Goal: Task Accomplishment & Management: Manage account settings

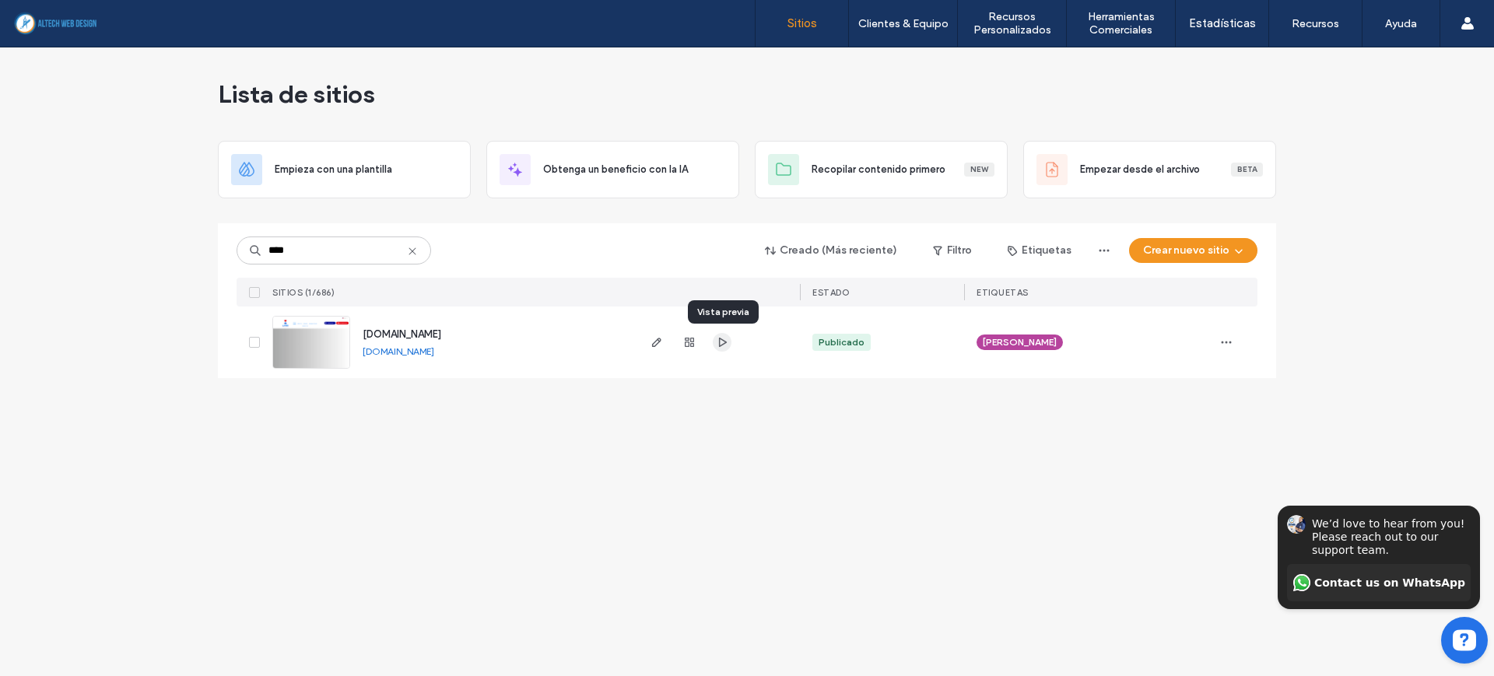
type input "****"
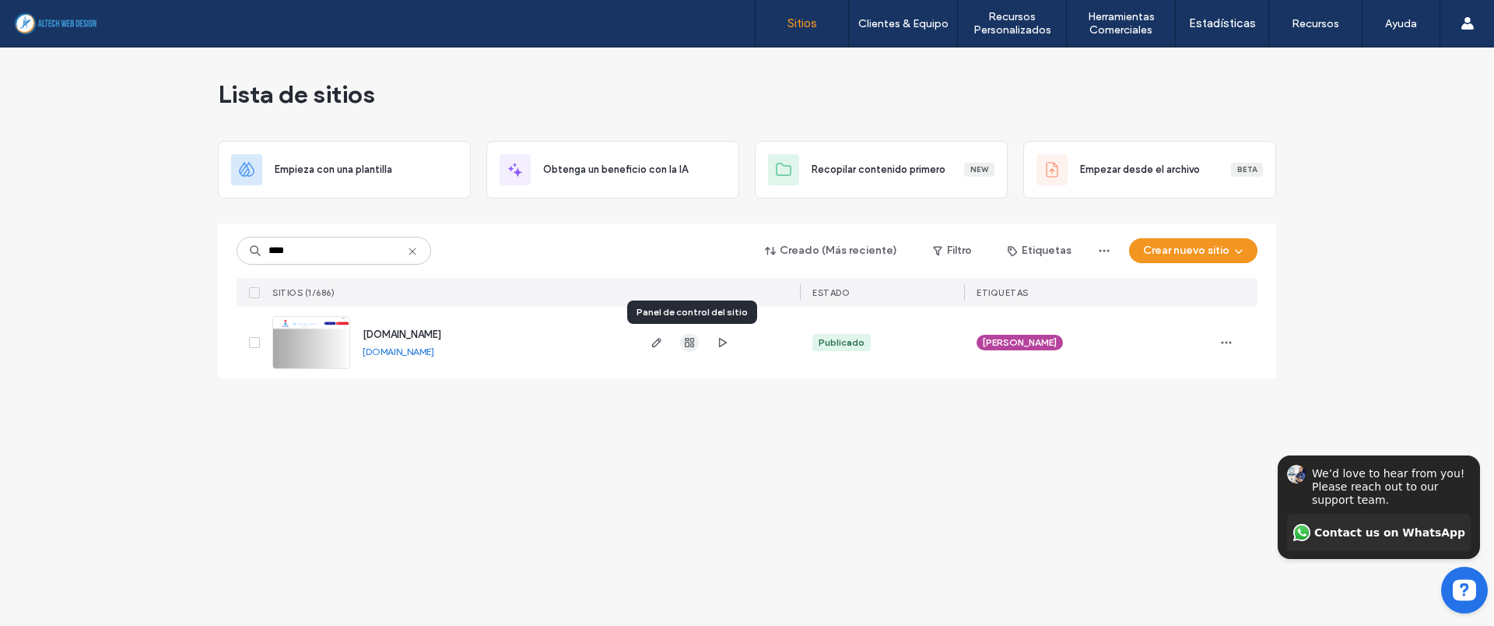
click at [691, 347] on icon "button" at bounding box center [689, 342] width 12 height 12
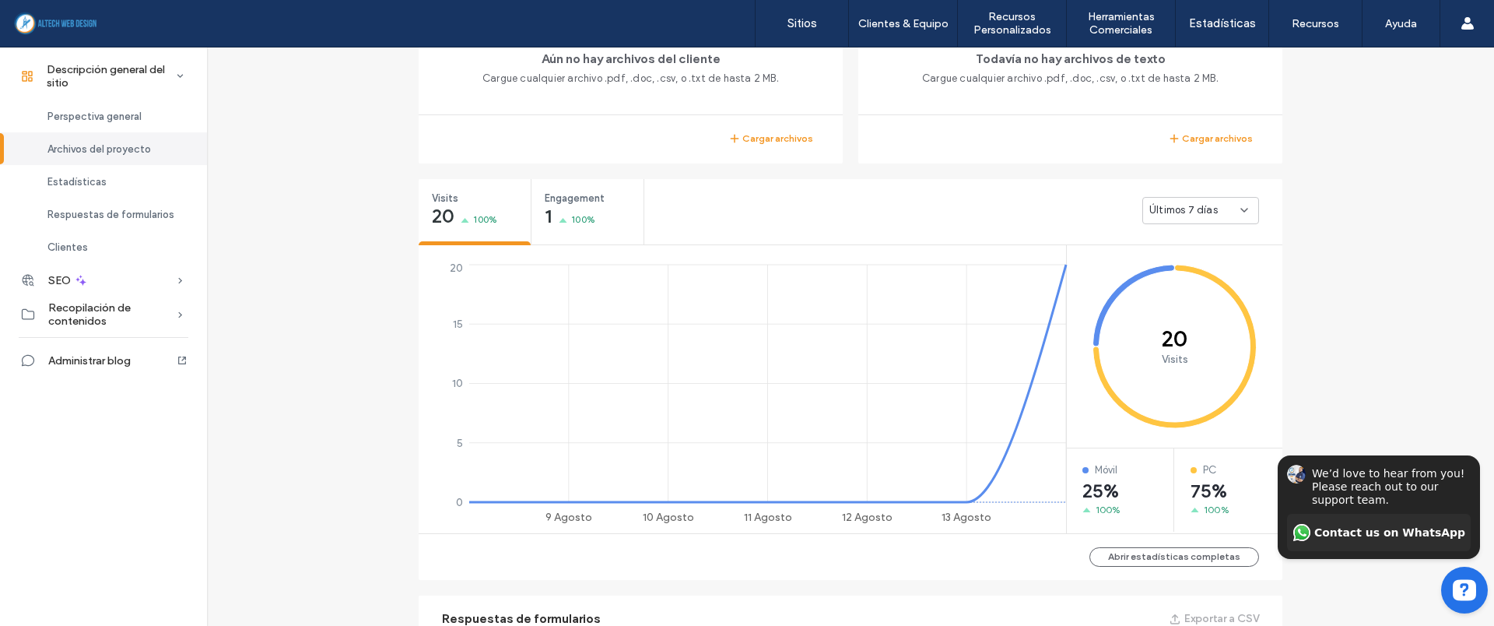
scroll to position [486, 0]
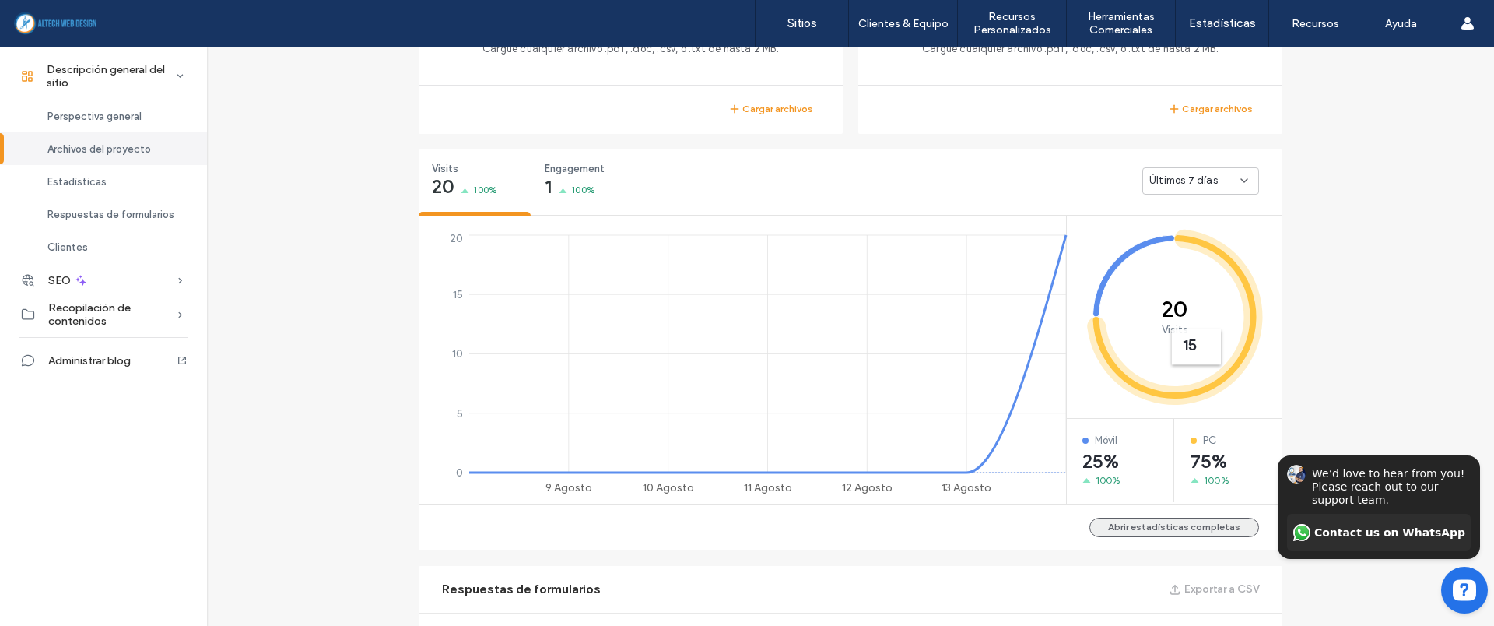
click at [1107, 528] on button "Abrir estadísticas completas" at bounding box center [1174, 526] width 170 height 19
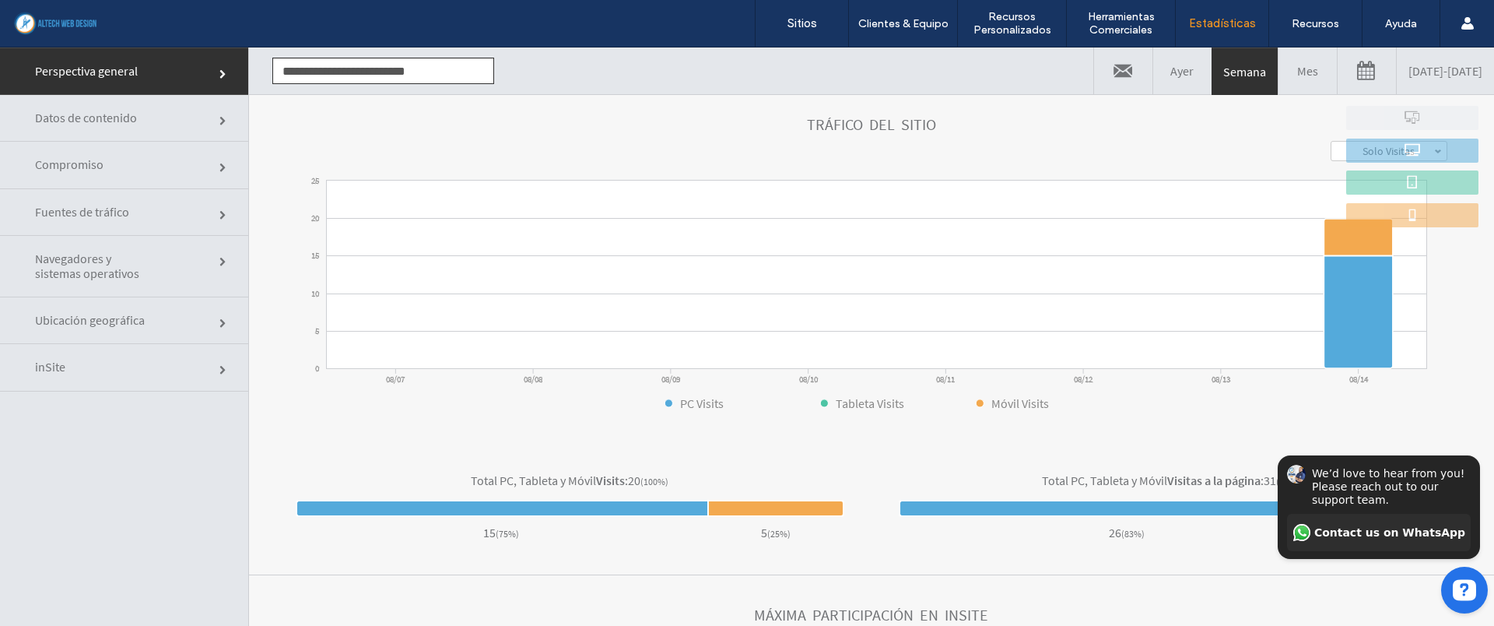
scroll to position [445, 0]
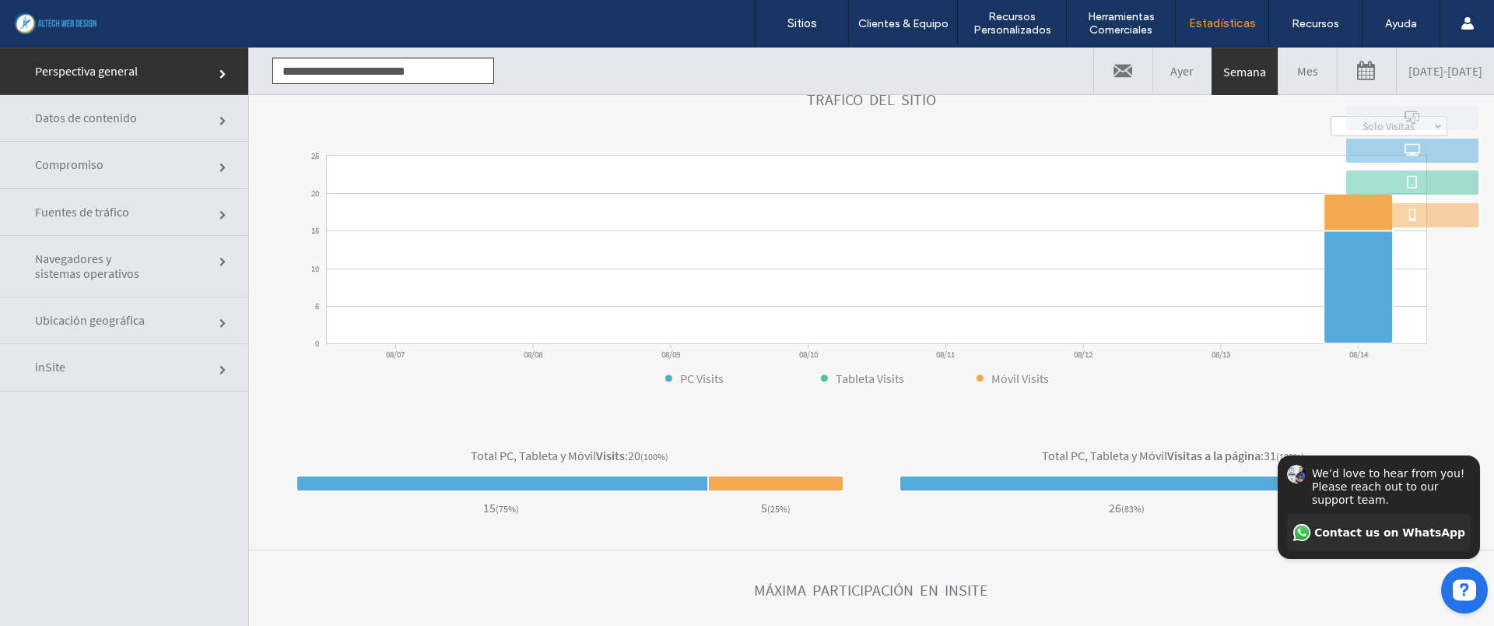
click at [1278, 72] on link "Mes" at bounding box center [1307, 70] width 58 height 47
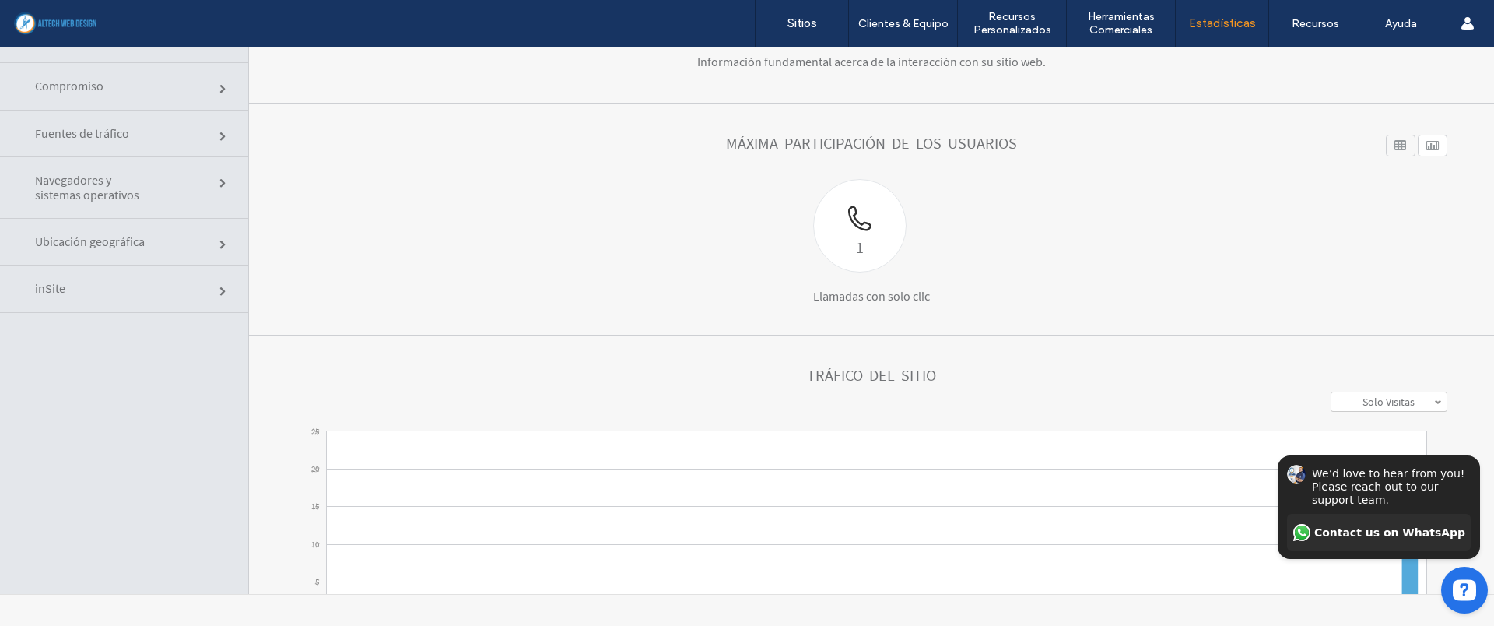
scroll to position [0, 0]
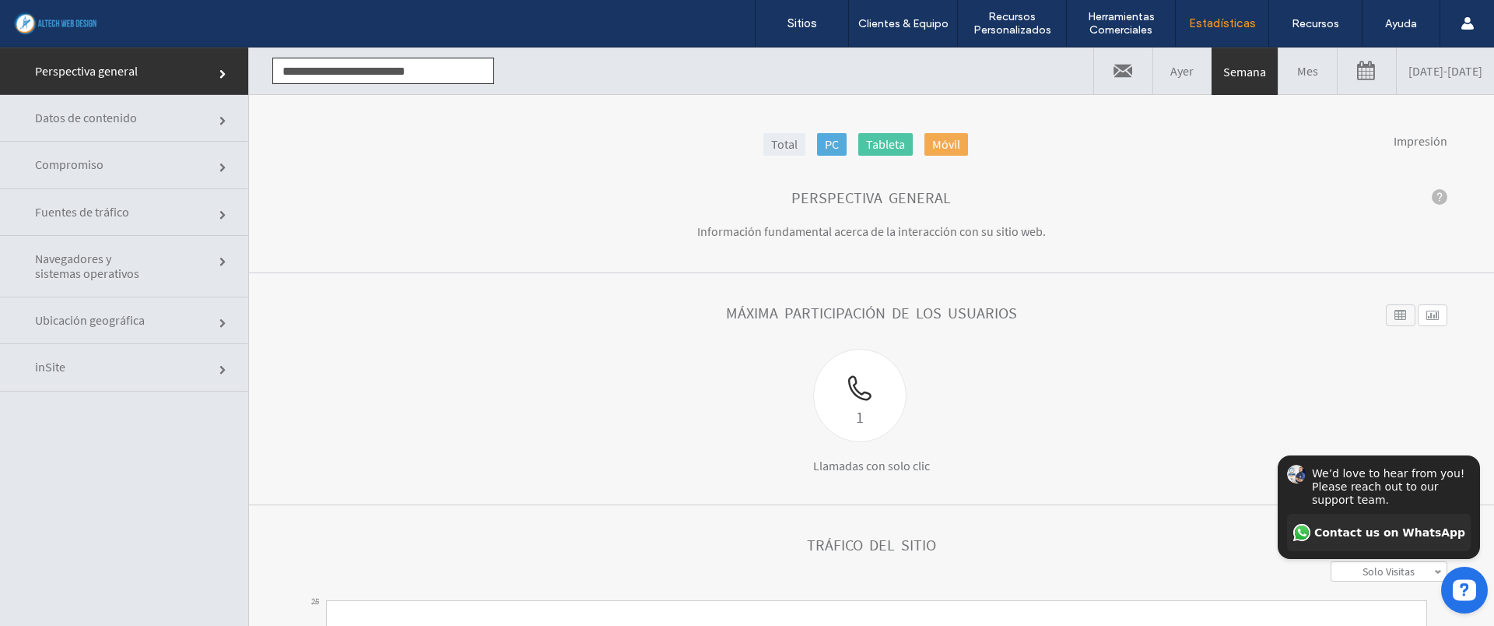
click link
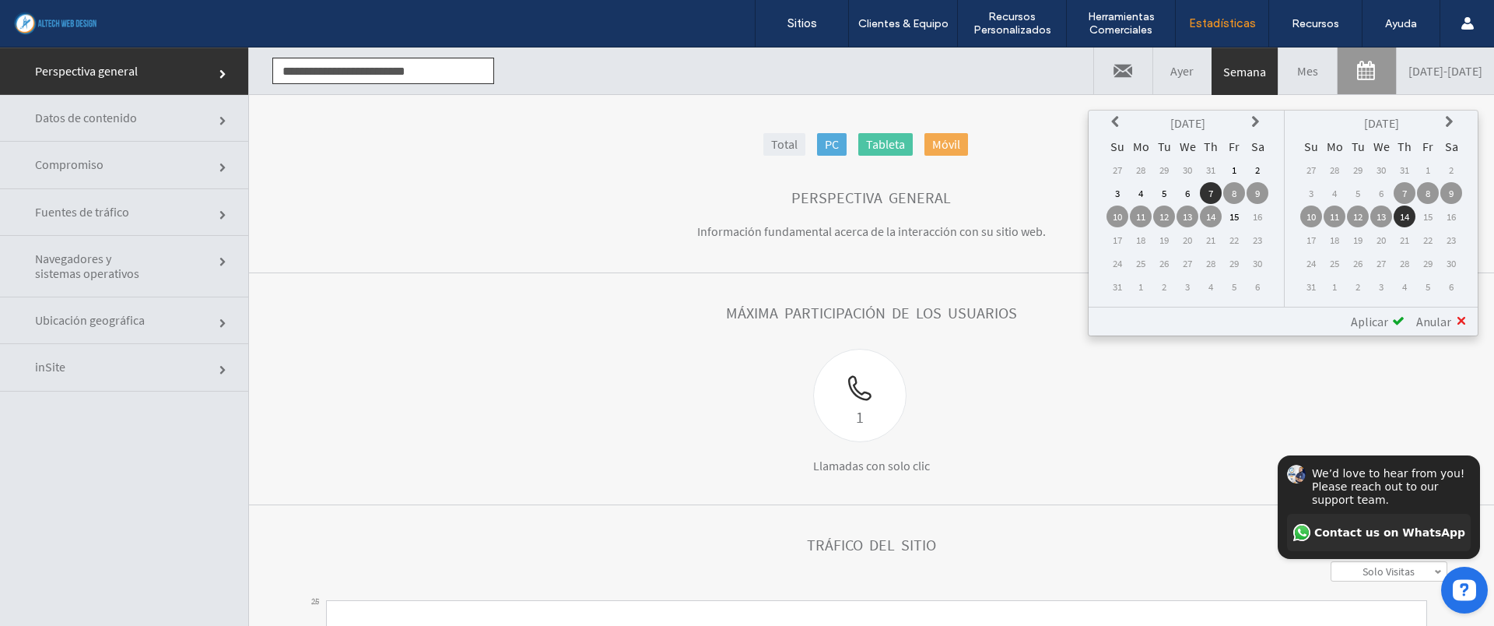
click div "1 Llamadas con solo clic"
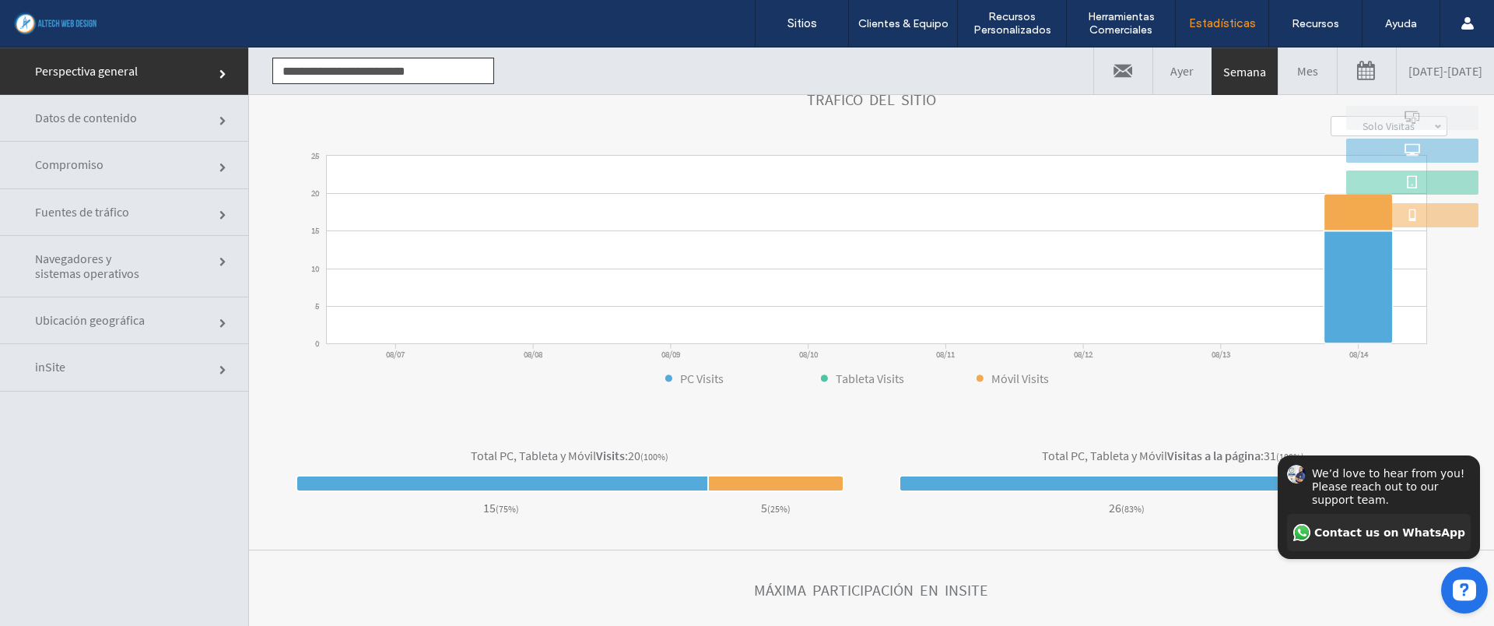
scroll to position [348, 0]
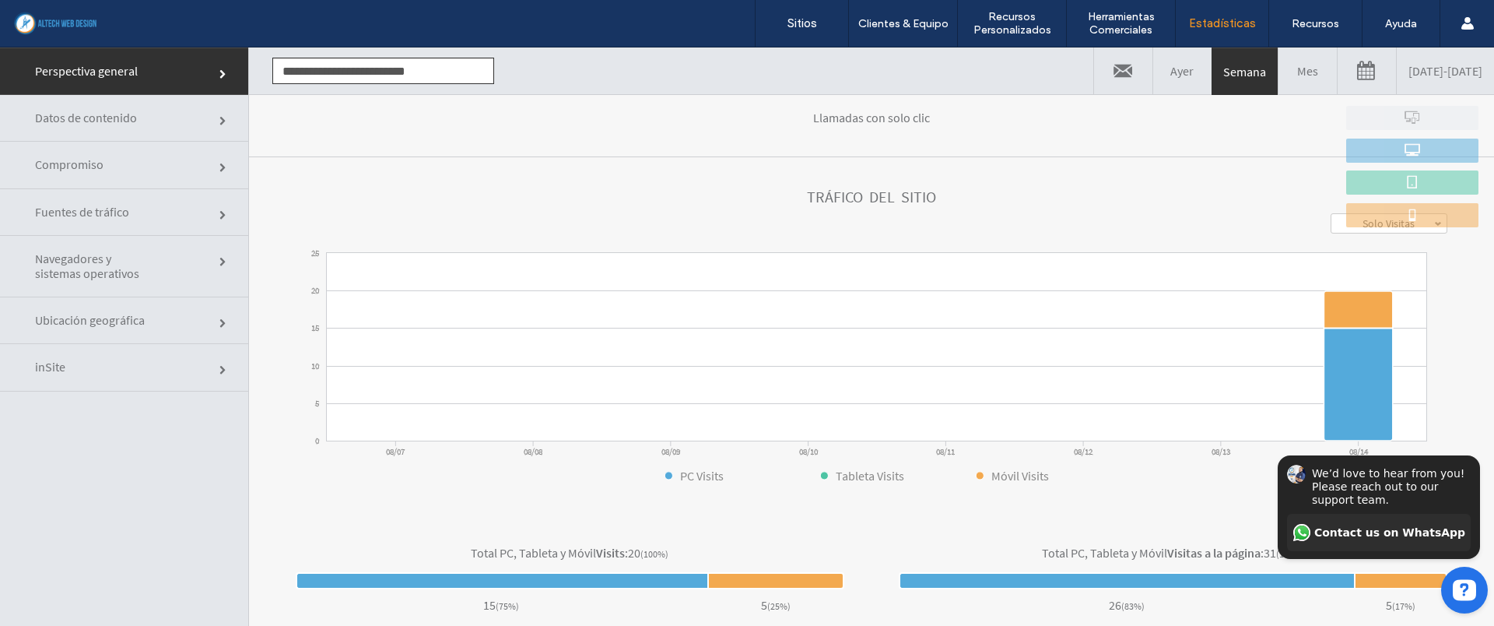
click at [219, 211] on span "Fuentes de tráfico" at bounding box center [223, 215] width 9 height 9
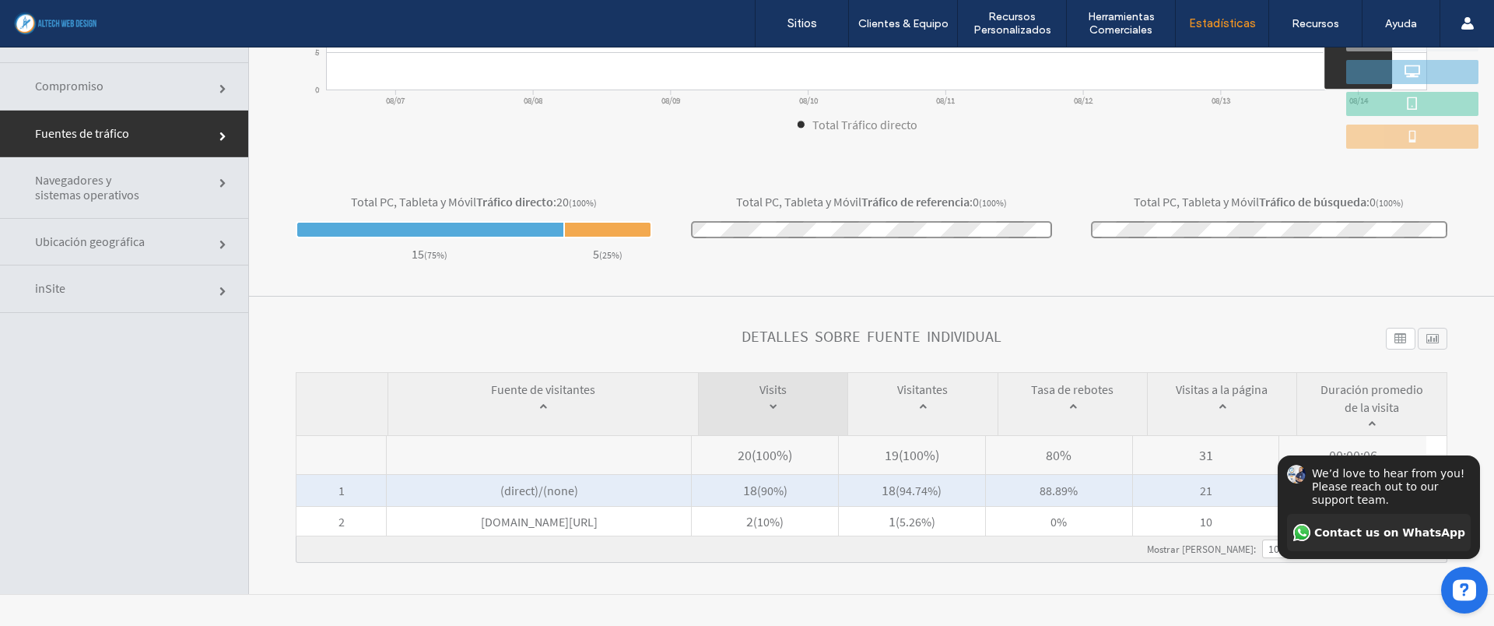
scroll to position [310, 0]
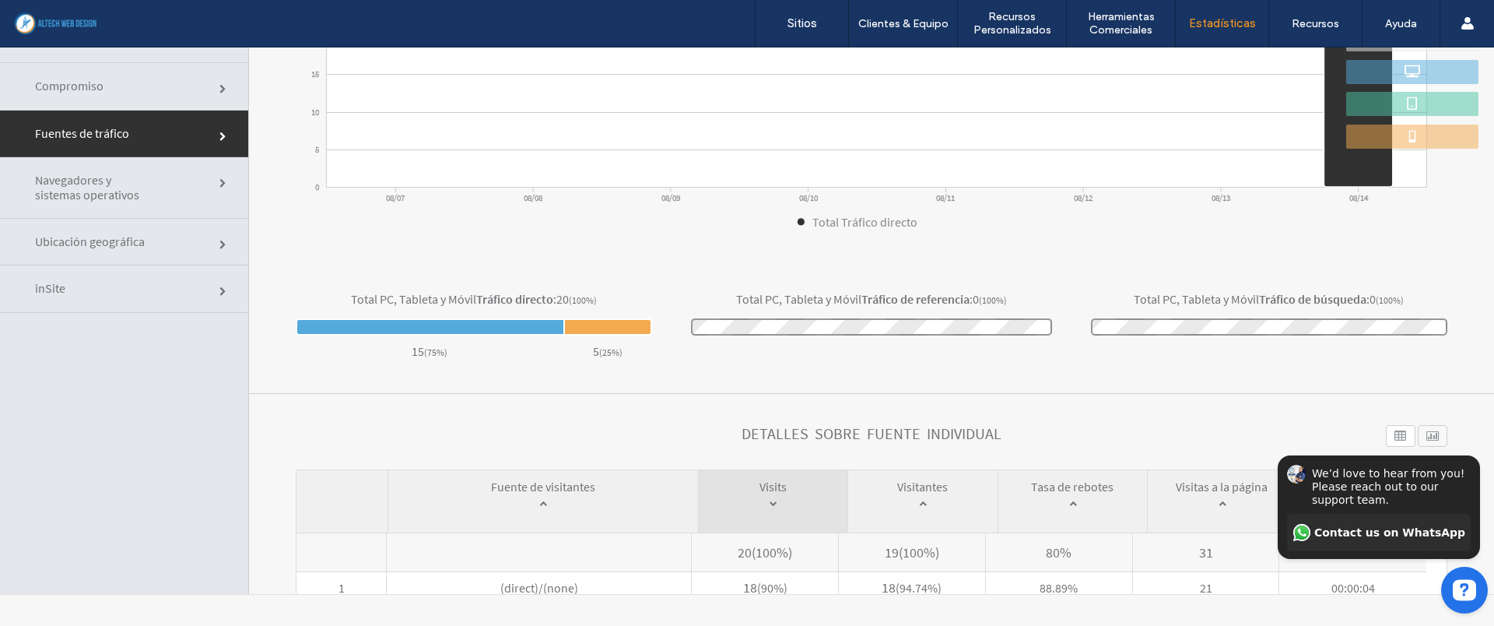
click at [219, 247] on span "Ubicación geográfica" at bounding box center [223, 244] width 9 height 9
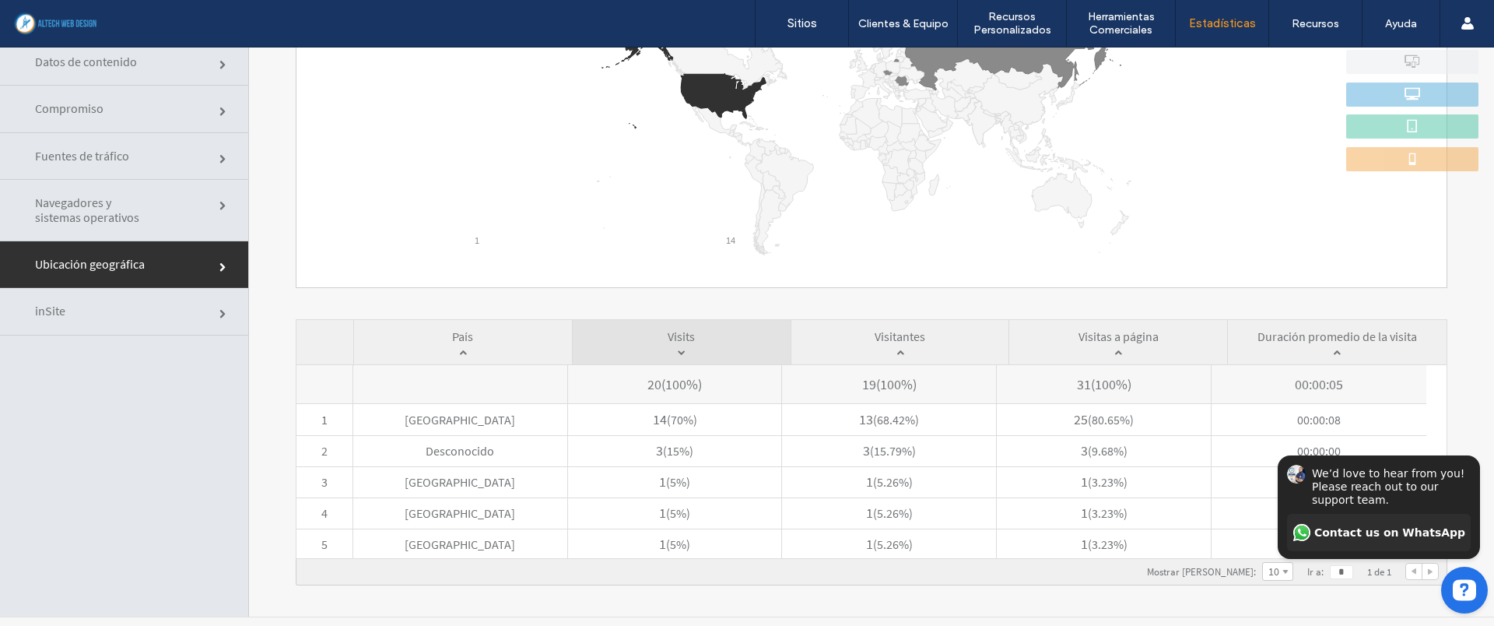
scroll to position [79, 0]
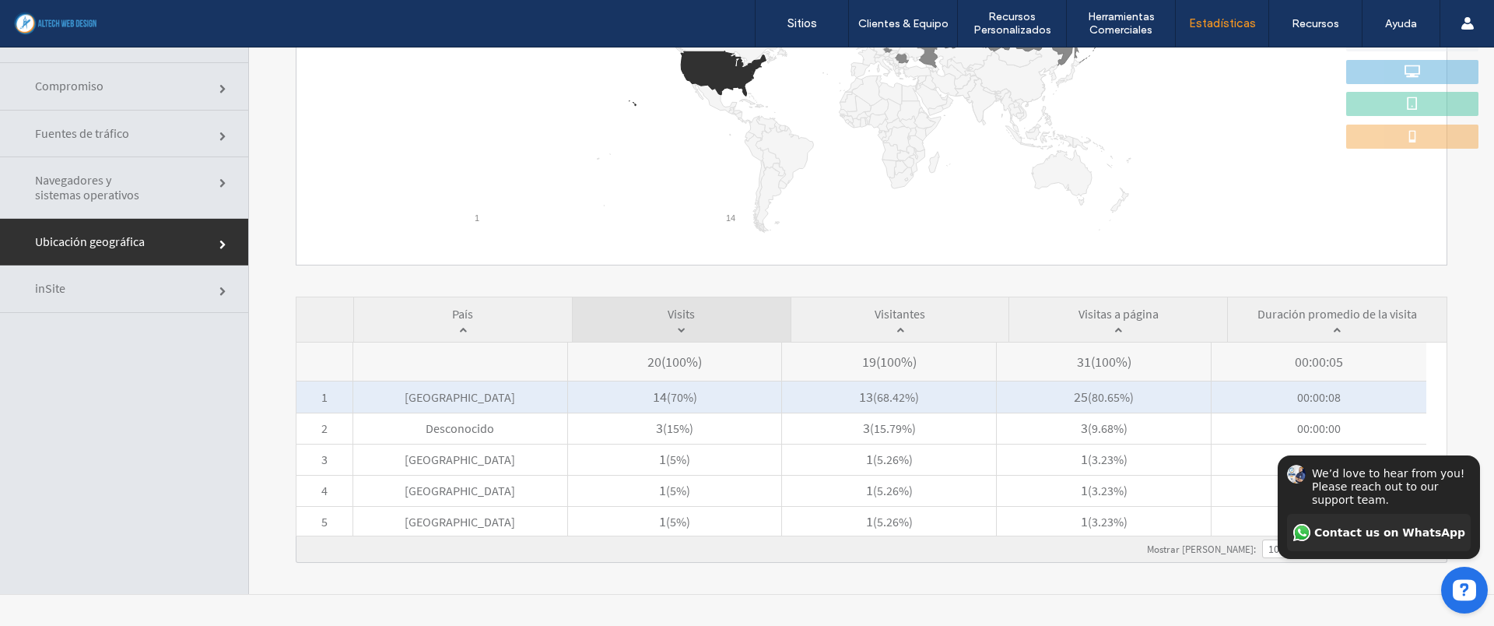
click at [403, 395] on span "Estados Unidos" at bounding box center [460, 396] width 214 height 31
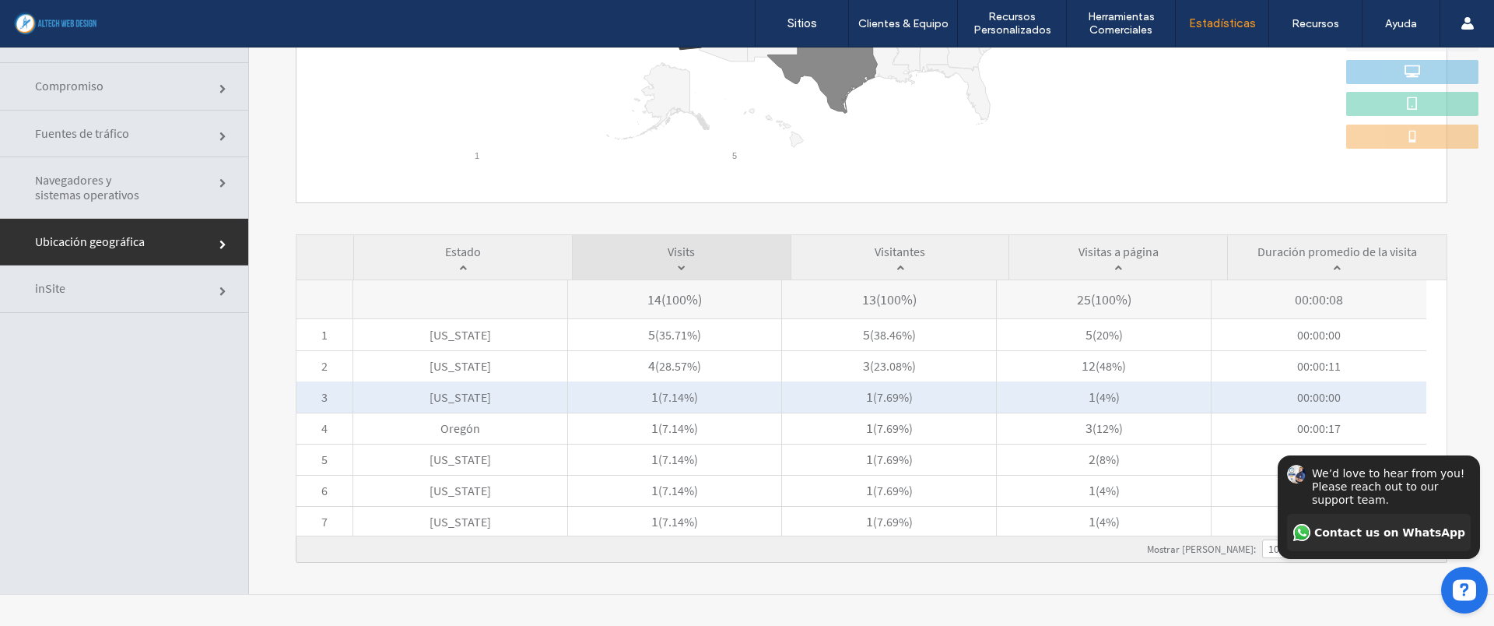
click at [478, 397] on span "Texas" at bounding box center [460, 396] width 214 height 31
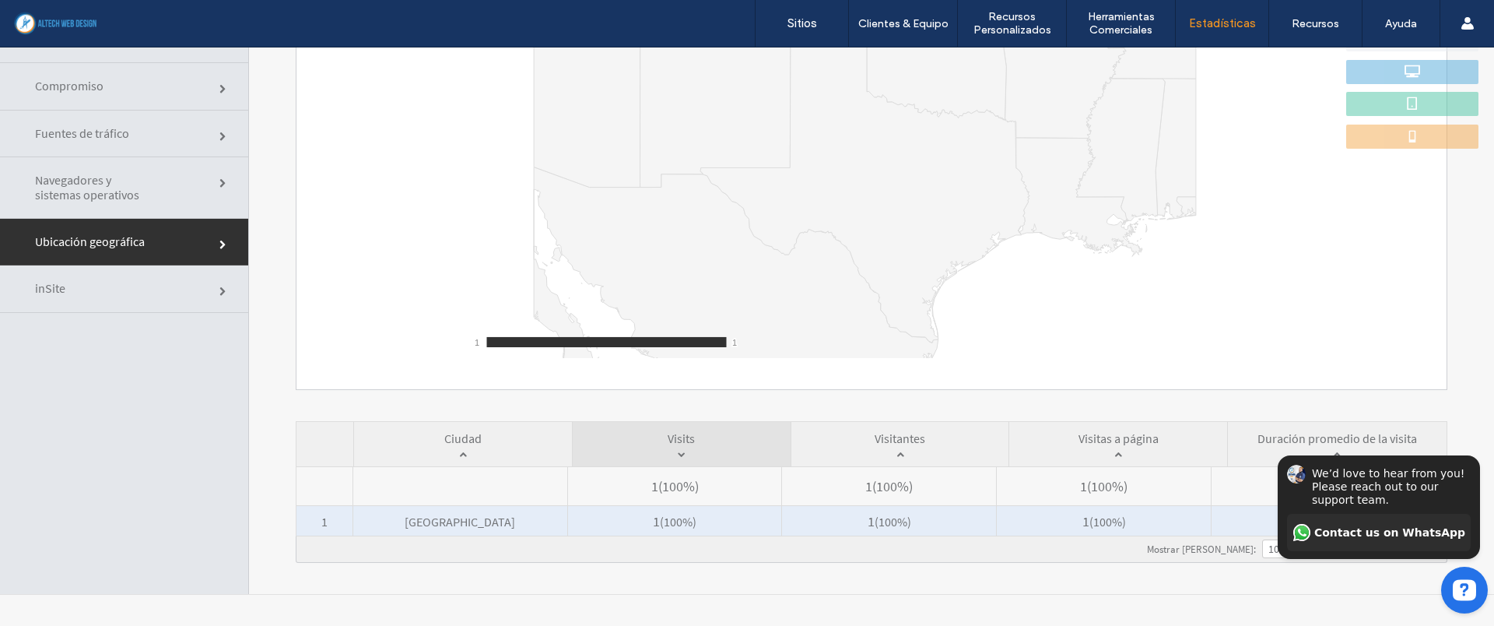
scroll to position [26, 0]
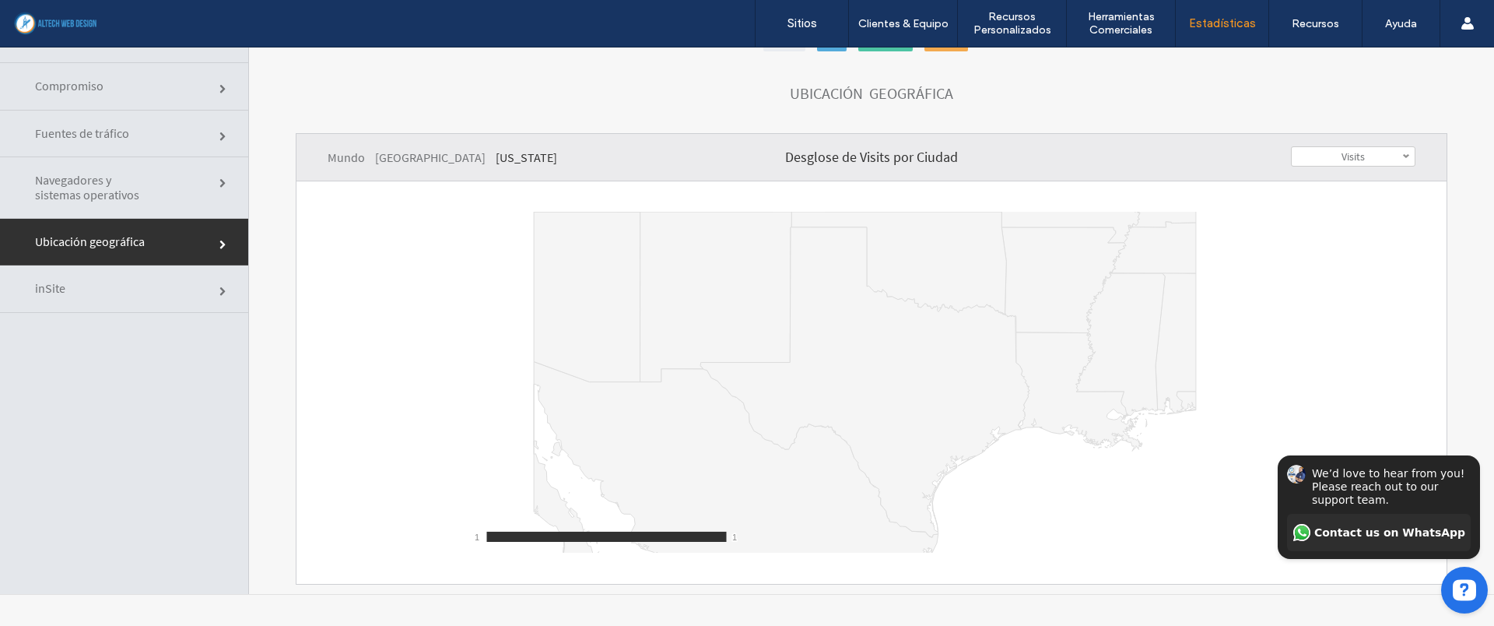
click link "Ubicación geográfica"
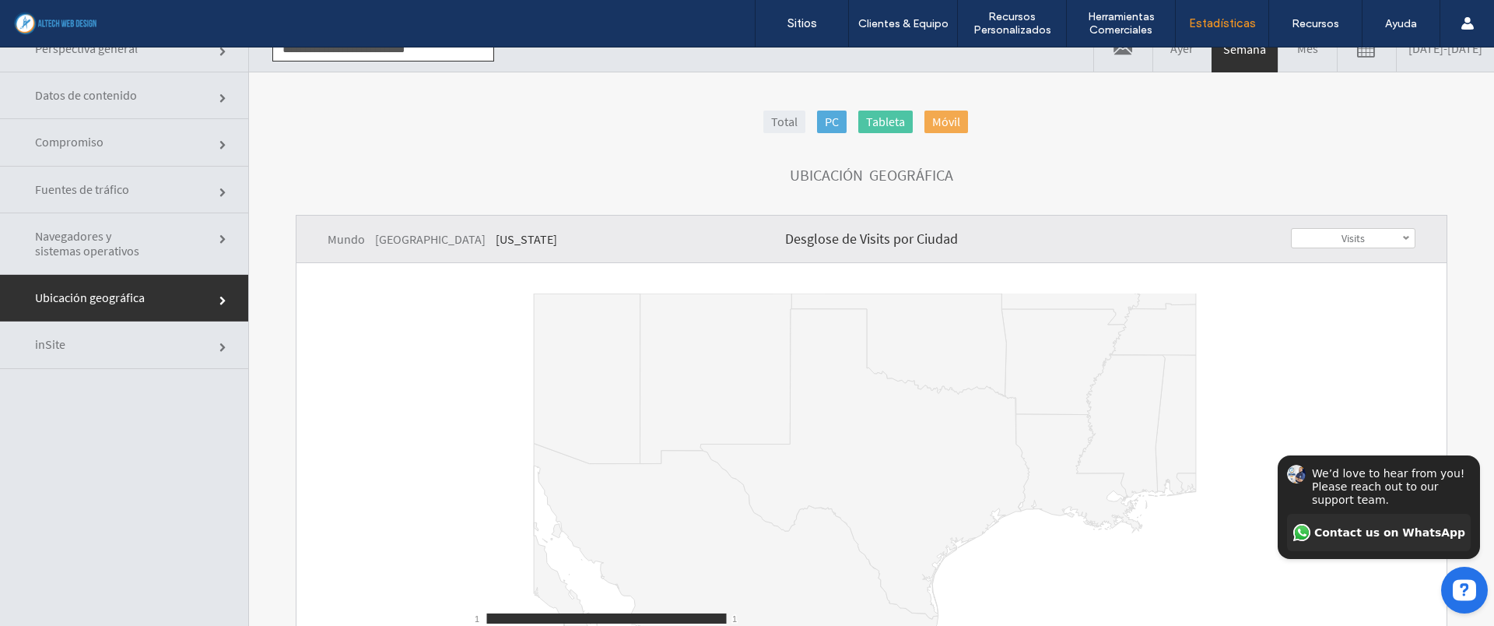
scroll to position [0, 0]
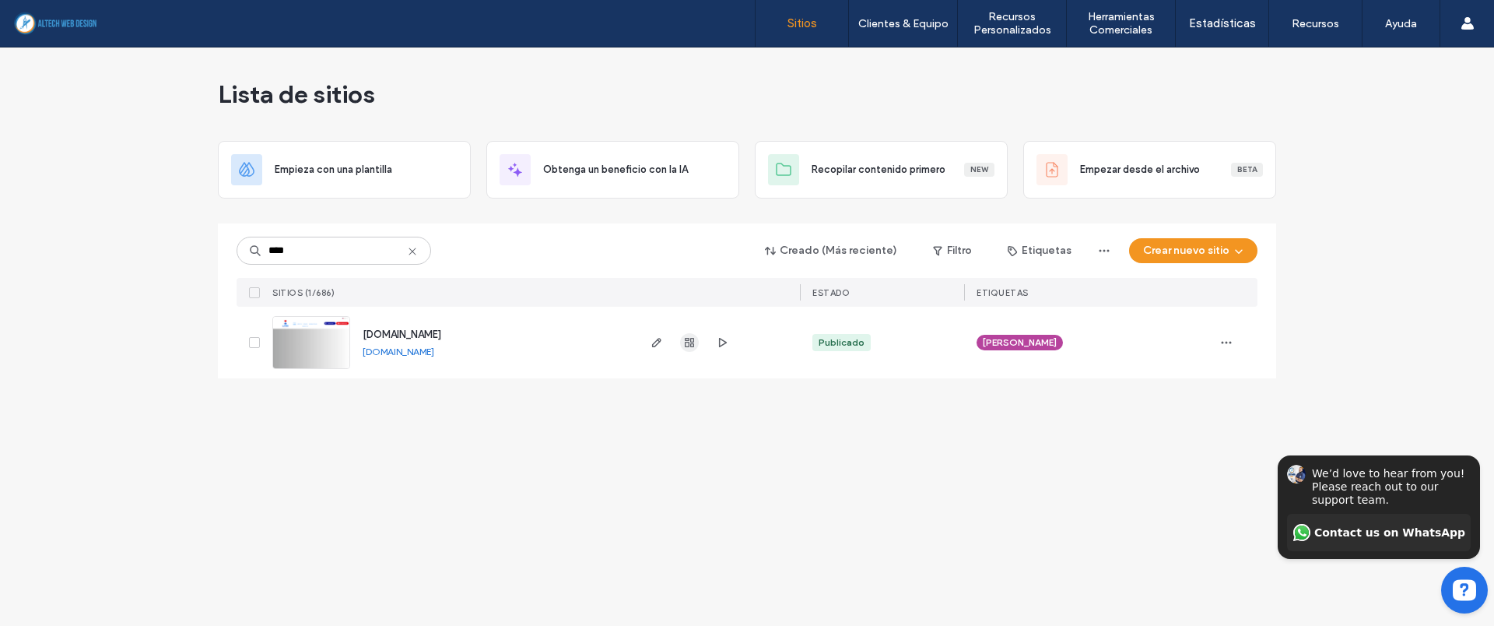
click at [683, 345] on icon "button" at bounding box center [689, 342] width 12 height 12
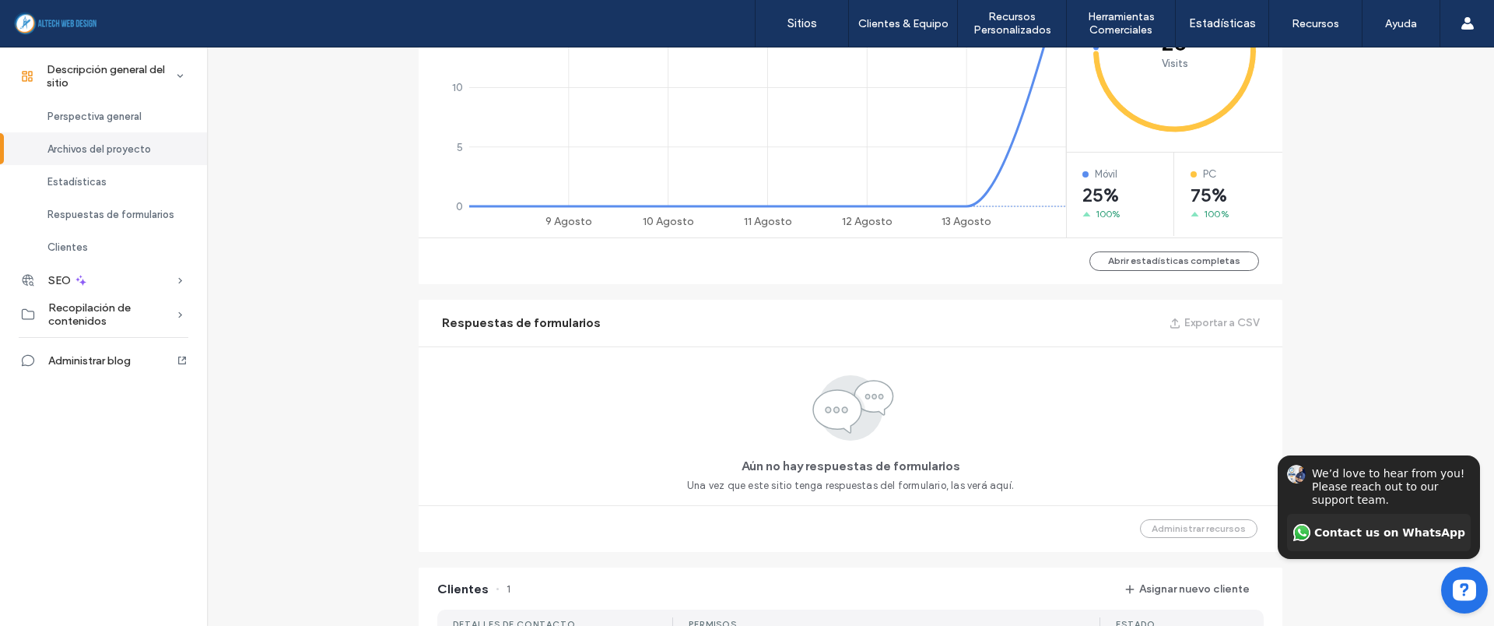
scroll to position [875, 0]
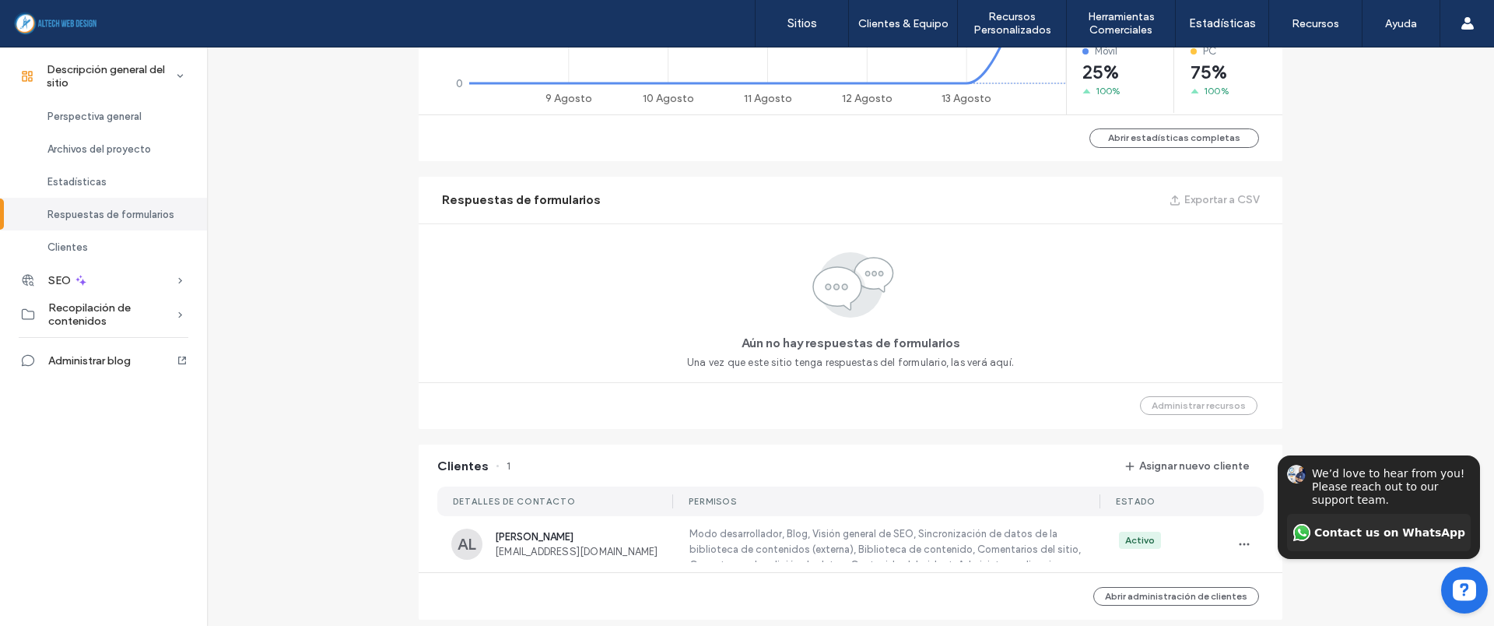
scroll to position [918, 0]
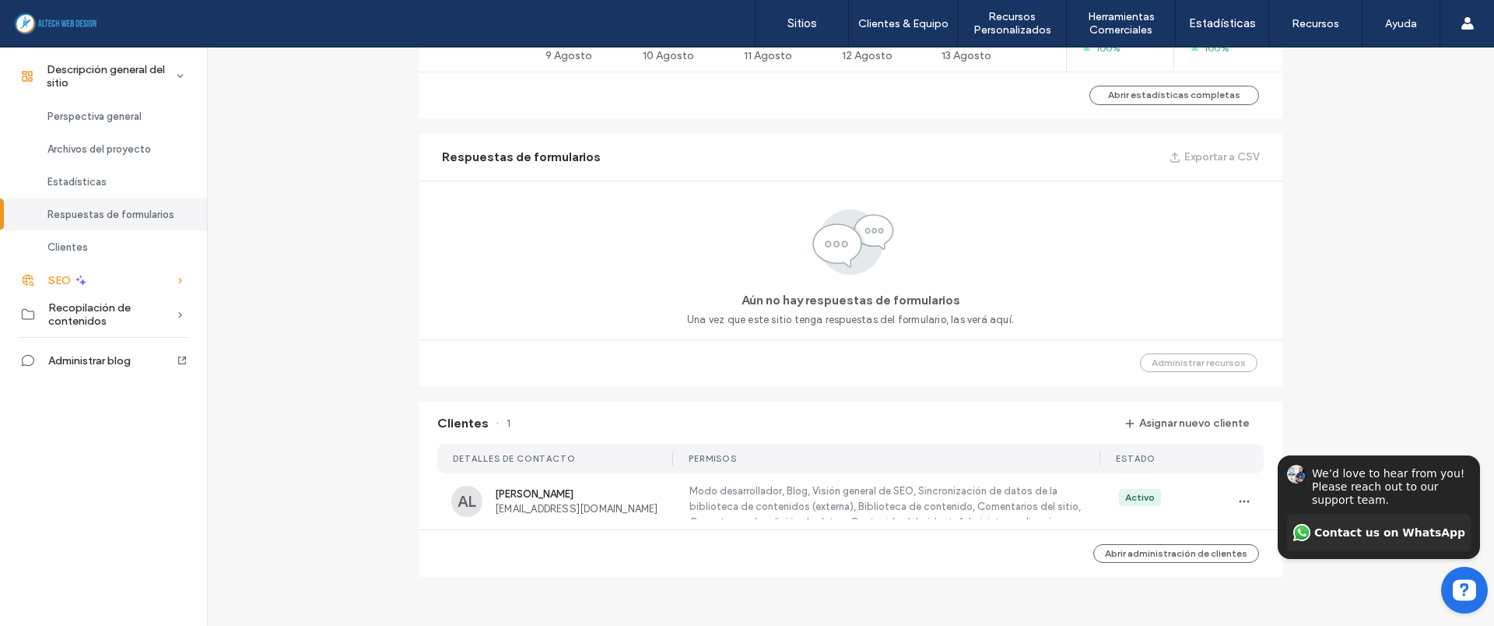
click at [111, 282] on div "SEO" at bounding box center [103, 280] width 207 height 34
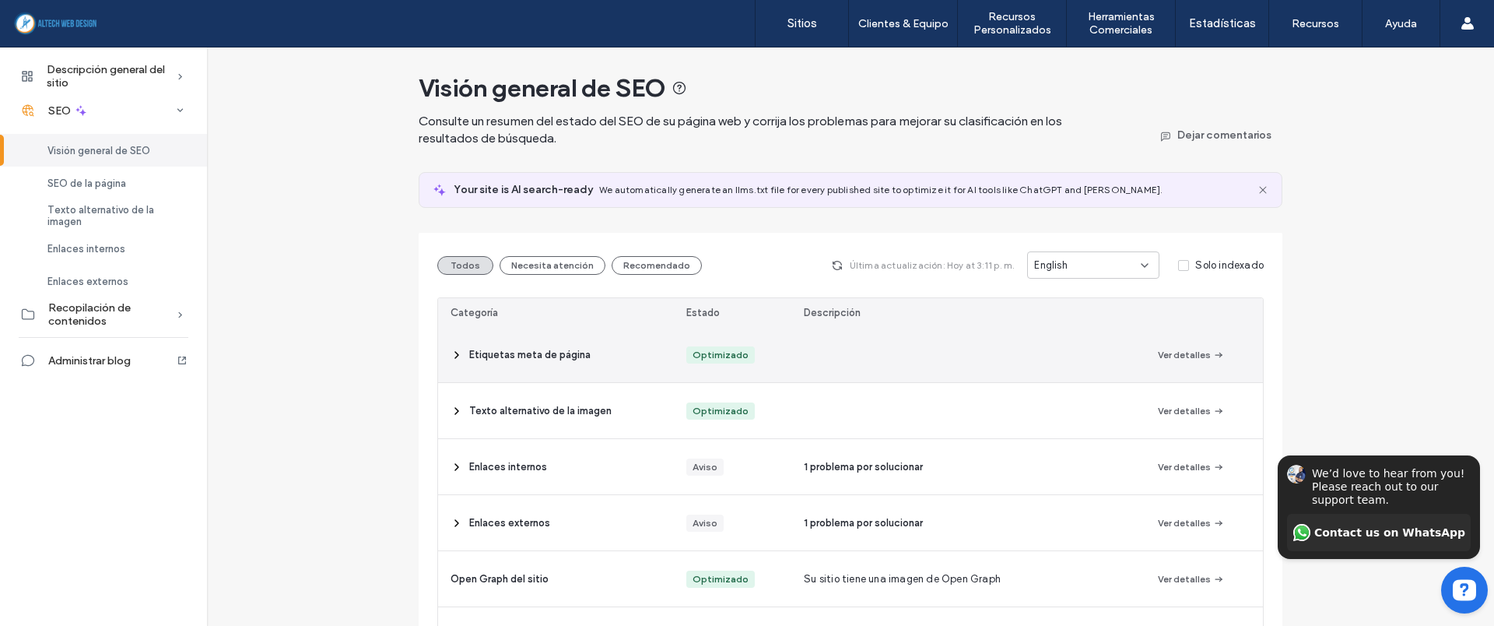
click at [452, 356] on icon at bounding box center [457, 355] width 12 height 12
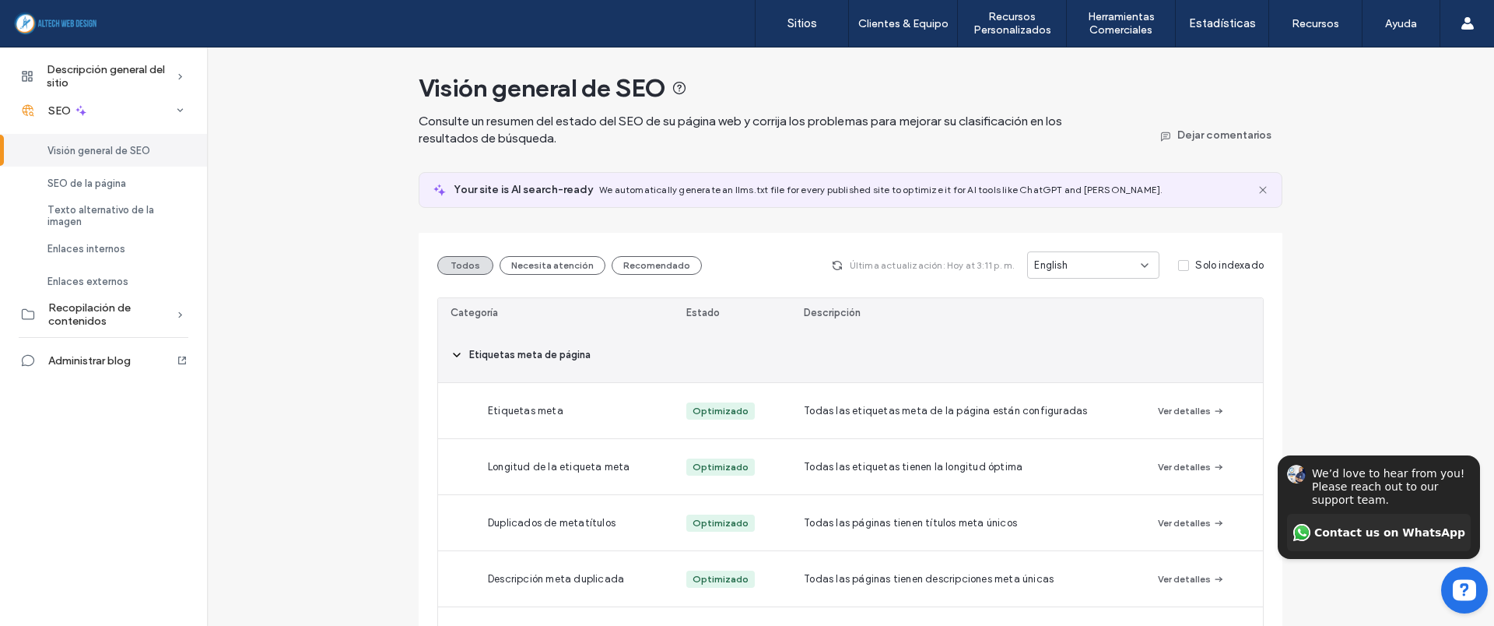
scroll to position [97, 0]
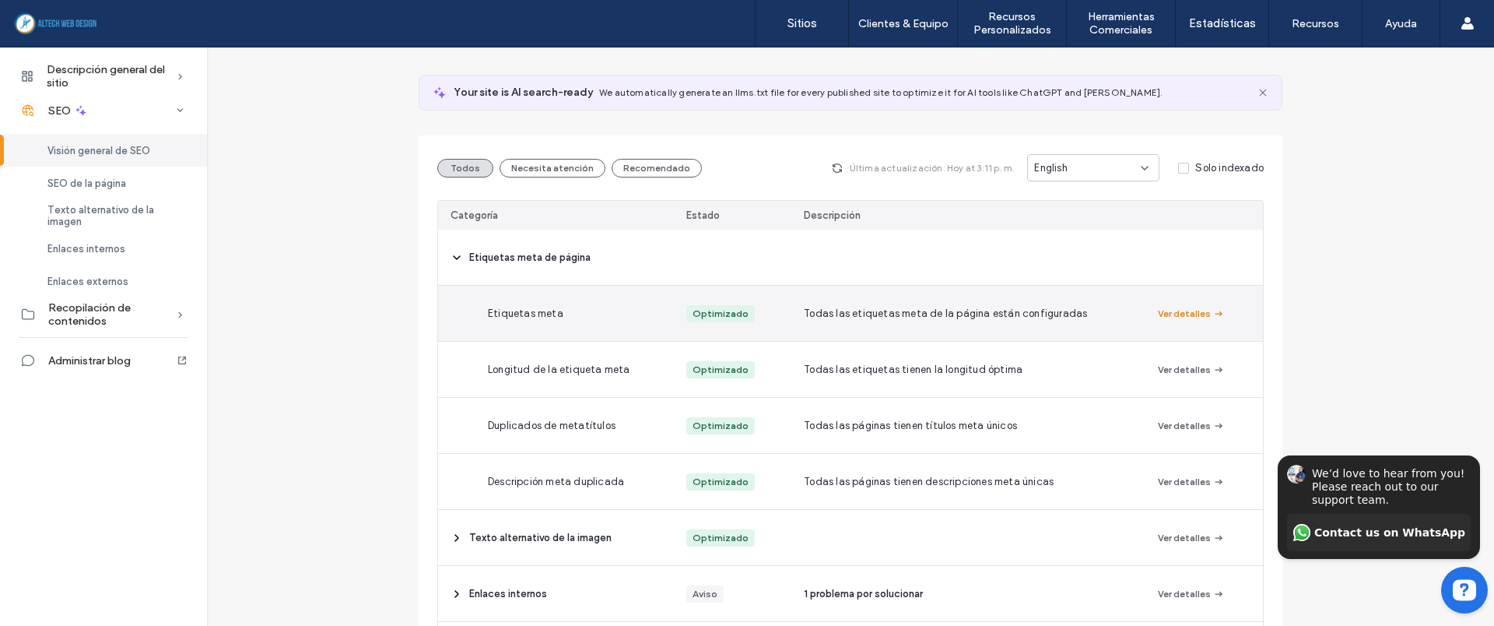
click at [1173, 310] on button "Ver detalles" at bounding box center [1191, 313] width 67 height 19
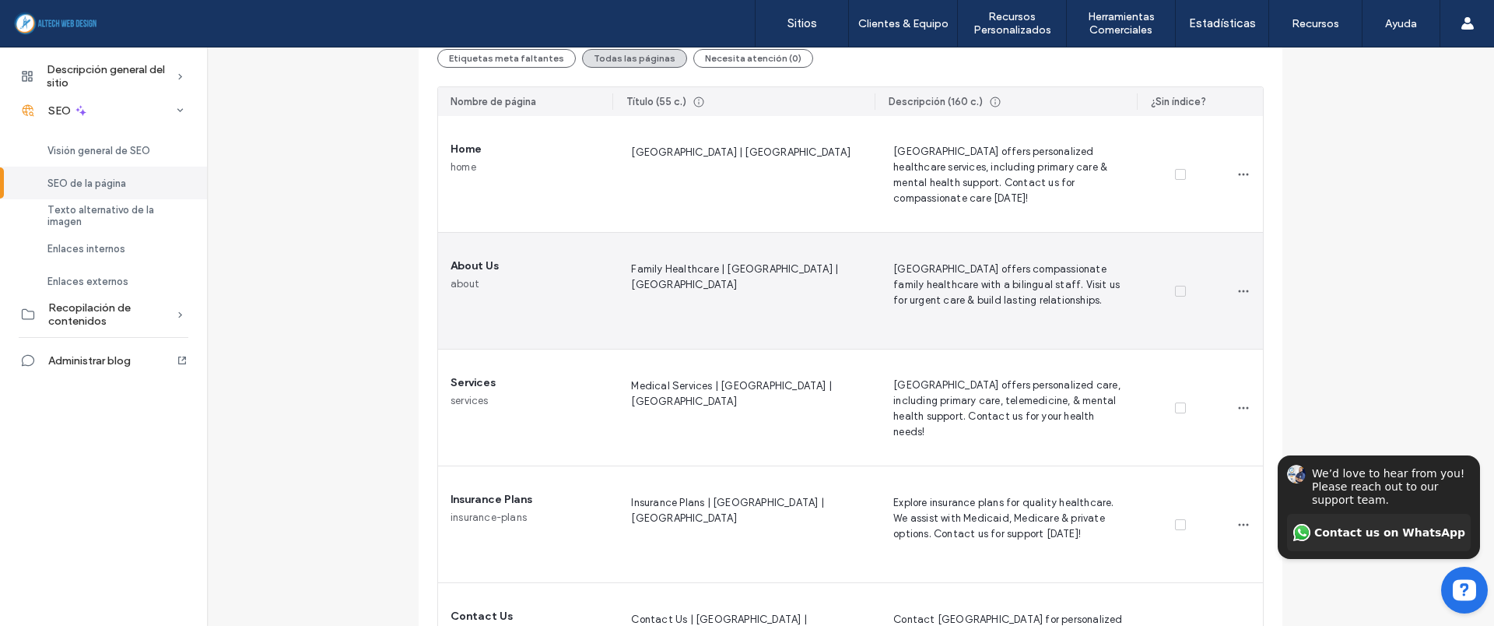
scroll to position [97, 0]
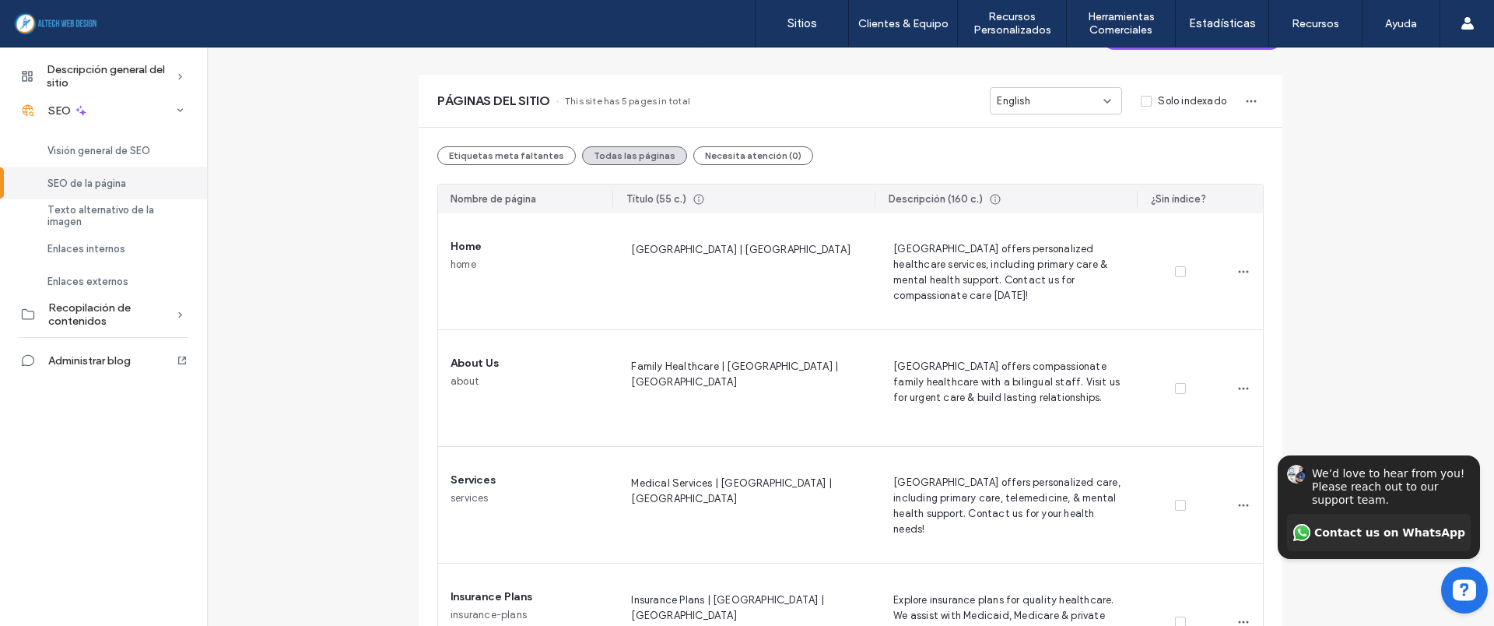
click at [333, 271] on div "SEO de la página Administre las etiquetas meta de todas las páginas de su sitio…" at bounding box center [850, 383] width 1287 height 866
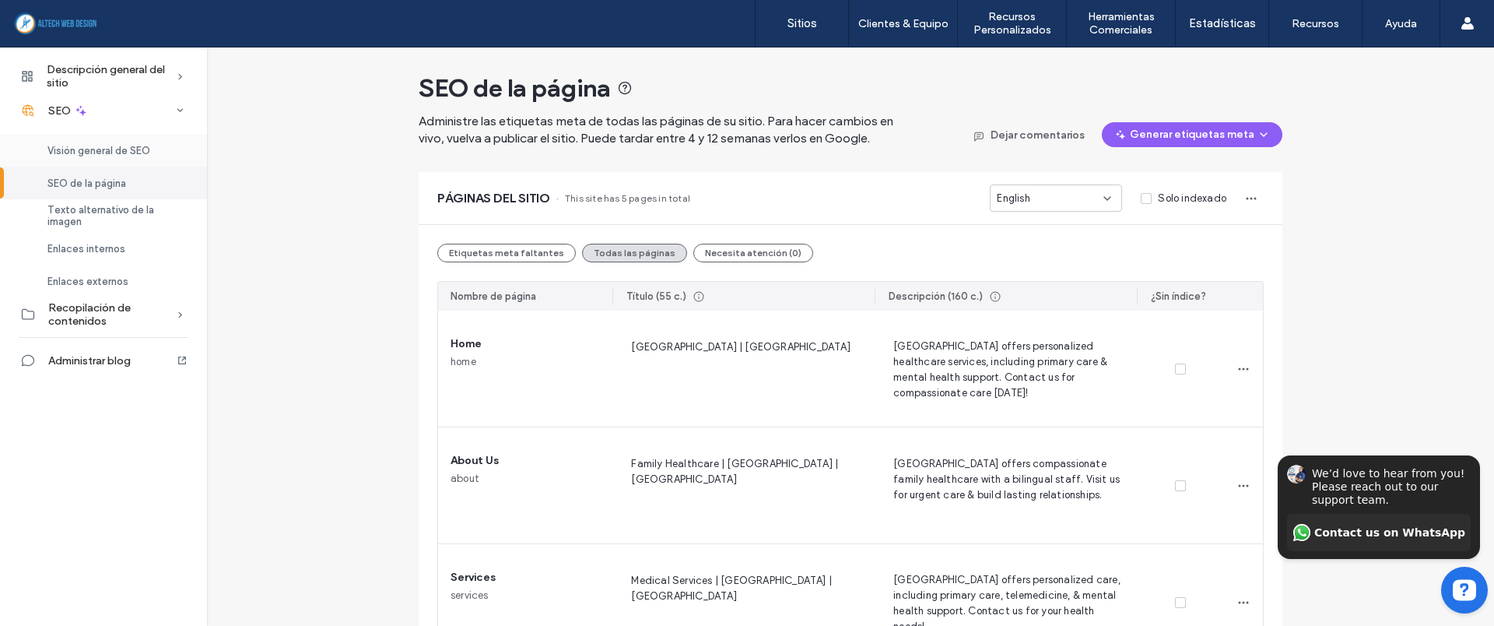
click at [86, 140] on div "Visión general de SEO" at bounding box center [103, 150] width 207 height 33
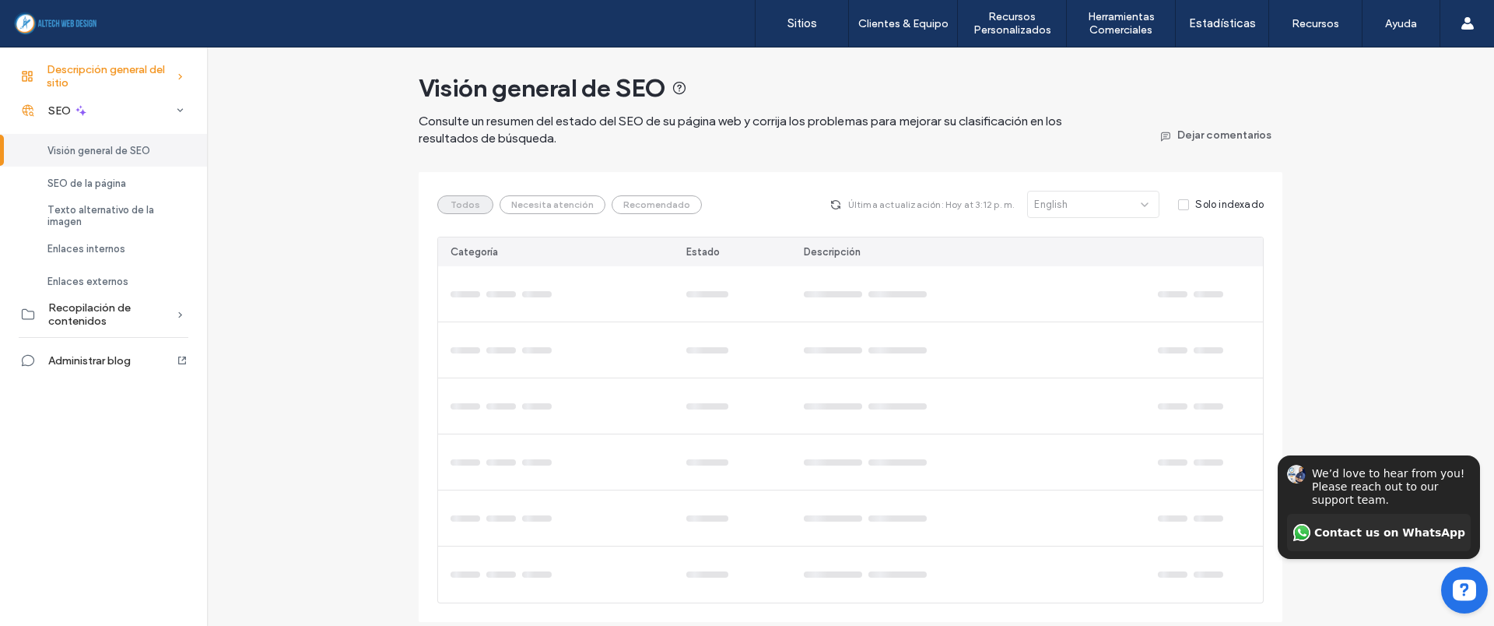
click at [103, 71] on span "Descripción general del sitio" at bounding box center [111, 76] width 129 height 26
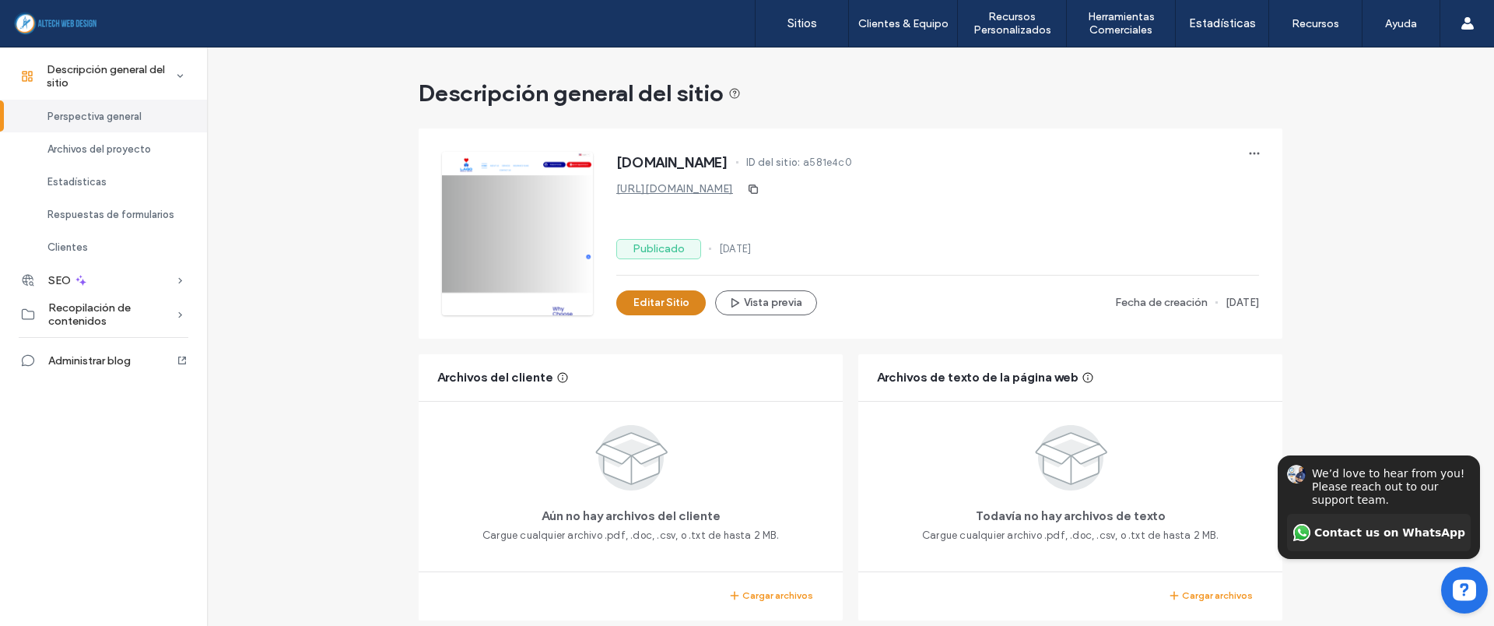
click at [654, 301] on button "Editar Sitio" at bounding box center [660, 302] width 89 height 25
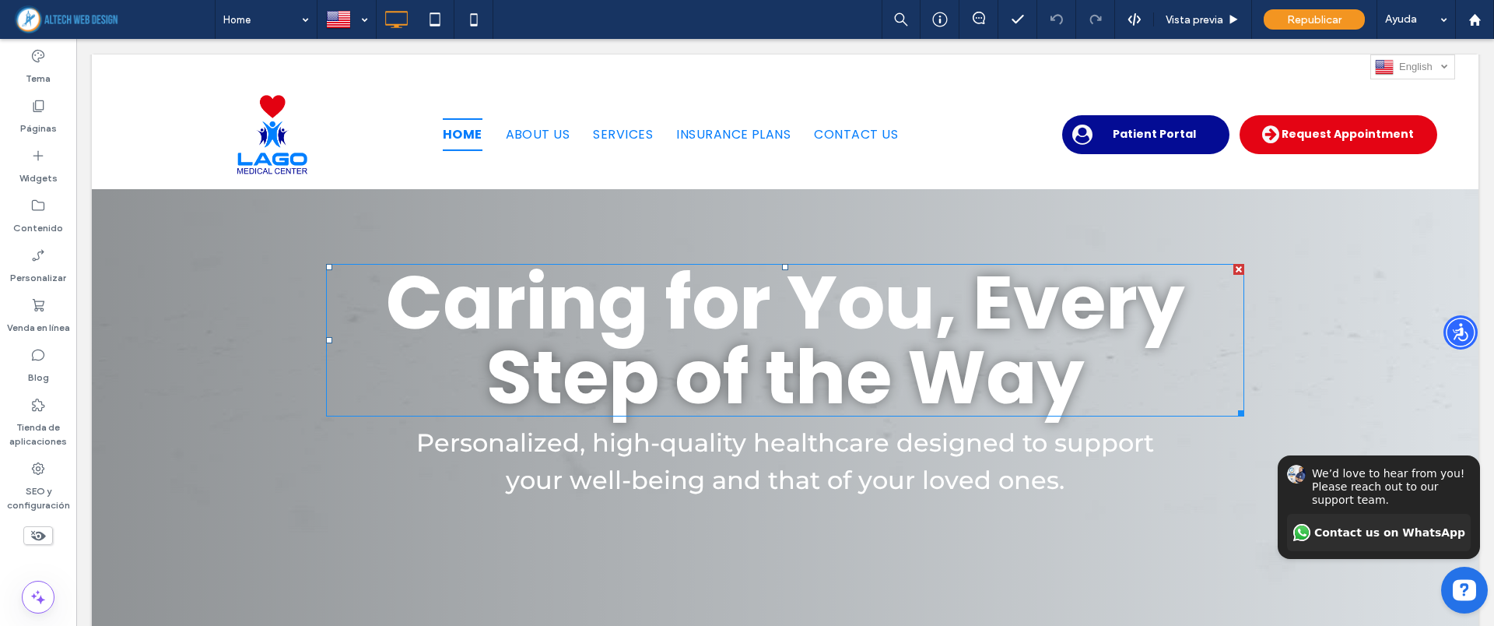
scroll to position [292, 0]
click at [1089, 384] on h2 "Caring for You , Every Step of the Way" at bounding box center [785, 339] width 918 height 149
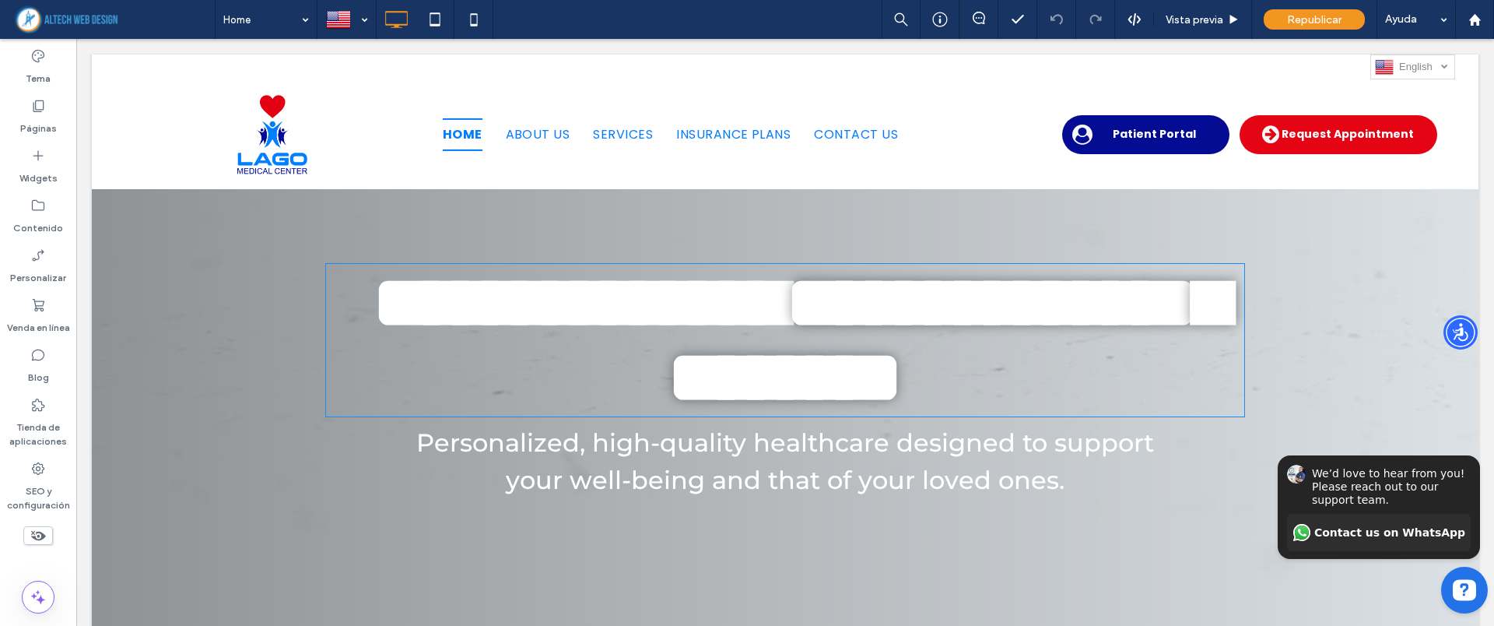
click at [1087, 384] on h2 "**********" at bounding box center [785, 339] width 918 height 149
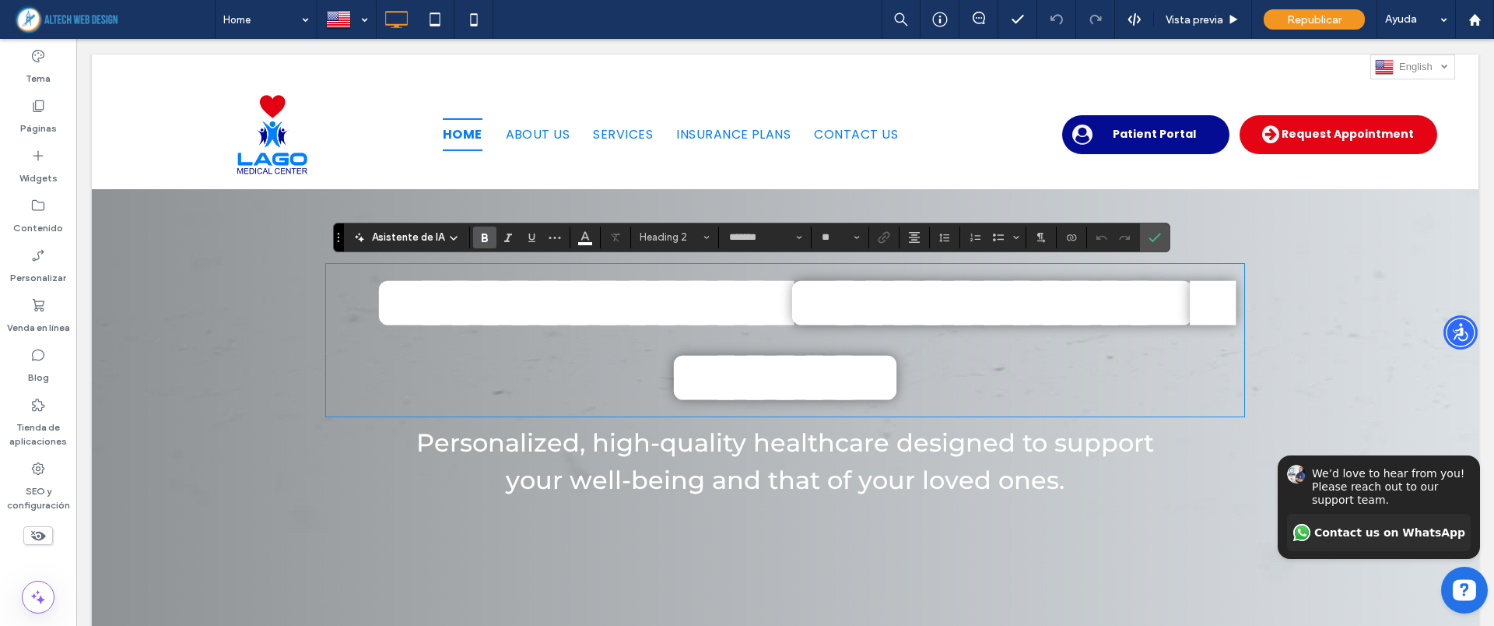
scroll to position [15, 0]
type input "*******"
type input "**"
click at [1012, 374] on strong "**********" at bounding box center [911, 339] width 634 height 149
click at [761, 238] on input "*******" at bounding box center [761, 237] width 66 height 12
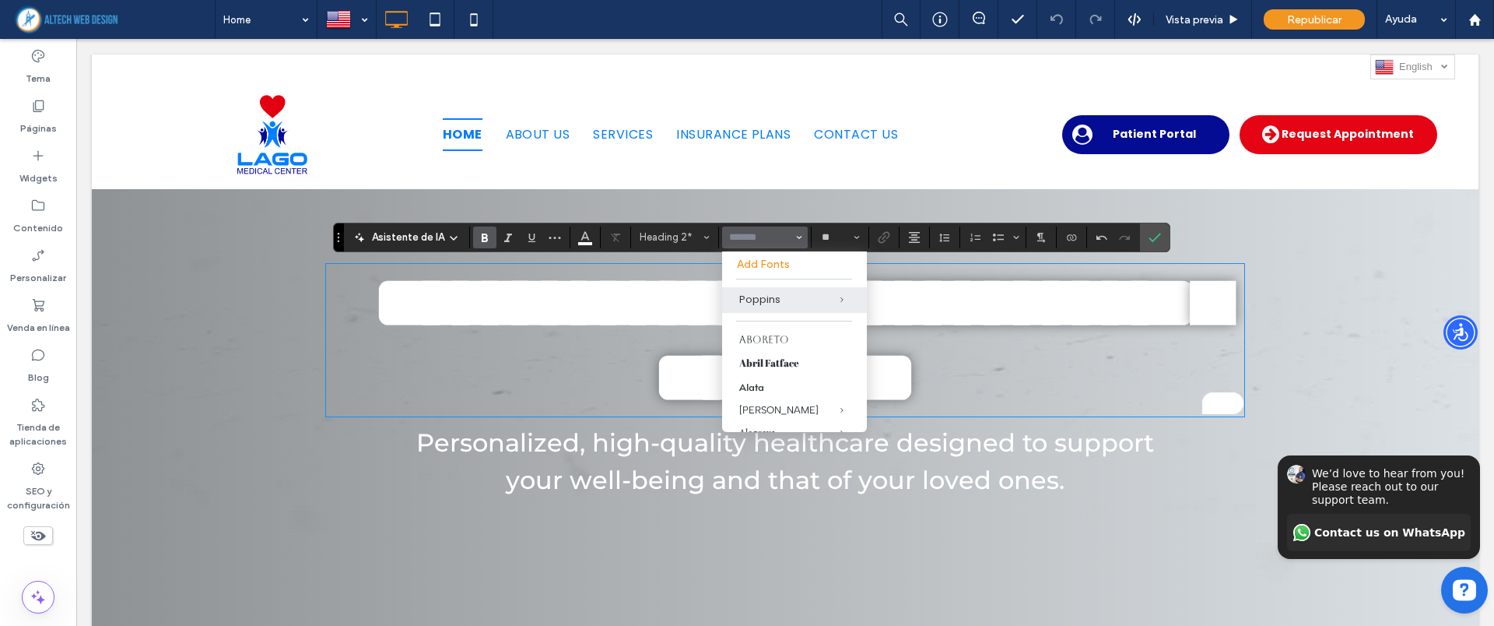
click at [653, 331] on strong "**********" at bounding box center [940, 339] width 575 height 149
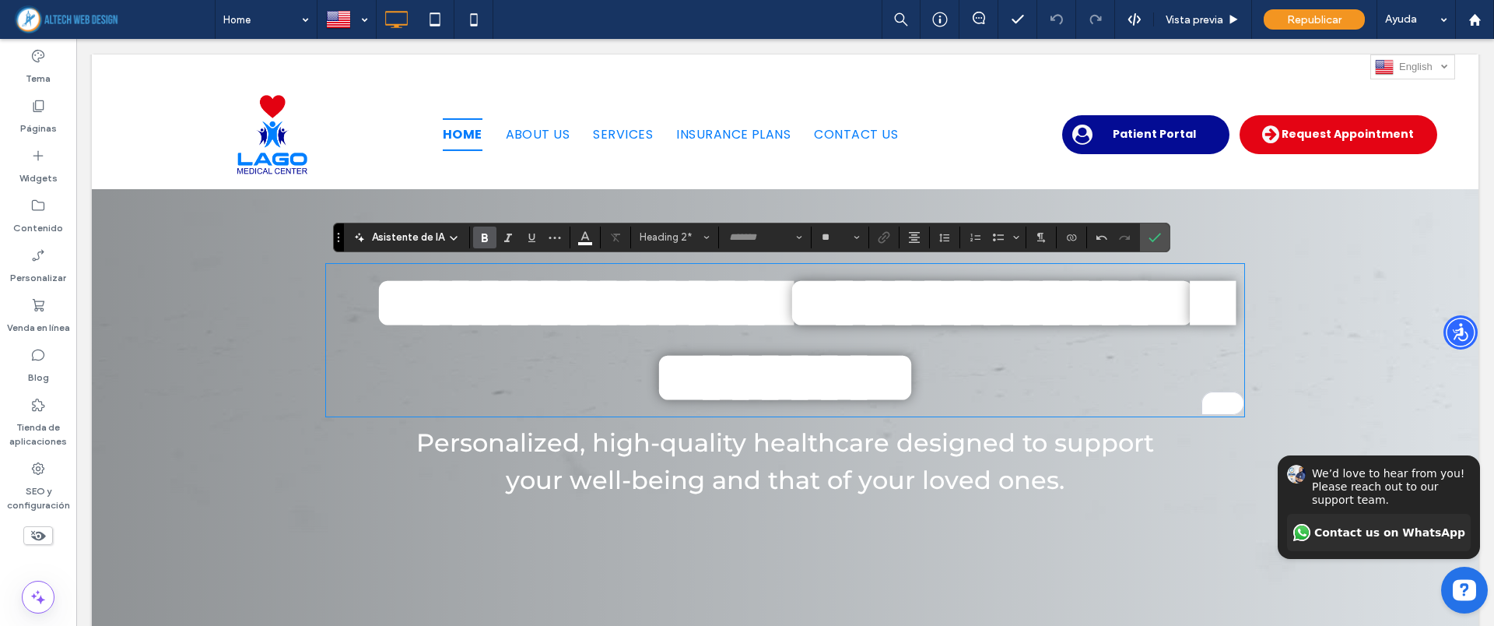
type input "*******"
click at [1158, 237] on icon "Confirmar" at bounding box center [1155, 237] width 12 height 12
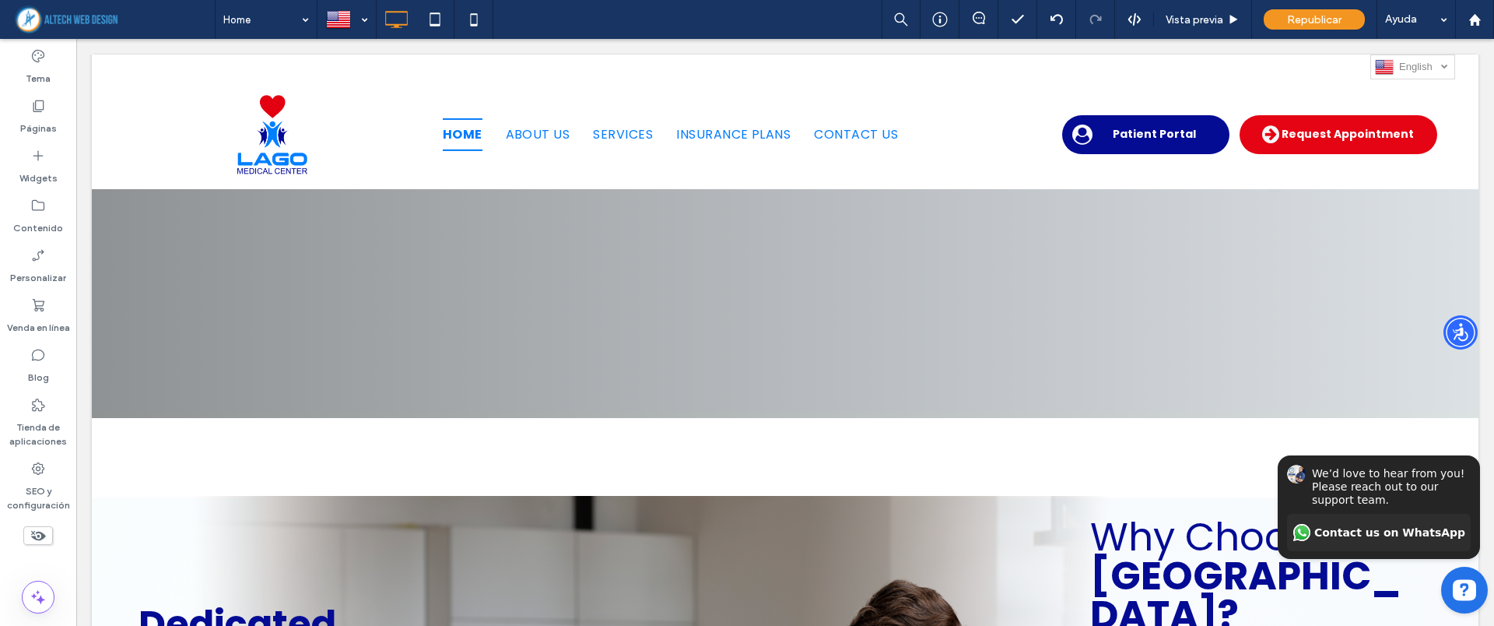
scroll to position [584, 0]
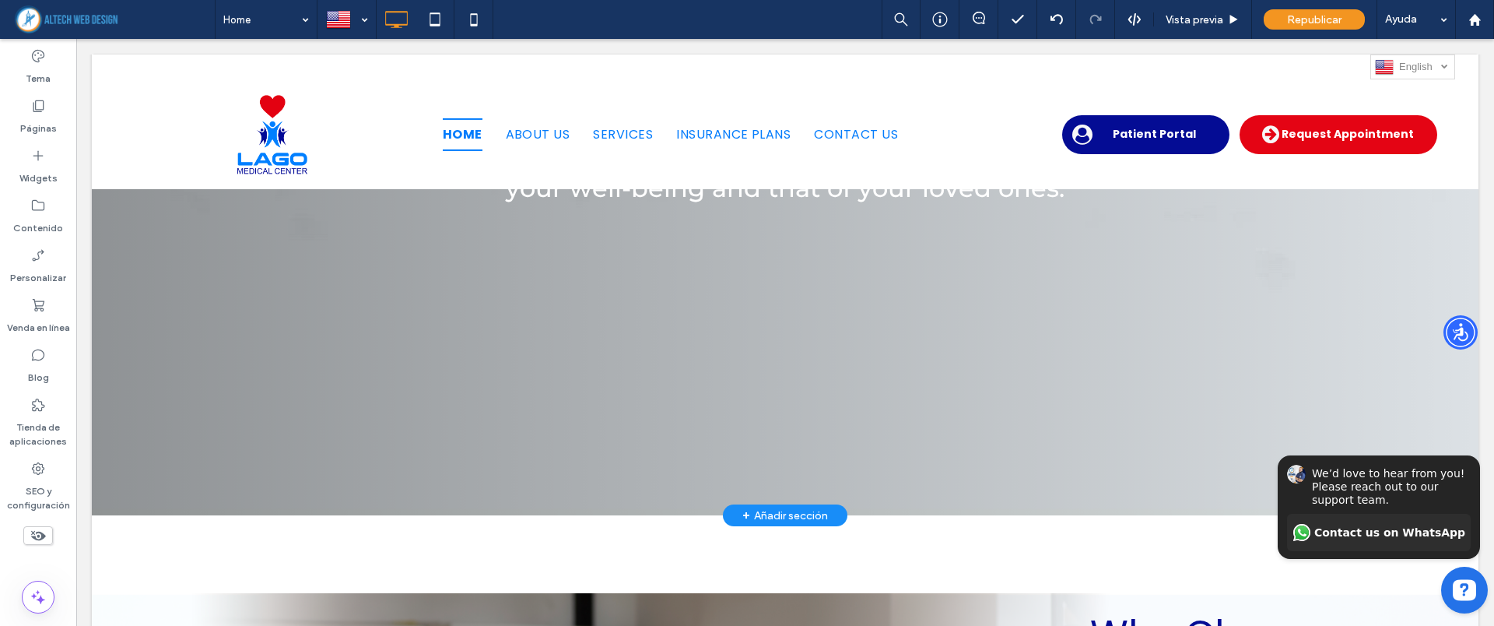
click at [782, 515] on div "+ Añadir sección" at bounding box center [785, 515] width 86 height 17
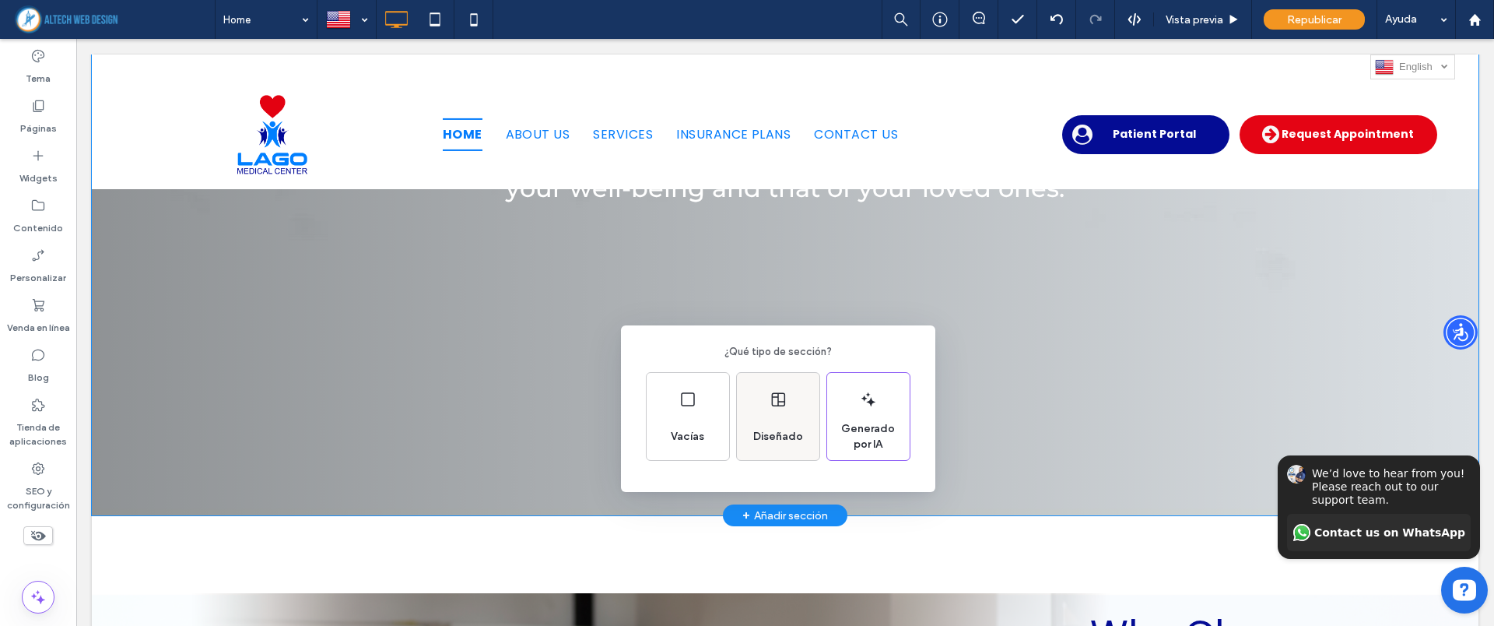
click at [793, 403] on div "Diseñado" at bounding box center [778, 416] width 82 height 87
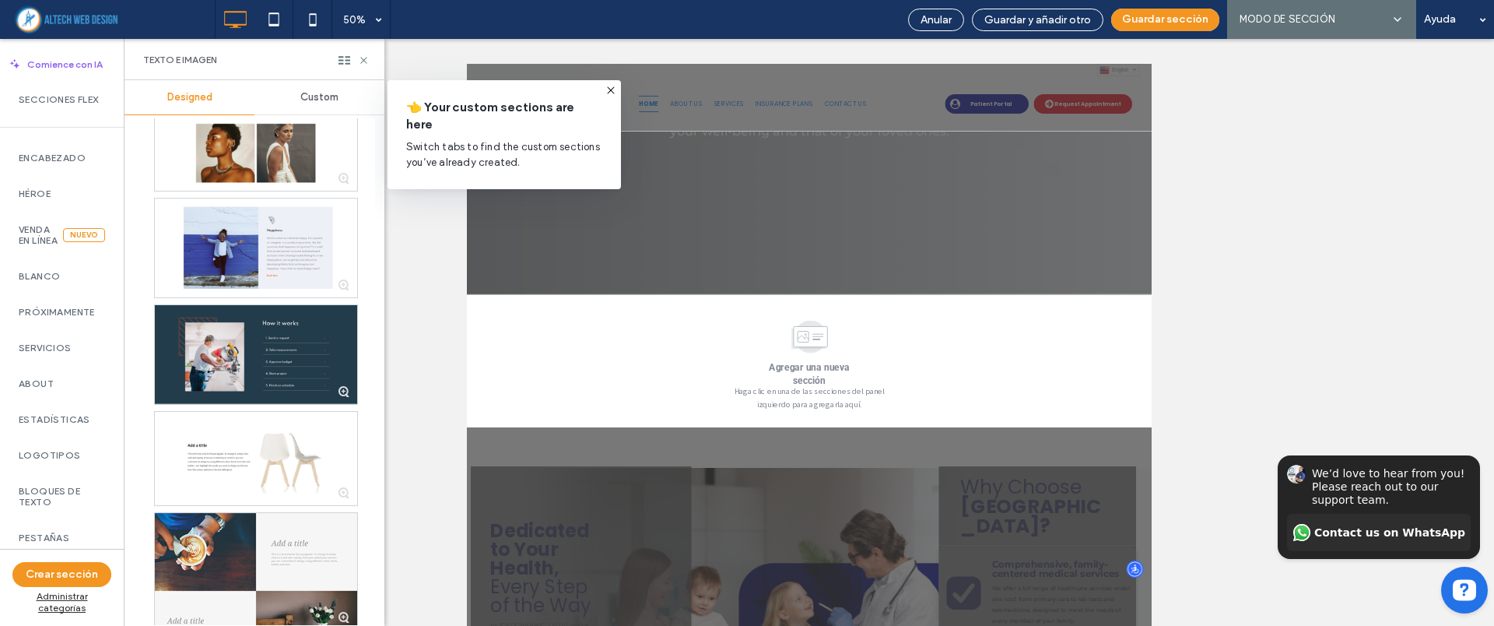
scroll to position [389, 0]
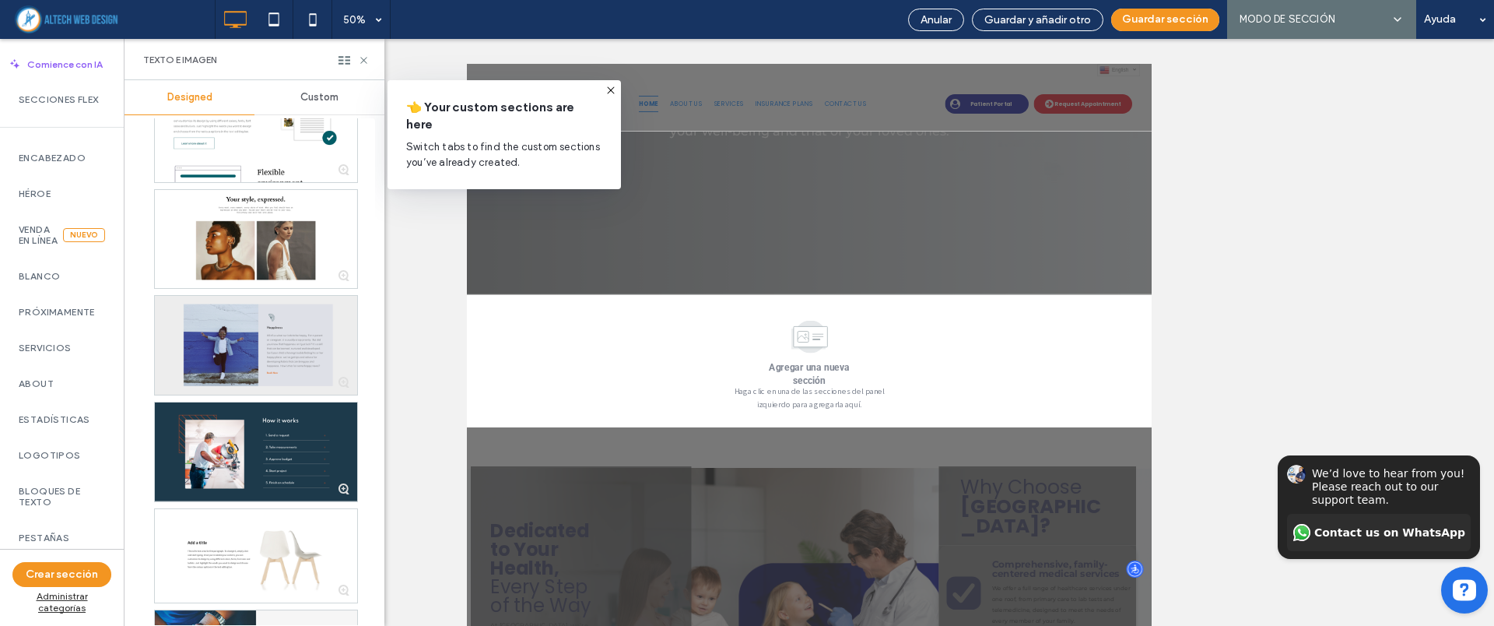
click at [273, 338] on div at bounding box center [256, 345] width 202 height 99
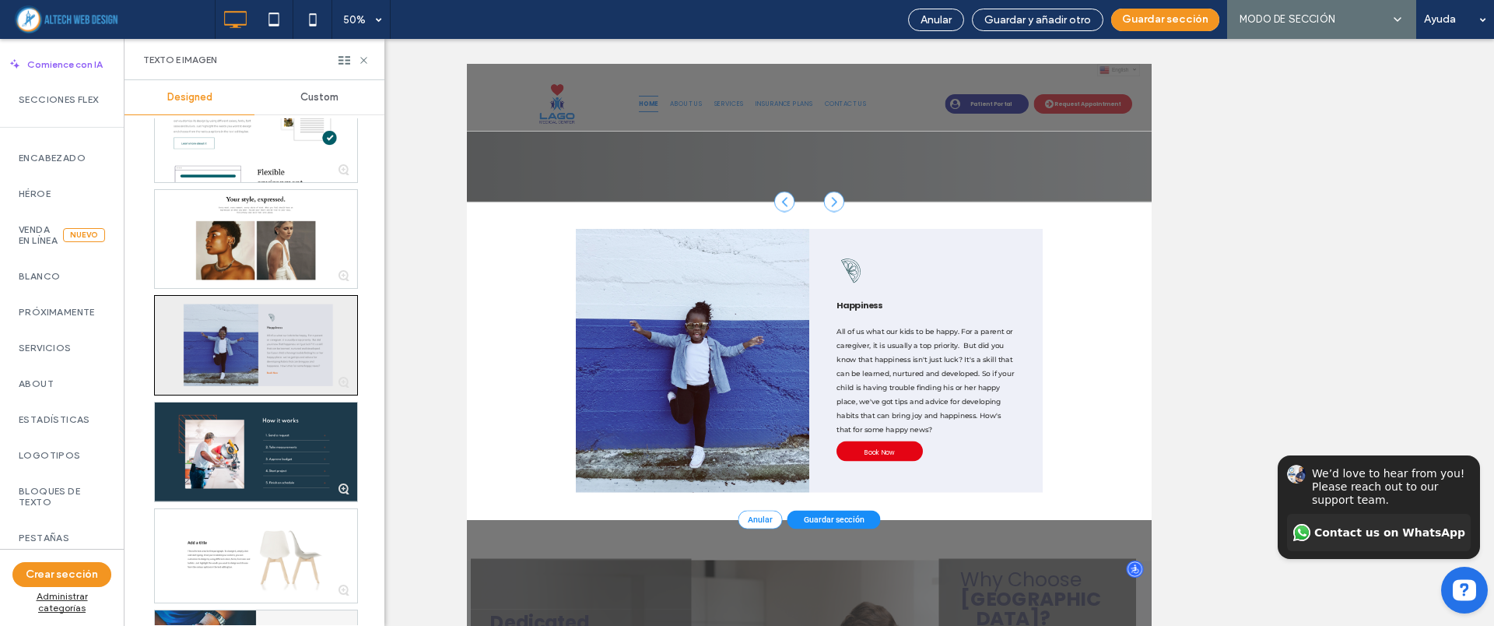
scroll to position [920, 0]
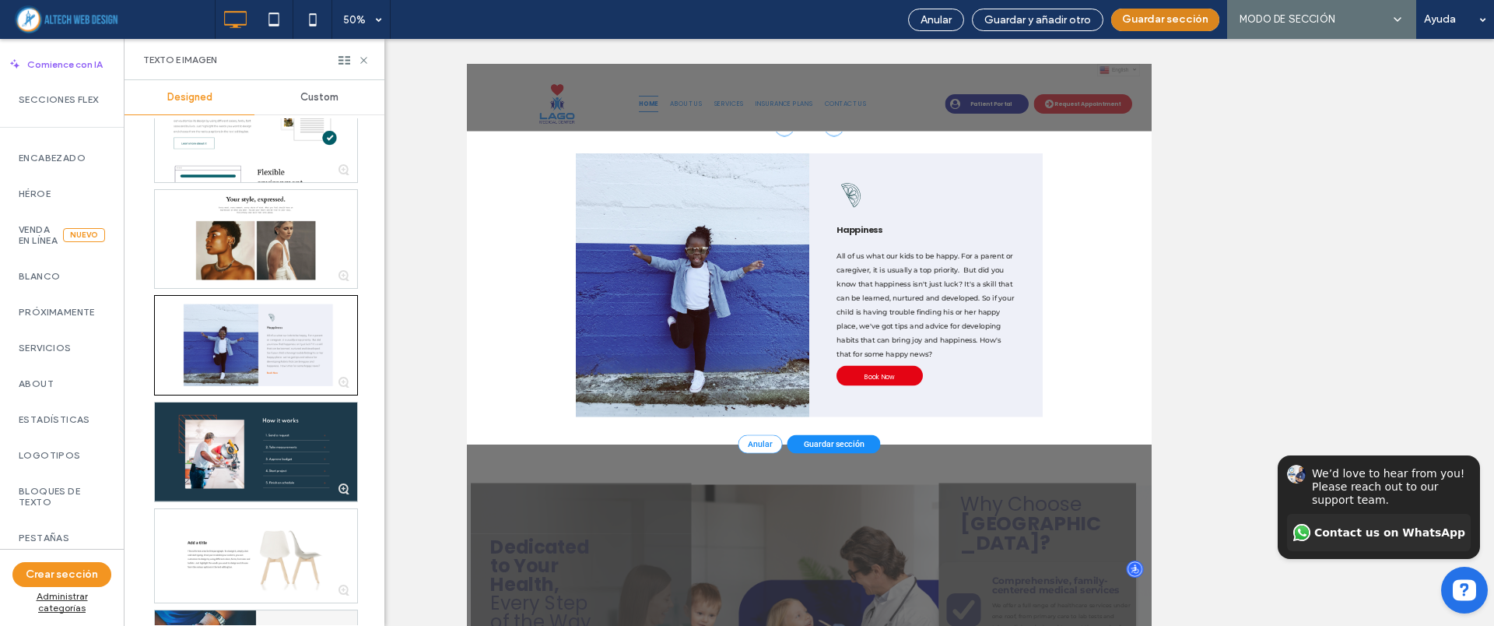
click at [1189, 19] on button "Guardar sección" at bounding box center [1165, 20] width 108 height 23
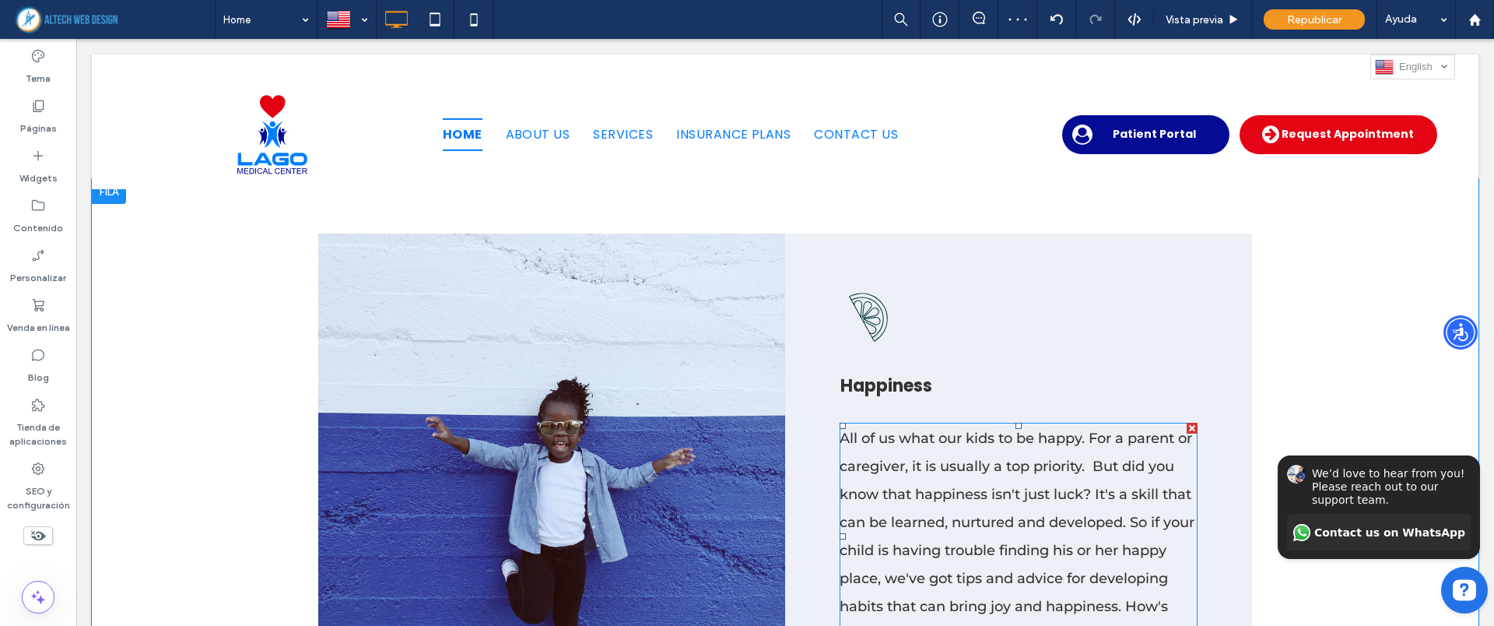
click at [905, 470] on span "All of us what our kids to be happy. For a parent or caregiver, it is usually a…" at bounding box center [1017, 536] width 355 height 213
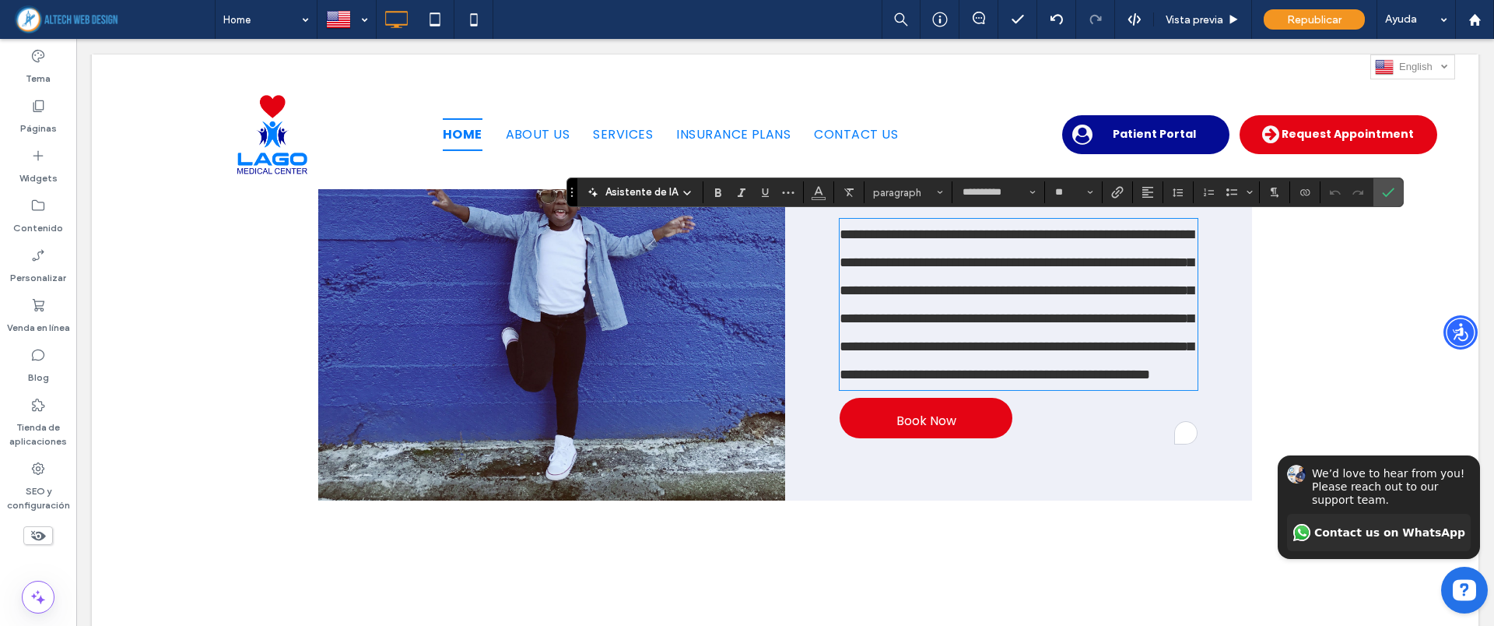
type input "**********"
type input "**"
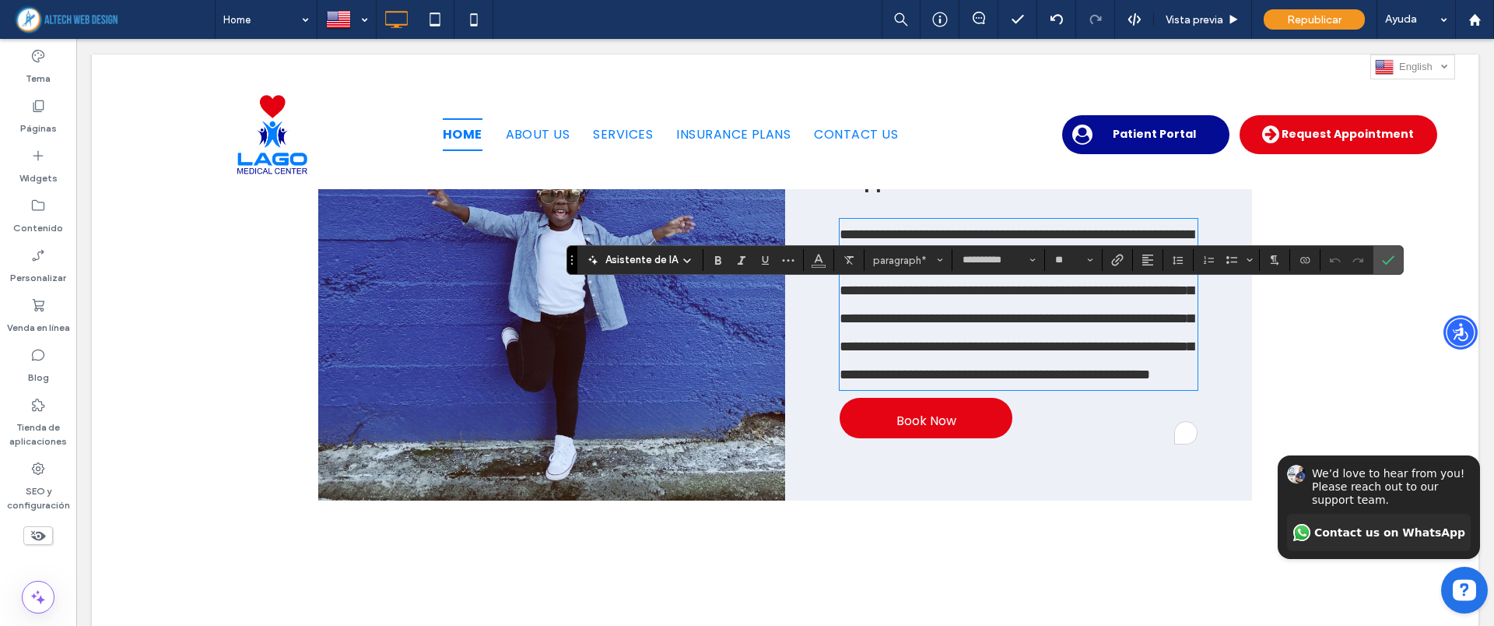
scroll to position [1026, 0]
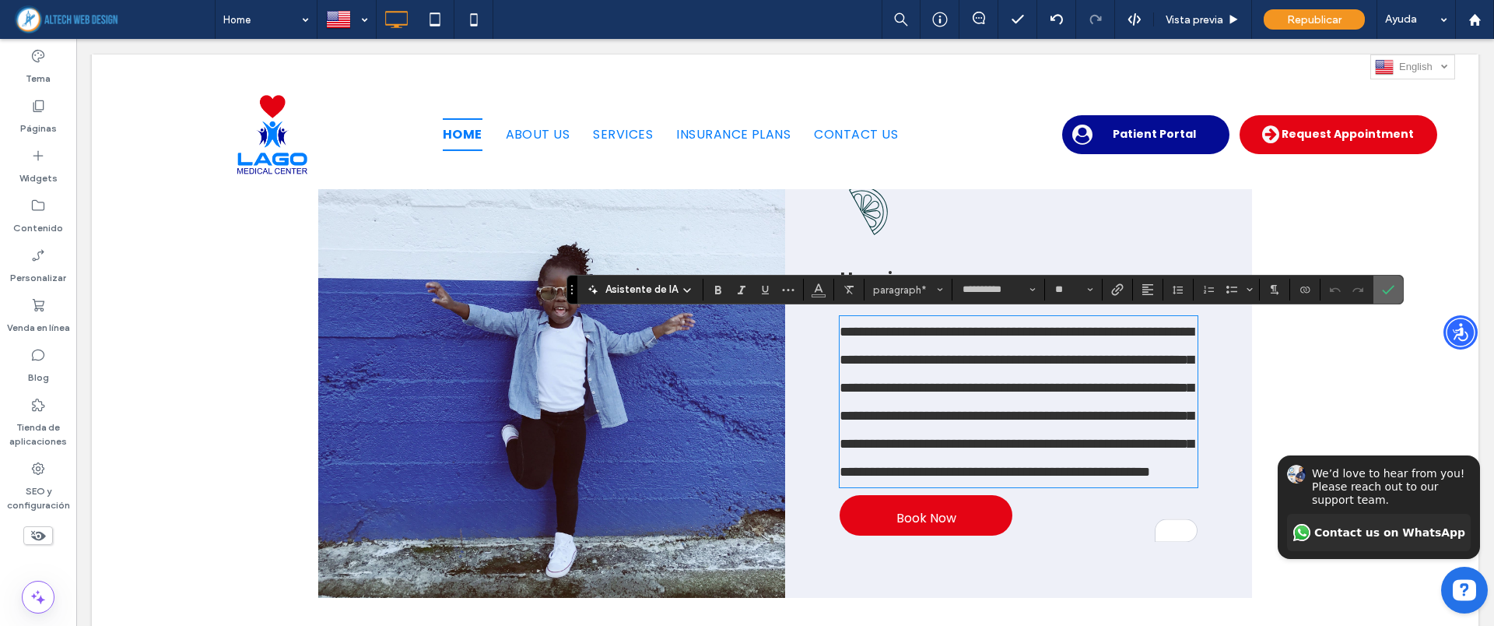
click at [1387, 281] on span "Confirmar" at bounding box center [1385, 289] width 7 height 28
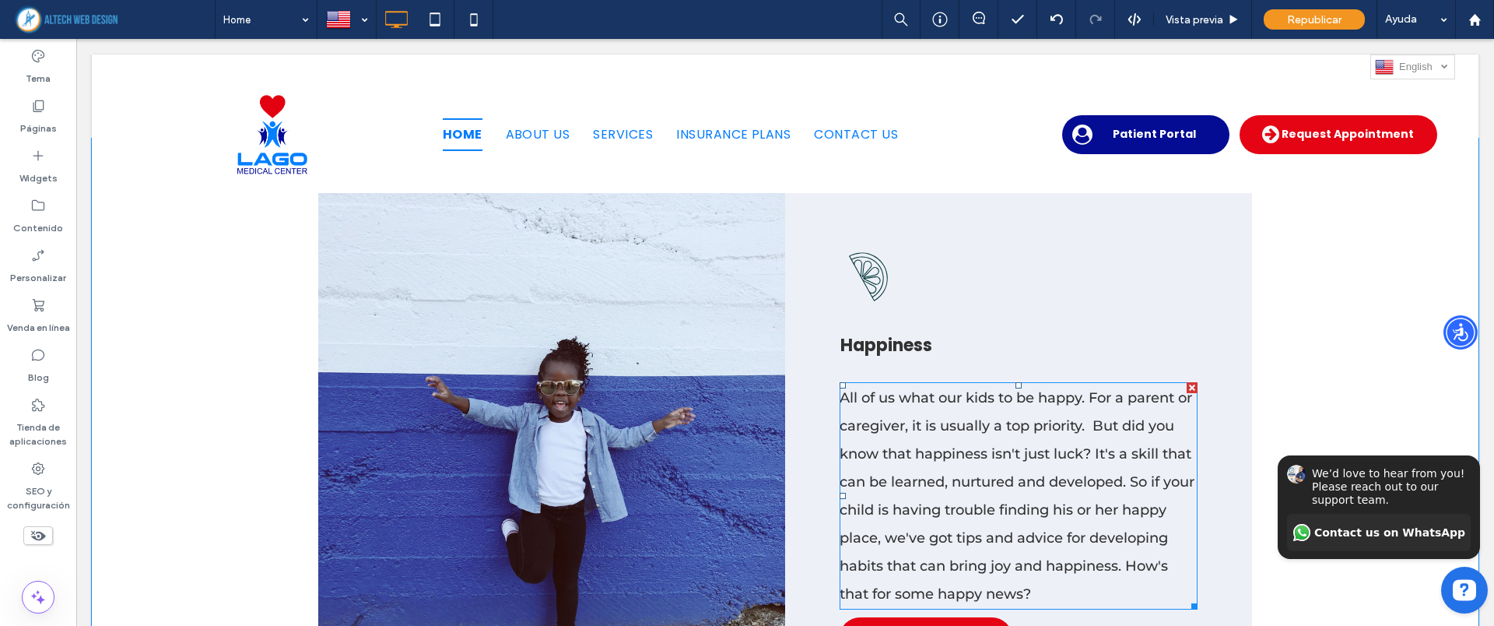
scroll to position [929, 0]
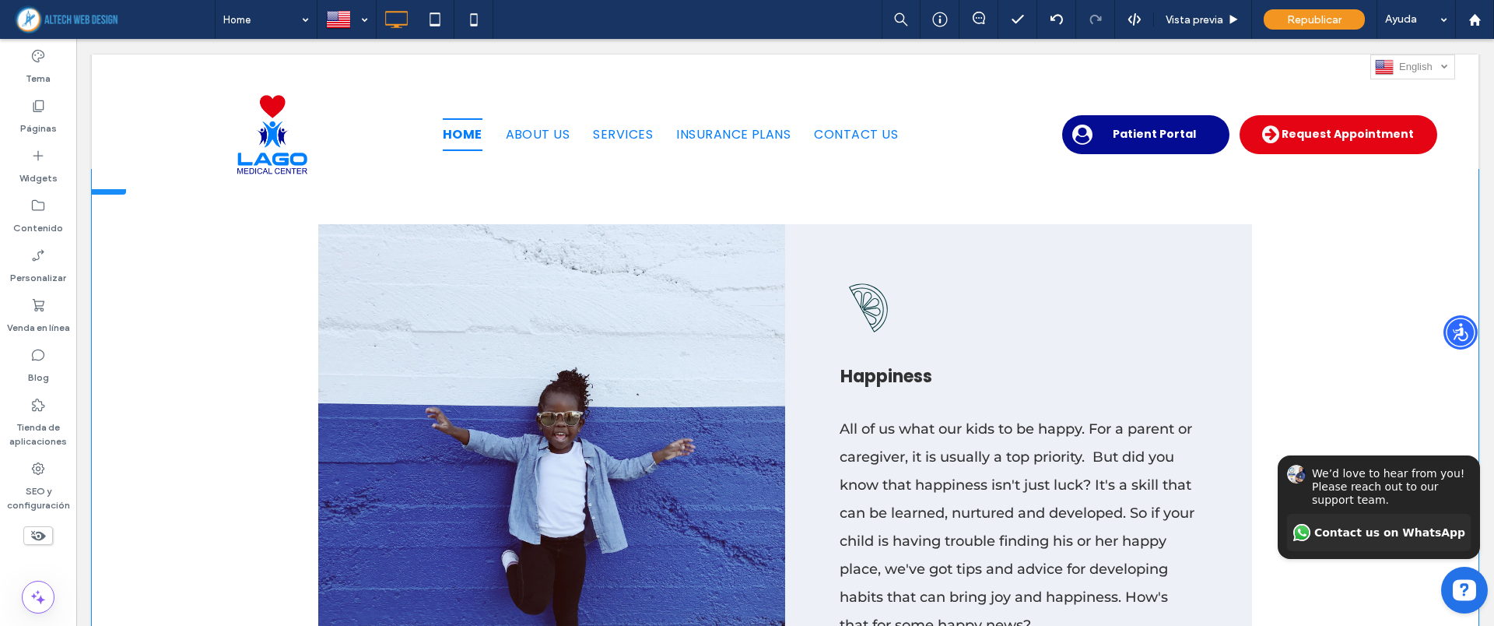
click at [447, 475] on div "Click To Paste" at bounding box center [551, 487] width 467 height 527
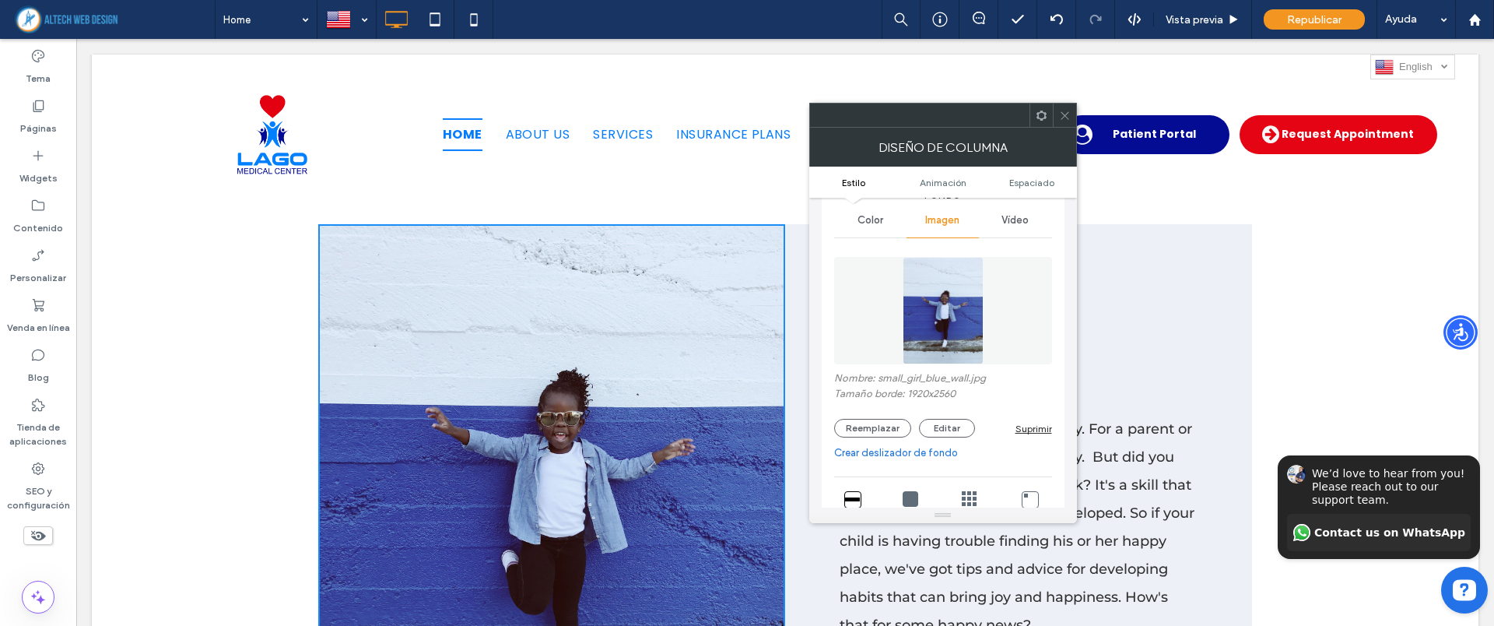
scroll to position [97, 0]
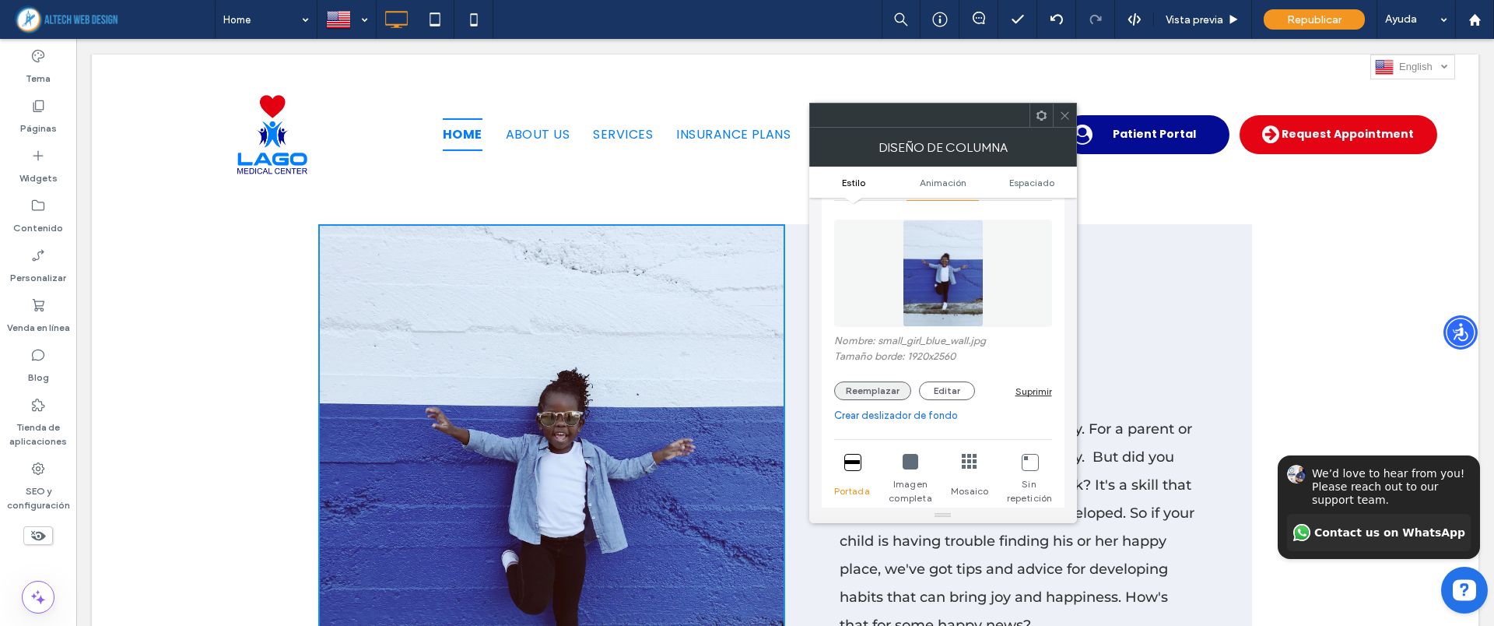
click at [867, 392] on button "Reemplazar" at bounding box center [872, 390] width 77 height 19
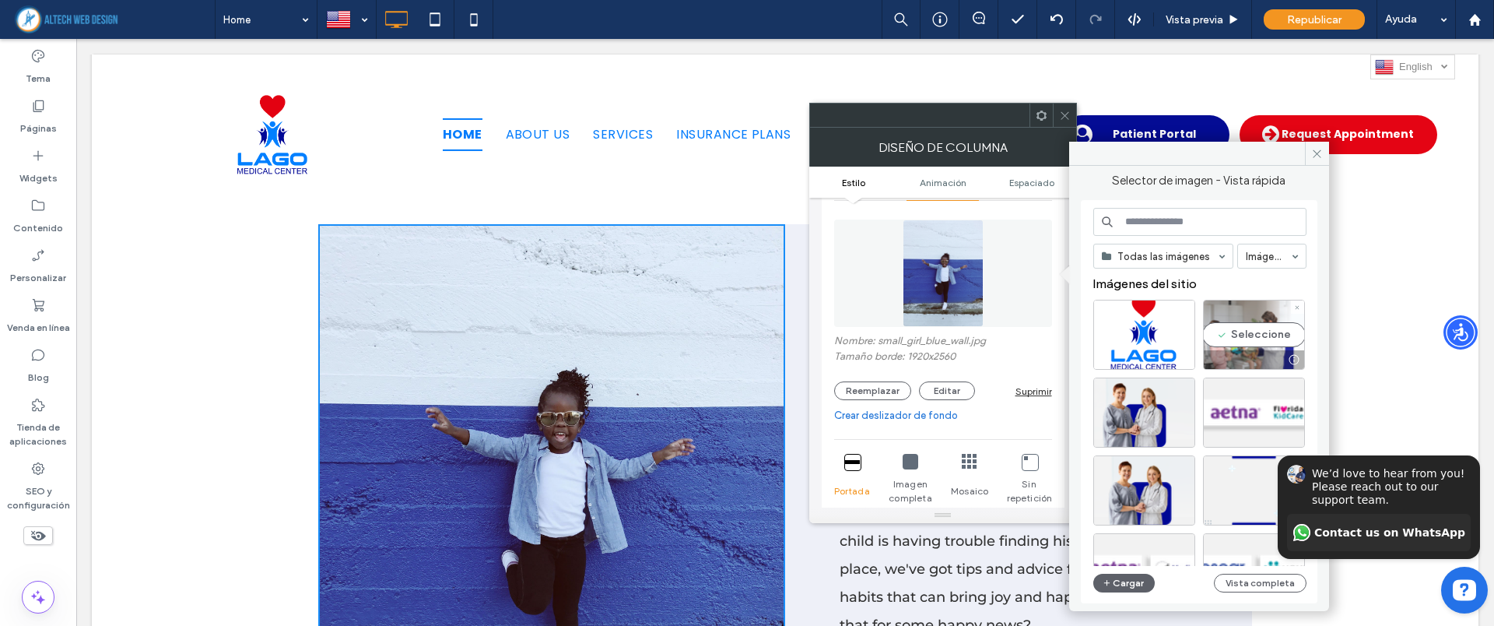
click at [1247, 334] on div "Seleccione" at bounding box center [1254, 335] width 102 height 70
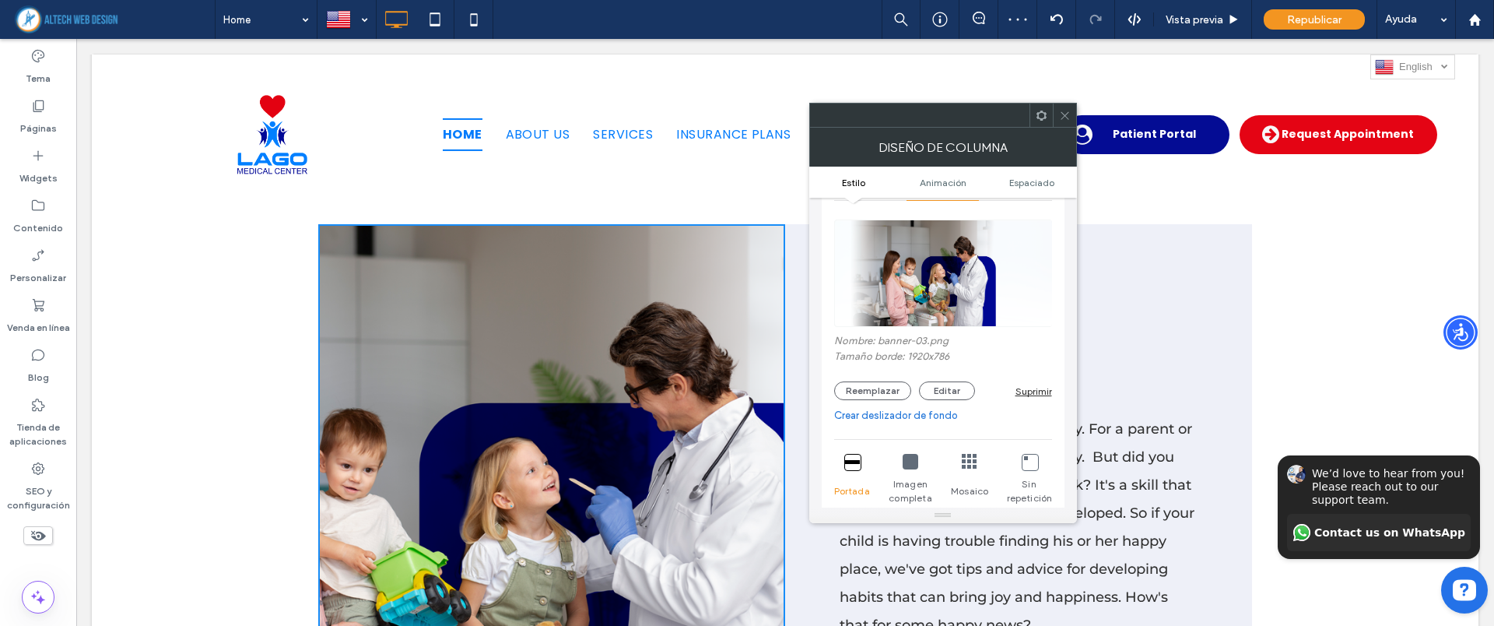
scroll to position [0, 0]
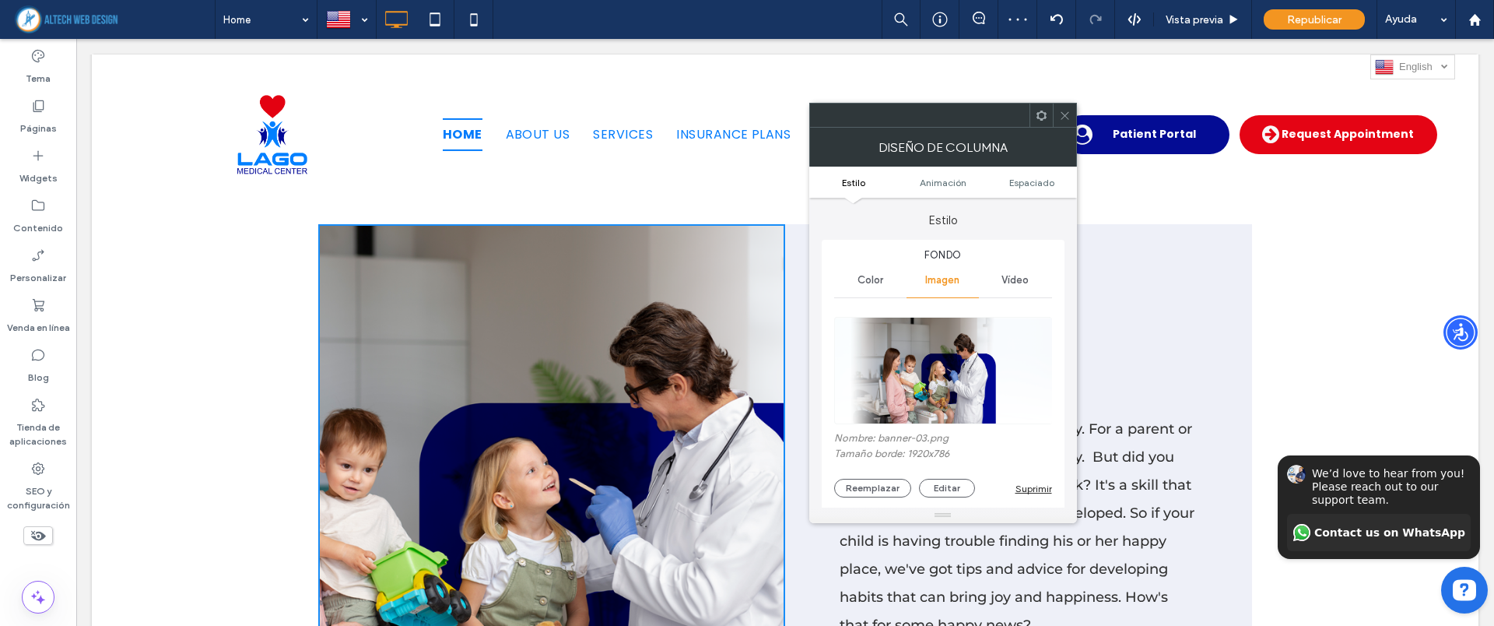
click at [1024, 286] on span "Vídeo" at bounding box center [1014, 280] width 27 height 12
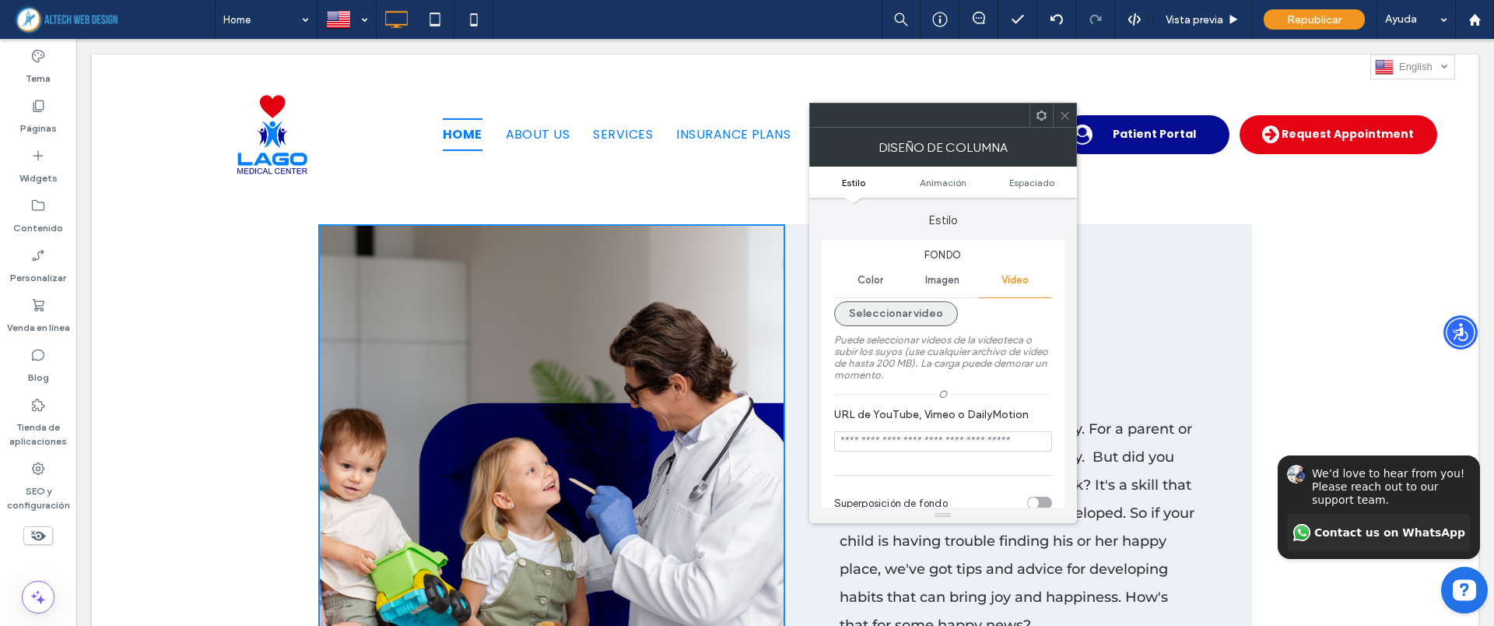
click at [900, 310] on button "Seleccionar video" at bounding box center [896, 313] width 124 height 25
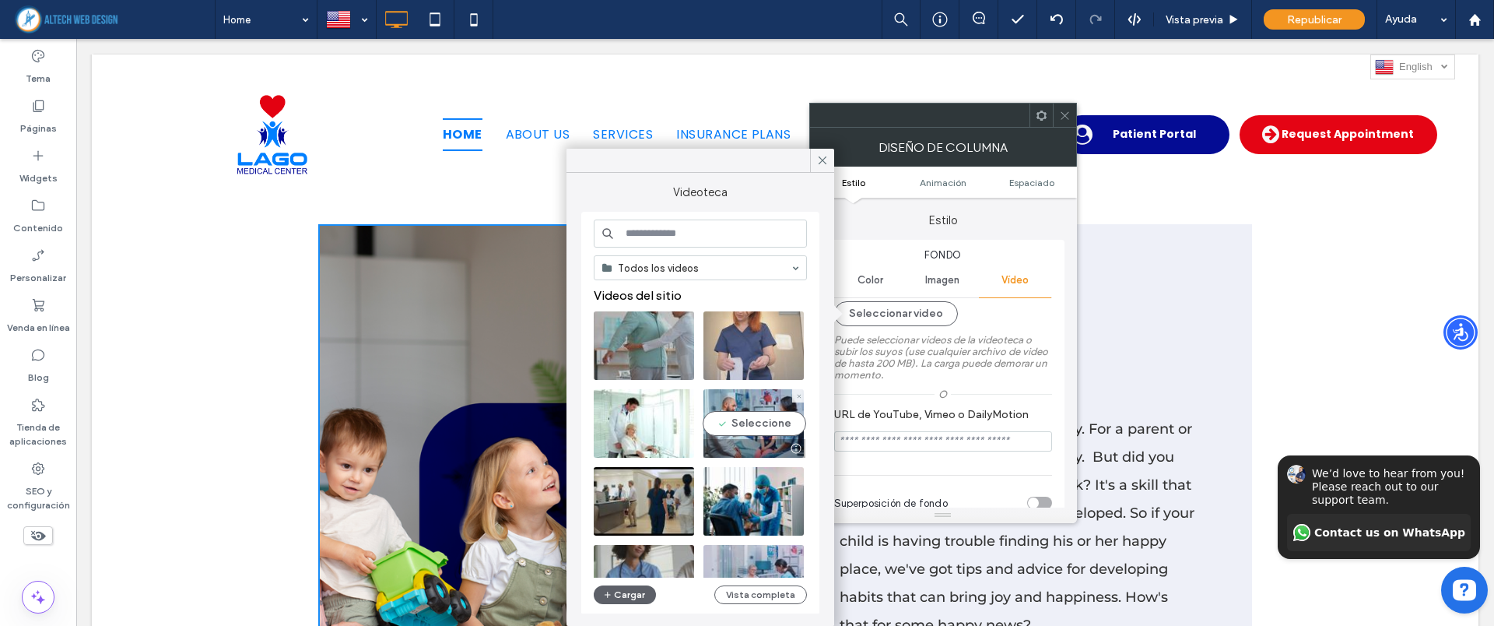
click at [740, 426] on video at bounding box center [753, 423] width 100 height 68
type input "**********"
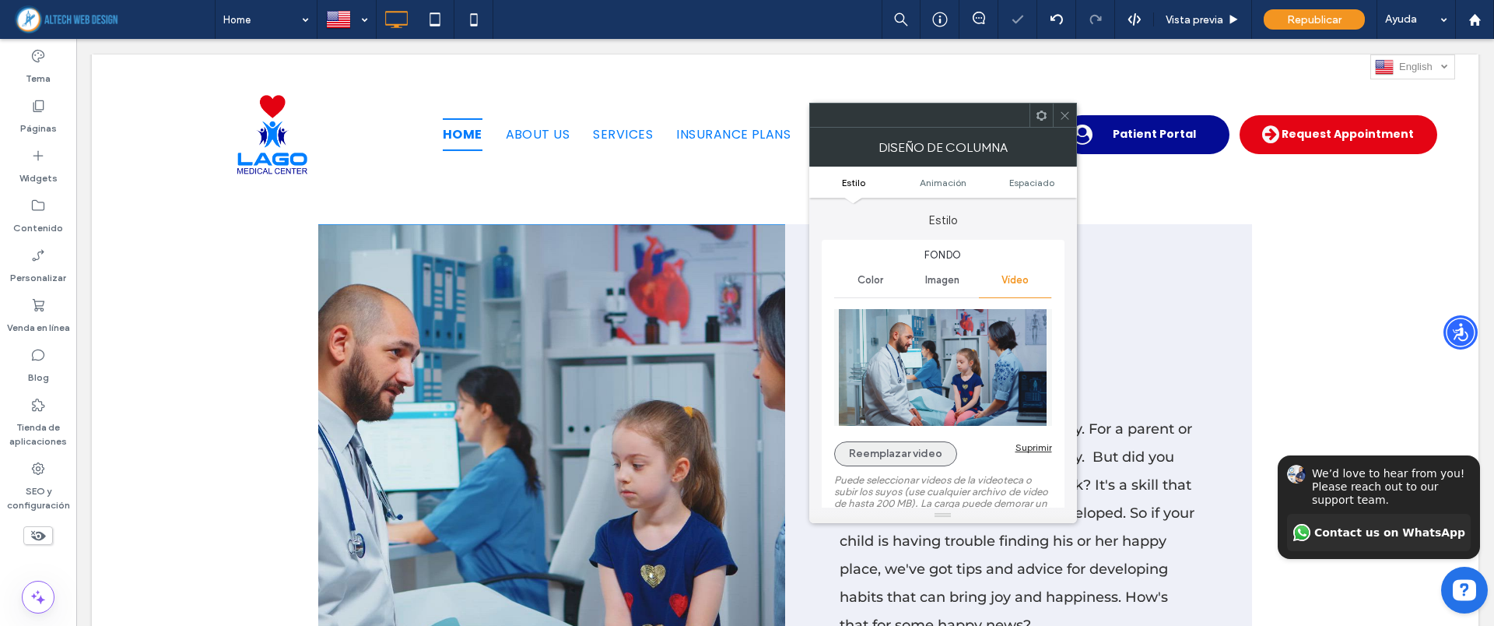
click at [911, 451] on button "Reemplazar video" at bounding box center [895, 453] width 123 height 25
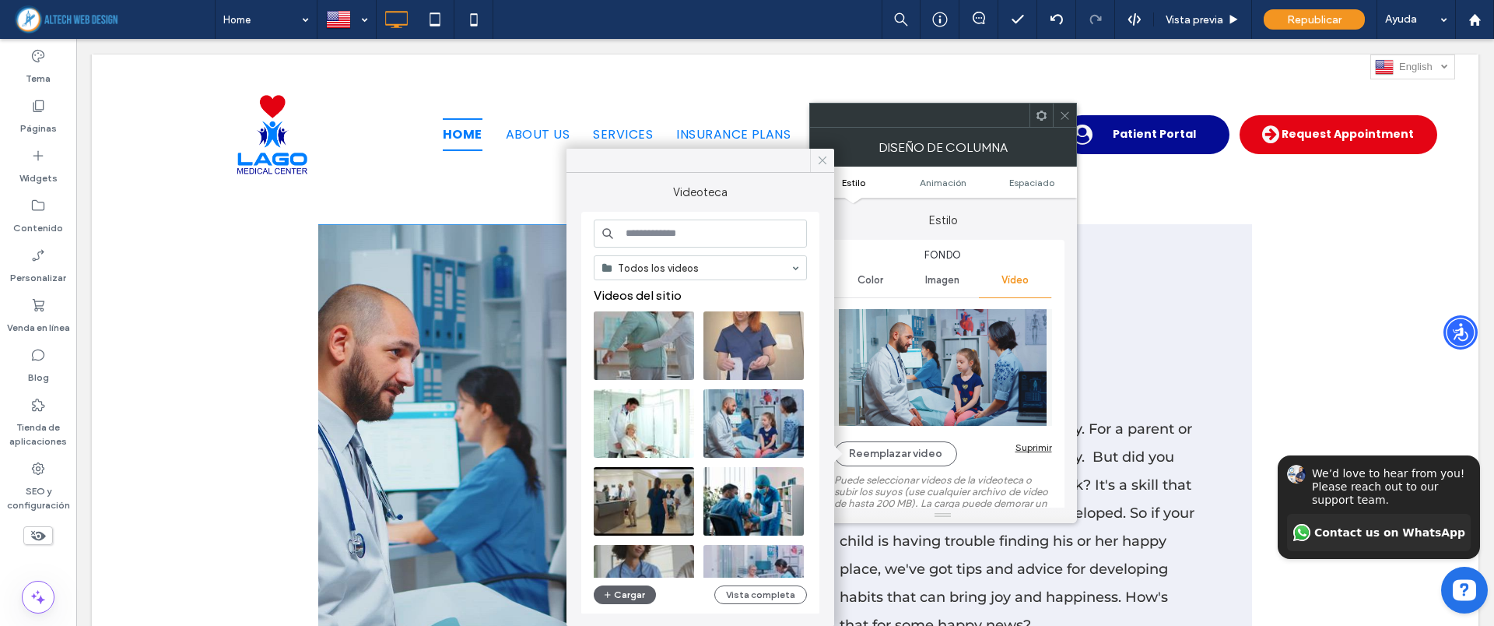
click at [815, 160] on icon at bounding box center [822, 160] width 14 height 14
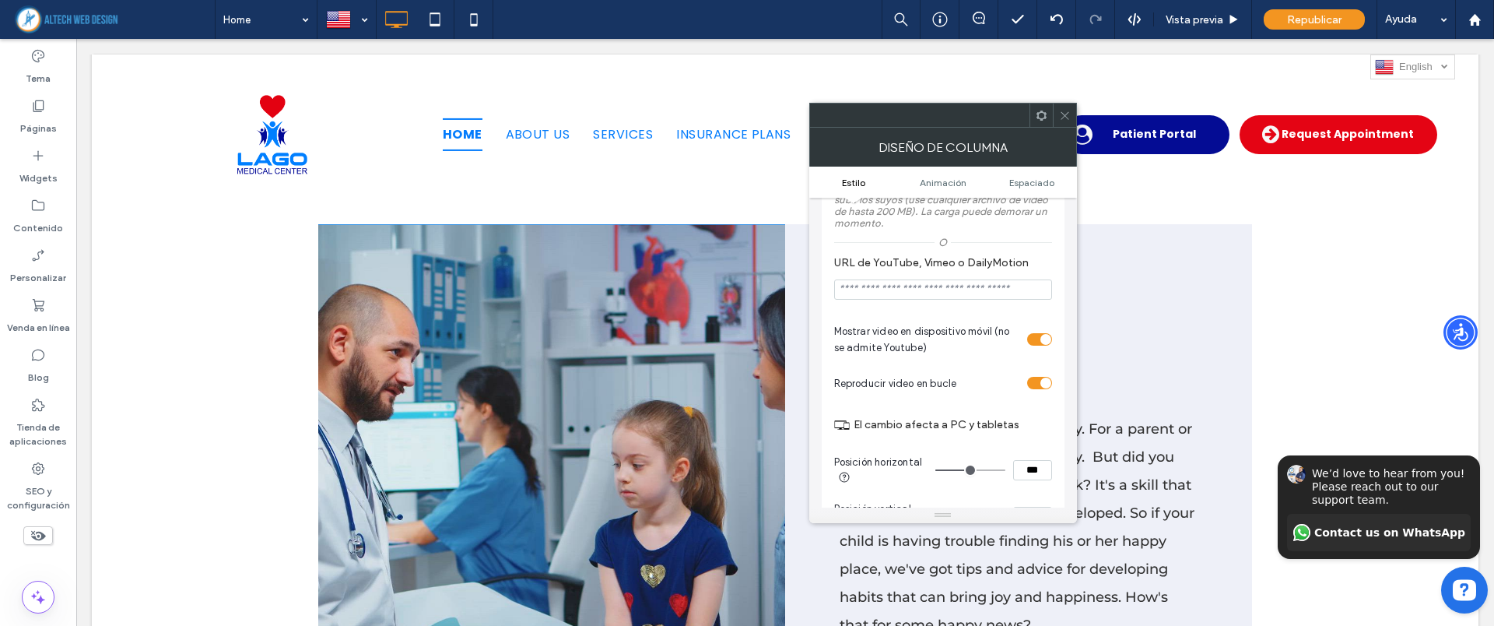
scroll to position [195, 0]
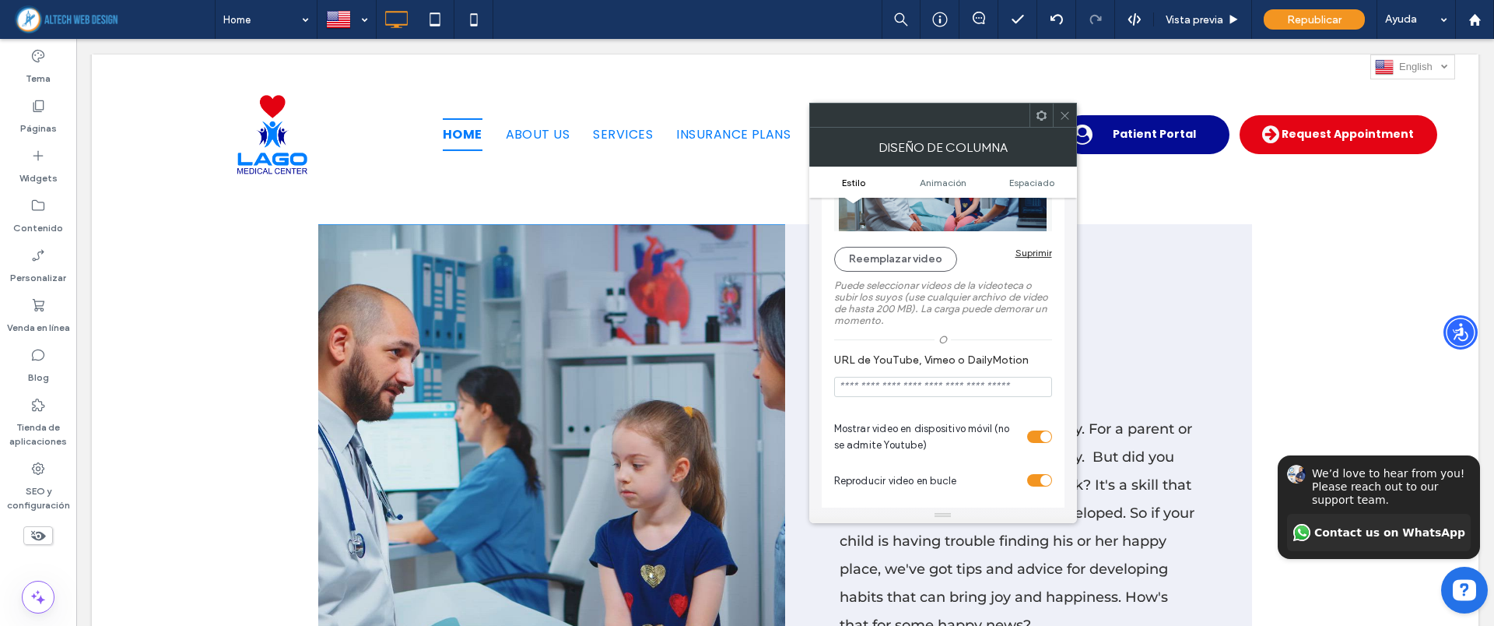
click at [867, 384] on input "URL de YouTube, Vimeo o DailyMotion" at bounding box center [943, 387] width 218 height 20
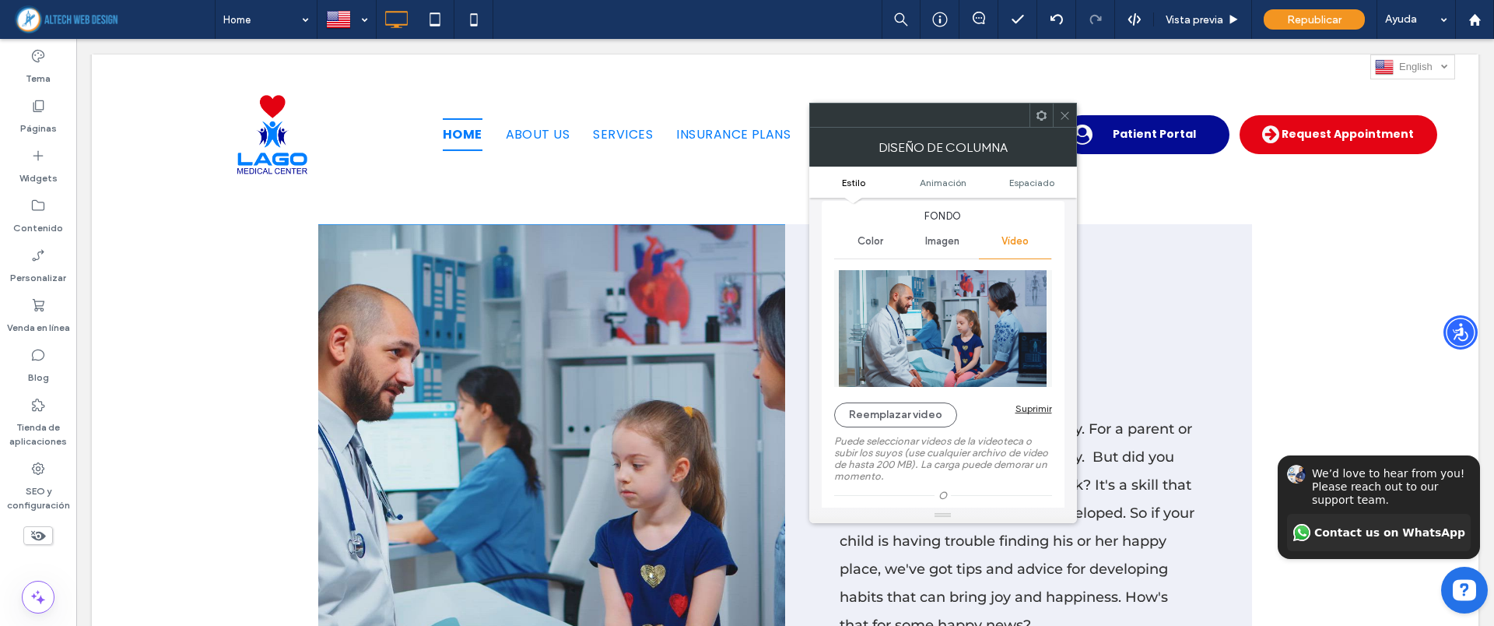
scroll to position [0, 0]
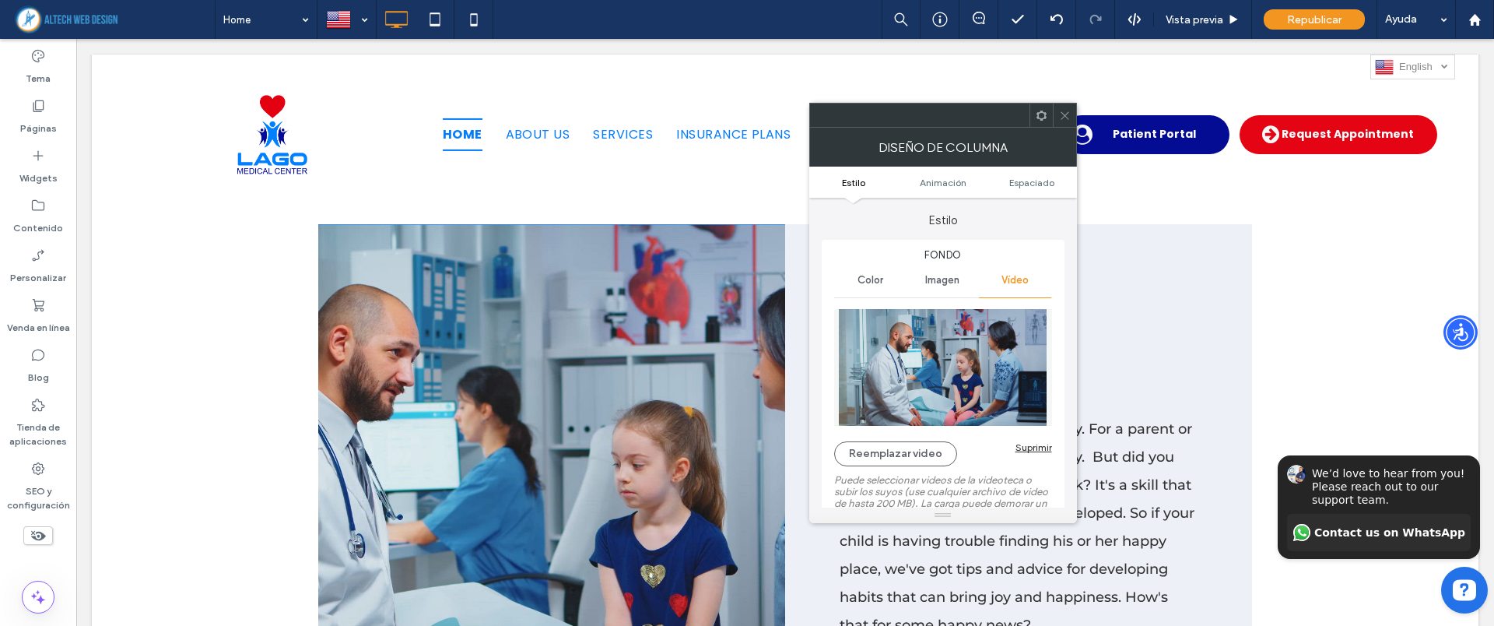
click at [1064, 121] on span at bounding box center [1065, 114] width 12 height 23
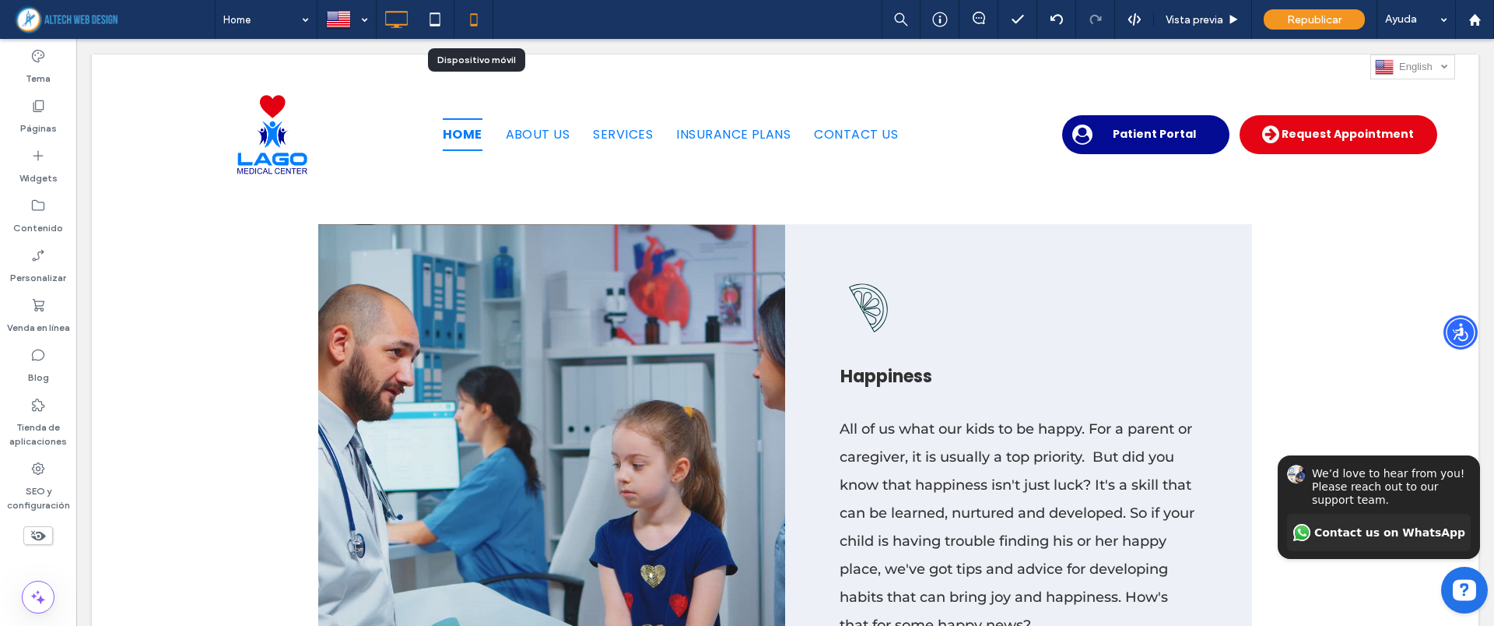
click at [467, 26] on icon at bounding box center [473, 19] width 31 height 31
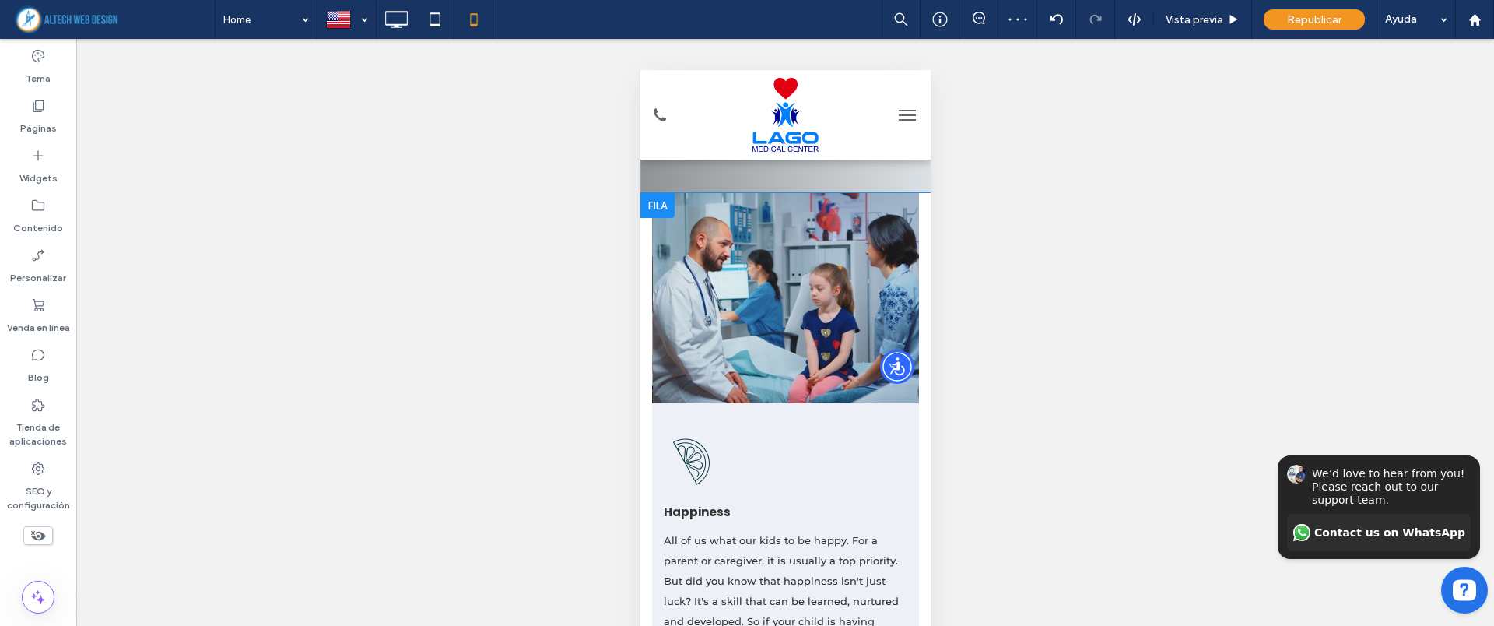
scroll to position [195, 0]
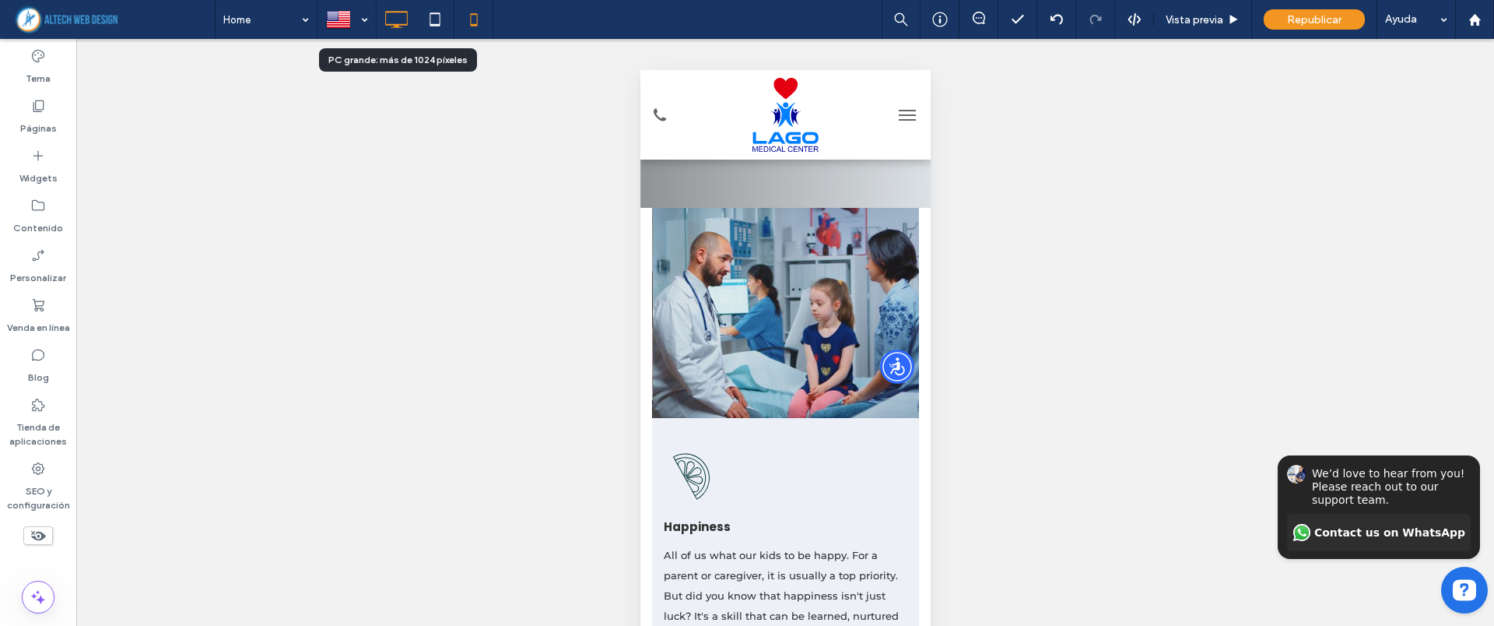
click at [390, 25] on icon at bounding box center [396, 19] width 31 height 31
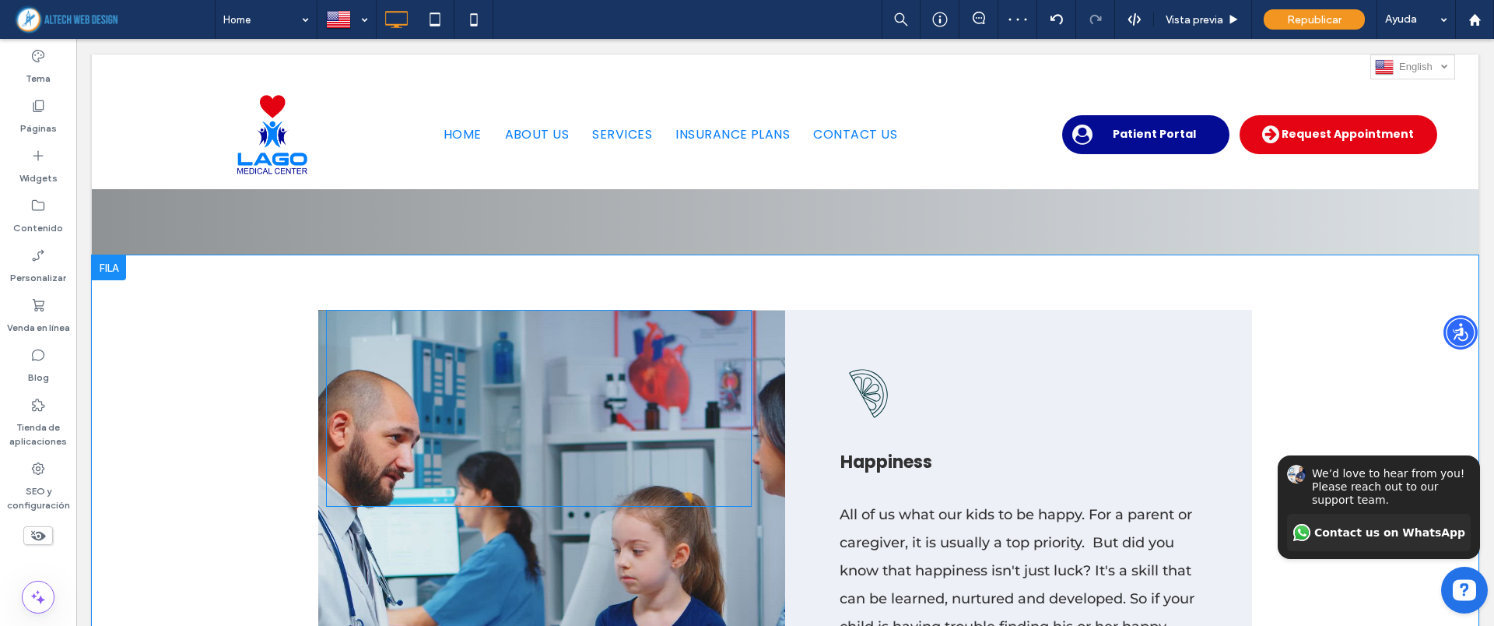
scroll to position [778, 0]
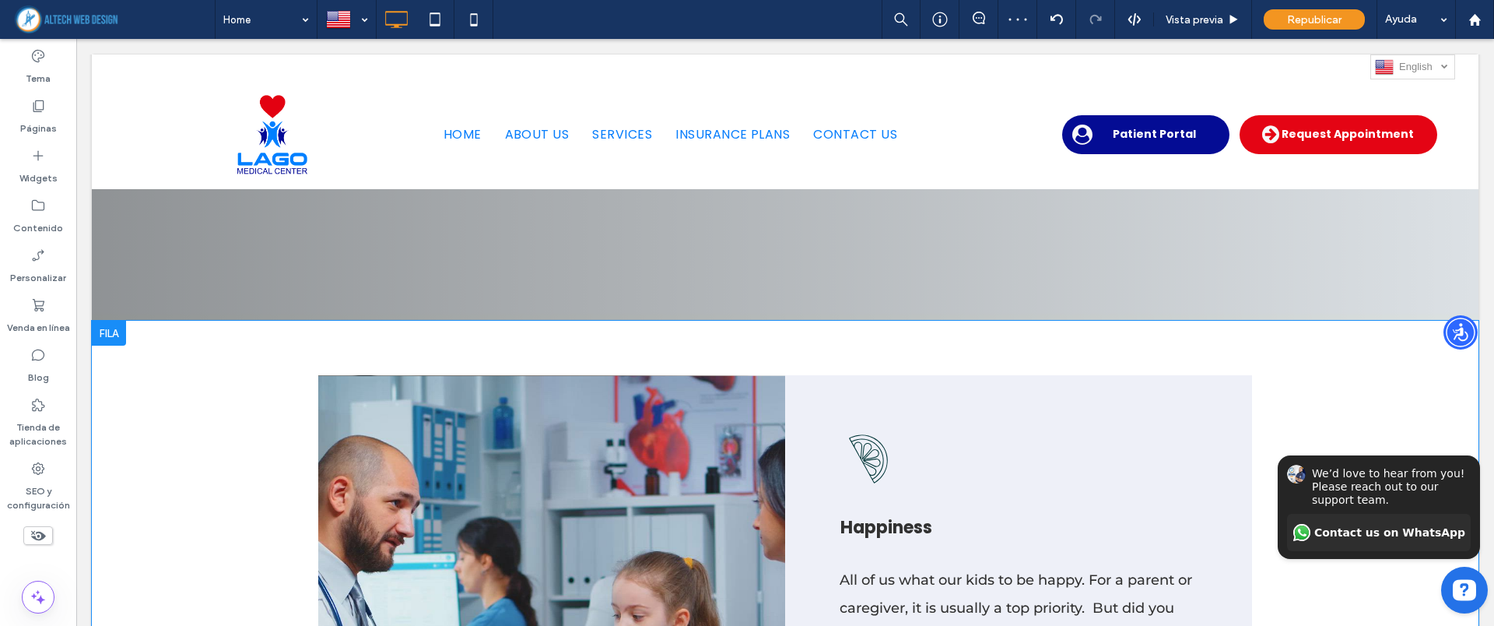
click at [100, 339] on div at bounding box center [109, 333] width 34 height 25
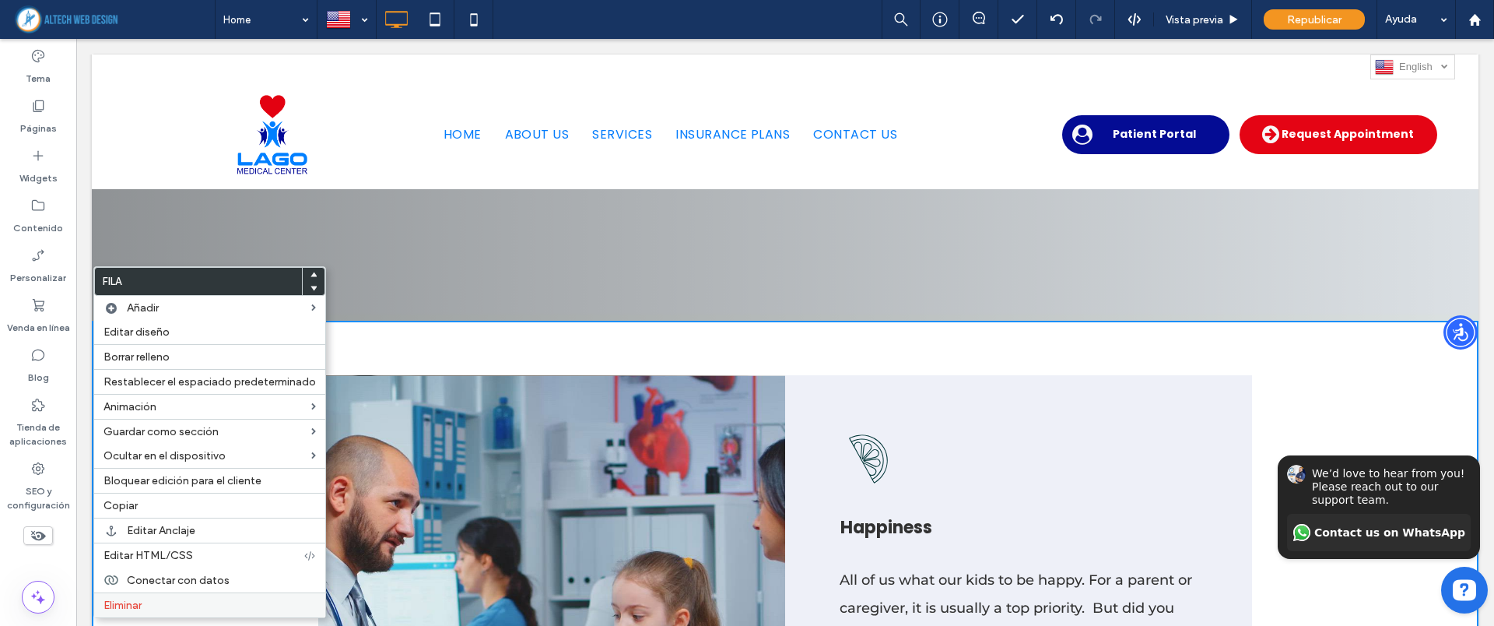
click at [136, 604] on span "Eliminar" at bounding box center [122, 604] width 38 height 13
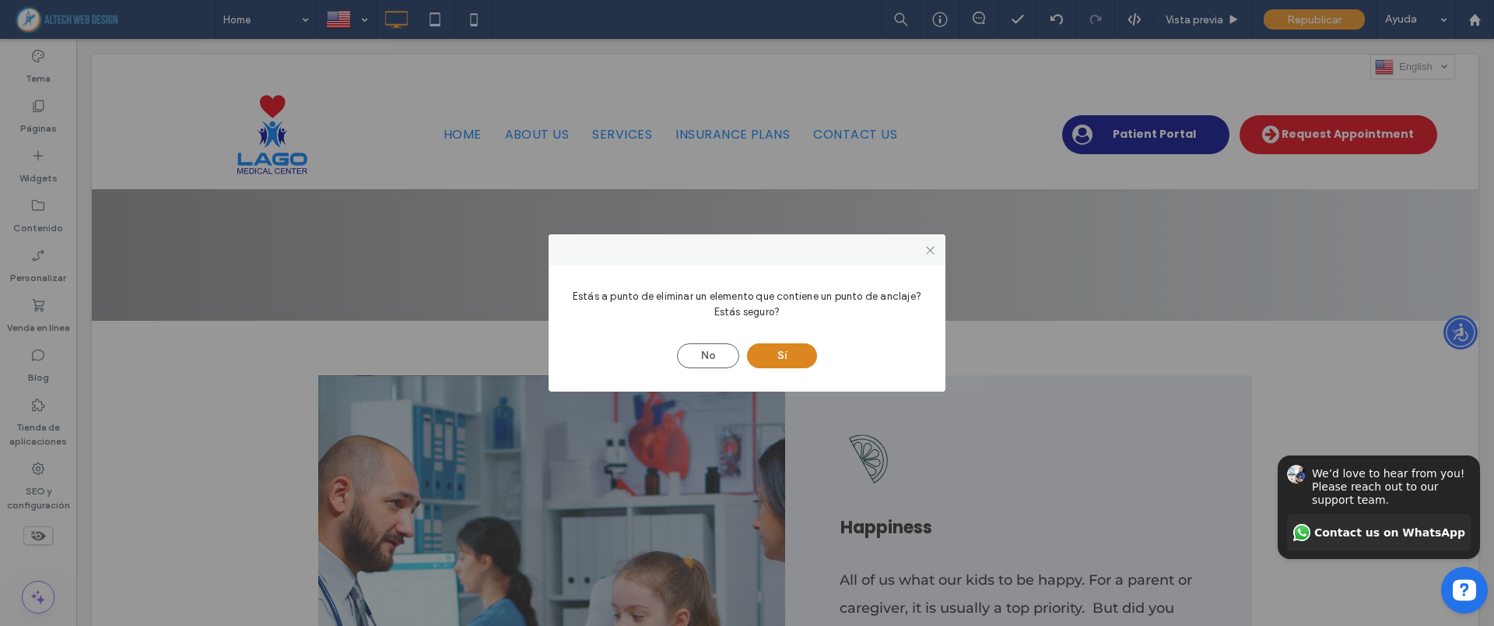
click at [770, 357] on button "Sí" at bounding box center [782, 355] width 70 height 25
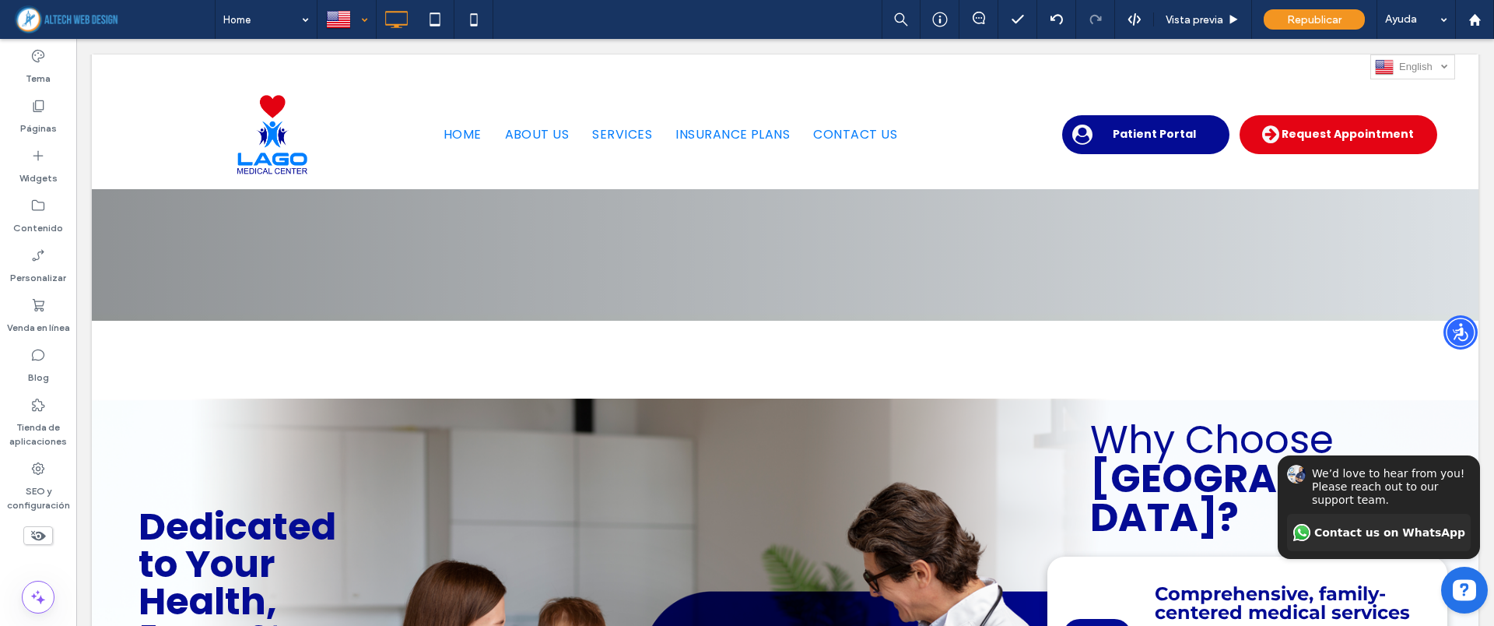
click at [353, 25] on div at bounding box center [346, 19] width 57 height 37
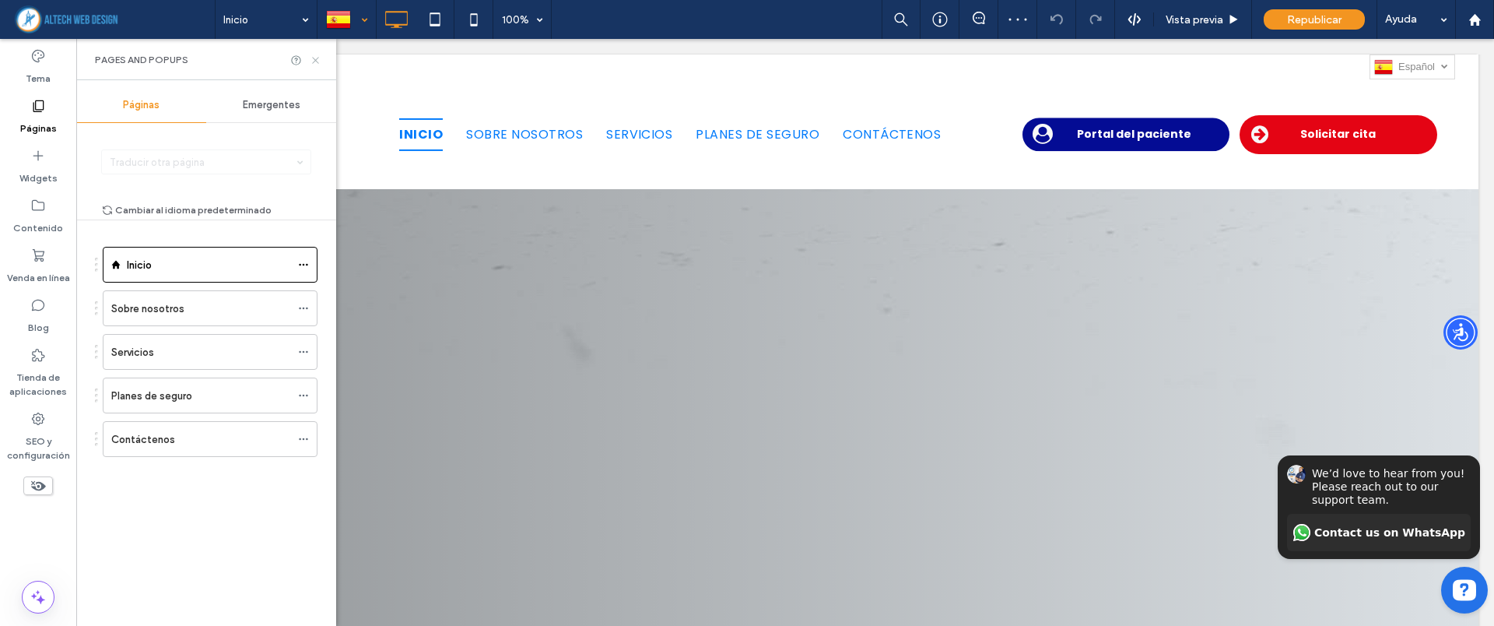
click at [314, 58] on use at bounding box center [315, 60] width 6 height 6
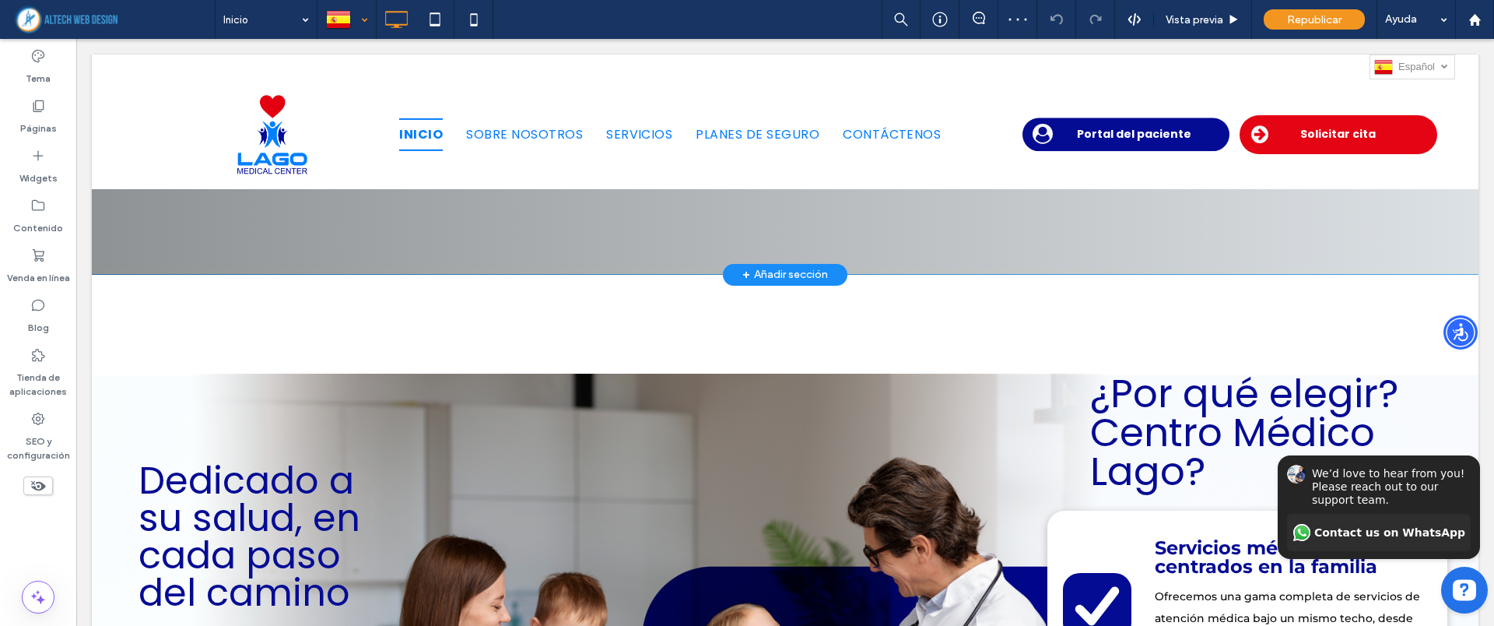
scroll to position [778, 0]
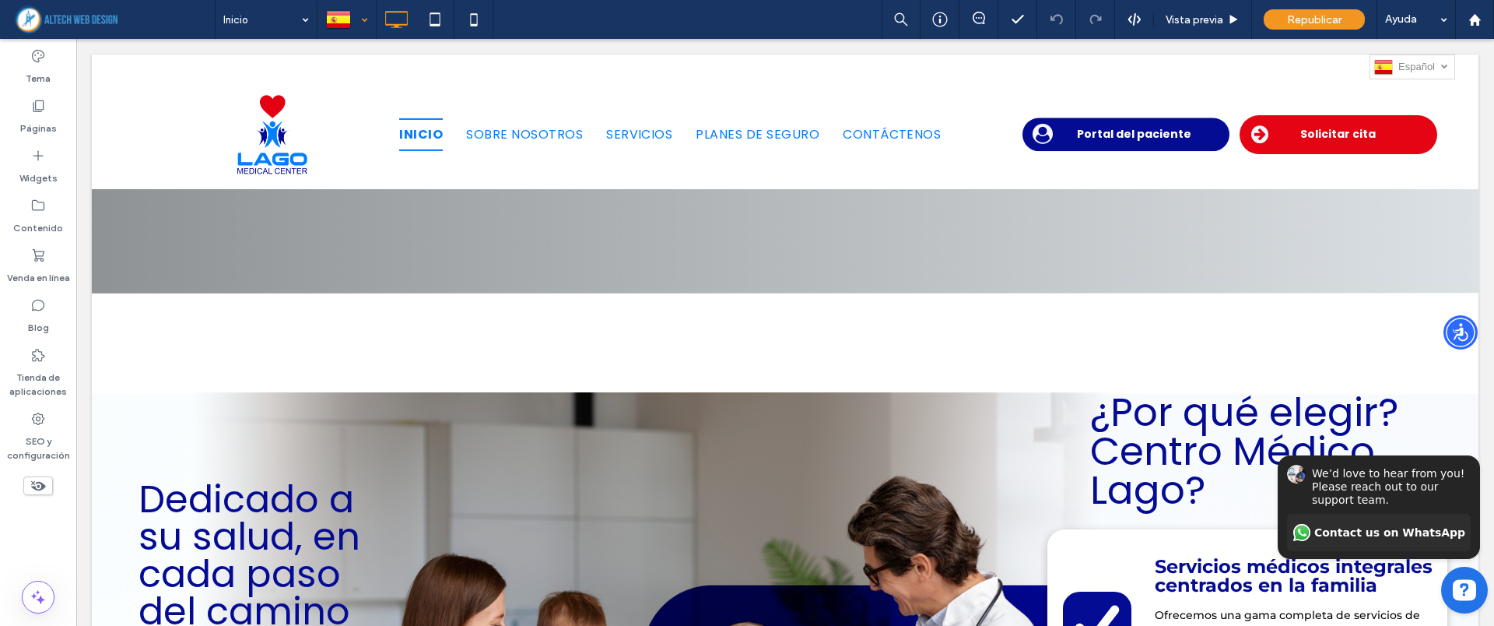
click at [356, 34] on div at bounding box center [346, 19] width 57 height 37
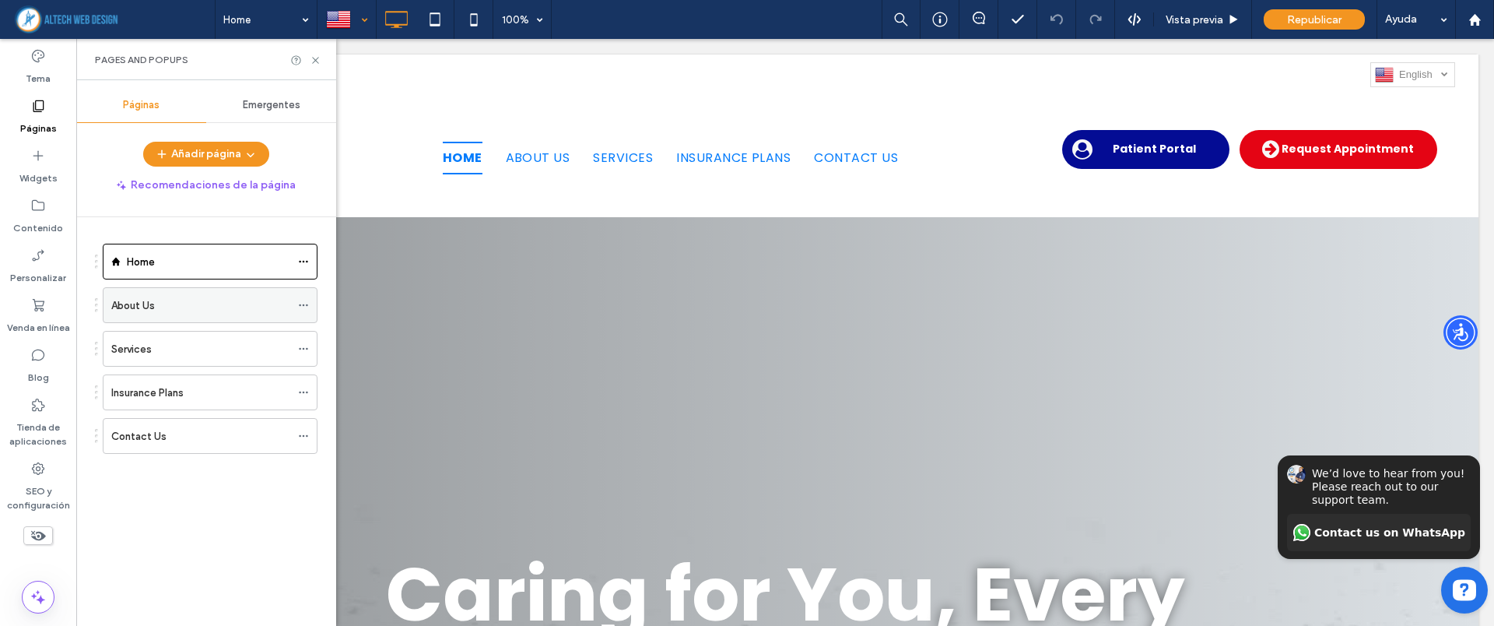
click at [179, 305] on div "About Us" at bounding box center [200, 305] width 179 height 16
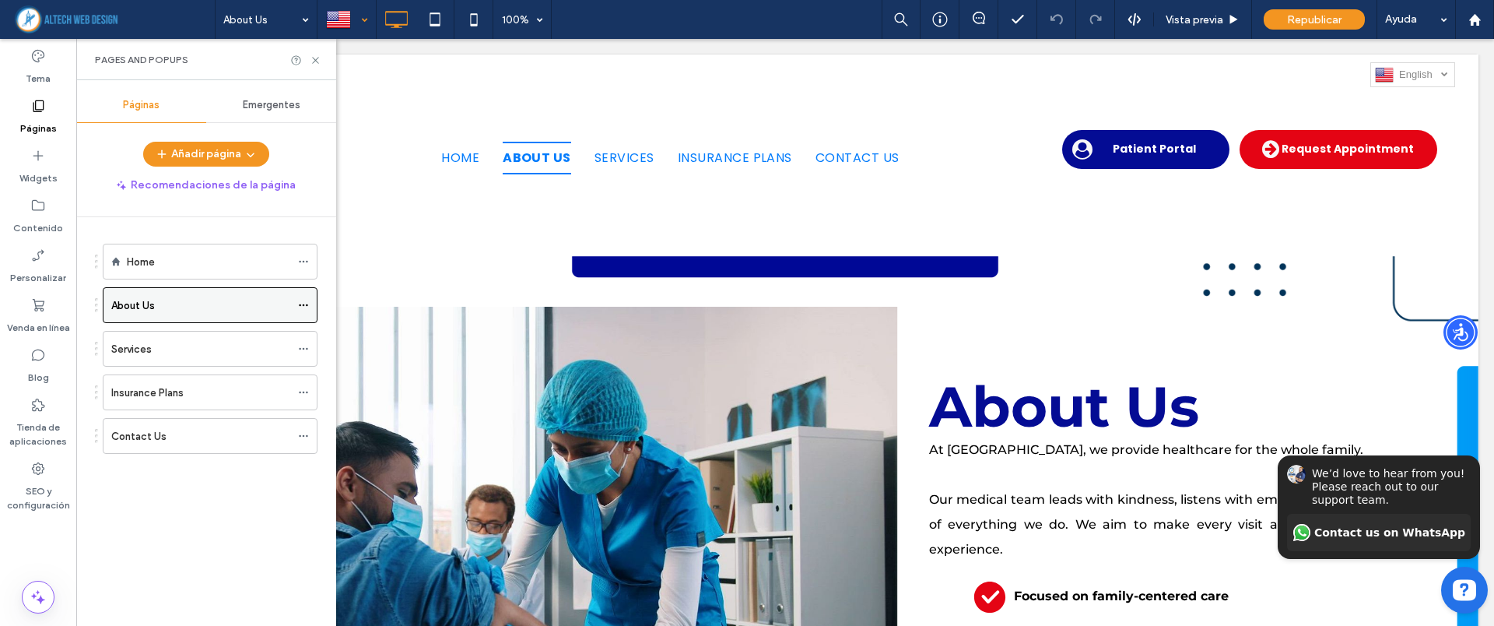
click at [305, 303] on icon at bounding box center [303, 305] width 11 height 11
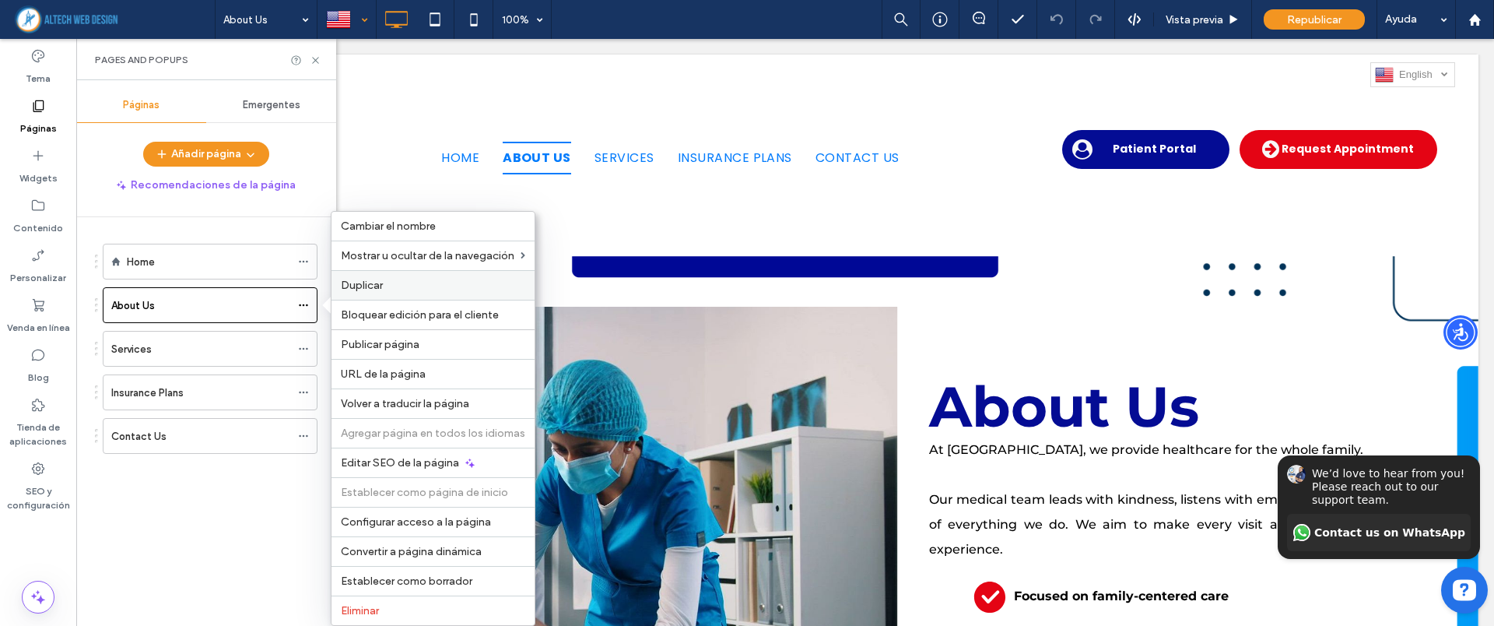
click at [384, 289] on label "Duplicar" at bounding box center [433, 285] width 184 height 13
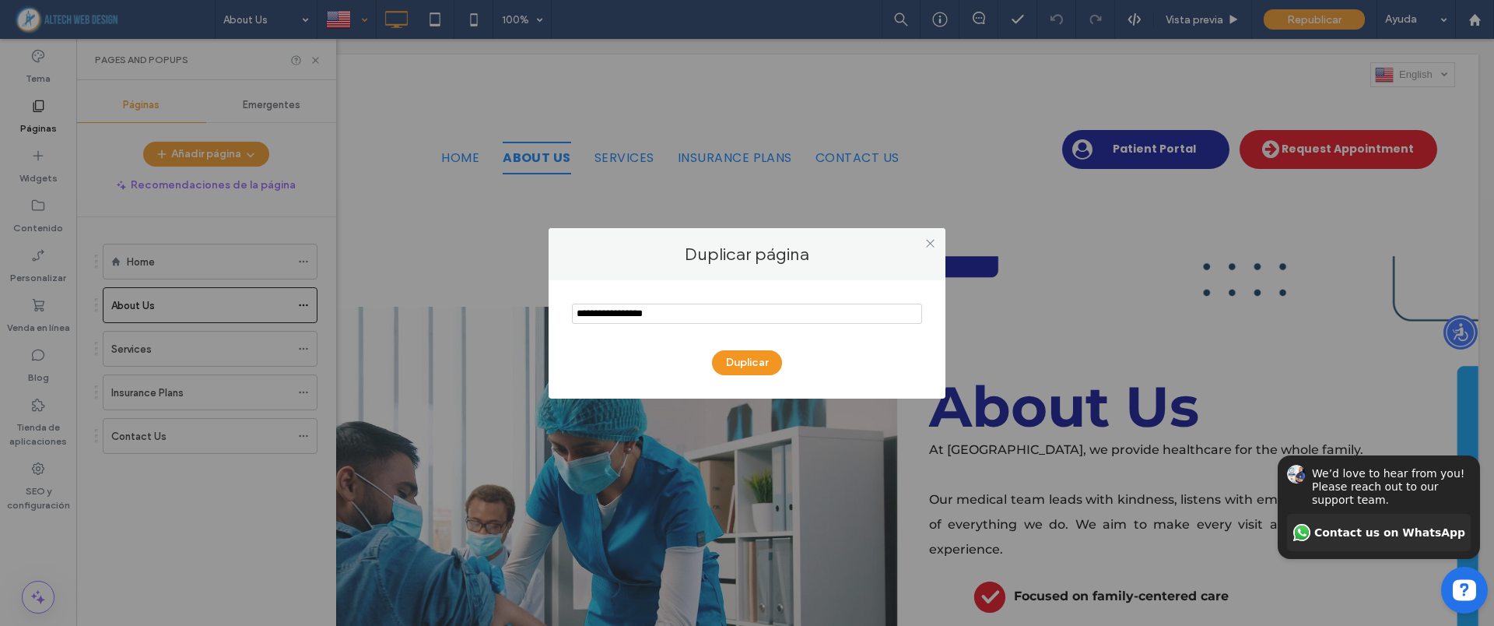
drag, startPoint x: 681, startPoint y: 312, endPoint x: 573, endPoint y: 310, distance: 108.2
click at [573, 310] on input "notEmpty" at bounding box center [747, 313] width 350 height 20
type input "*****"
click at [747, 367] on button "Duplicar" at bounding box center [747, 362] width 70 height 25
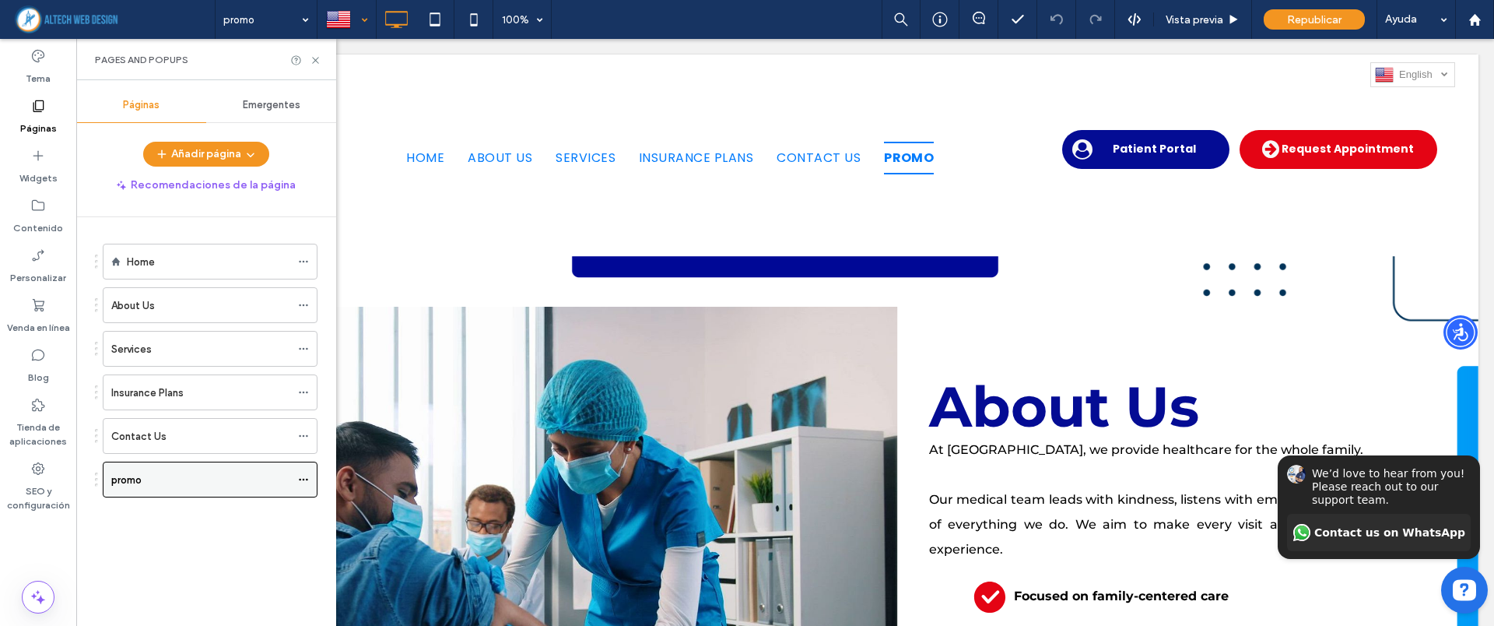
click at [301, 479] on icon at bounding box center [303, 479] width 11 height 11
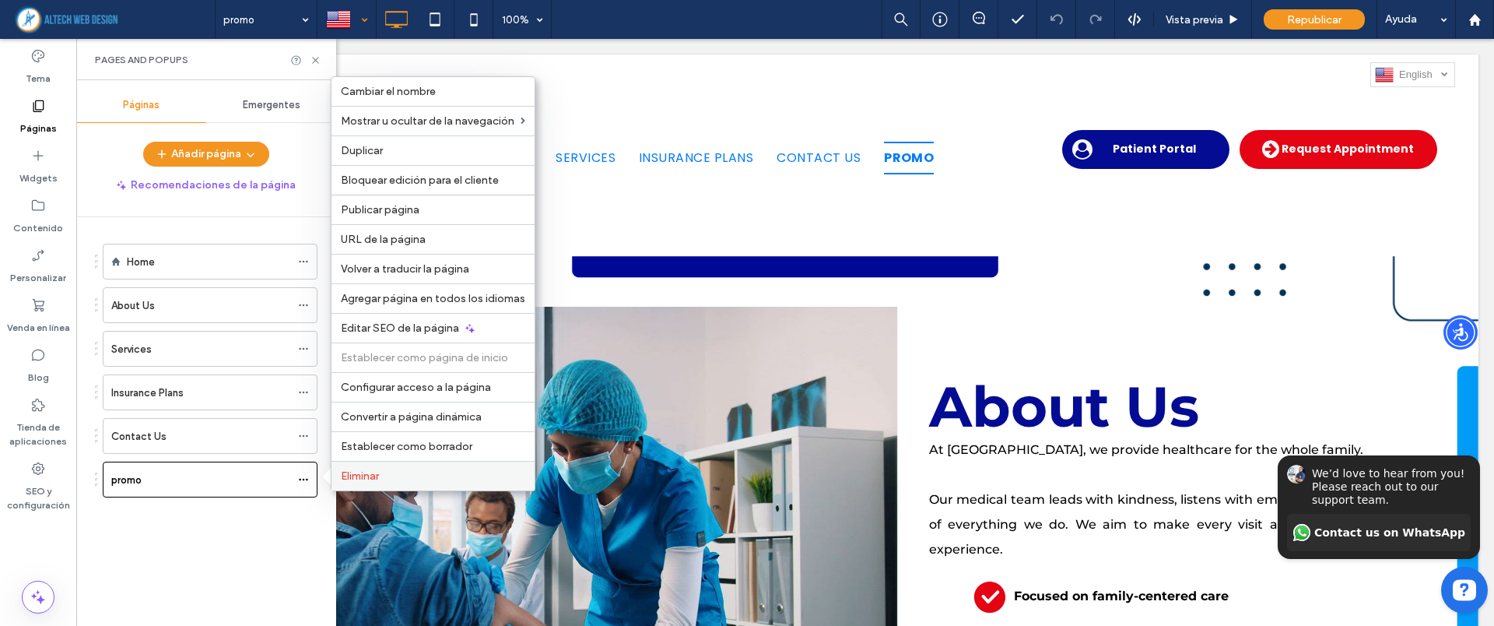
click at [365, 475] on span "Eliminar" at bounding box center [360, 475] width 38 height 13
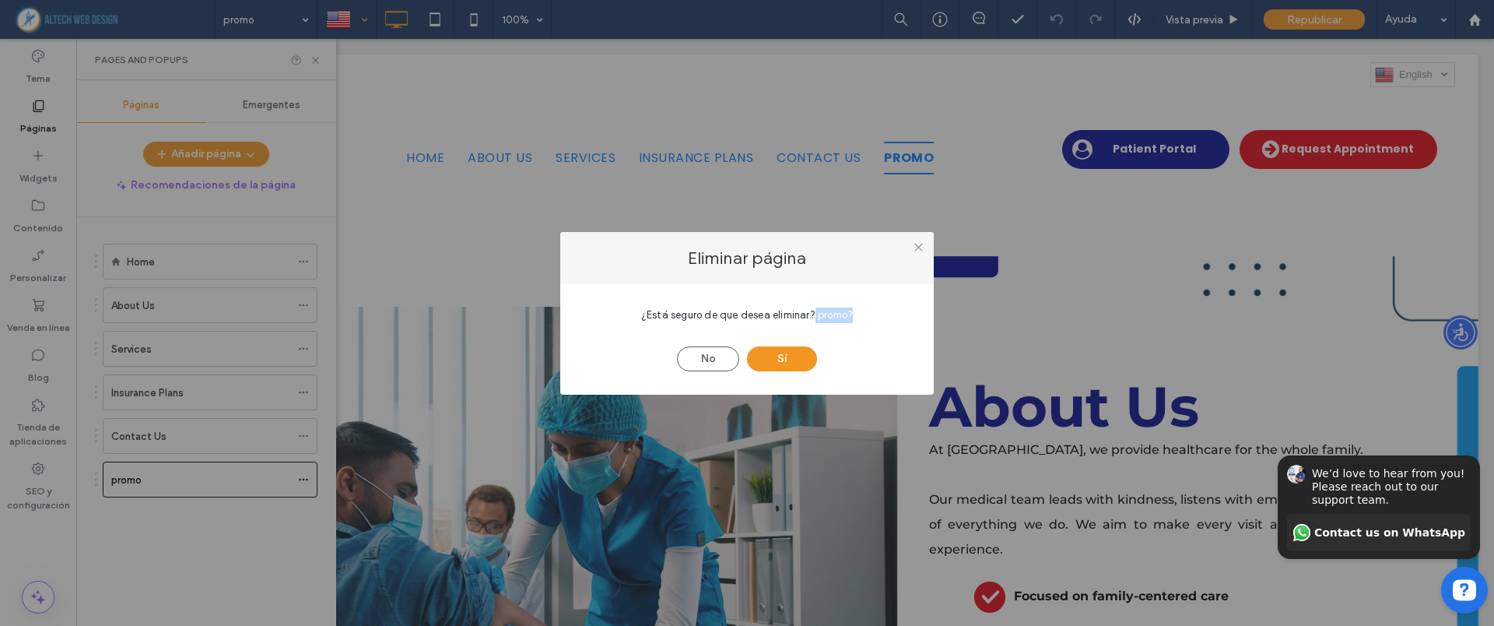
drag, startPoint x: 865, startPoint y: 311, endPoint x: 815, endPoint y: 311, distance: 50.6
click at [815, 311] on div "¿Está seguro de que desea eliminar? promo?" at bounding box center [747, 315] width 327 height 16
click at [774, 360] on button "Sí" at bounding box center [782, 358] width 70 height 25
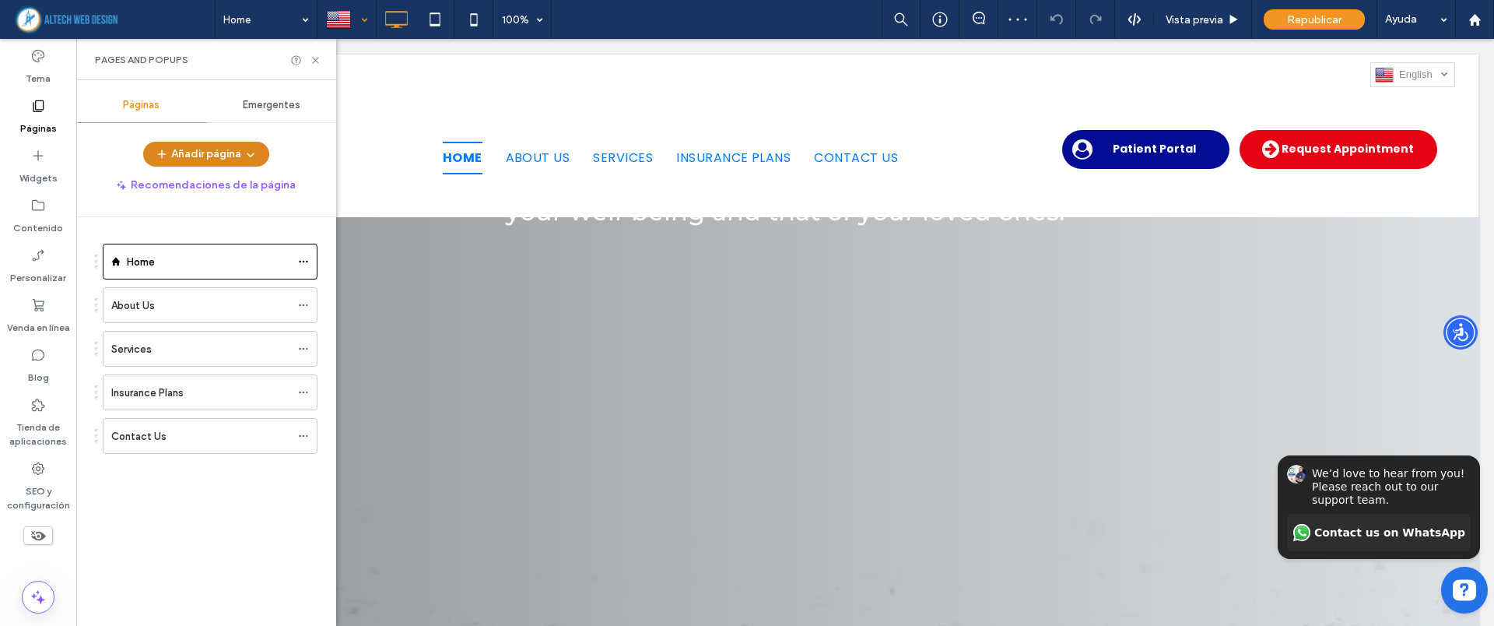
click at [209, 153] on button "Añadir página" at bounding box center [206, 154] width 126 height 25
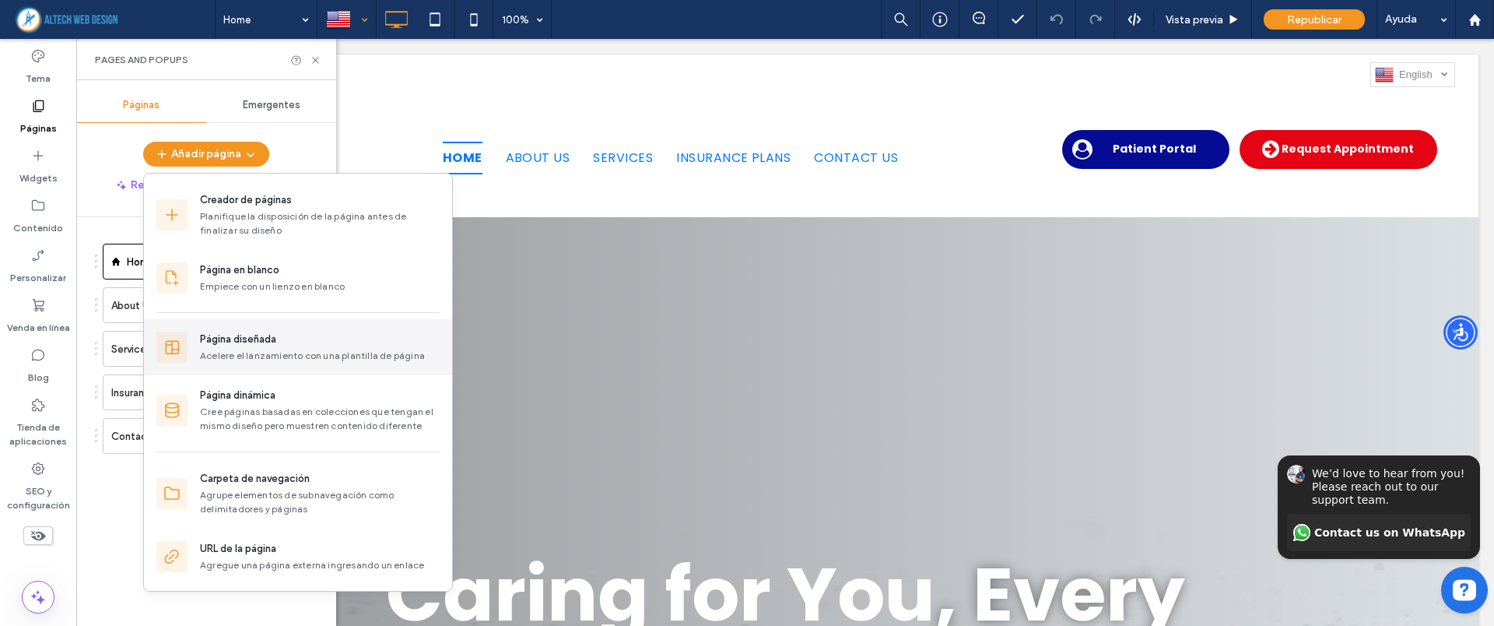
click at [219, 351] on div "Acelere el lanzamiento con una plantilla de página" at bounding box center [320, 356] width 240 height 14
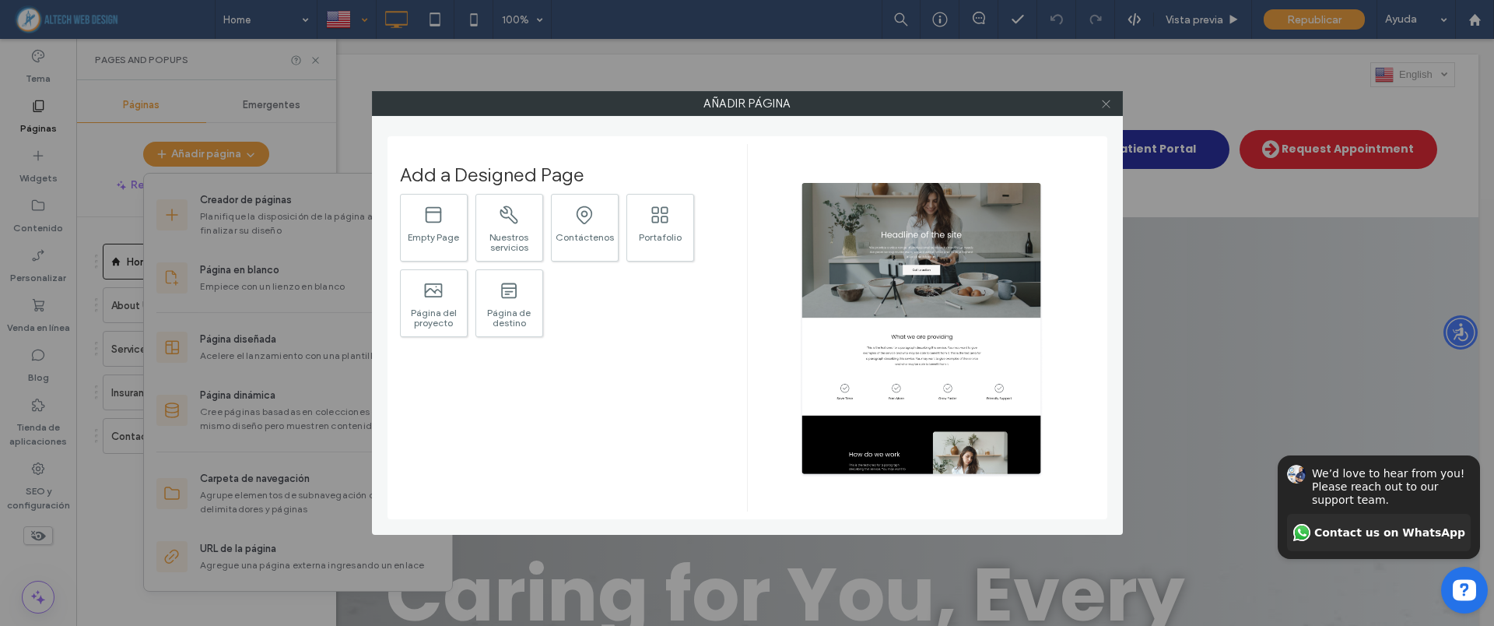
click at [1110, 100] on icon at bounding box center [1106, 104] width 12 height 12
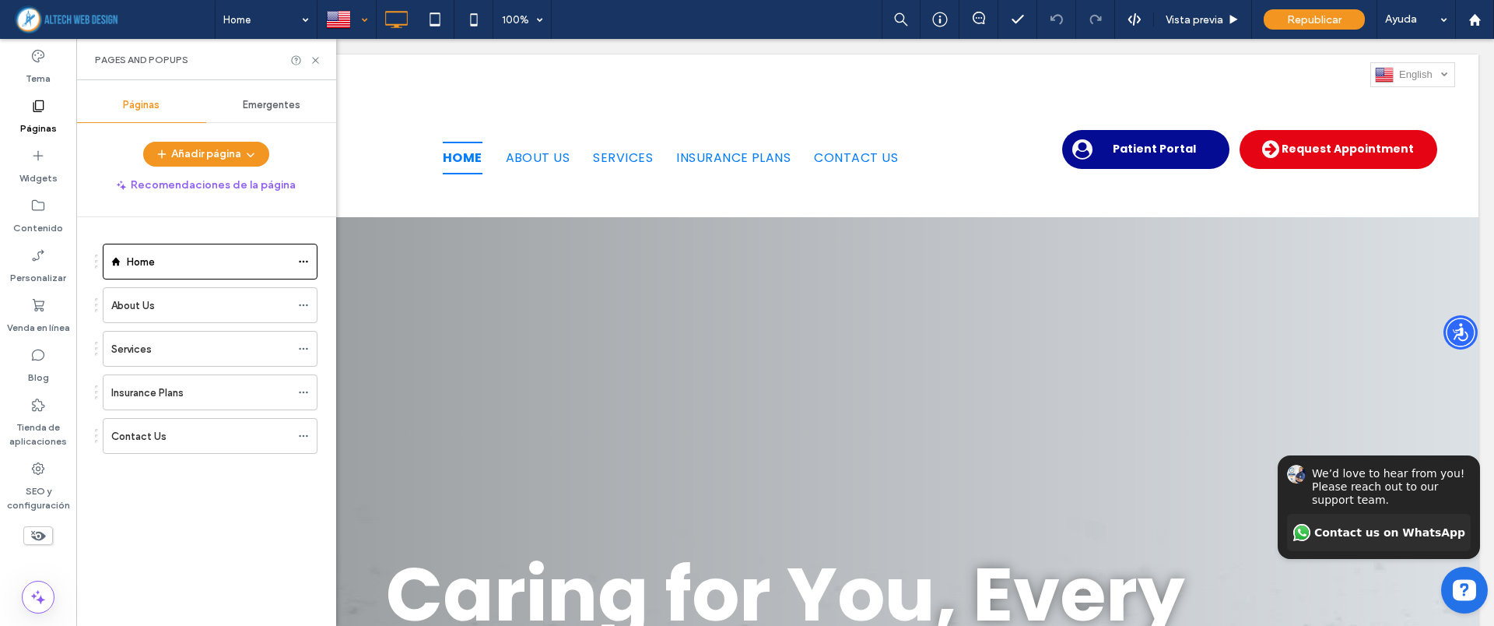
click at [270, 108] on span "Emergentes" at bounding box center [272, 105] width 58 height 12
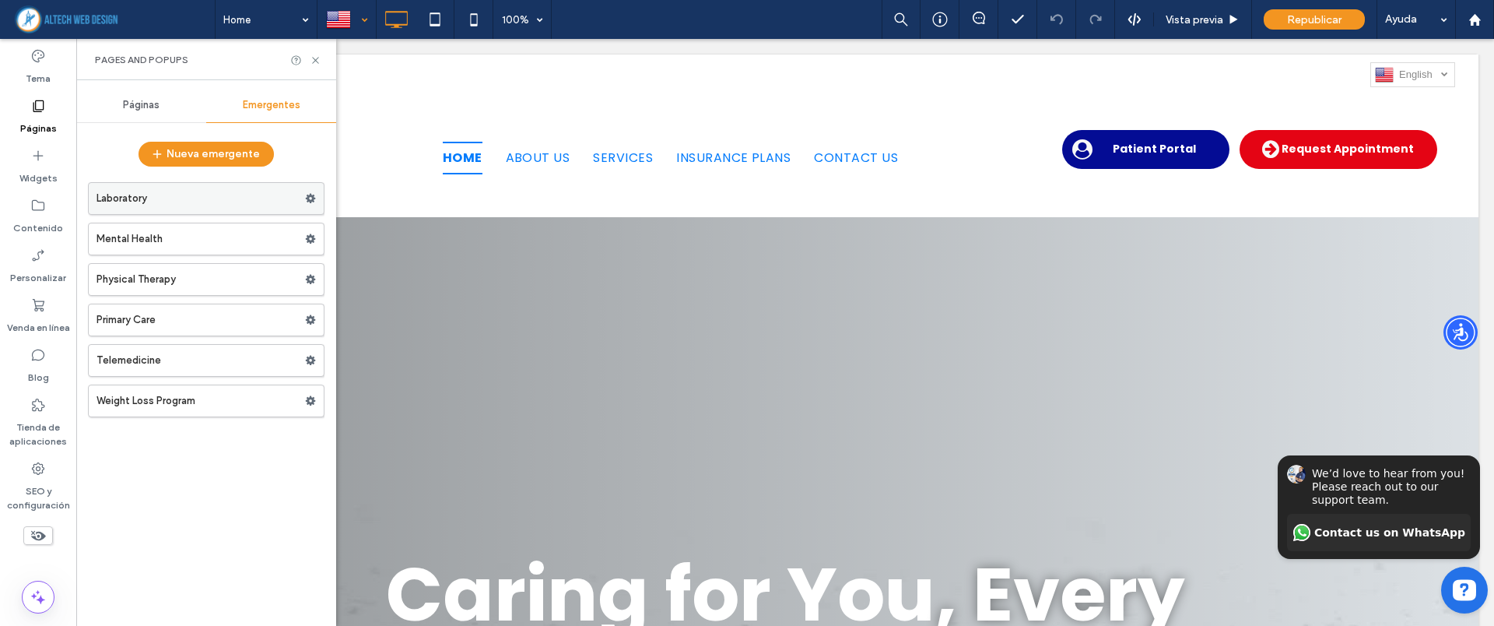
click at [177, 200] on label "Laboratory" at bounding box center [200, 198] width 209 height 31
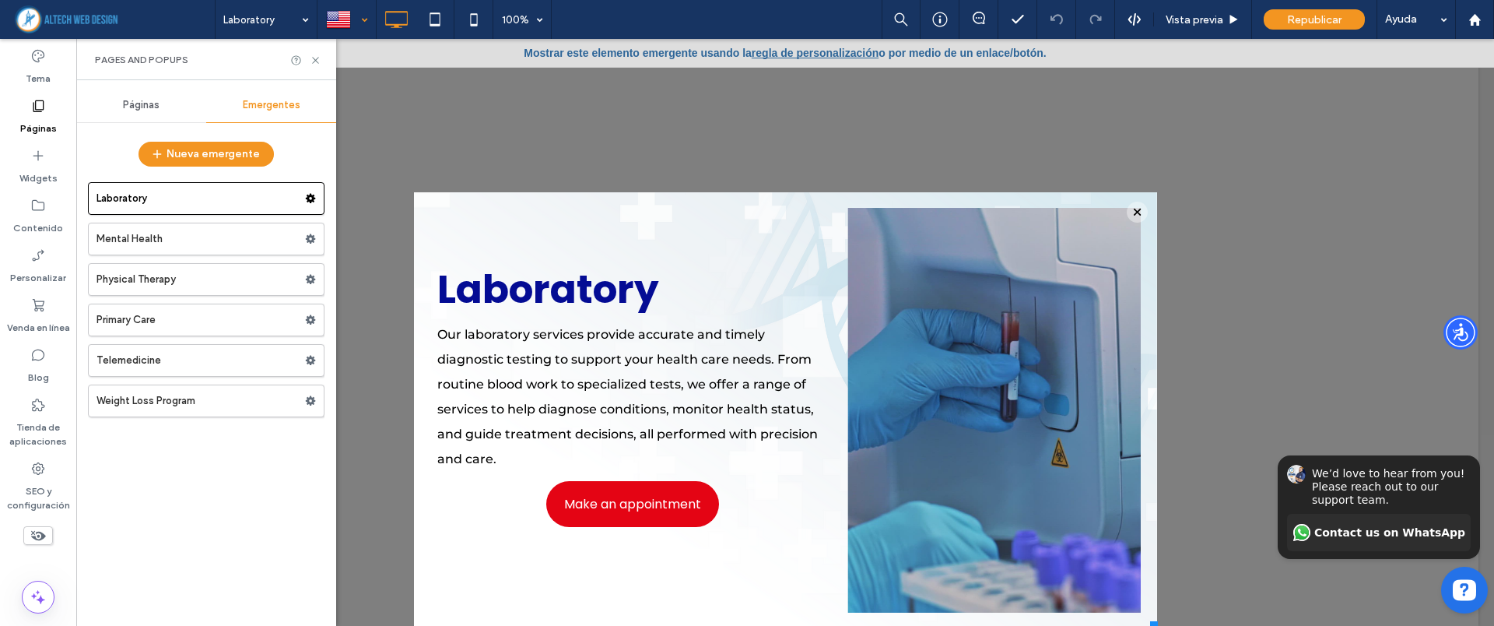
click at [232, 462] on div "Laboratory Mental Health Physical Therapy Primary Care Telemedicine Weight Loss…" at bounding box center [206, 396] width 237 height 444
click at [309, 402] on use at bounding box center [311, 400] width 10 height 9
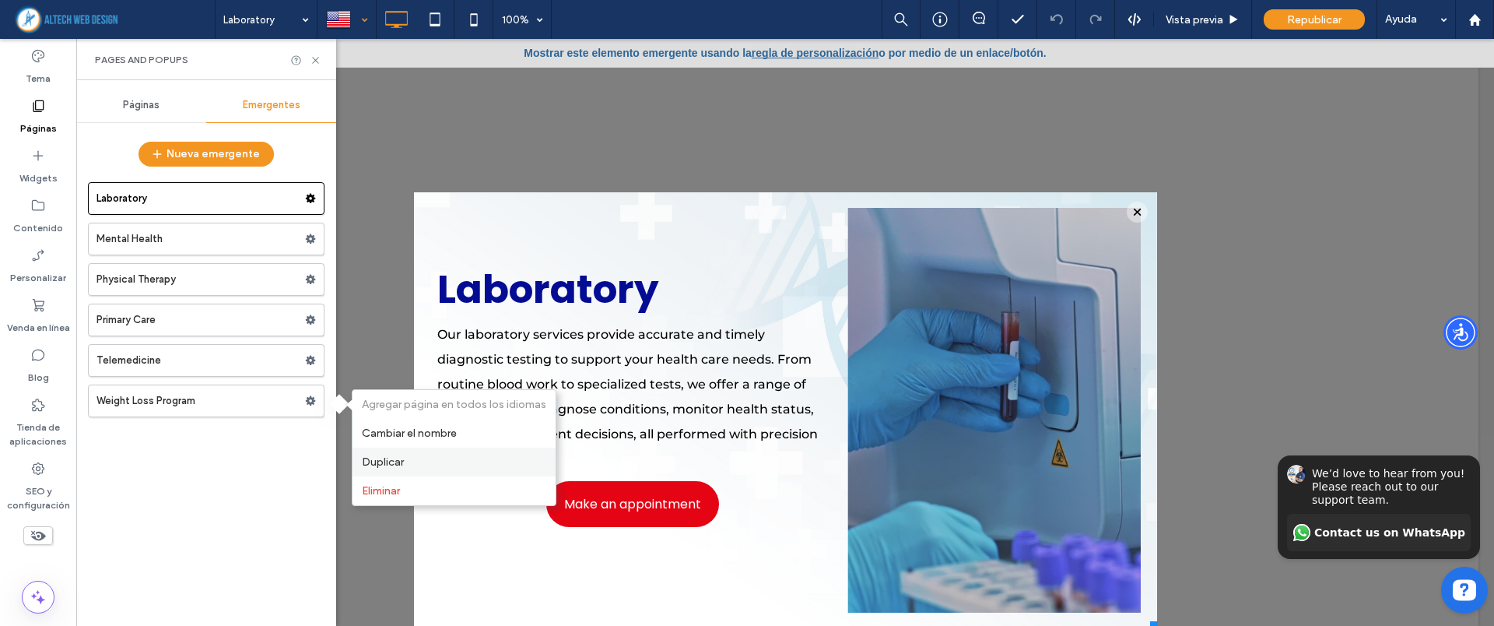
click at [397, 461] on span "Duplicar" at bounding box center [383, 461] width 42 height 13
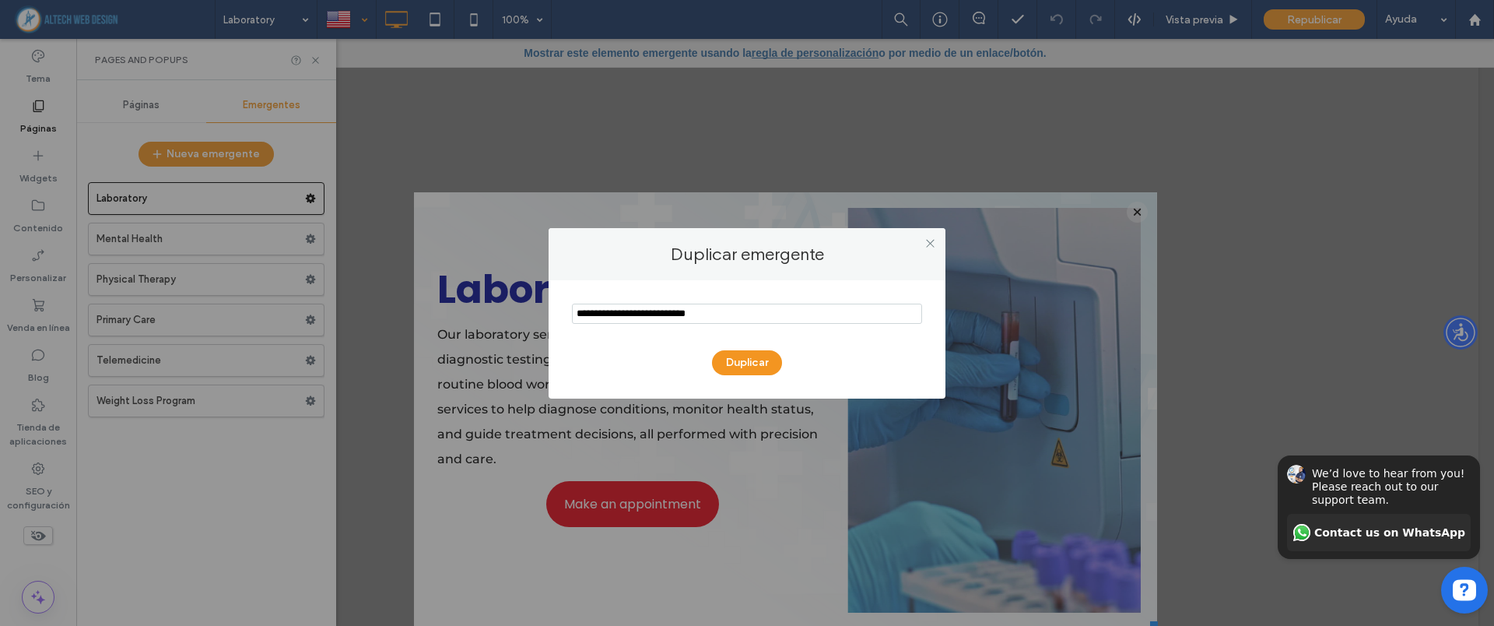
drag, startPoint x: 737, startPoint y: 311, endPoint x: 575, endPoint y: 314, distance: 161.9
click at [575, 314] on input "notEmpty" at bounding box center [747, 313] width 350 height 20
click at [925, 244] on icon at bounding box center [930, 243] width 12 height 12
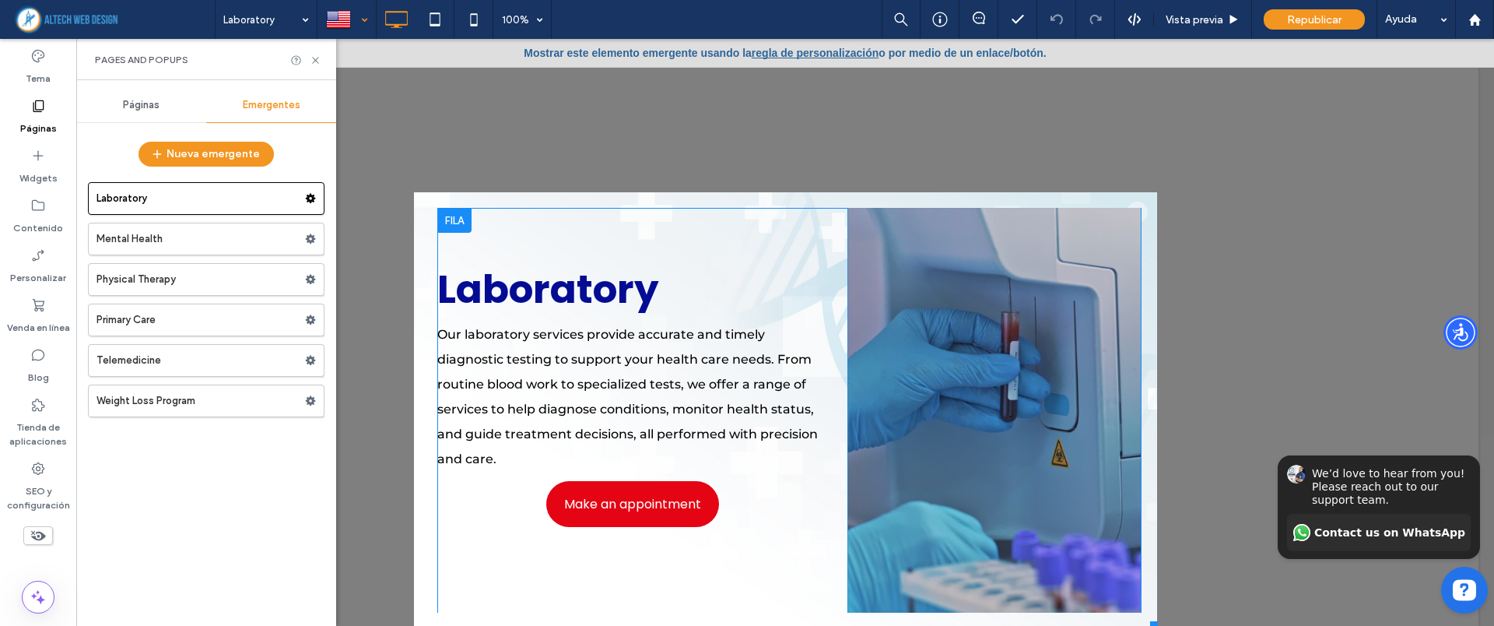
click at [1062, 281] on div "Click To Paste" at bounding box center [993, 429] width 293 height 443
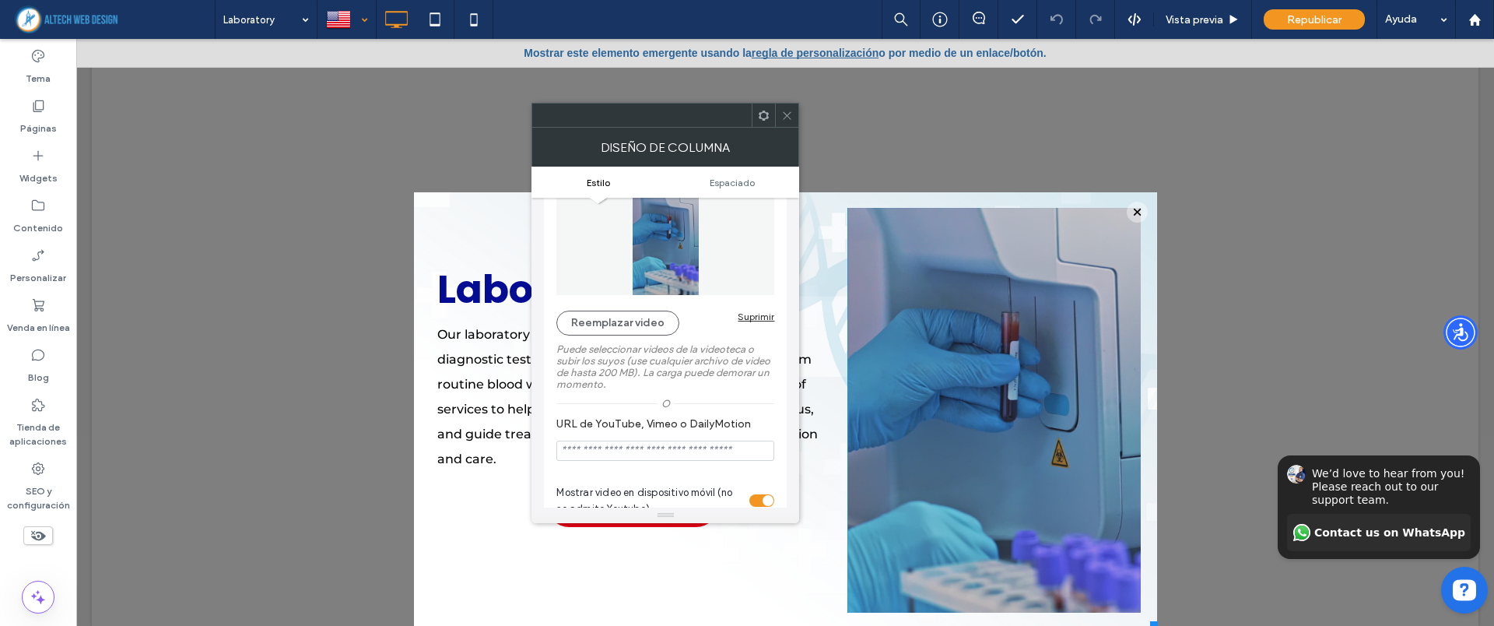
scroll to position [97, 0]
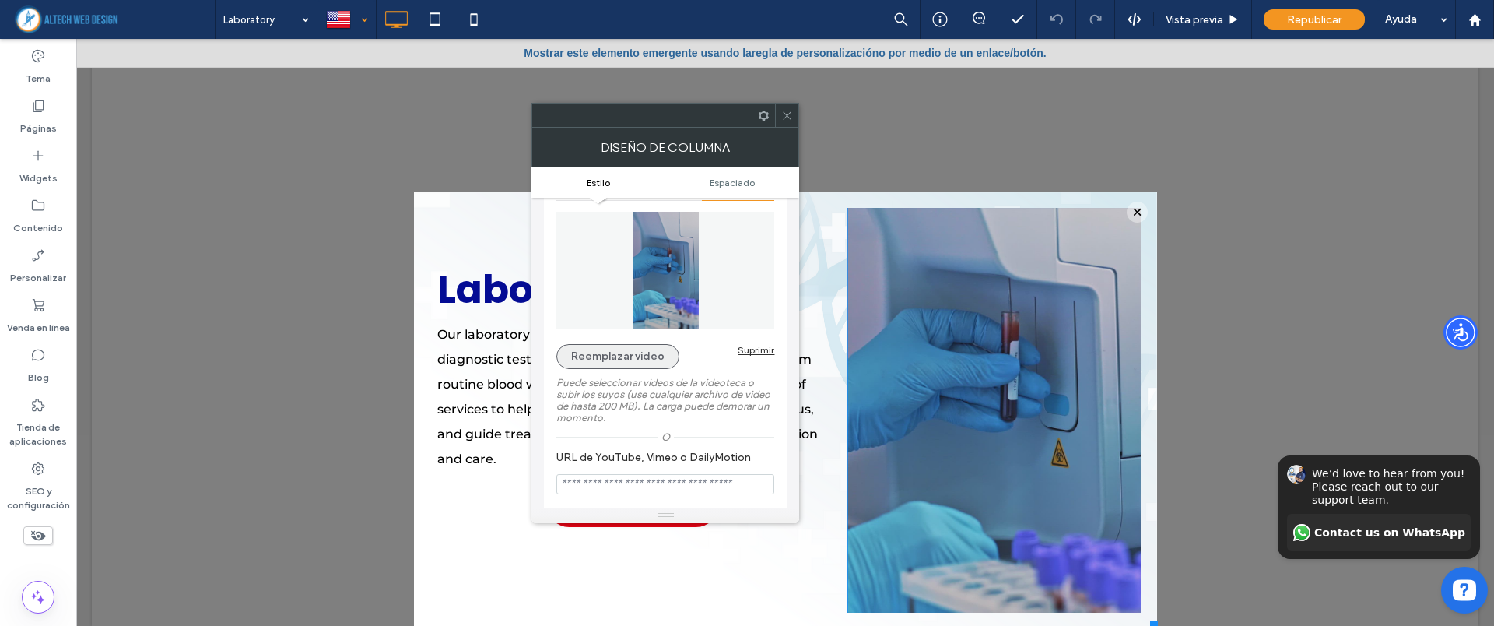
click at [656, 354] on button "Reemplazar video" at bounding box center [617, 356] width 123 height 25
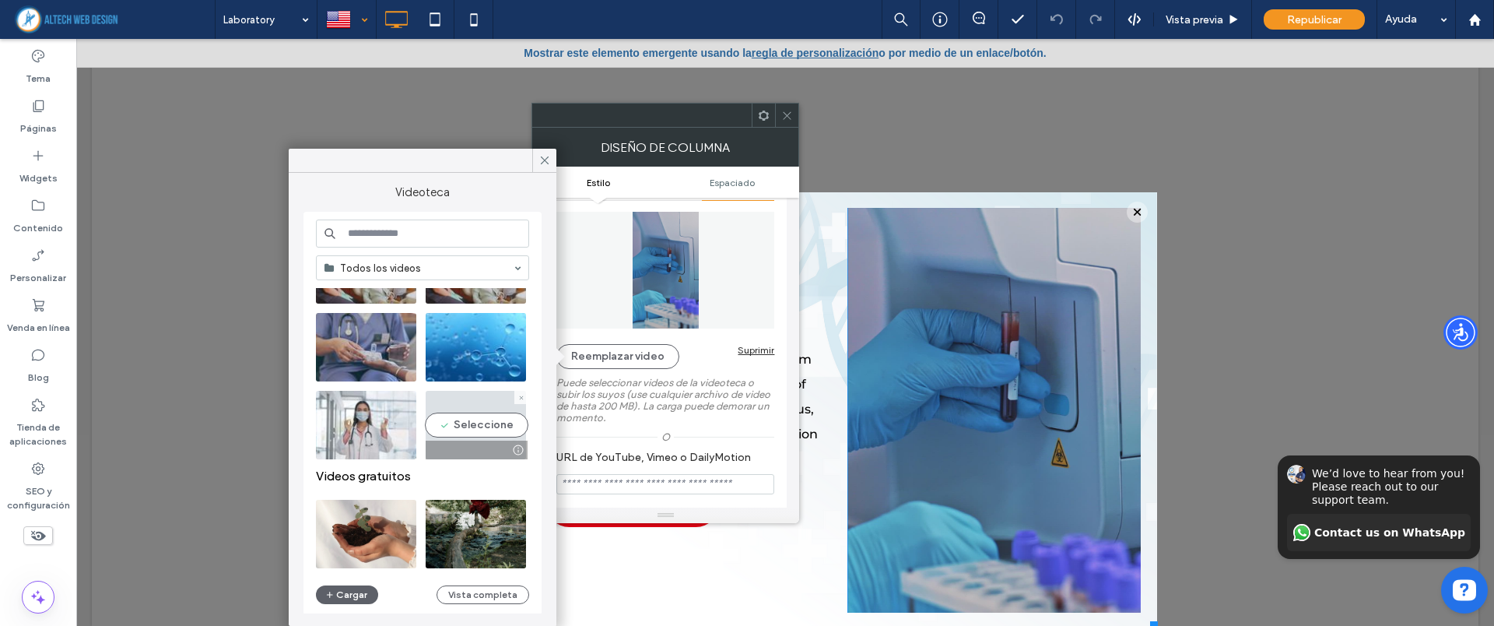
scroll to position [2, 0]
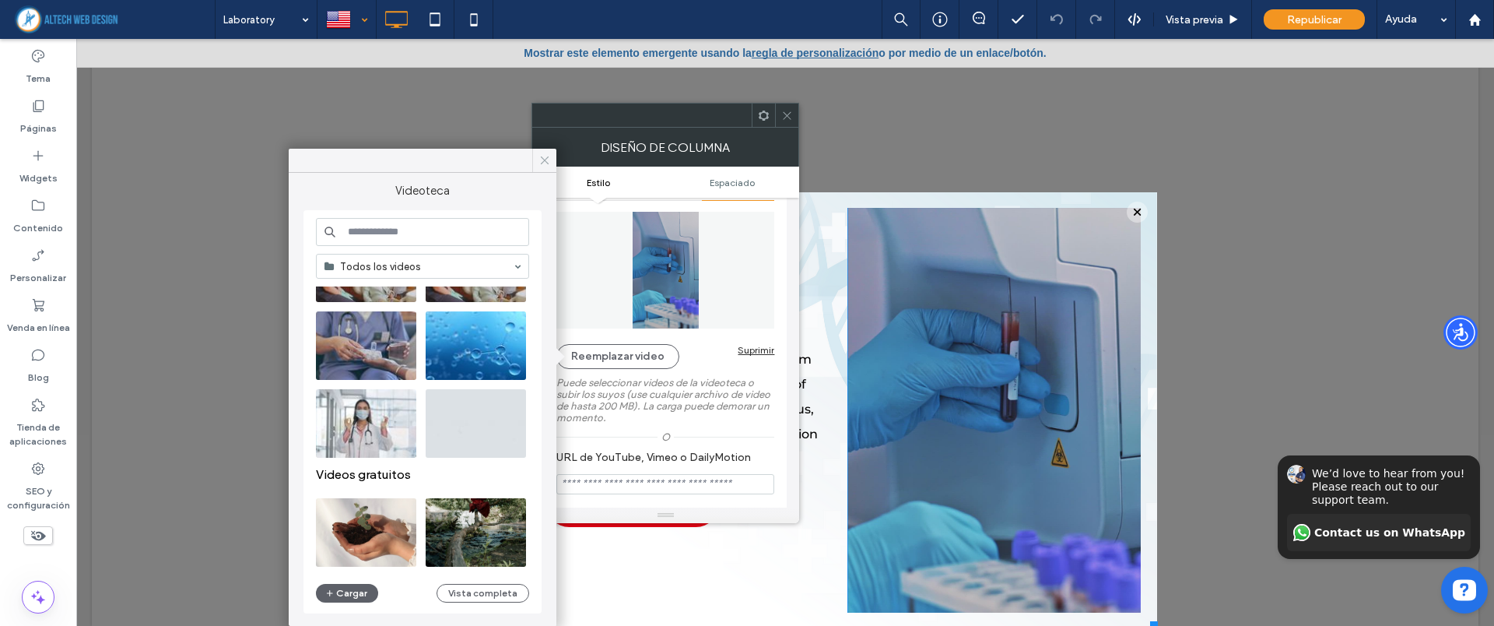
click at [542, 156] on icon at bounding box center [545, 160] width 14 height 14
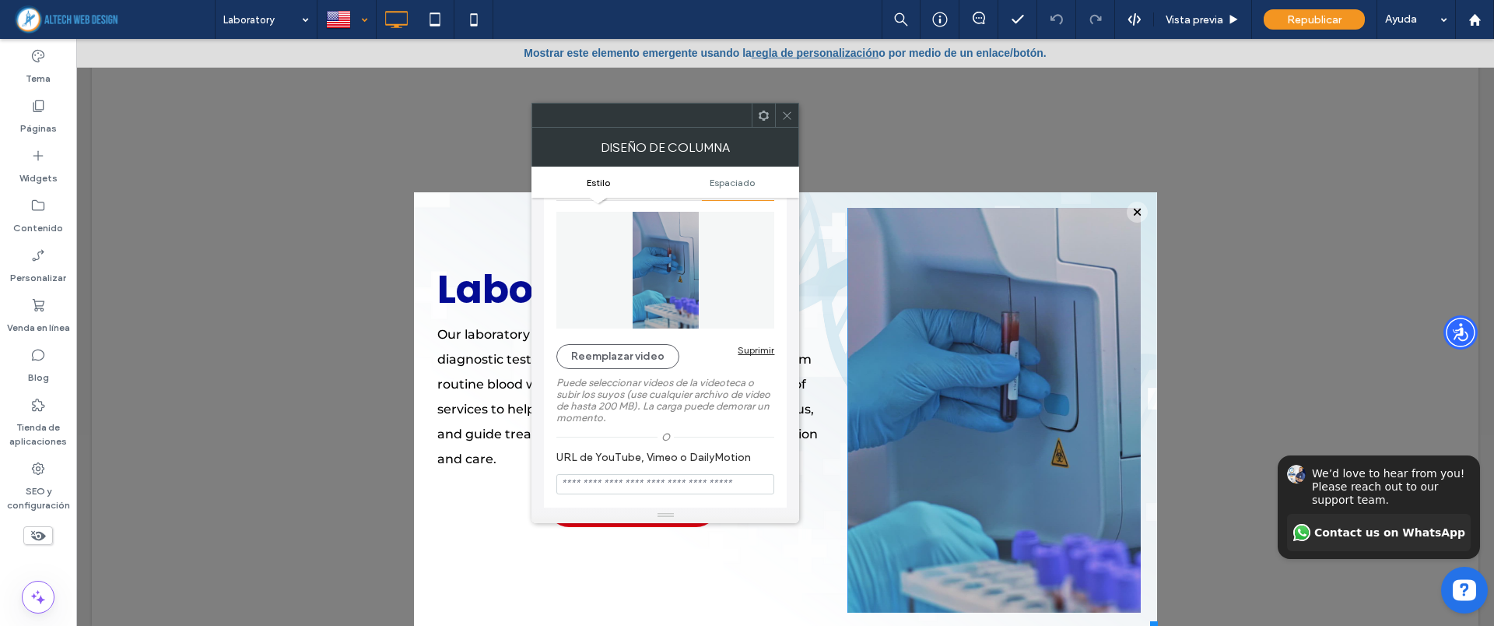
click at [783, 121] on span at bounding box center [787, 114] width 12 height 23
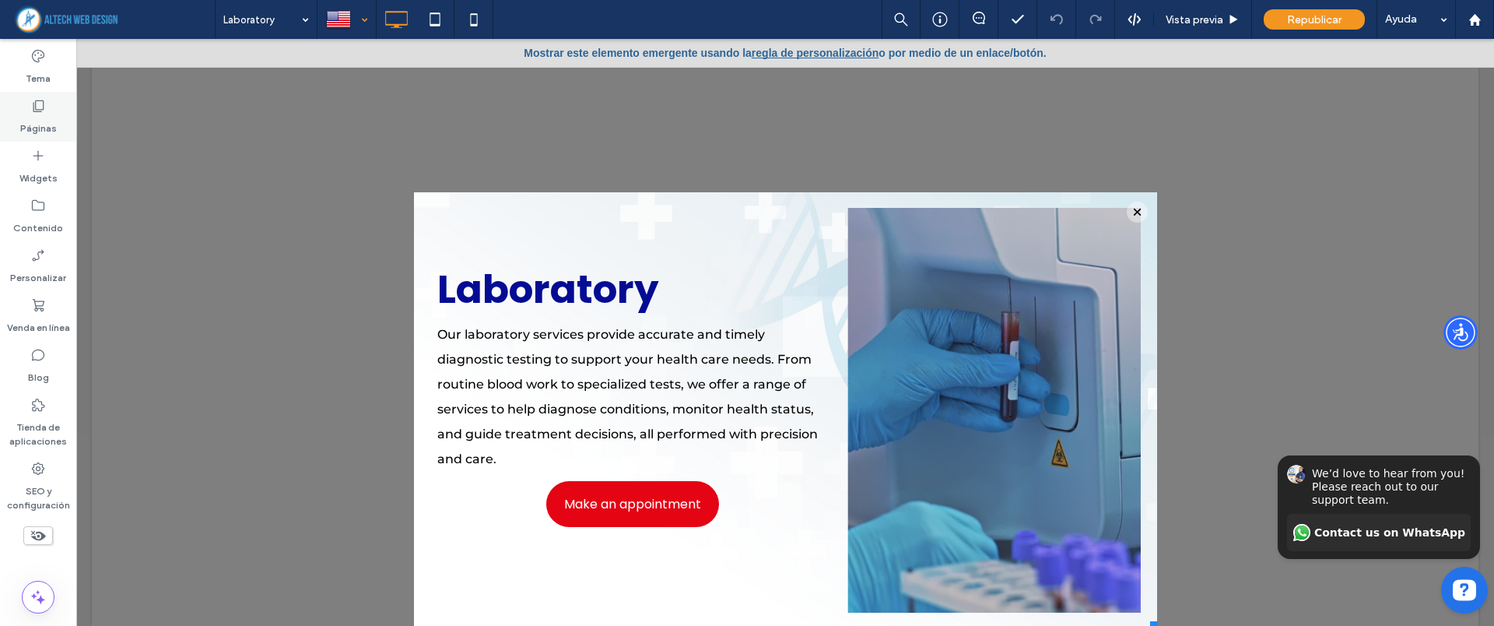
click at [47, 126] on label "Páginas" at bounding box center [38, 125] width 37 height 22
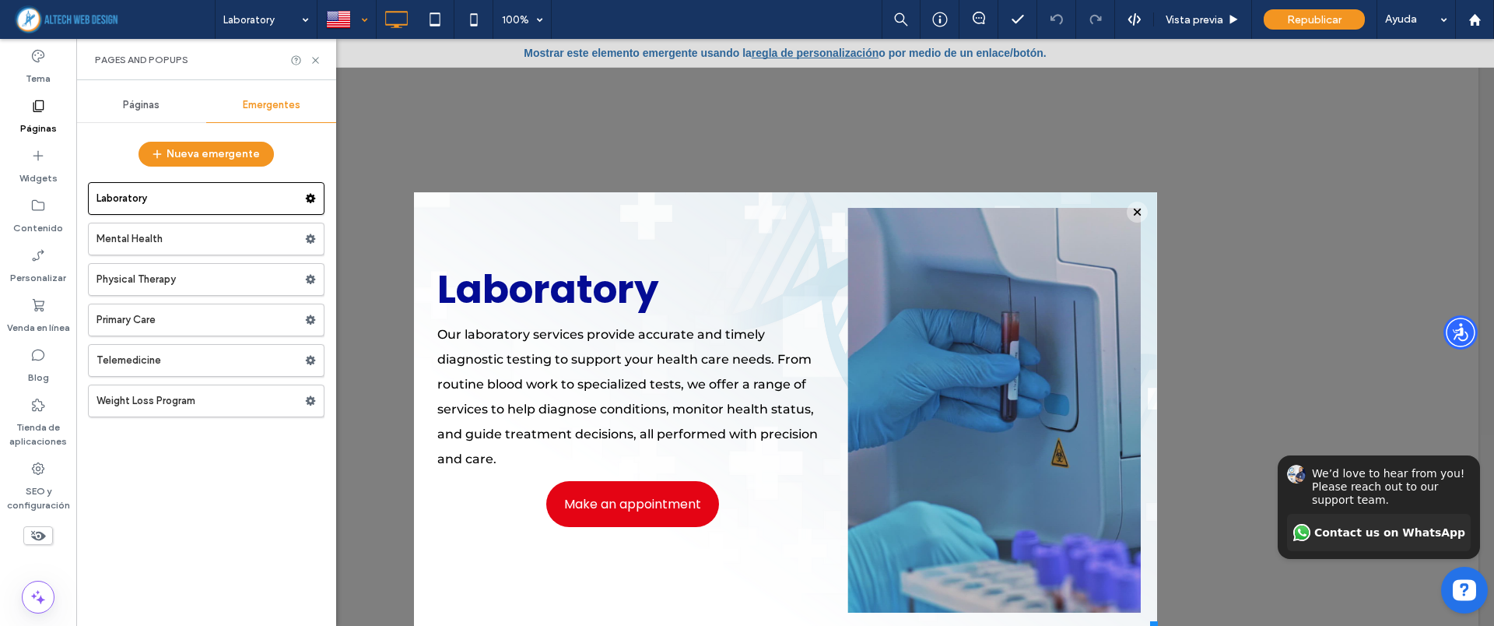
click at [137, 114] on div "Páginas" at bounding box center [141, 105] width 130 height 34
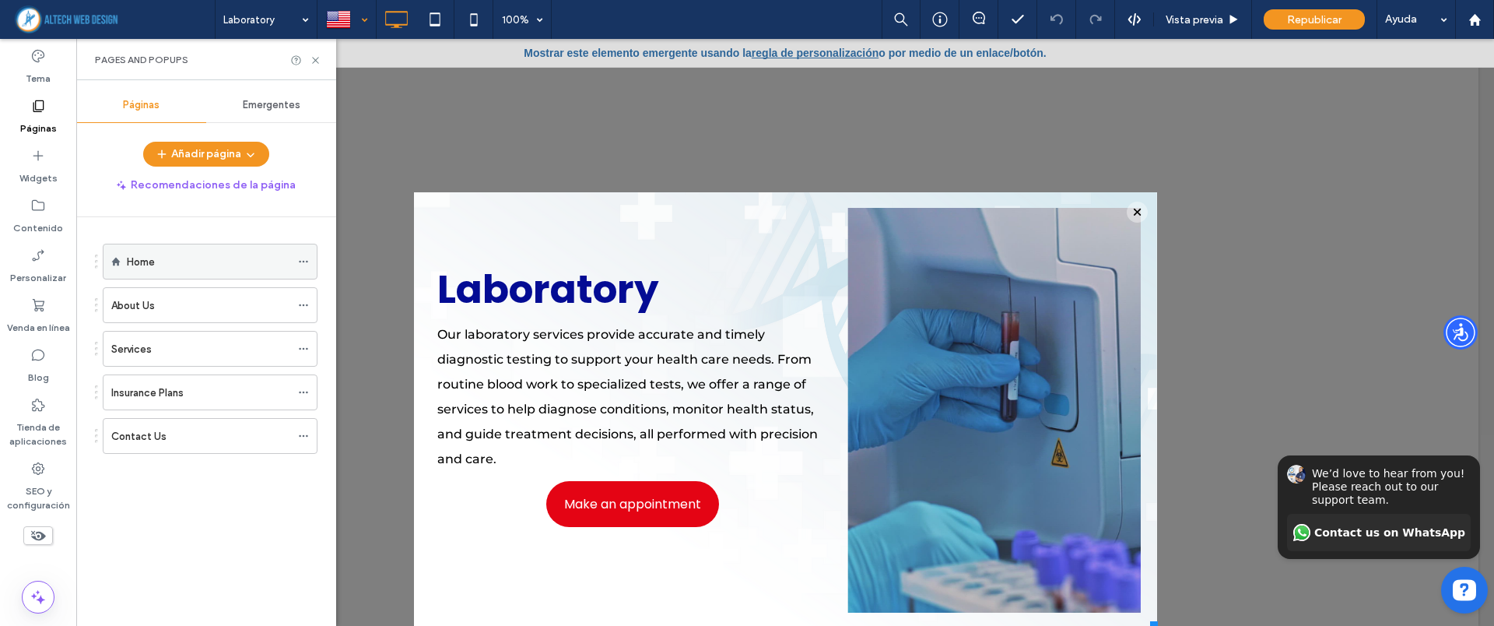
click at [178, 251] on div "Home" at bounding box center [208, 261] width 163 height 34
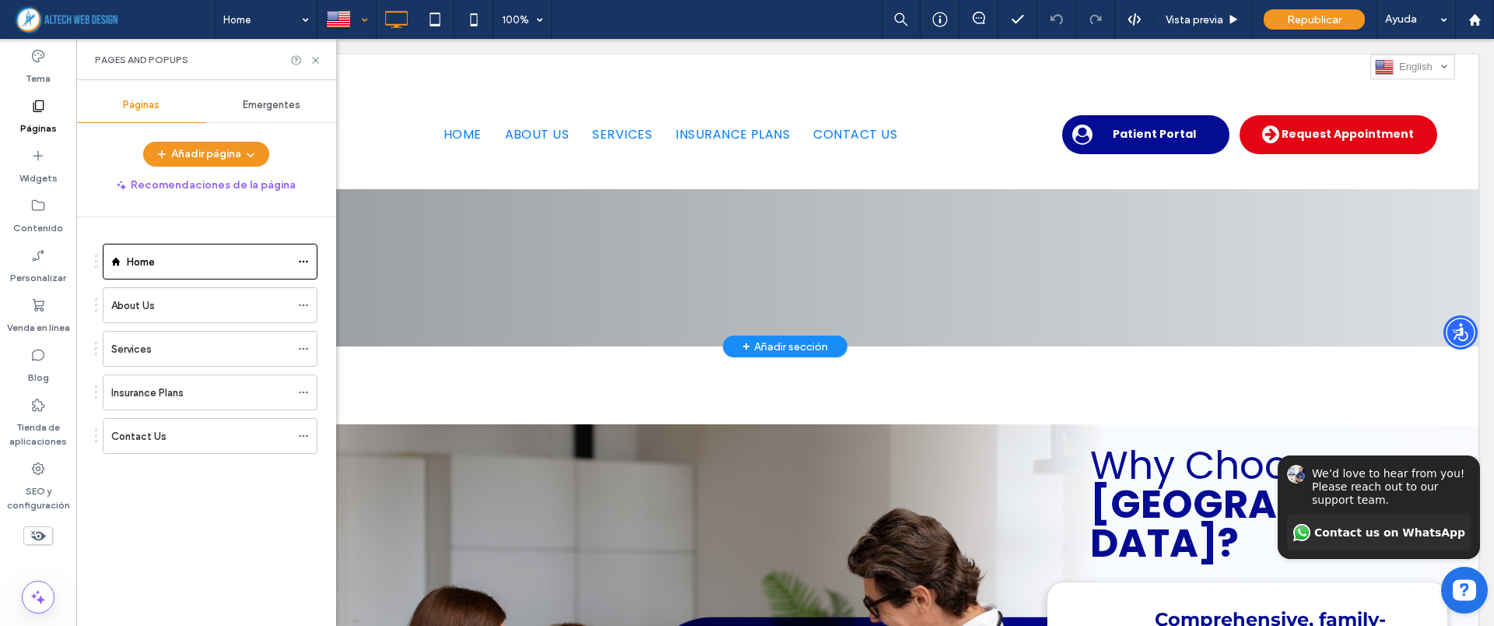
scroll to position [778, 0]
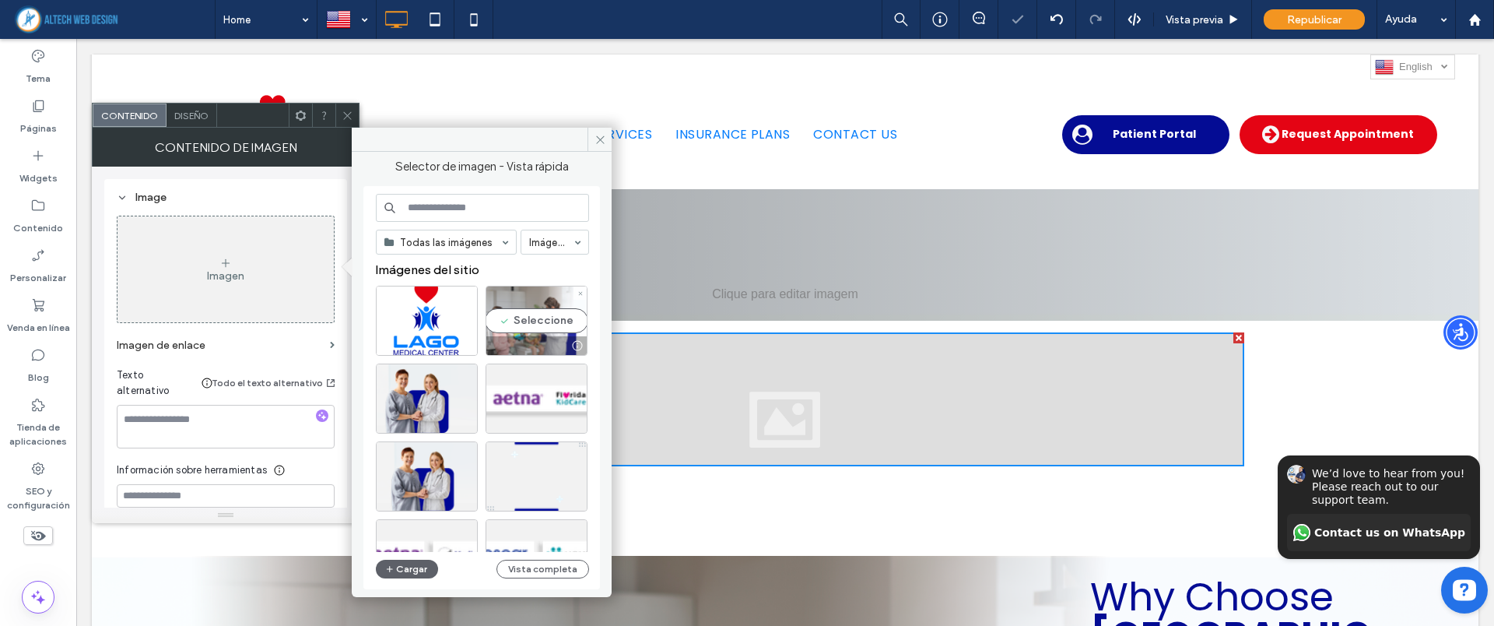
click at [501, 317] on div "Seleccione" at bounding box center [537, 321] width 102 height 70
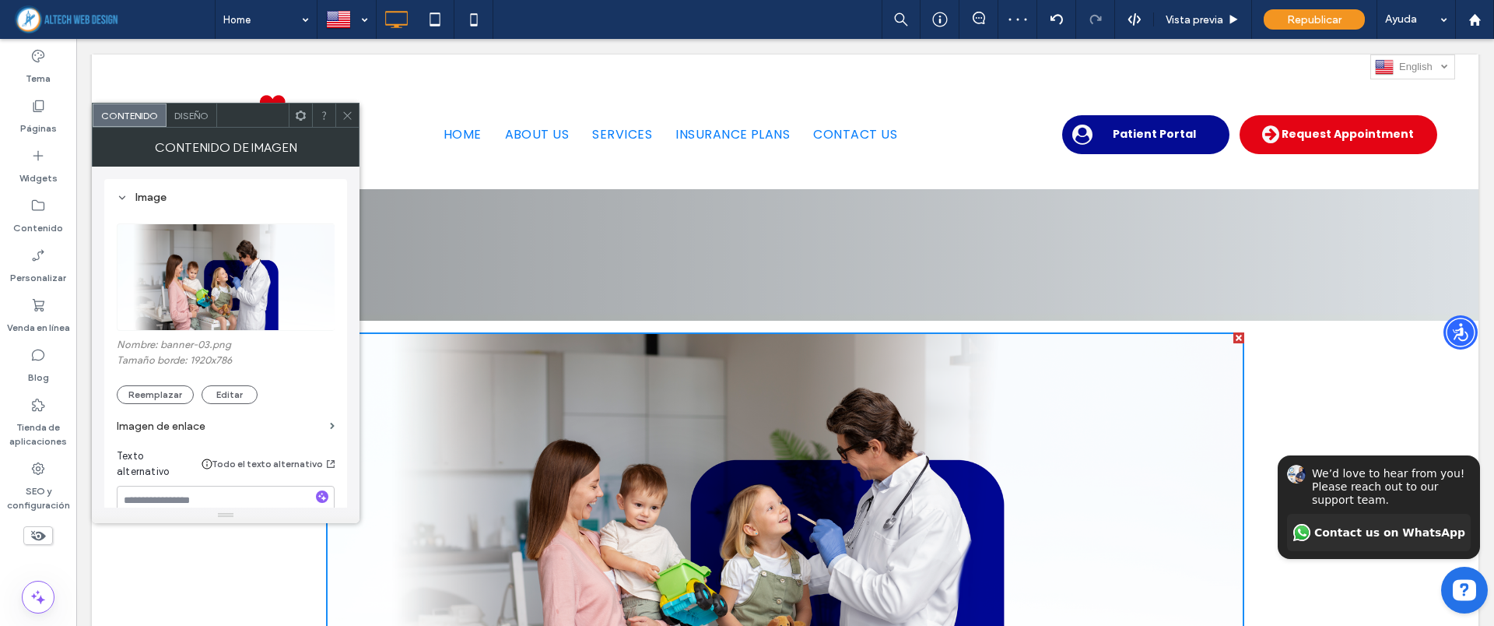
click at [350, 114] on icon at bounding box center [348, 116] width 12 height 12
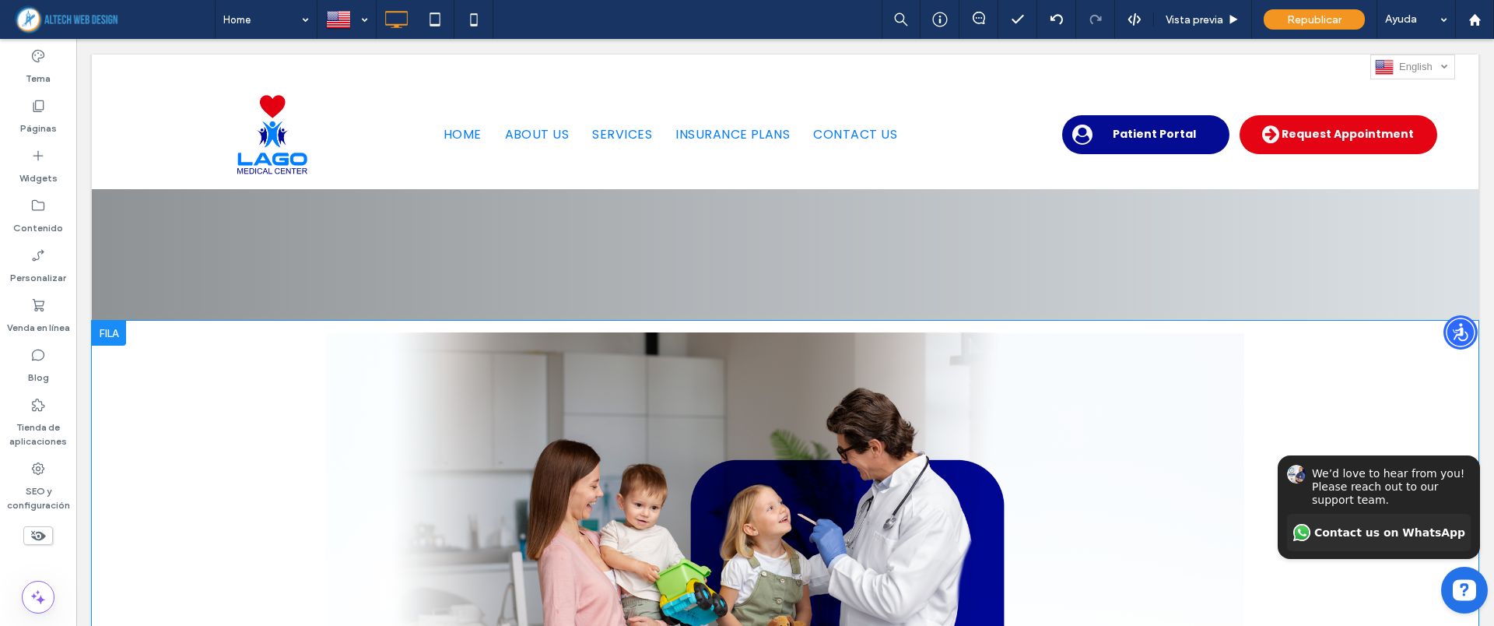
click at [121, 326] on div at bounding box center [109, 333] width 34 height 25
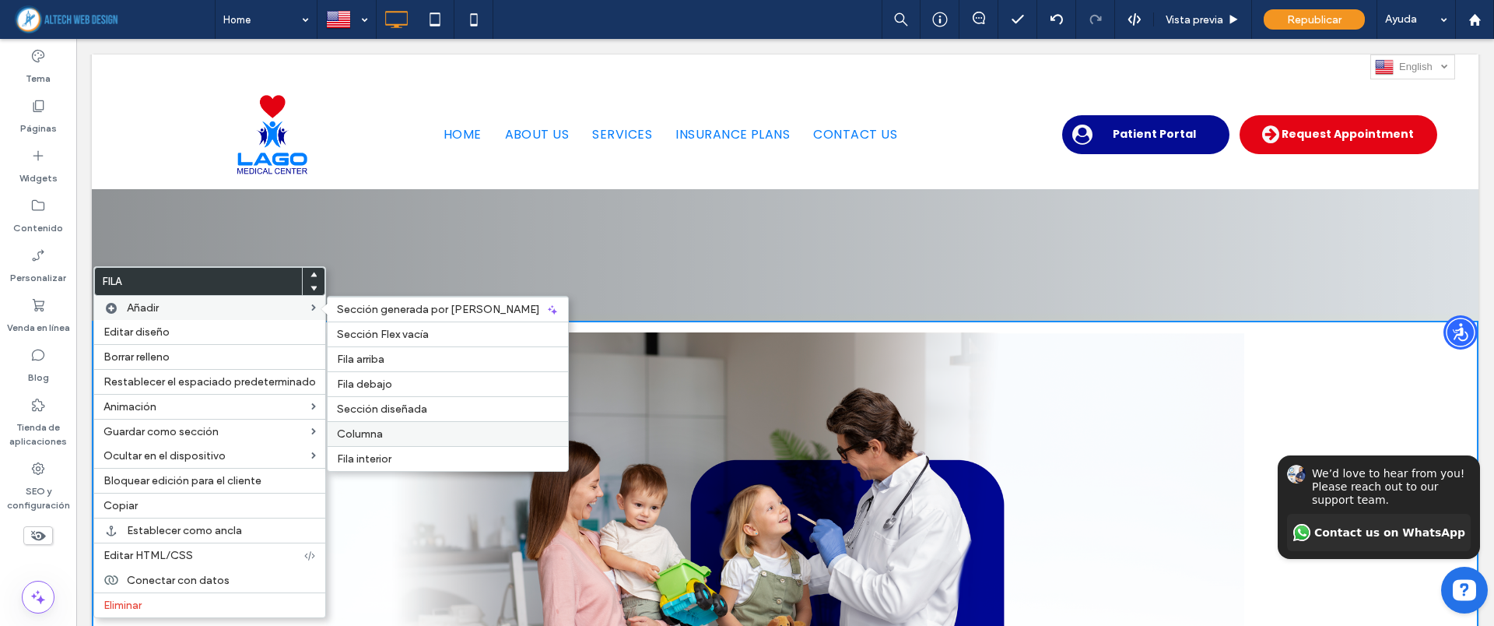
click at [376, 427] on span "Columna" at bounding box center [360, 433] width 46 height 13
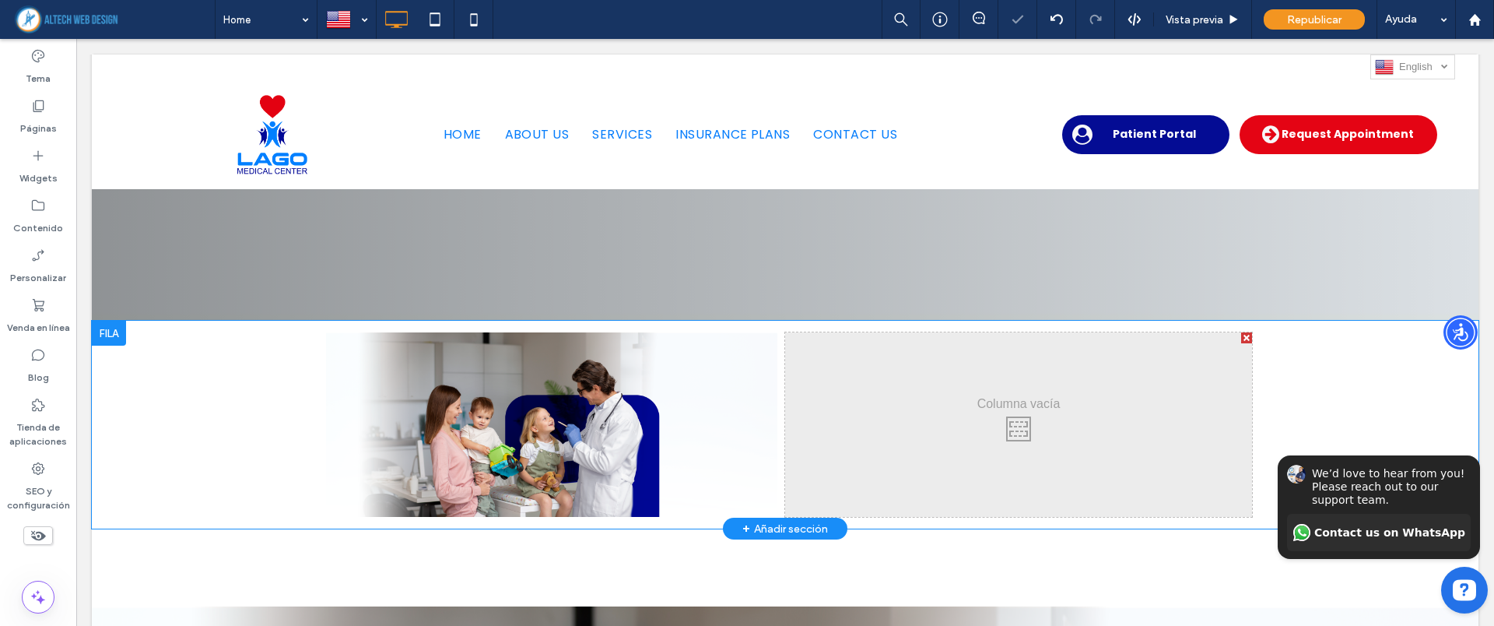
click at [864, 432] on div "Click To Paste Click To Paste" at bounding box center [1018, 424] width 467 height 184
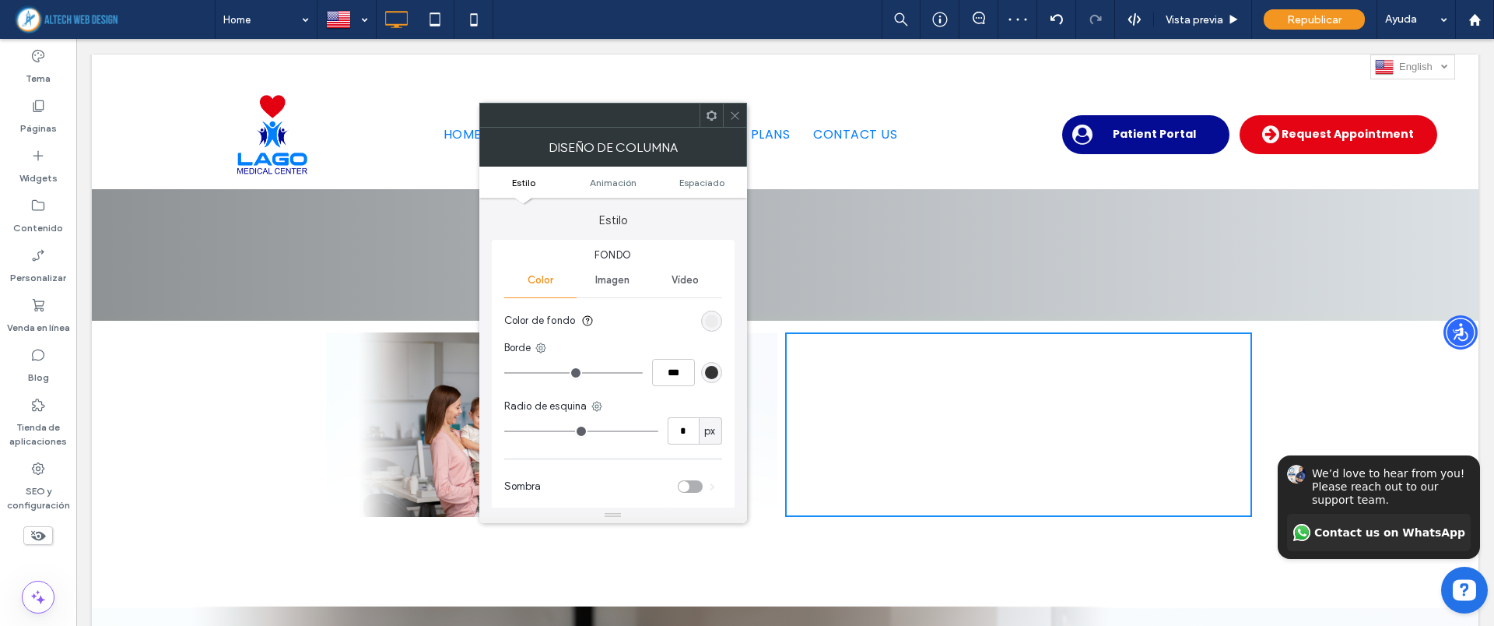
click at [247, 416] on div "Click To Paste Click To Paste Click To Paste Click To Paste Fila + Añadir secci…" at bounding box center [785, 425] width 1387 height 208
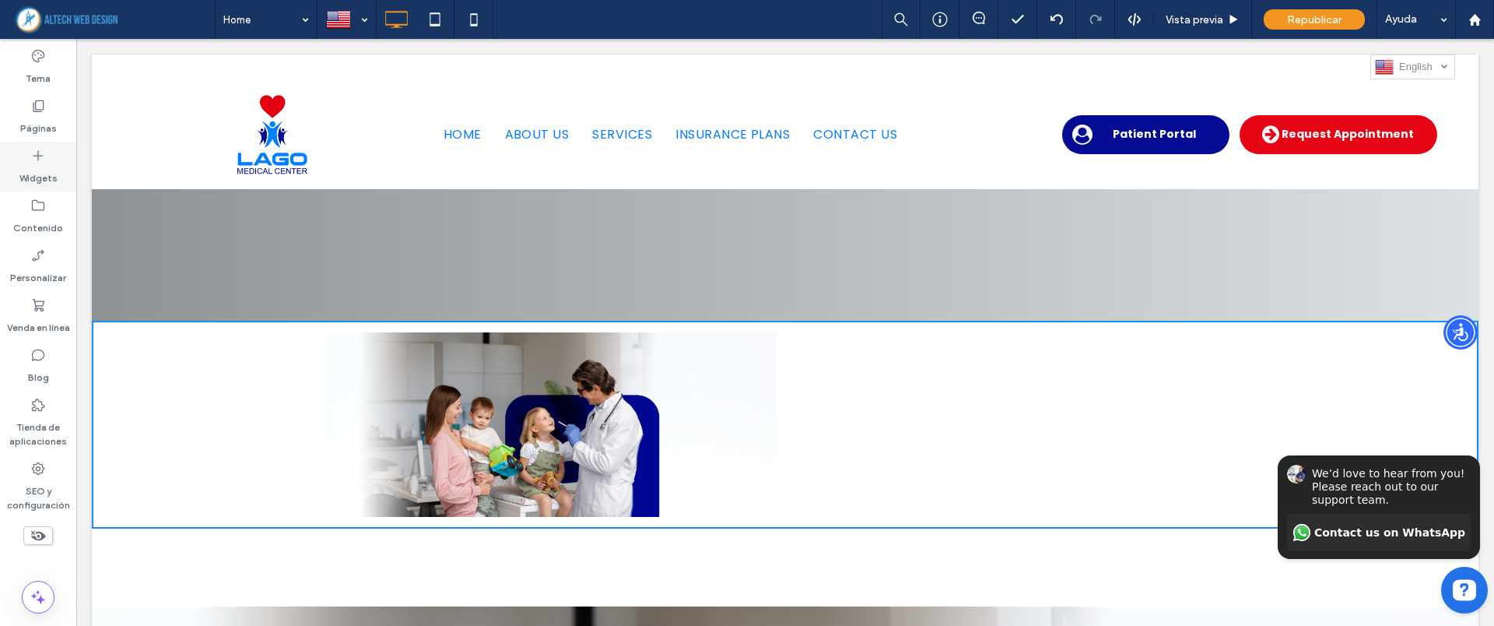
click at [37, 163] on icon at bounding box center [38, 156] width 16 height 16
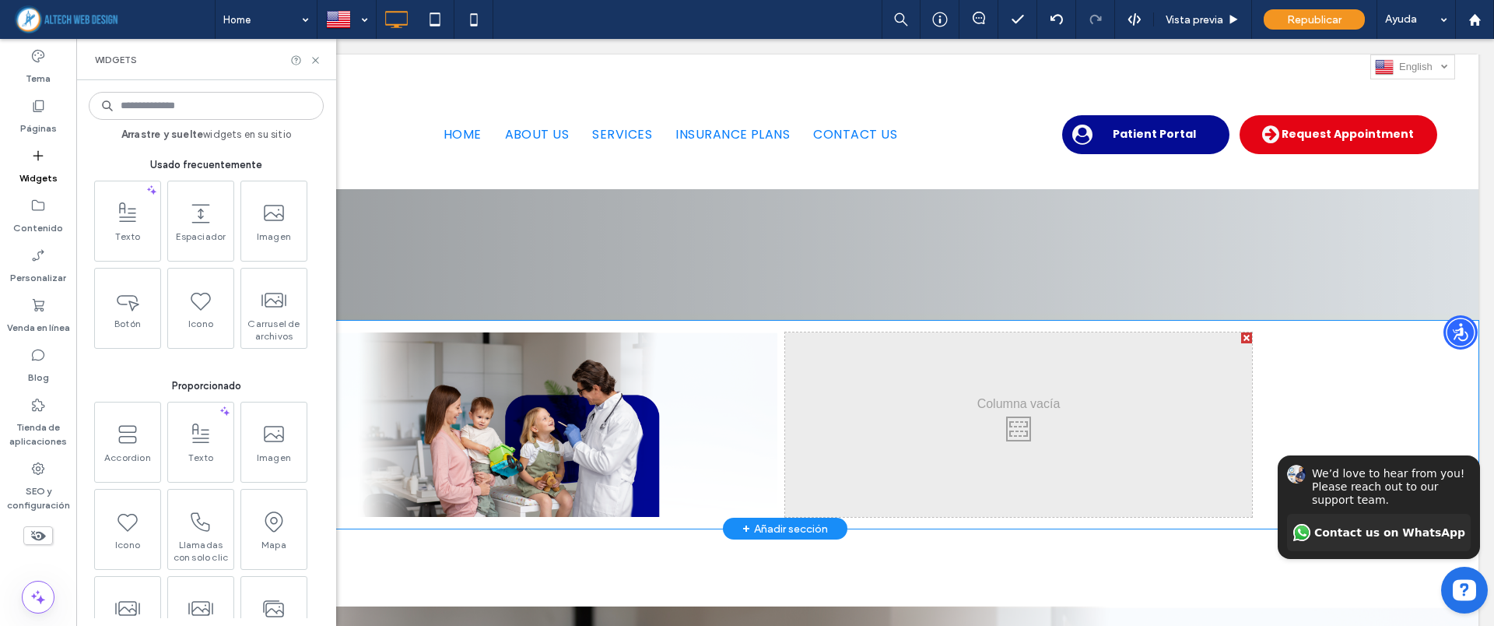
click at [835, 394] on div "Click To Paste Click To Paste" at bounding box center [1018, 424] width 467 height 184
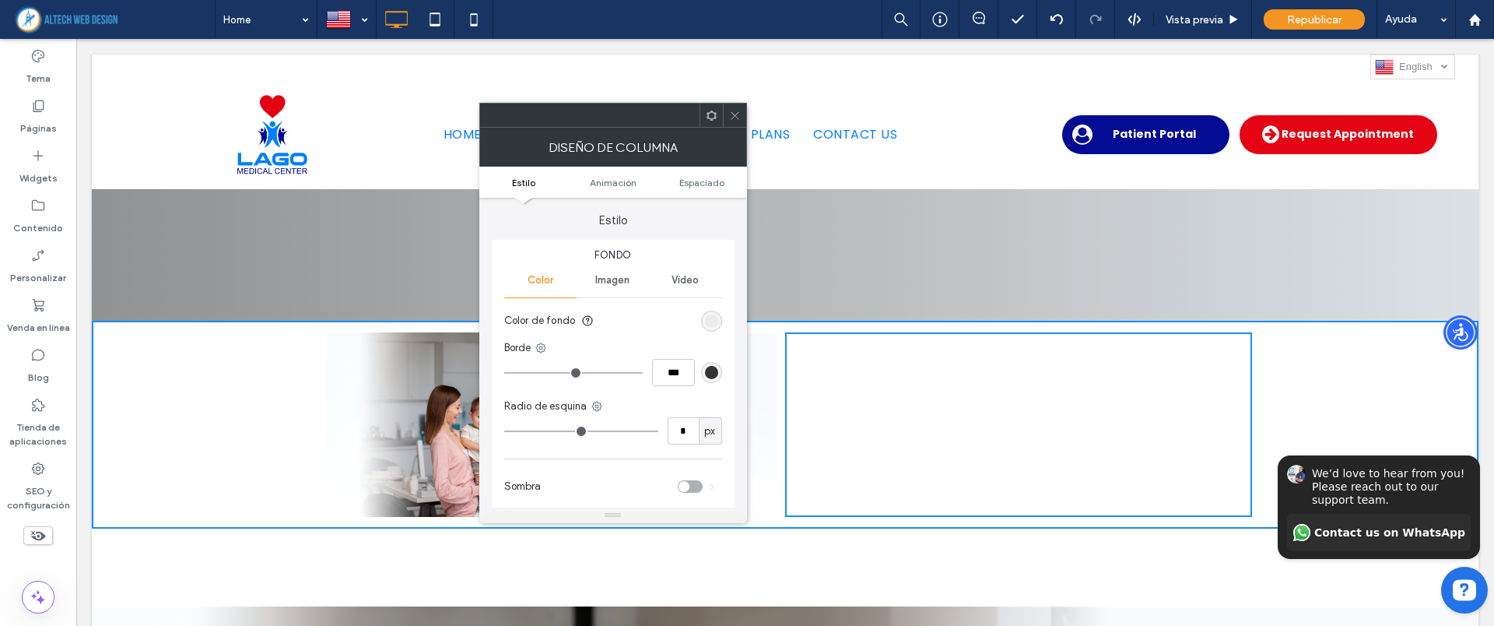
click at [729, 115] on icon at bounding box center [735, 116] width 12 height 12
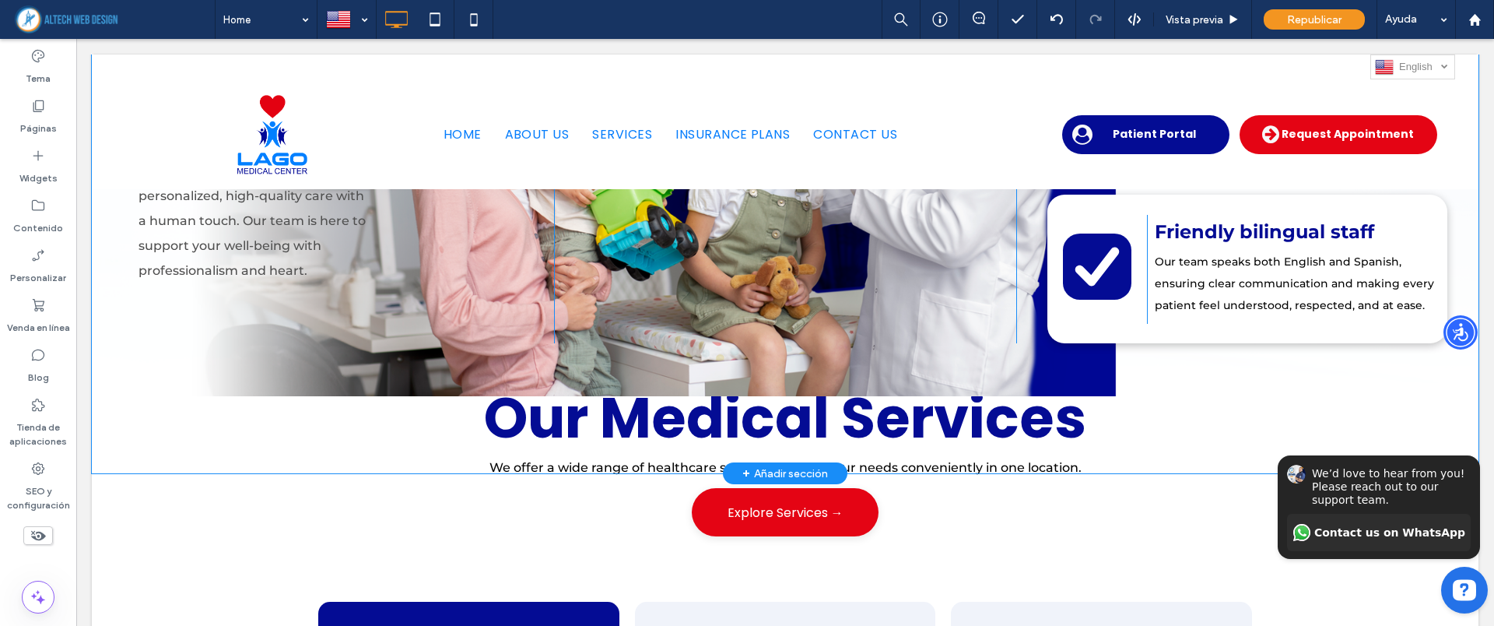
scroll to position [1848, 0]
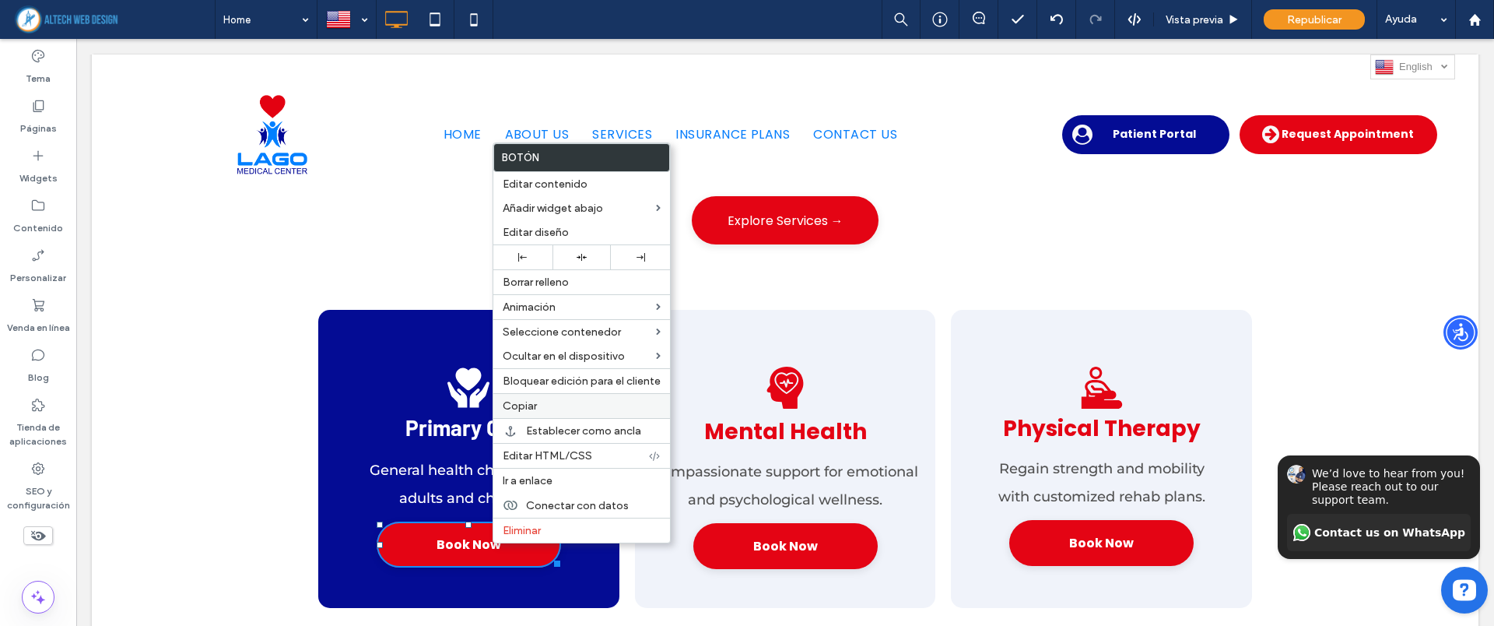
click at [544, 408] on label "Copiar" at bounding box center [582, 405] width 158 height 13
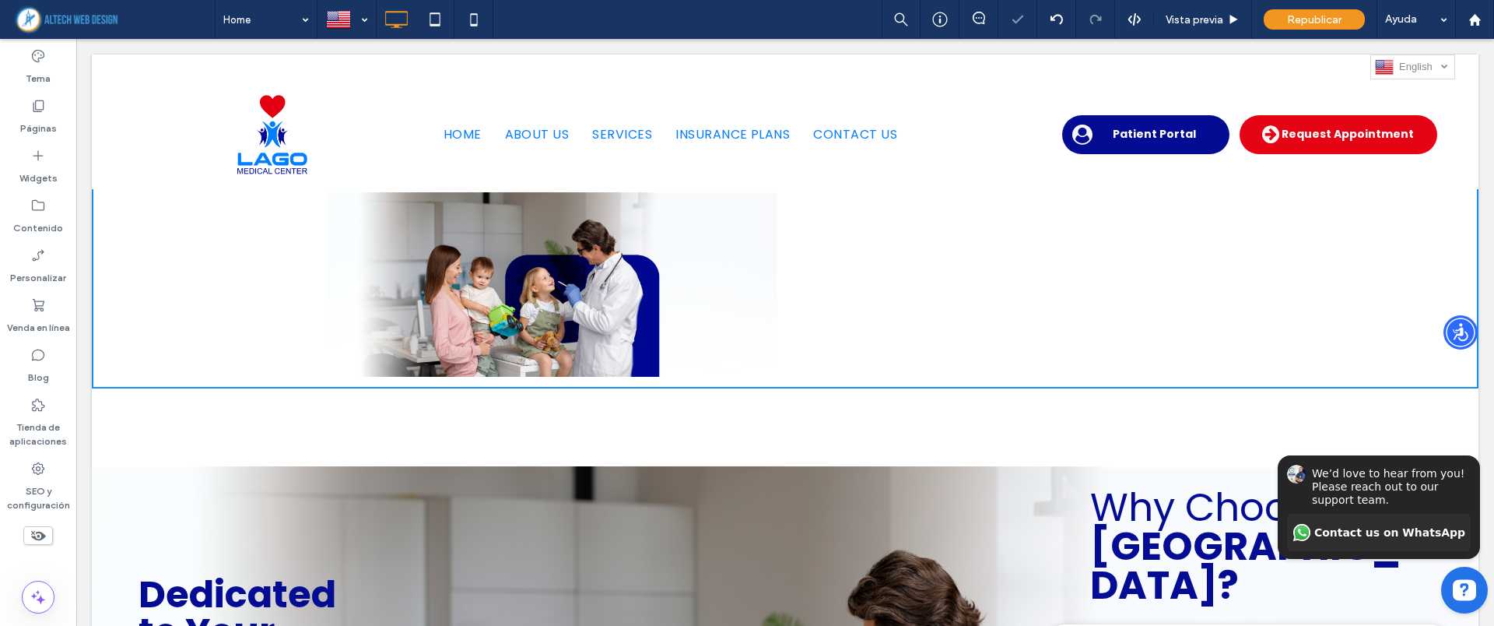
scroll to position [778, 0]
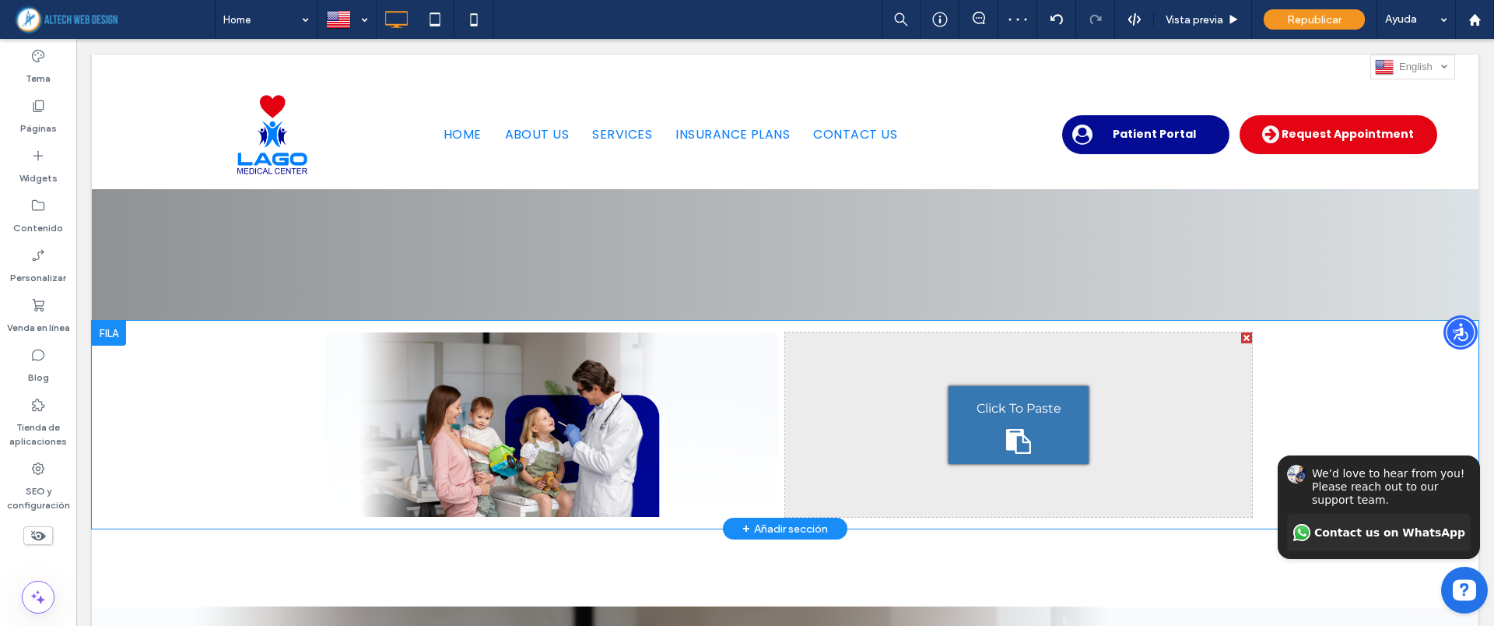
click at [991, 419] on span "Click To Paste" at bounding box center [1019, 408] width 85 height 25
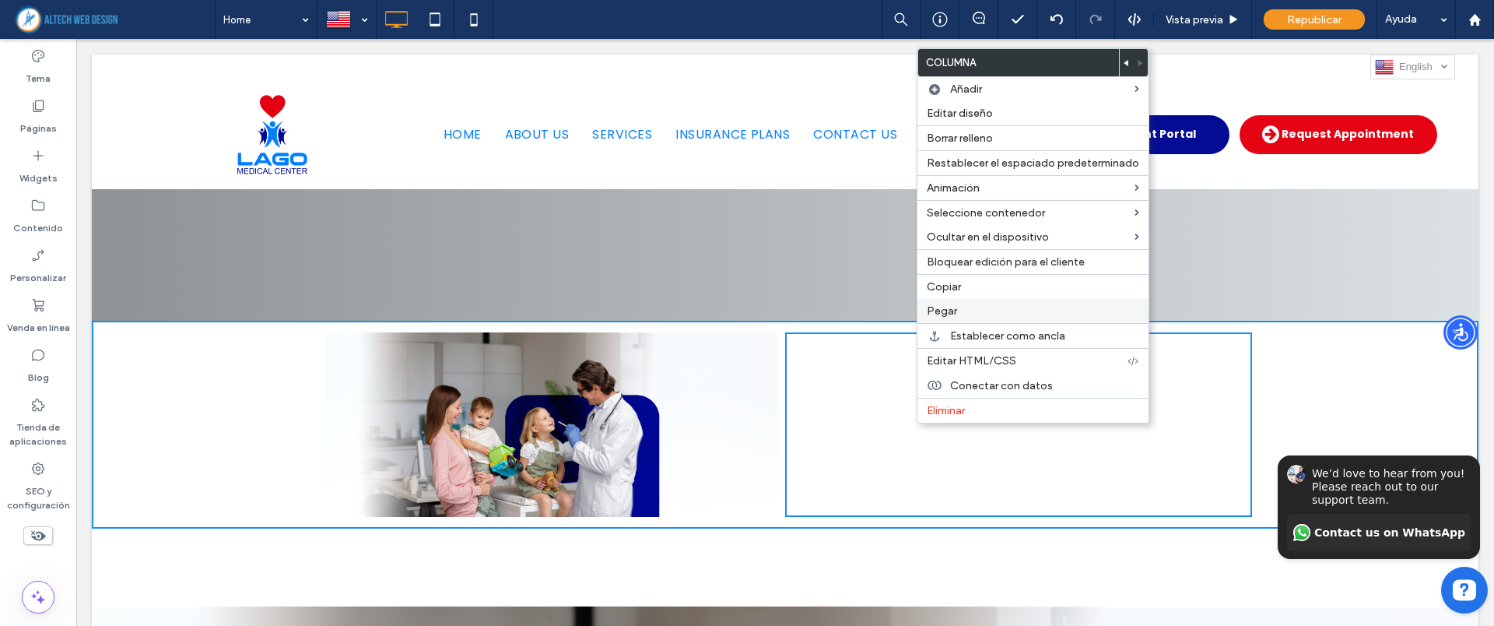
click at [953, 311] on span "Pegar" at bounding box center [942, 310] width 30 height 13
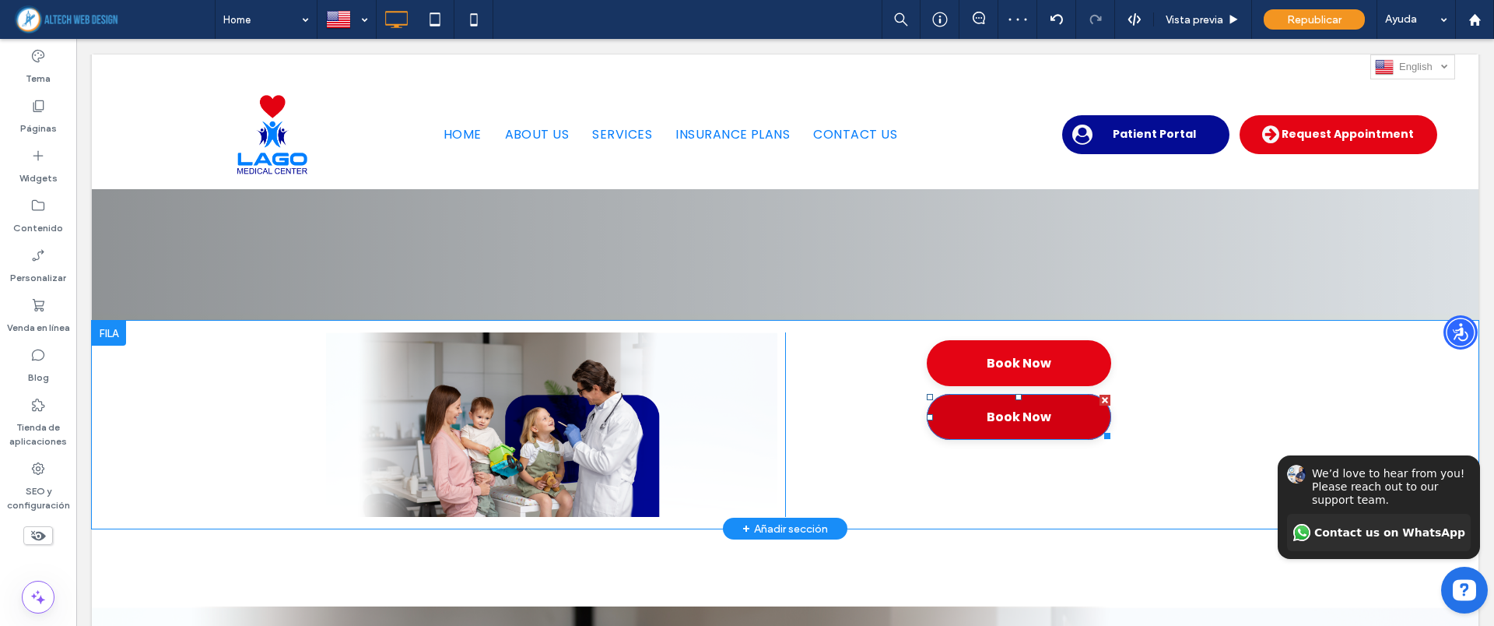
click at [1100, 397] on div at bounding box center [1105, 400] width 11 height 11
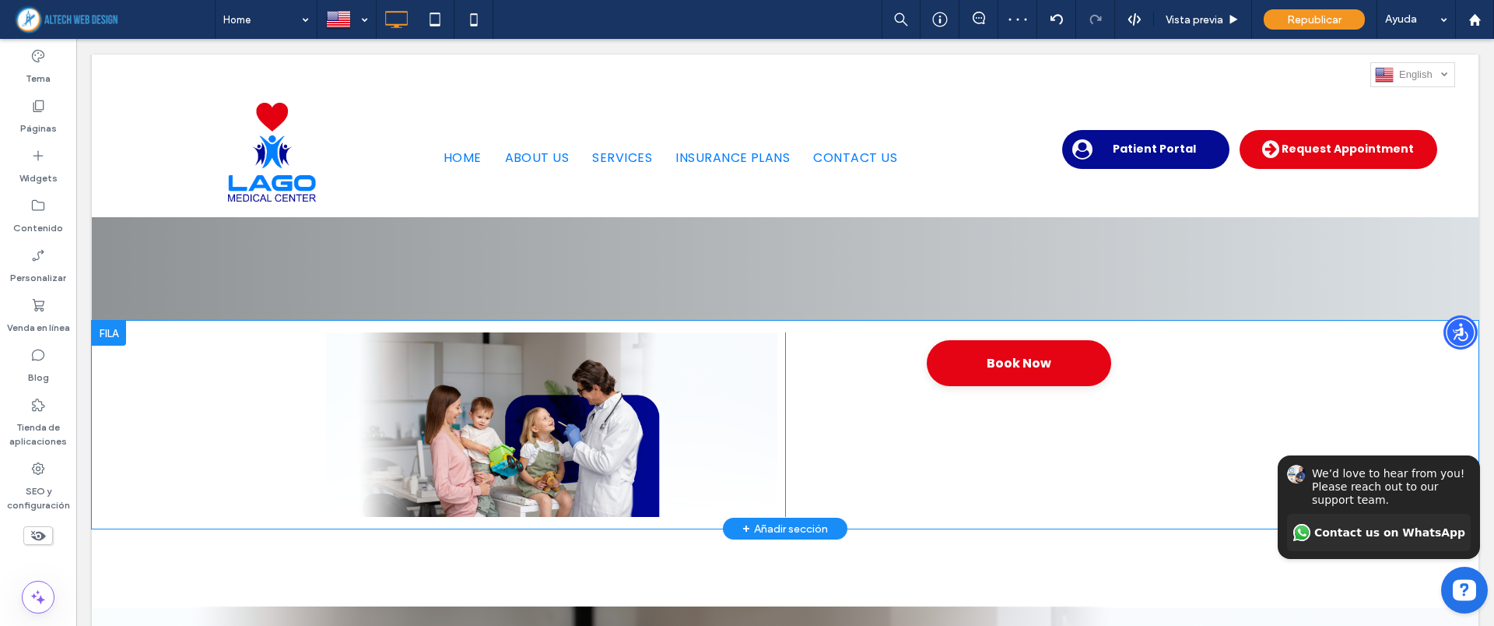
click at [114, 335] on div at bounding box center [109, 333] width 34 height 25
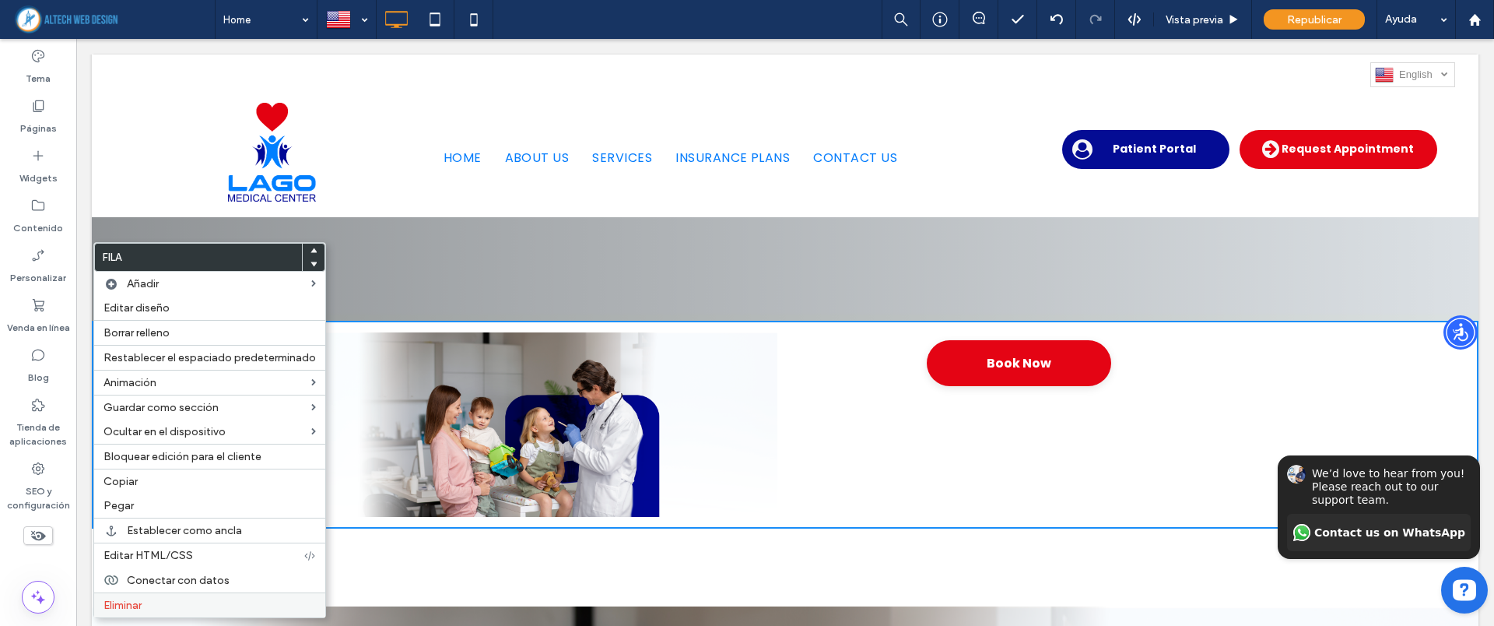
click at [163, 598] on label "Eliminar" at bounding box center [209, 604] width 212 height 13
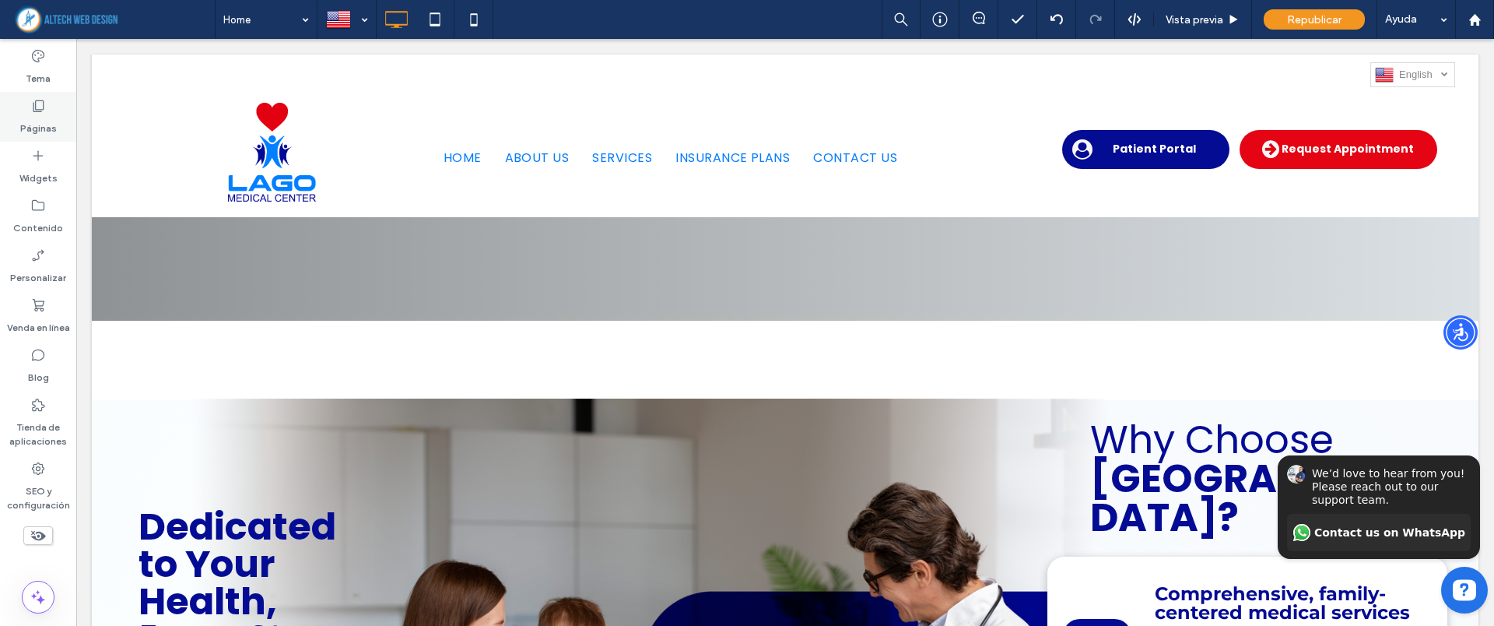
click at [28, 109] on div "Páginas" at bounding box center [38, 117] width 76 height 50
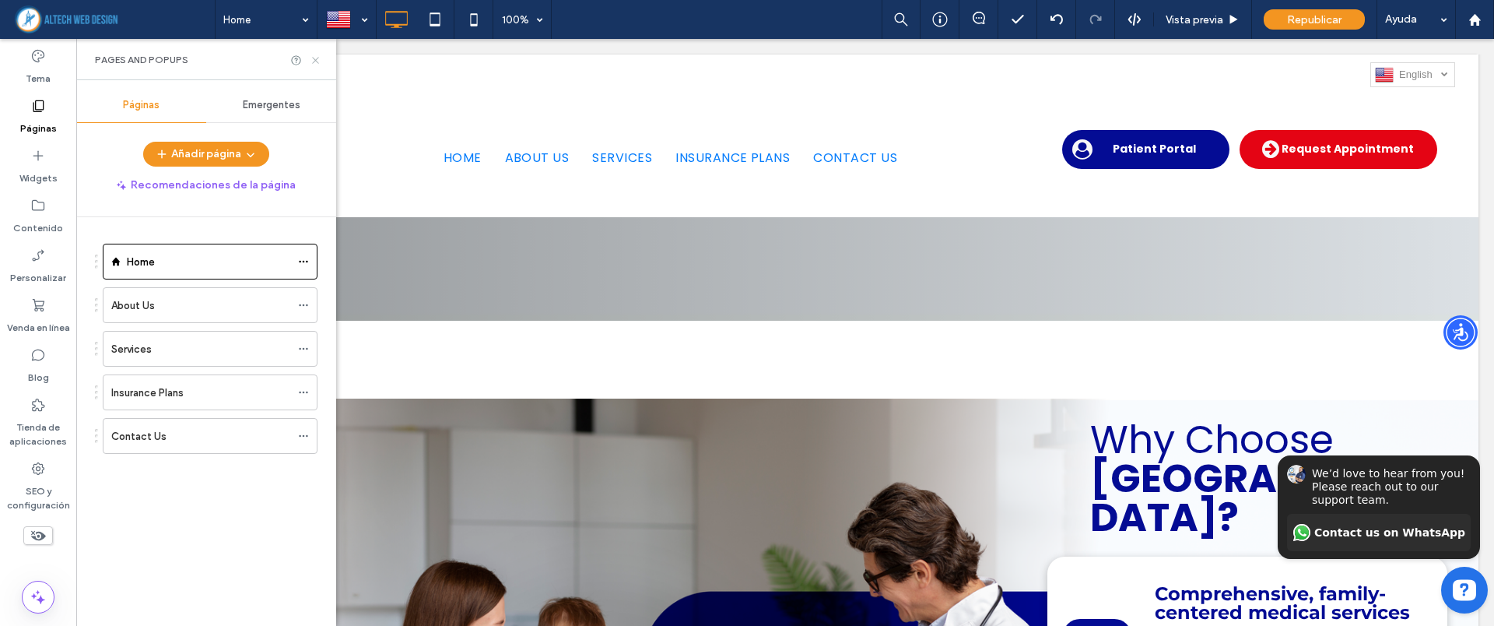
click at [316, 58] on icon at bounding box center [316, 60] width 12 height 12
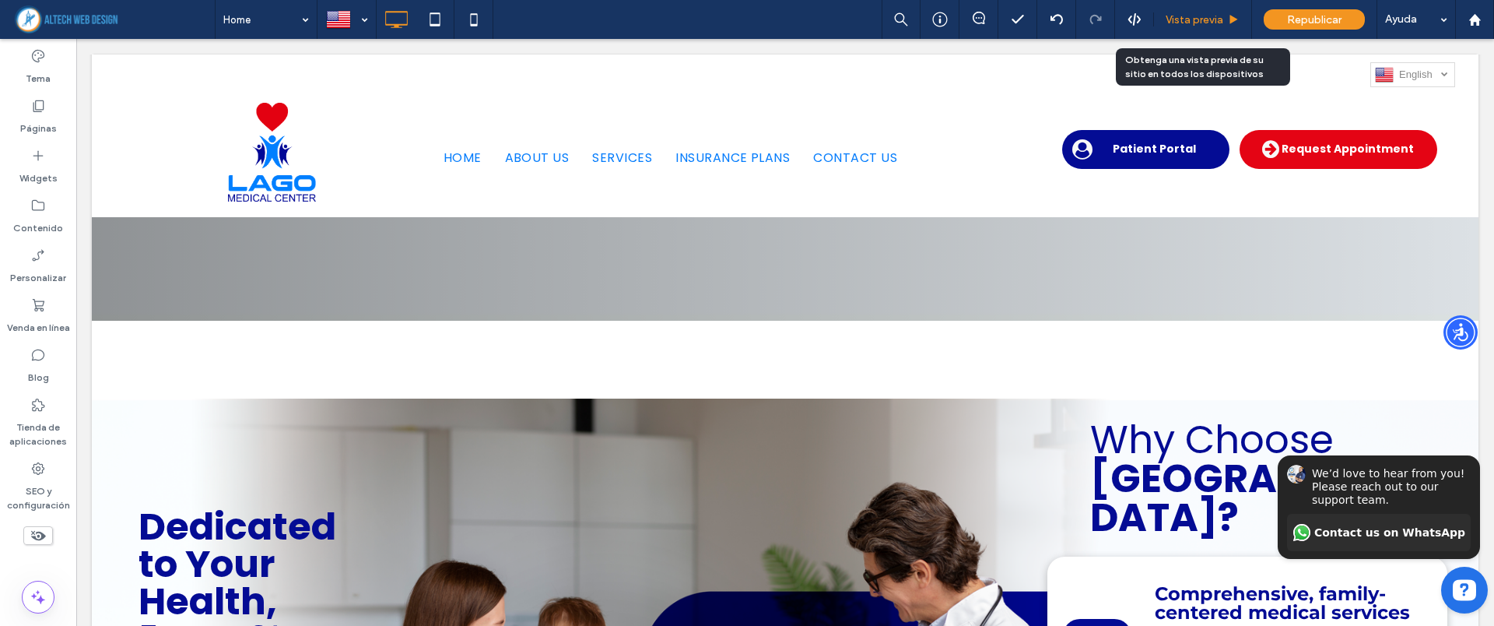
click at [1198, 25] on span "Vista previa" at bounding box center [1195, 19] width 58 height 13
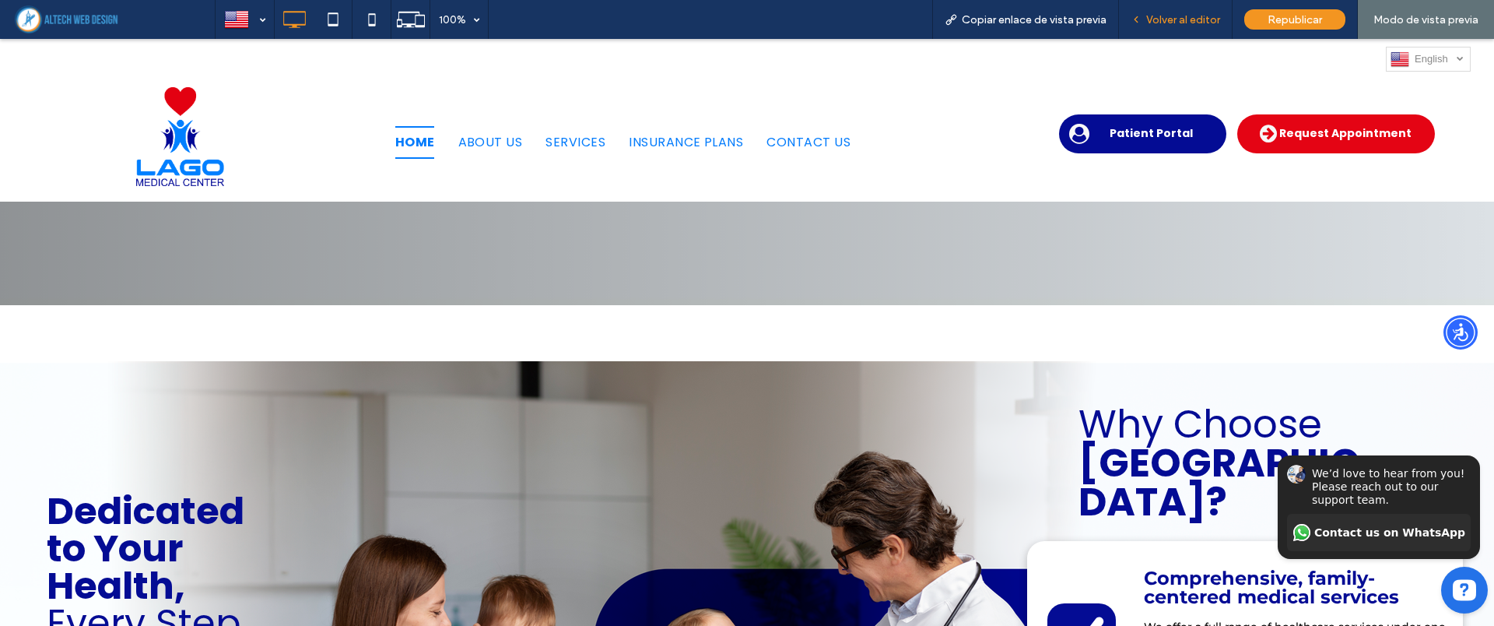
click at [1163, 18] on span "Volver al editor" at bounding box center [1183, 19] width 74 height 13
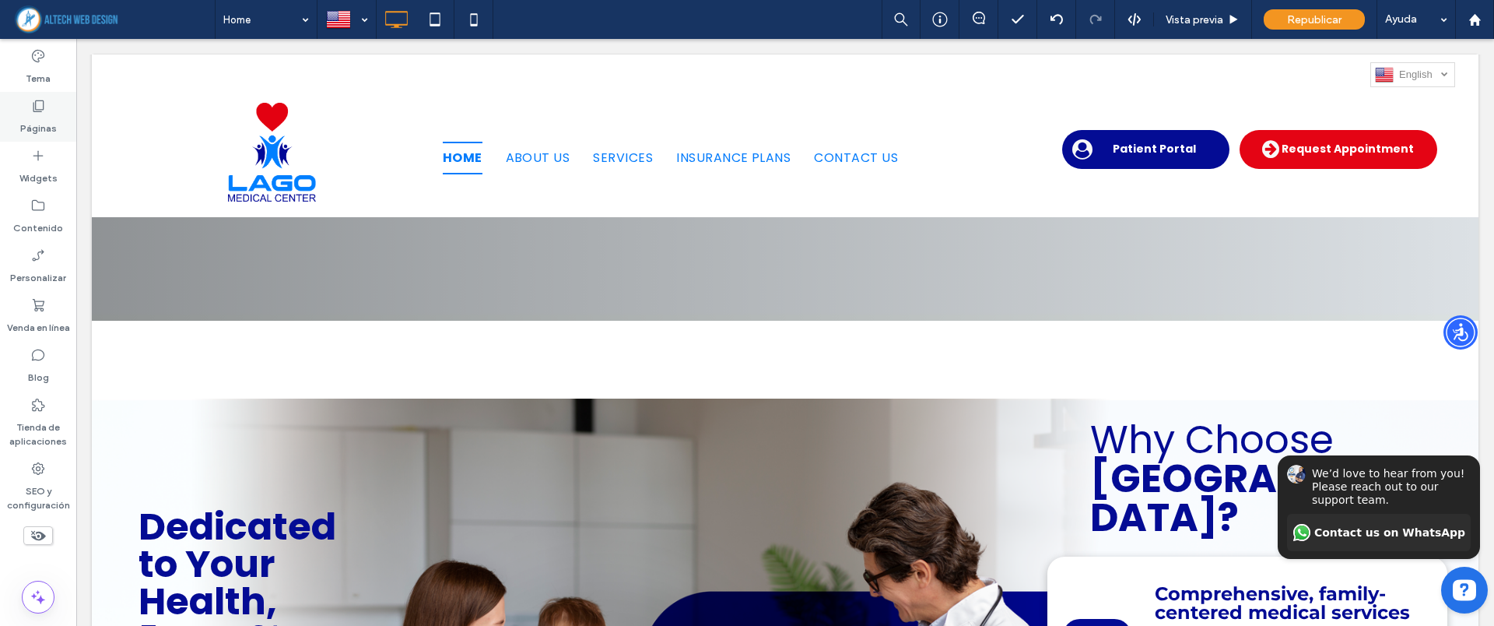
click at [22, 114] on label "Páginas" at bounding box center [38, 125] width 37 height 22
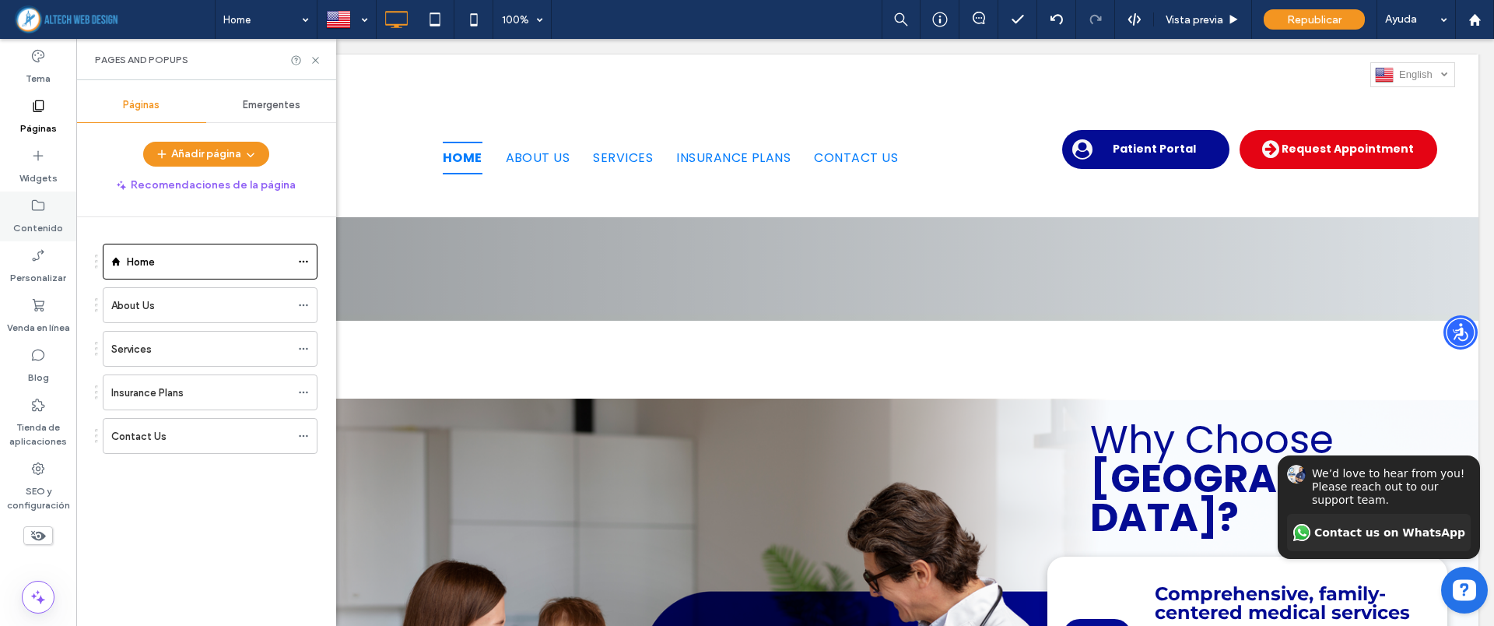
click at [12, 211] on div "Contenido" at bounding box center [38, 216] width 76 height 50
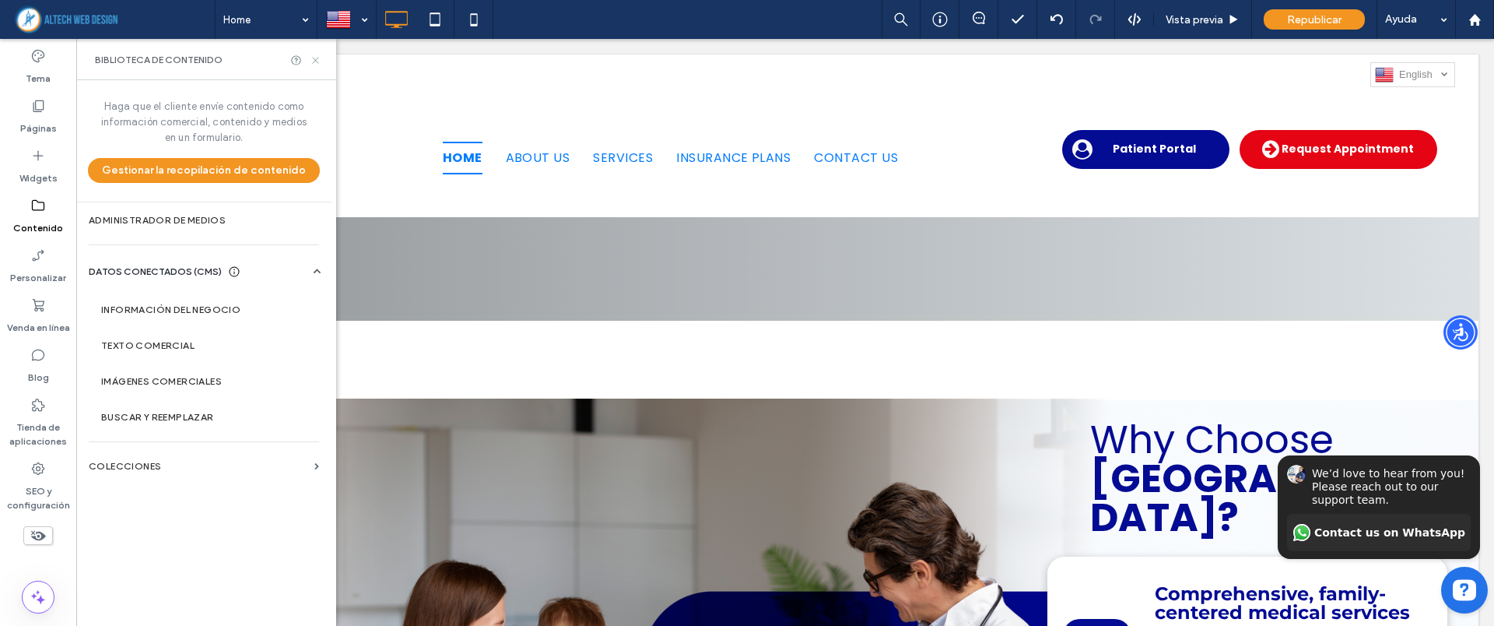
click at [315, 54] on icon at bounding box center [316, 60] width 12 height 12
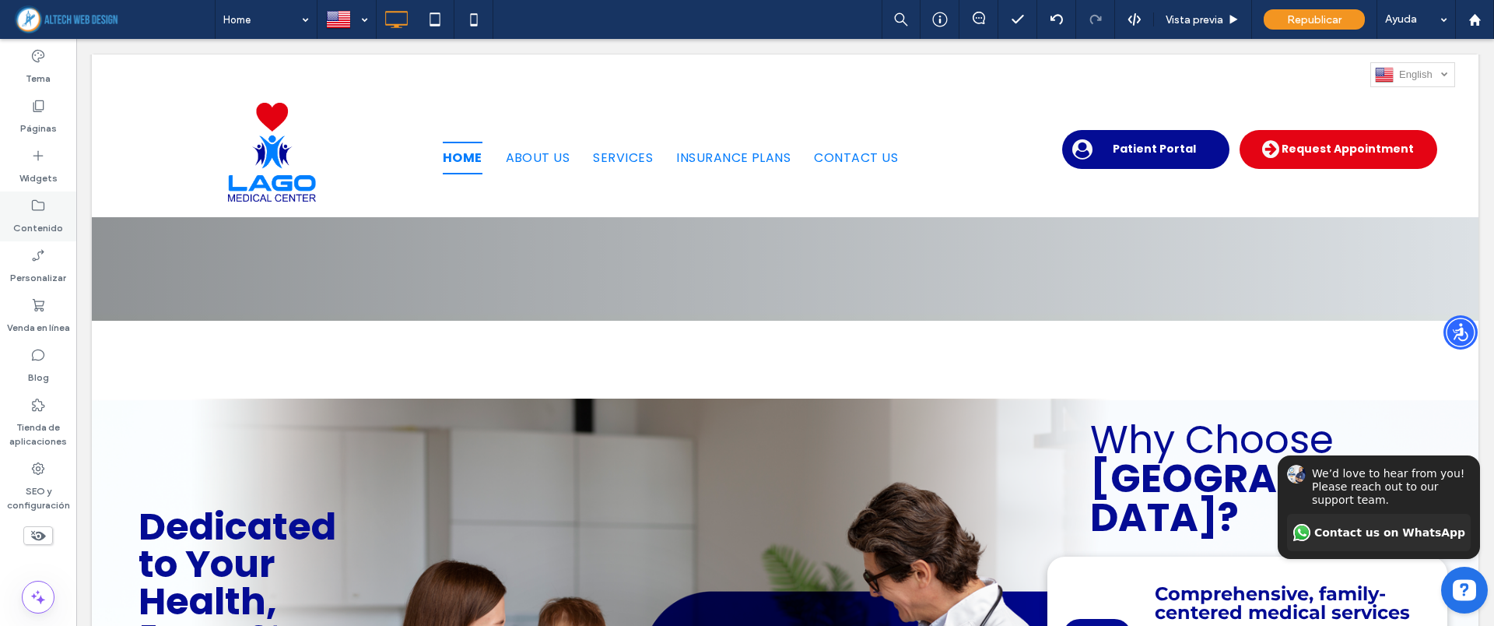
click at [29, 223] on label "Contenido" at bounding box center [38, 224] width 50 height 22
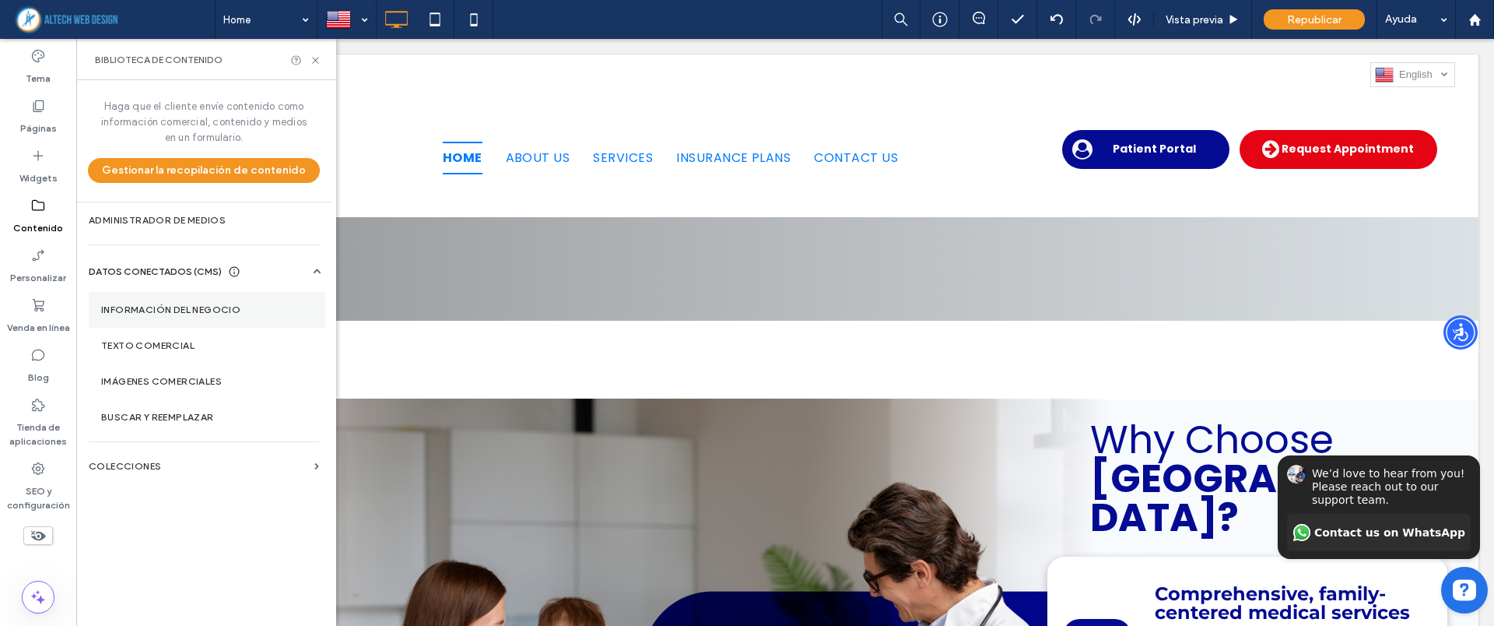
click at [183, 314] on label "Información del negocio" at bounding box center [207, 309] width 212 height 11
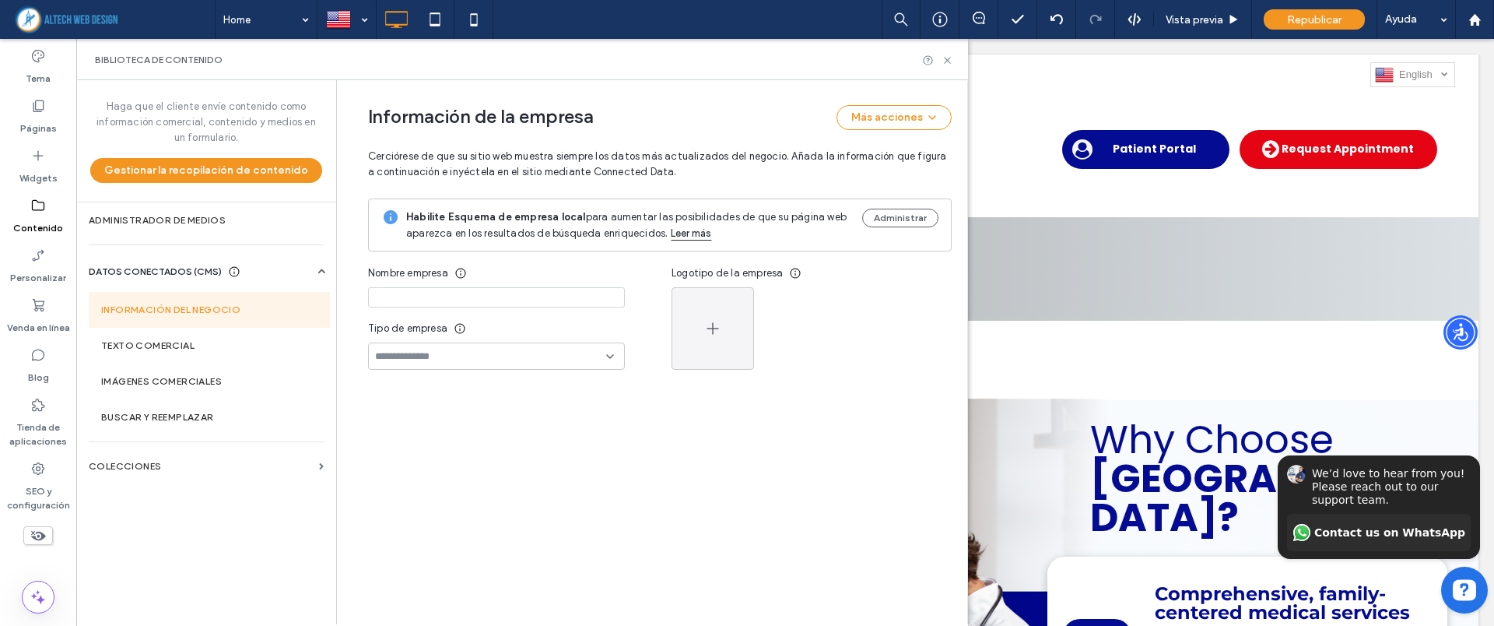
type input "**********"
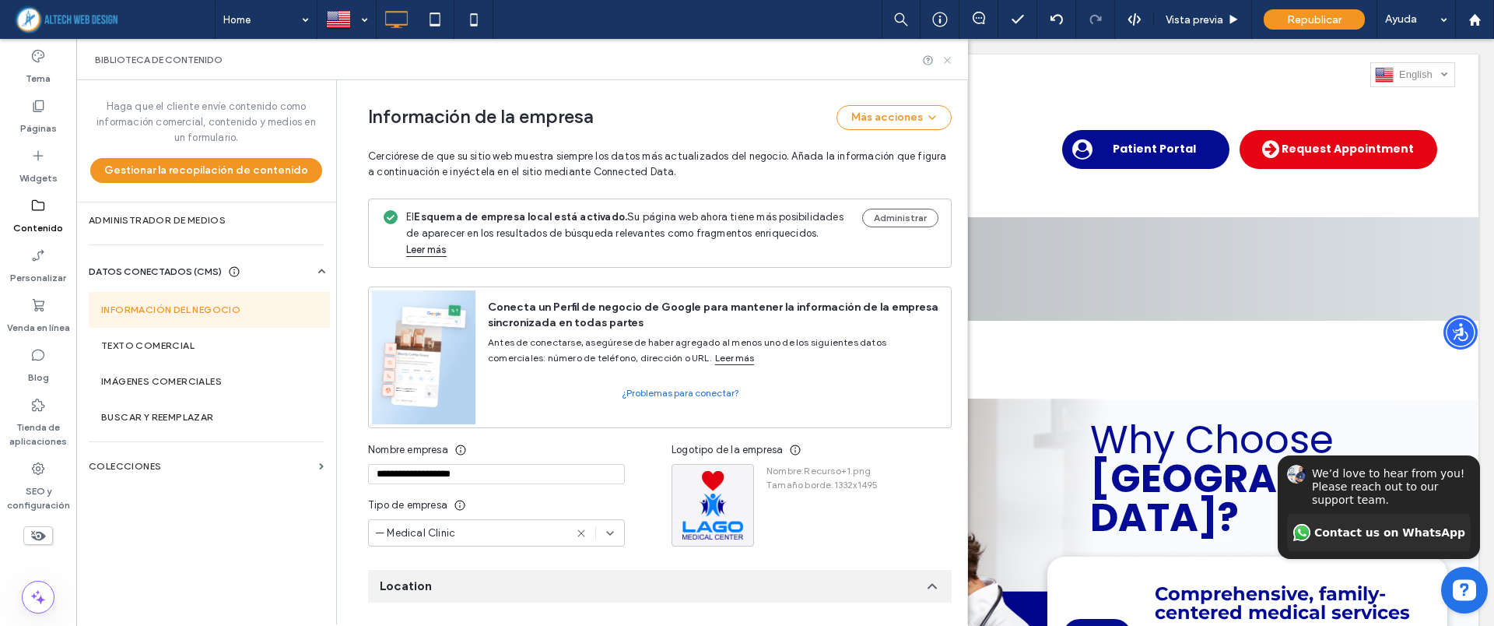
click at [947, 58] on icon at bounding box center [948, 60] width 12 height 12
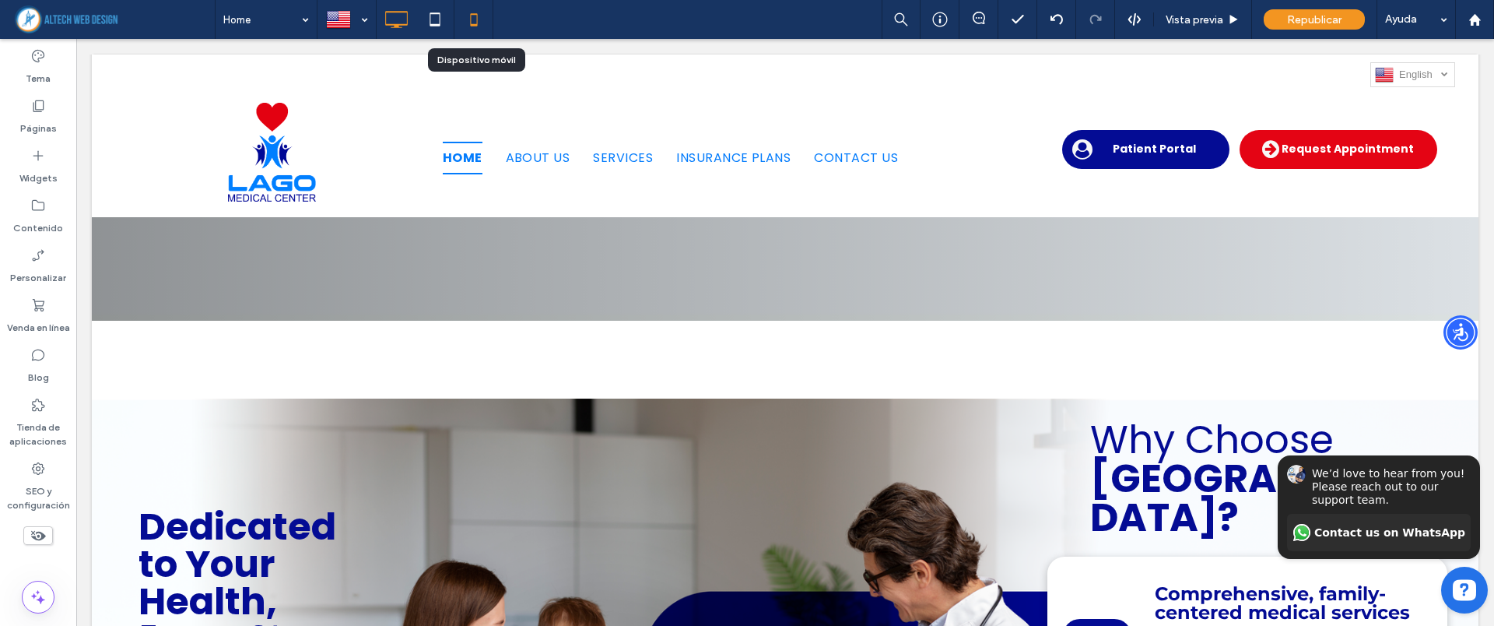
click at [485, 16] on icon at bounding box center [473, 19] width 31 height 31
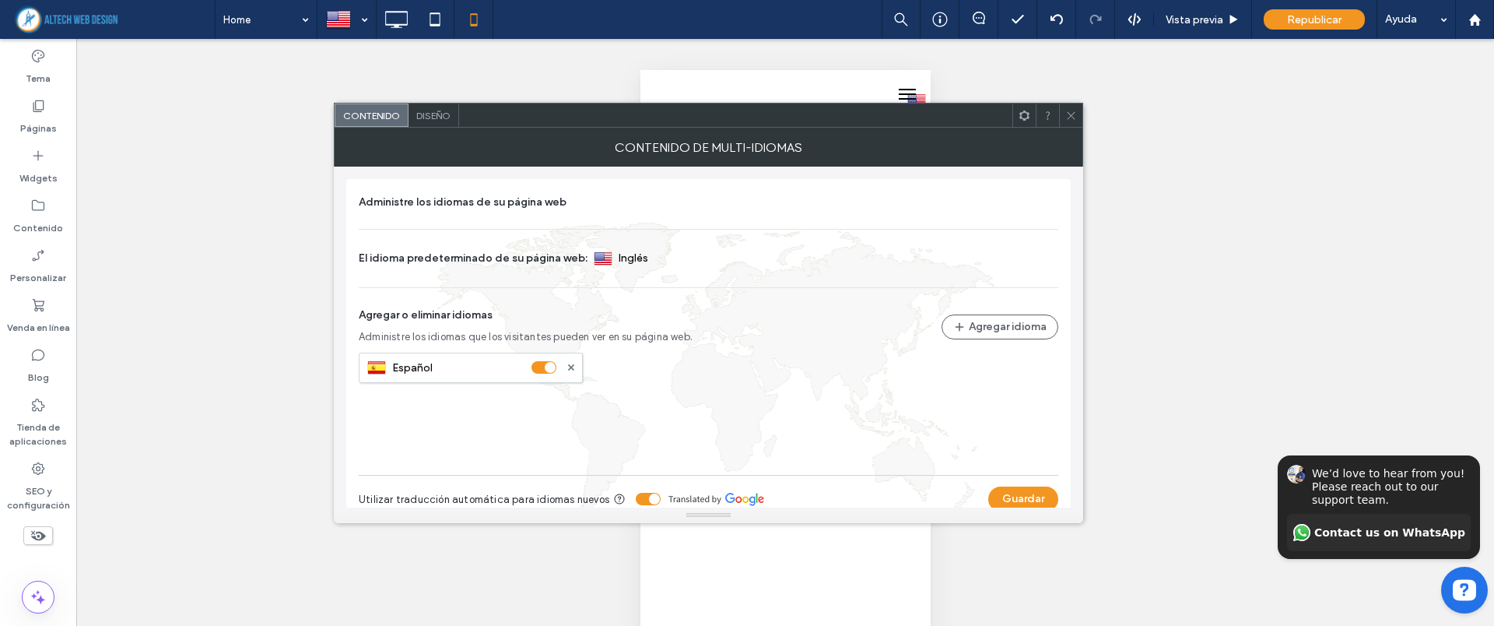
click at [434, 115] on span "Diseño" at bounding box center [433, 116] width 34 height 12
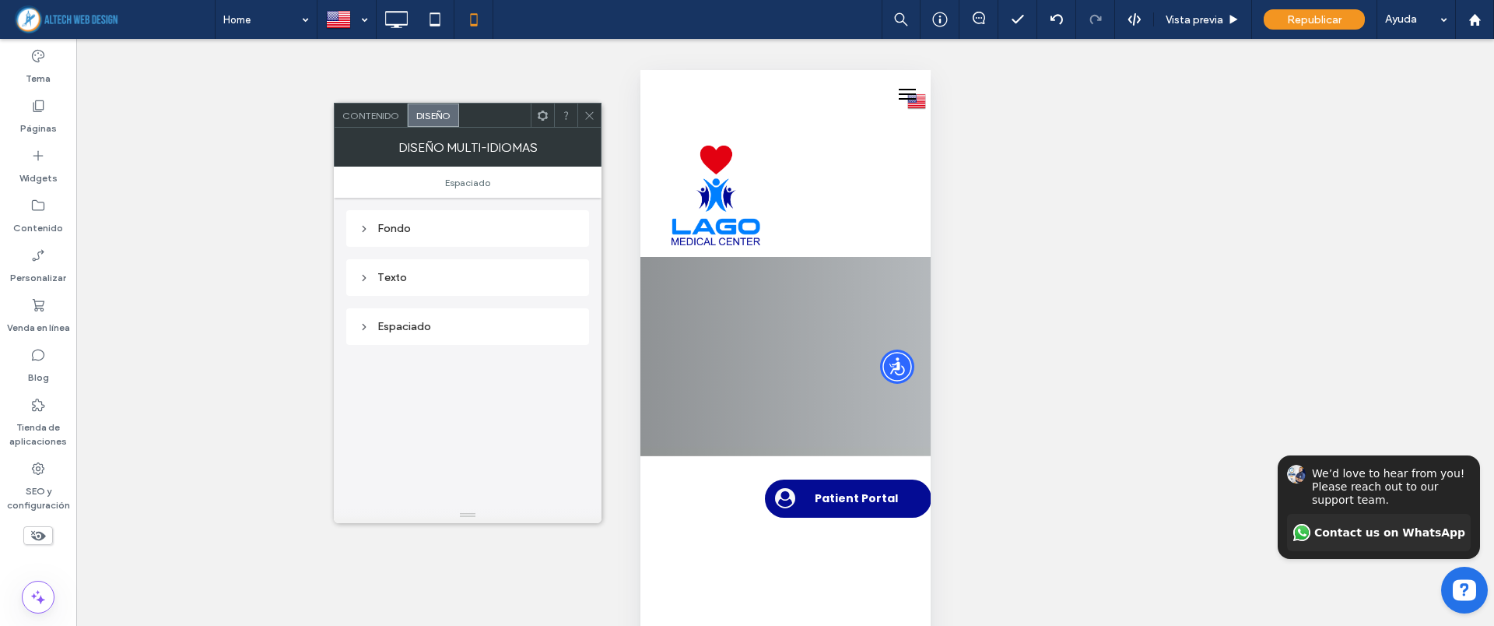
click at [366, 226] on icon at bounding box center [364, 228] width 11 height 11
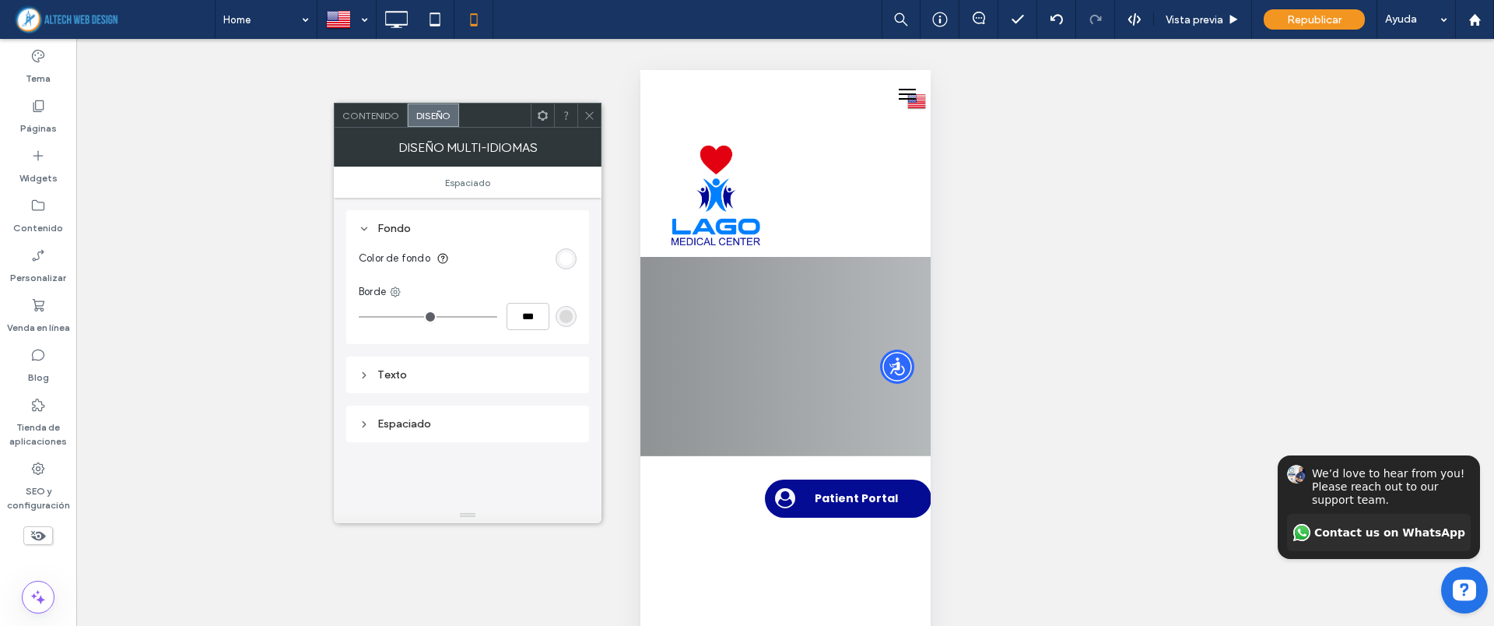
click at [366, 226] on icon at bounding box center [364, 228] width 11 height 11
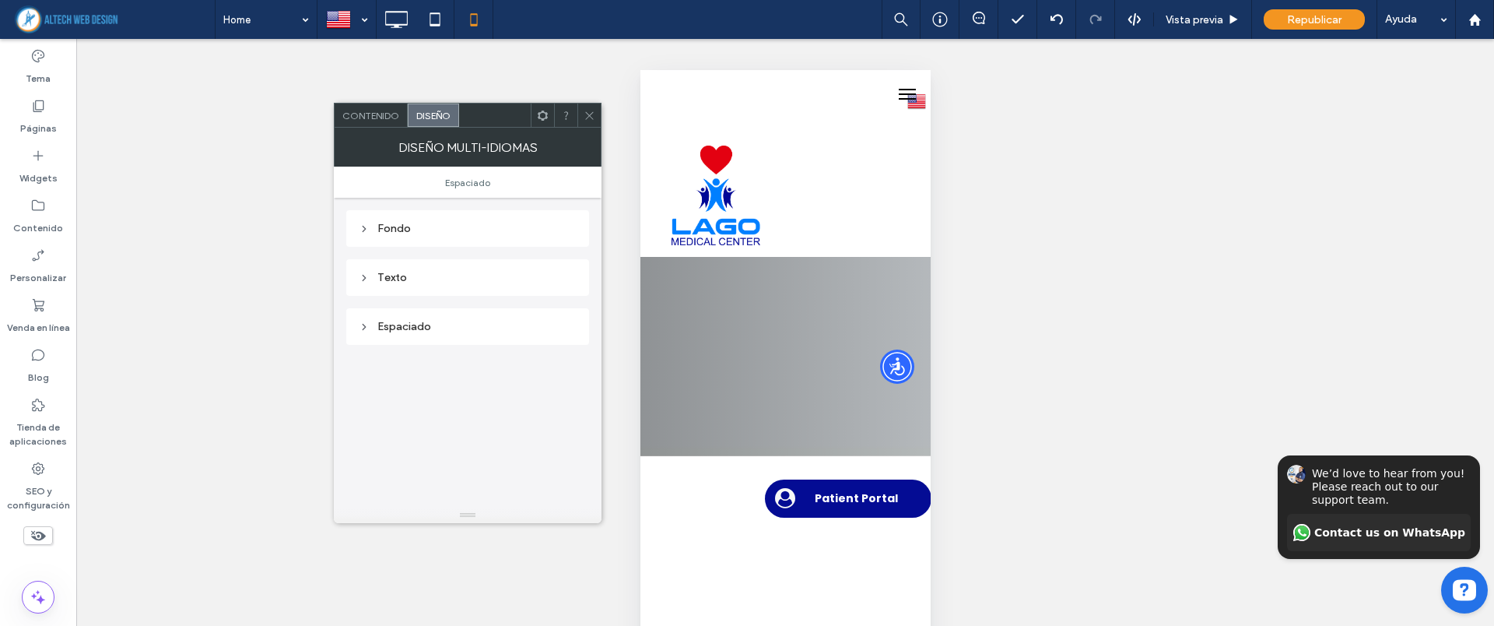
click at [363, 282] on div "Texto" at bounding box center [468, 277] width 218 height 13
click at [416, 359] on div "Peso de la fuente Normal" at bounding box center [468, 346] width 218 height 37
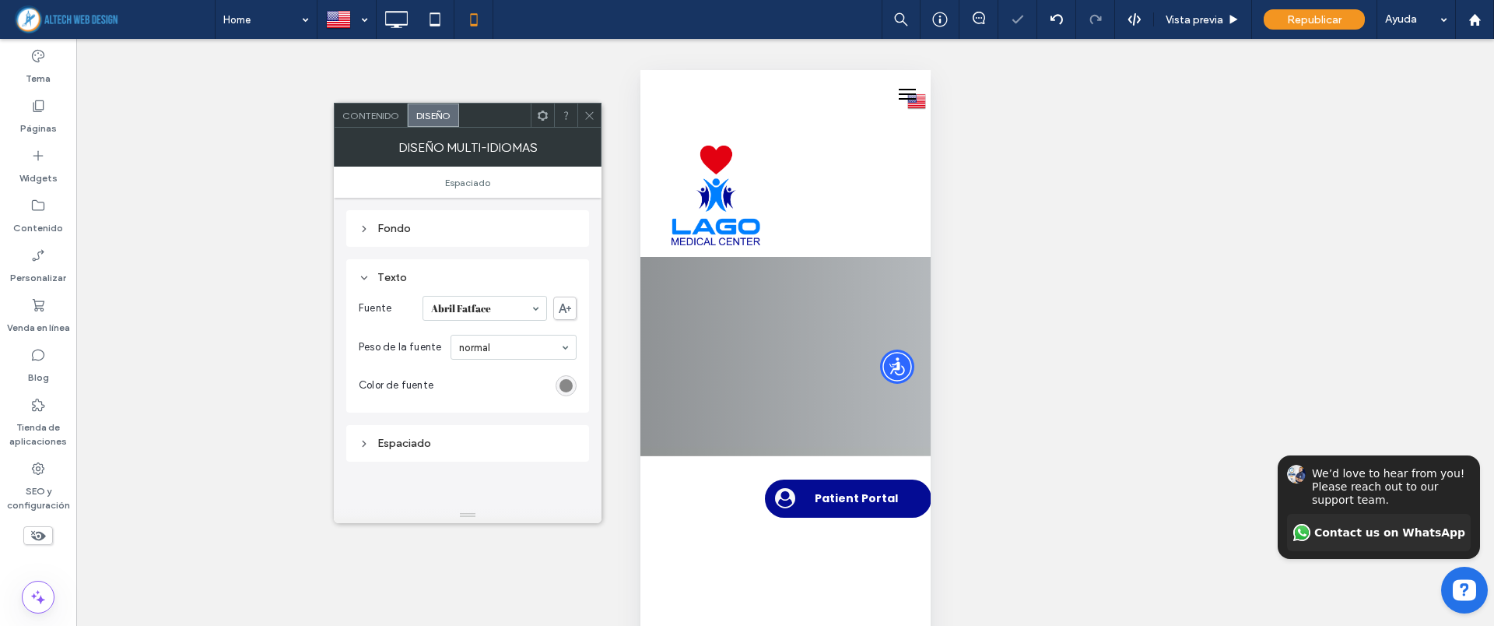
click at [489, 313] on input at bounding box center [481, 308] width 100 height 11
click at [529, 303] on div "Arial" at bounding box center [485, 308] width 125 height 25
click at [474, 303] on input at bounding box center [481, 308] width 100 height 11
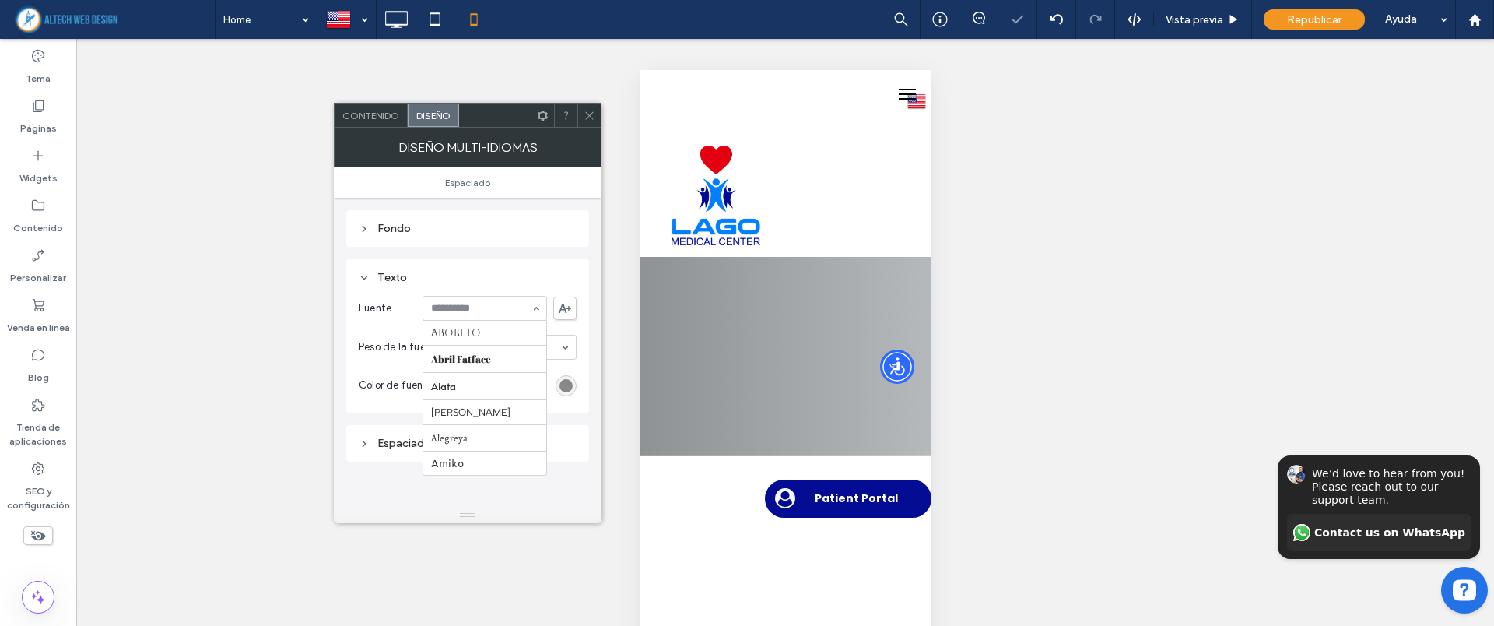
scroll to position [291, 0]
click at [482, 303] on input at bounding box center [481, 308] width 100 height 11
click at [566, 313] on span at bounding box center [564, 307] width 23 height 23
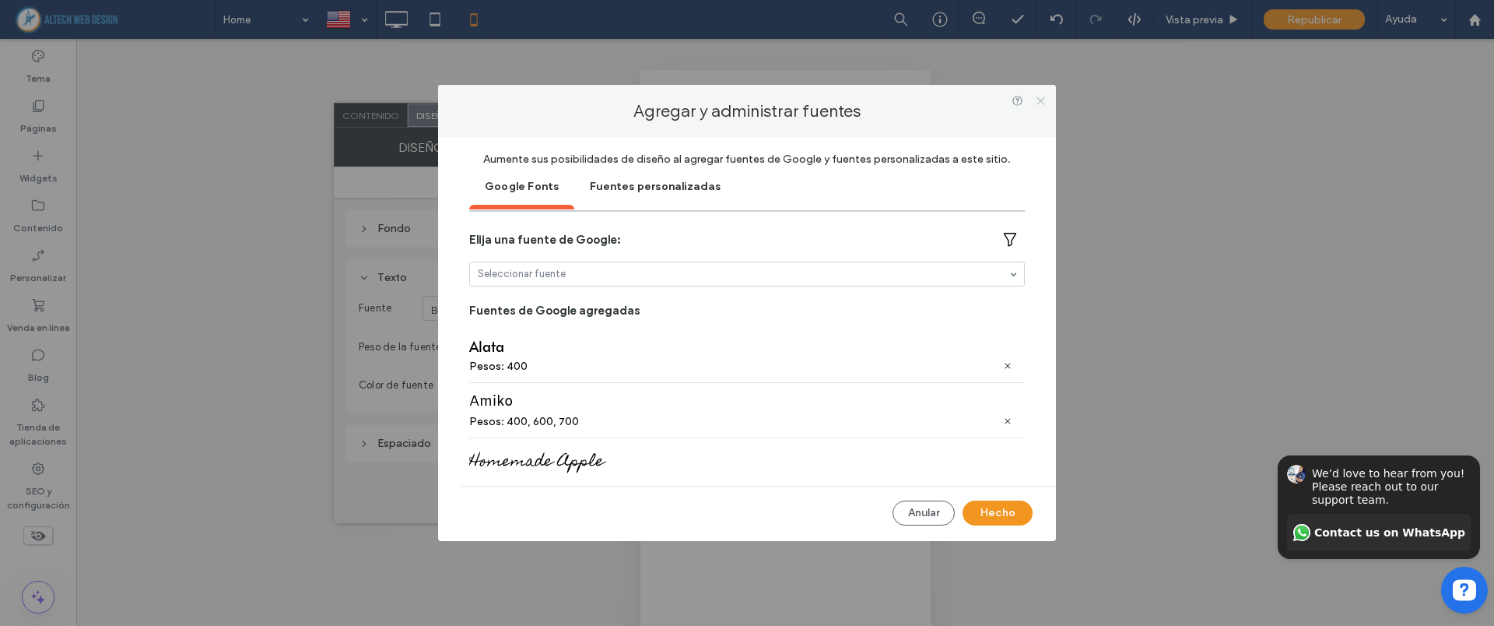
click at [1043, 99] on icon at bounding box center [1041, 101] width 12 height 12
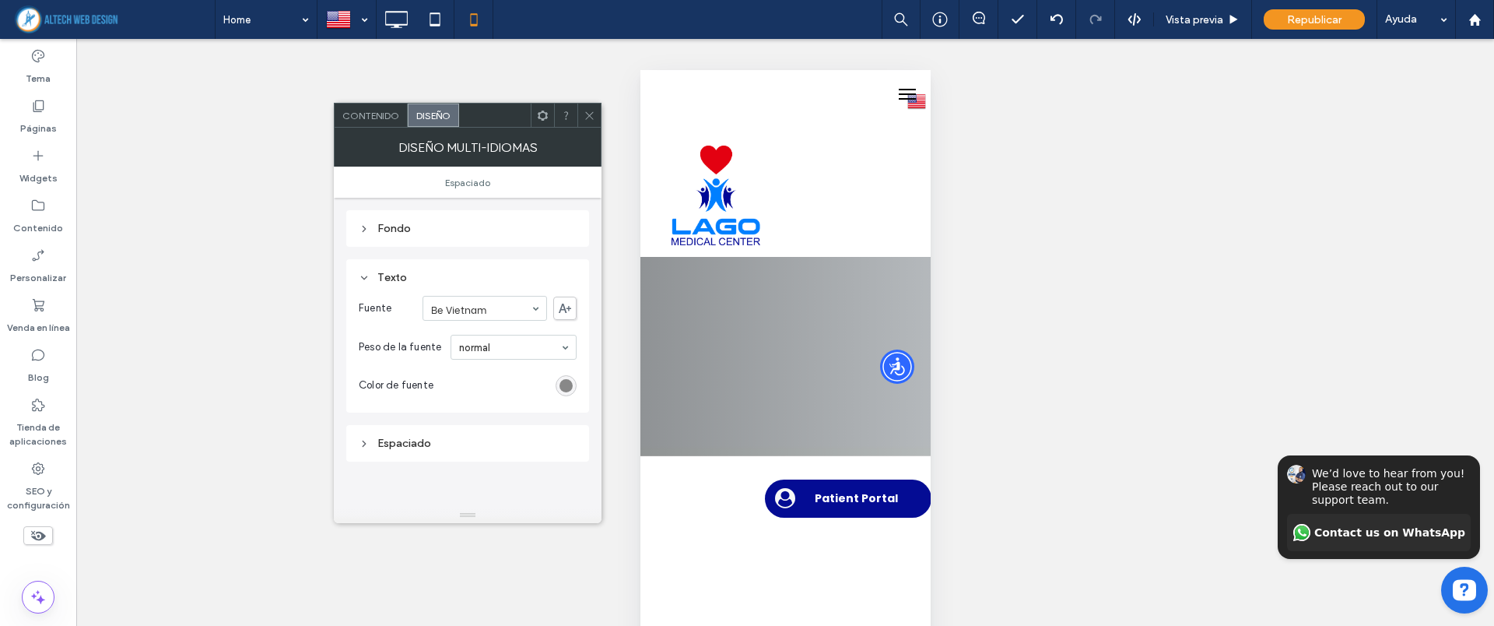
click at [370, 107] on div "Contenido" at bounding box center [371, 114] width 73 height 23
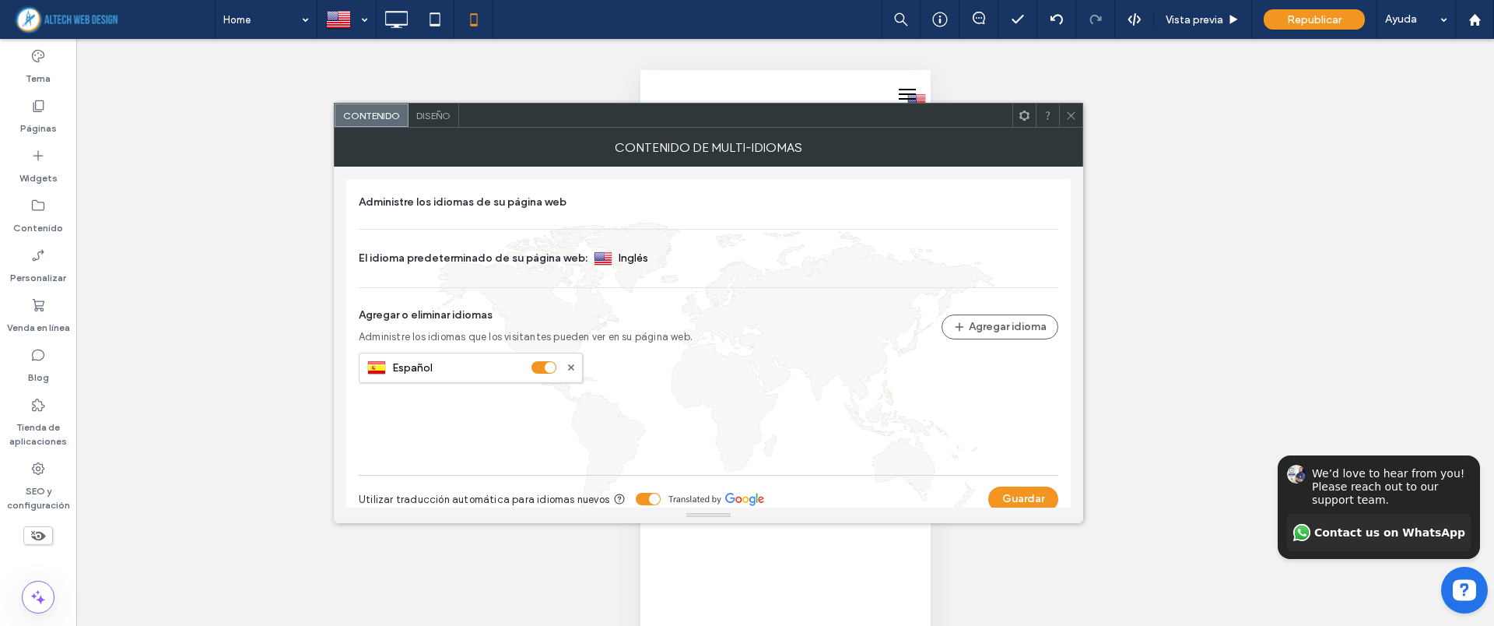
click at [1068, 122] on span at bounding box center [1071, 114] width 12 height 23
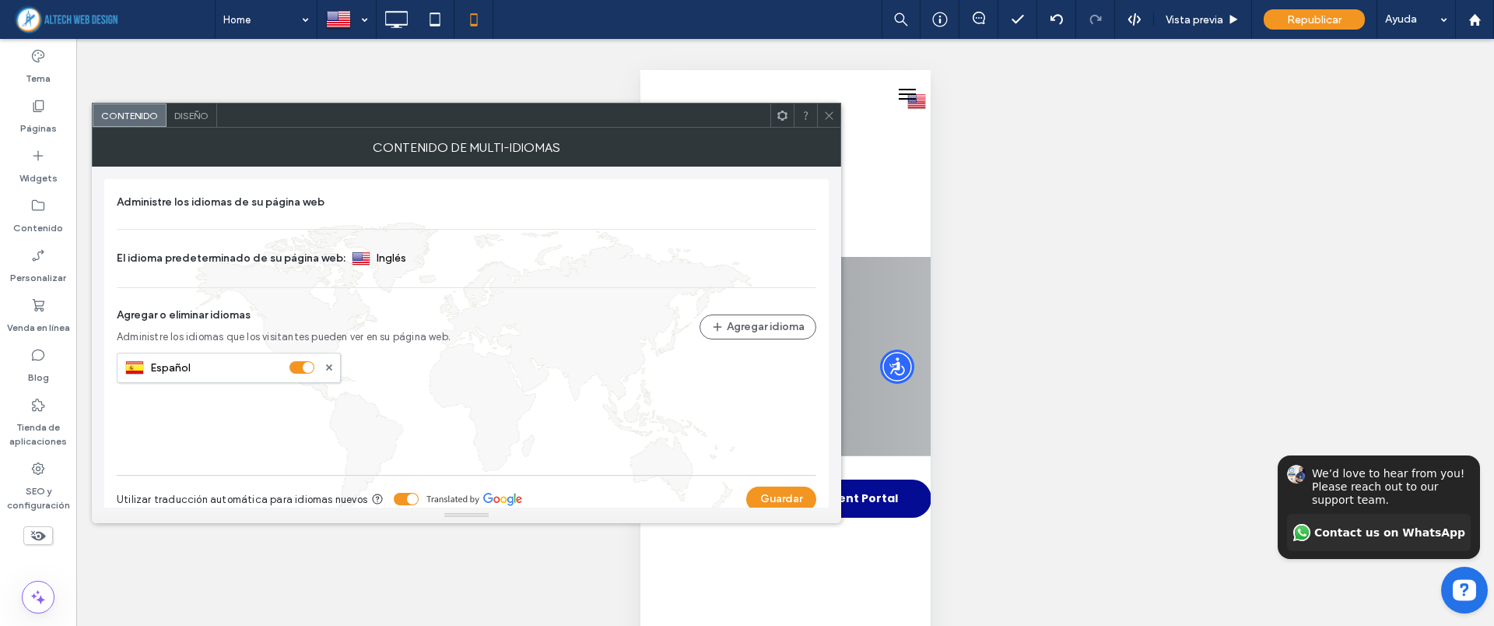
click at [197, 117] on span "Diseño" at bounding box center [191, 116] width 34 height 12
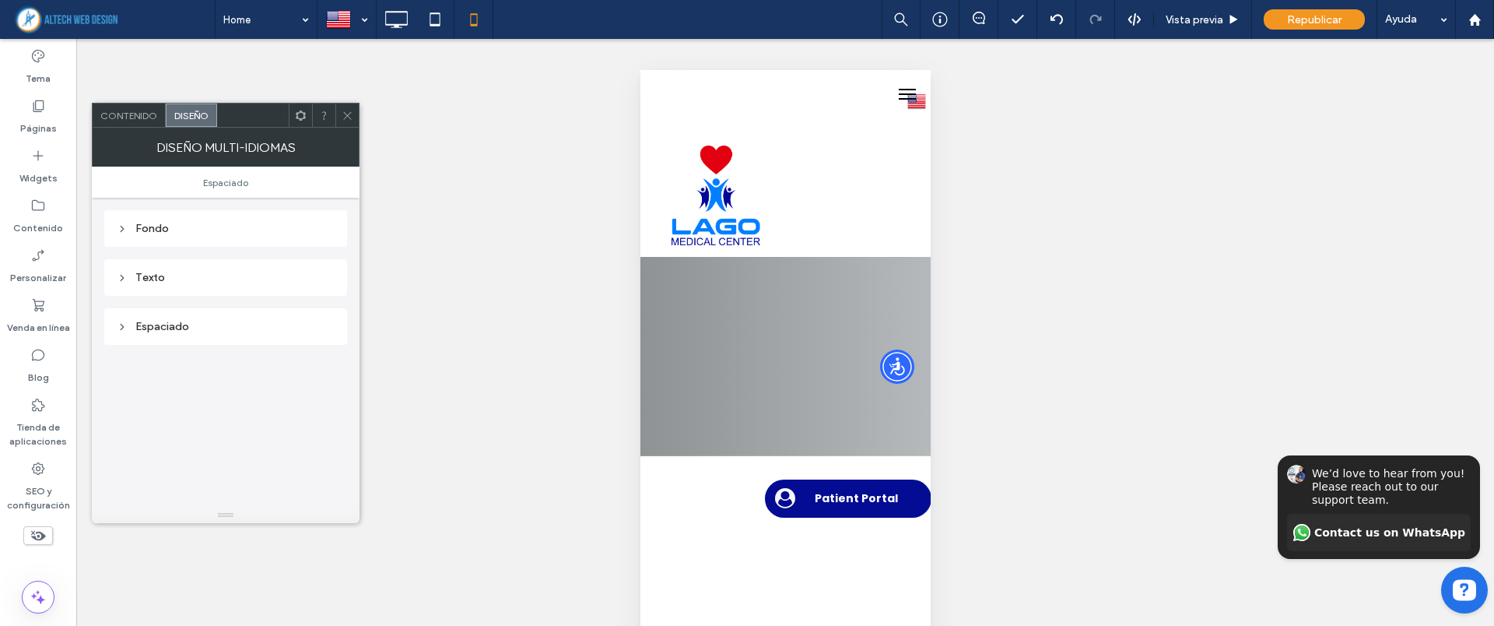
click at [131, 233] on div "Fondo" at bounding box center [226, 228] width 218 height 13
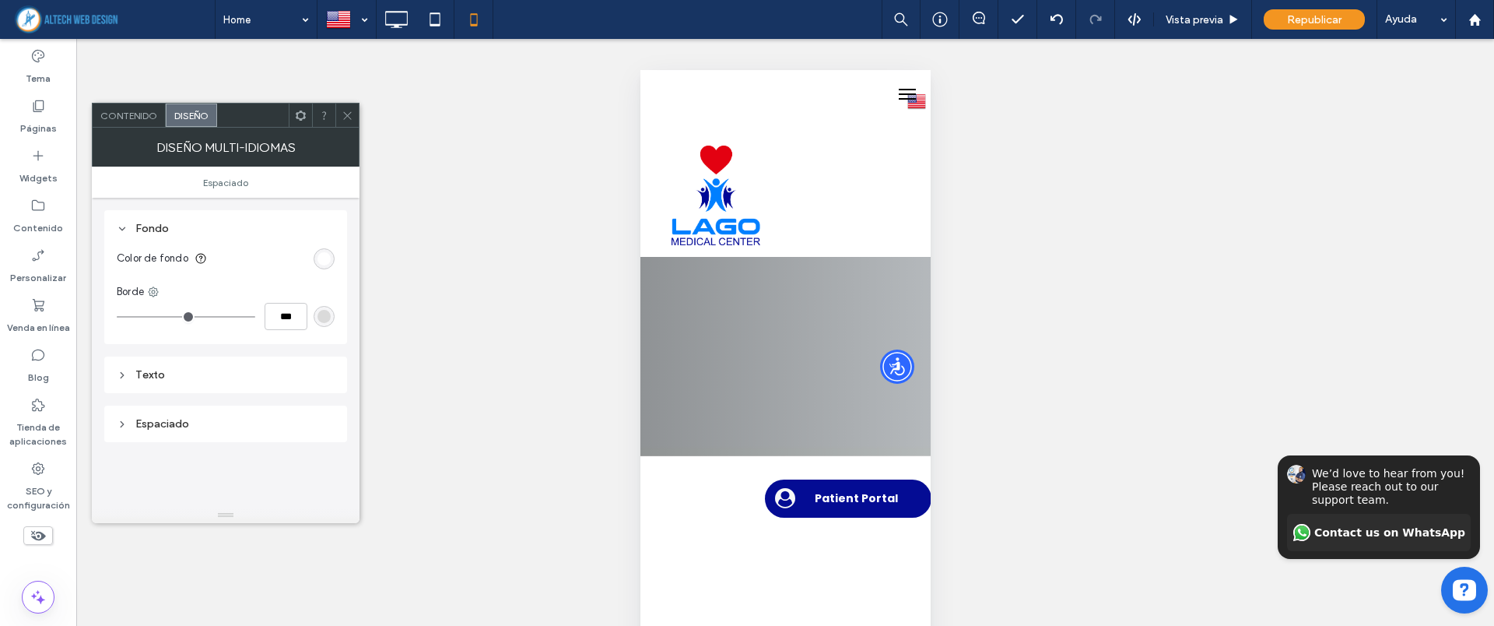
type input "*"
type input "***"
type input "*"
type input "***"
type input "*"
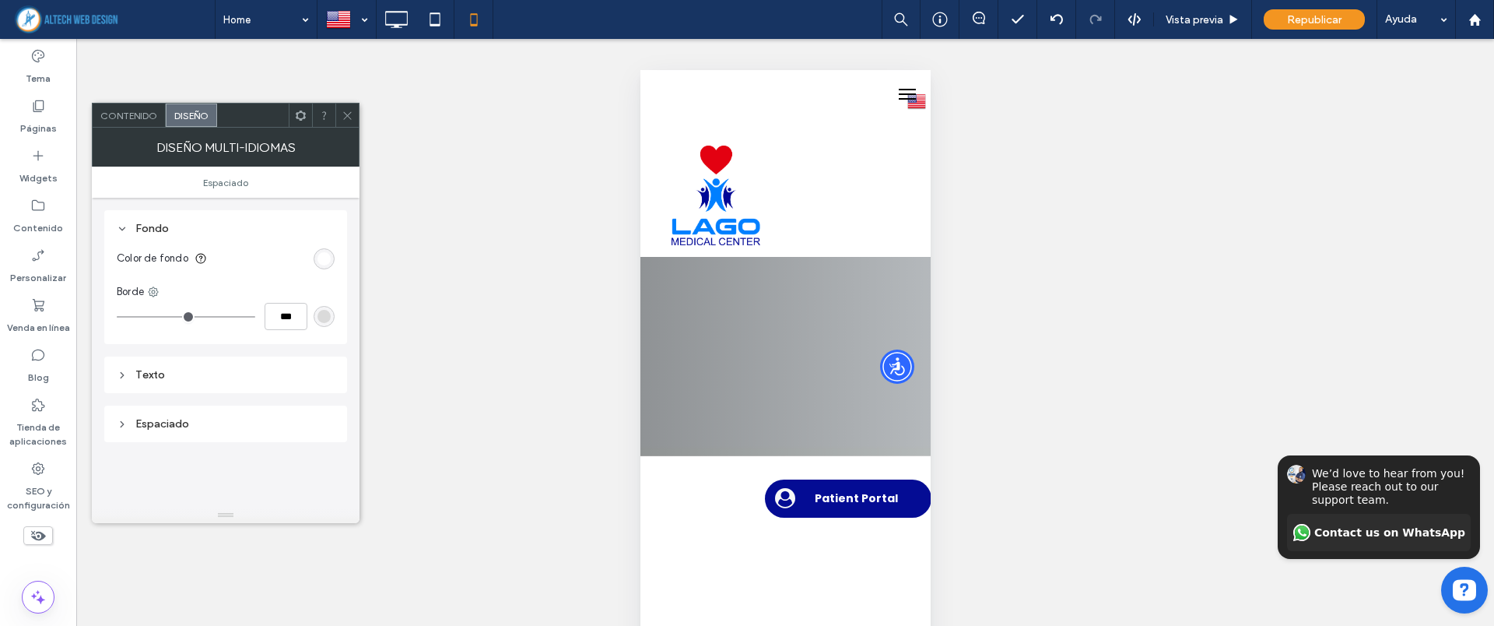
type input "***"
type input "*"
type input "***"
type input "*"
type input "***"
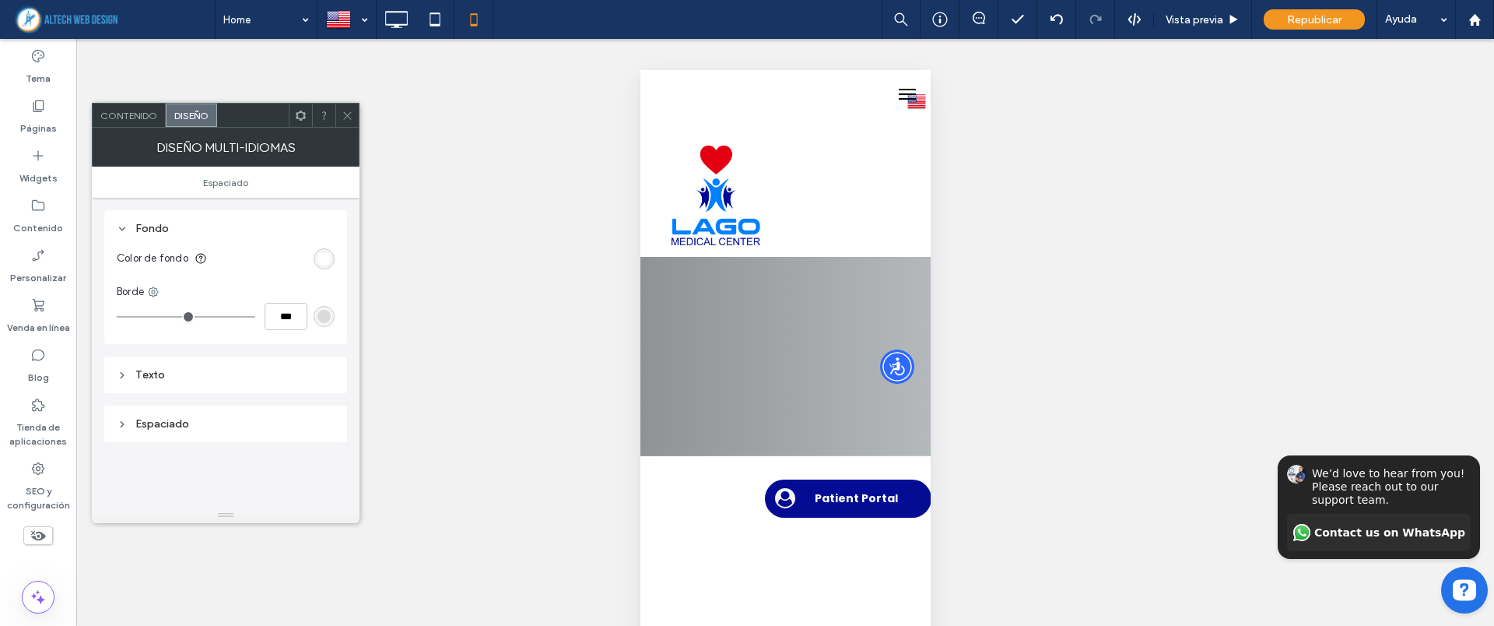
type input "*"
type input "***"
type input "**"
type input "****"
type input "**"
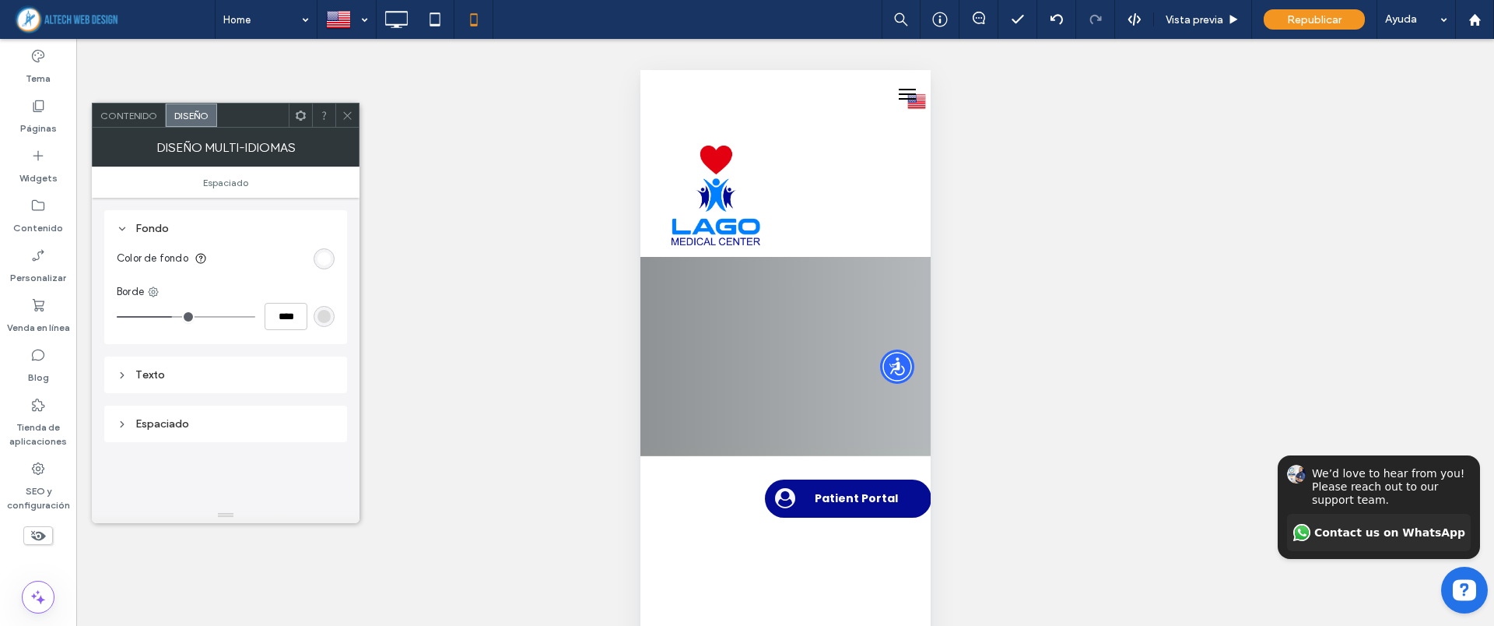
type input "****"
type input "**"
type input "****"
type input "**"
type input "****"
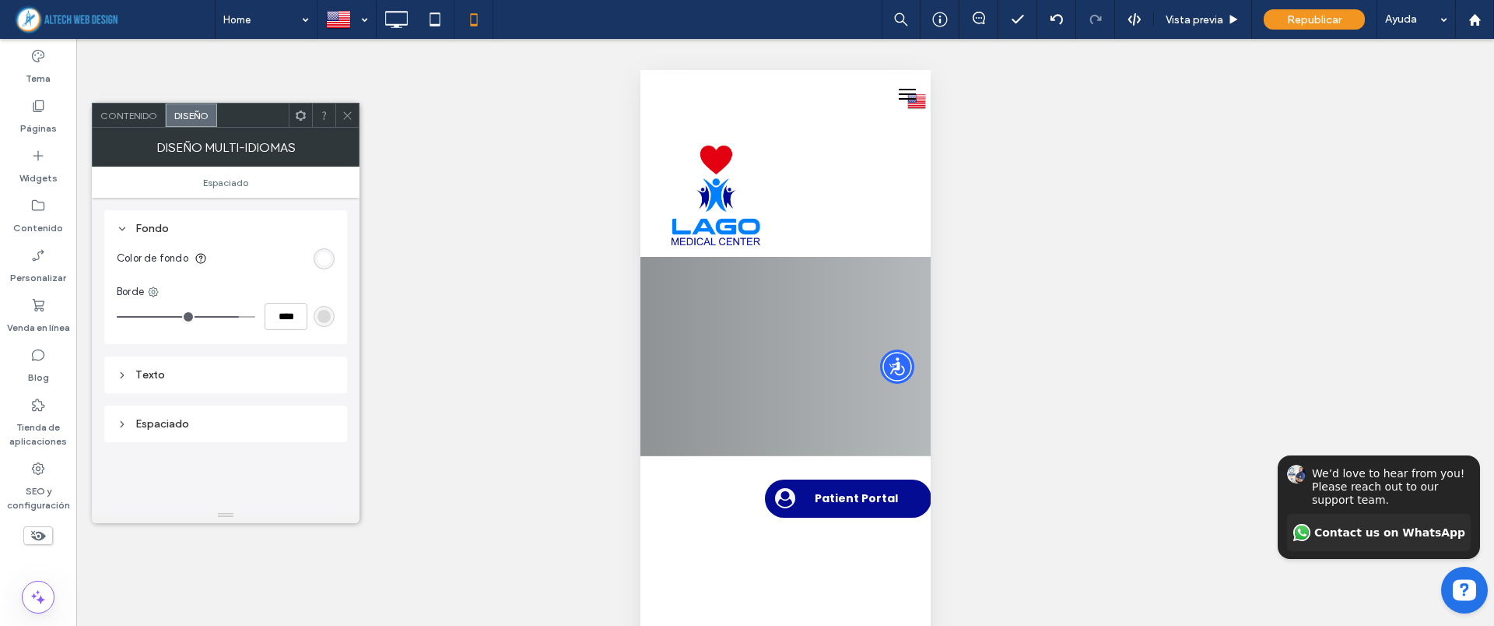
type input "**"
type input "****"
type input "*"
type input "****"
type input "*"
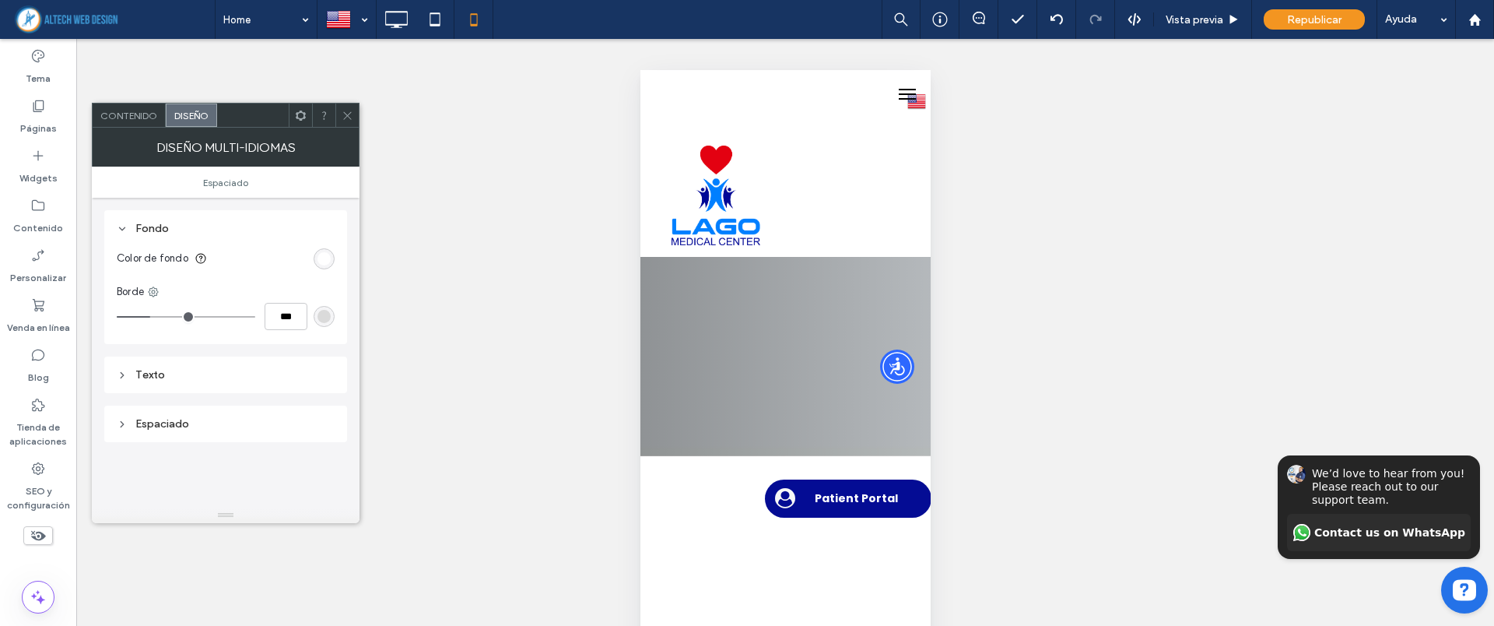
type input "***"
type input "*"
type input "***"
type input "*"
type input "***"
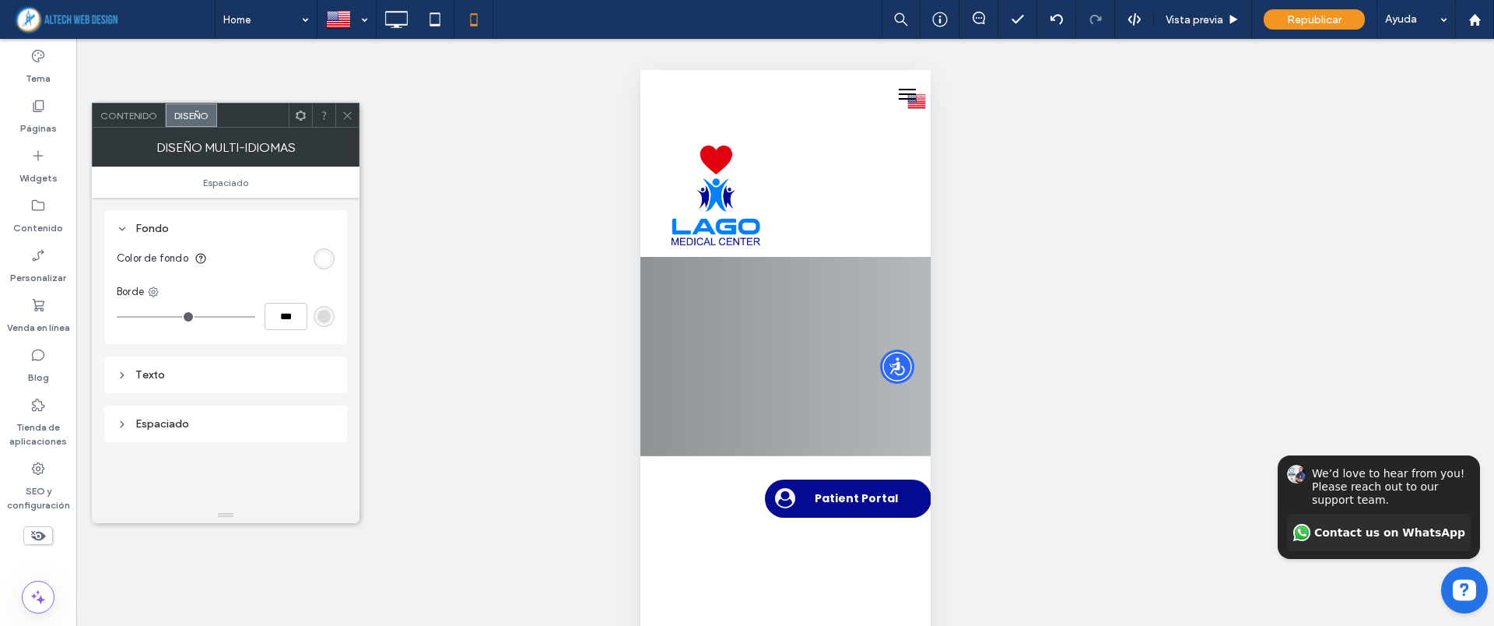
drag, startPoint x: 168, startPoint y: 331, endPoint x: 109, endPoint y: 334, distance: 59.2
click at [117, 317] on input "range" at bounding box center [186, 317] width 139 height 2
click at [125, 382] on div "Texto" at bounding box center [226, 374] width 218 height 21
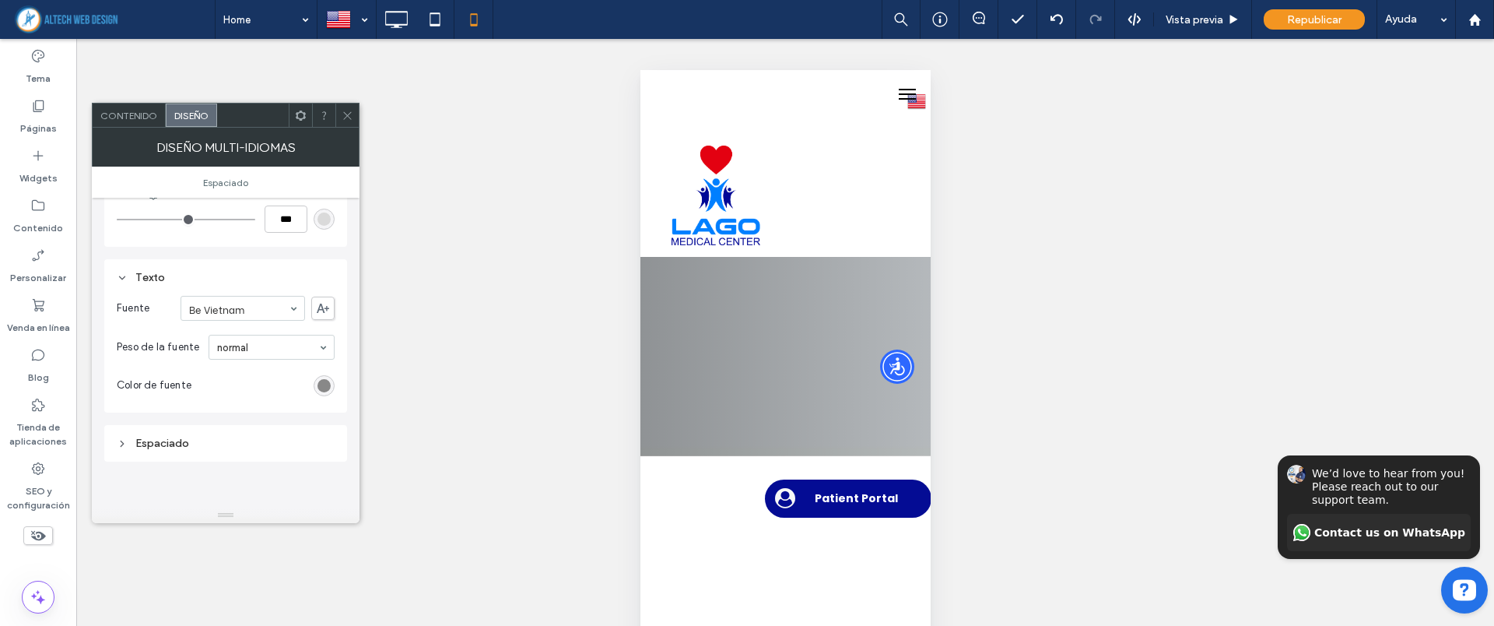
click at [121, 449] on div "Espaciado" at bounding box center [226, 443] width 218 height 13
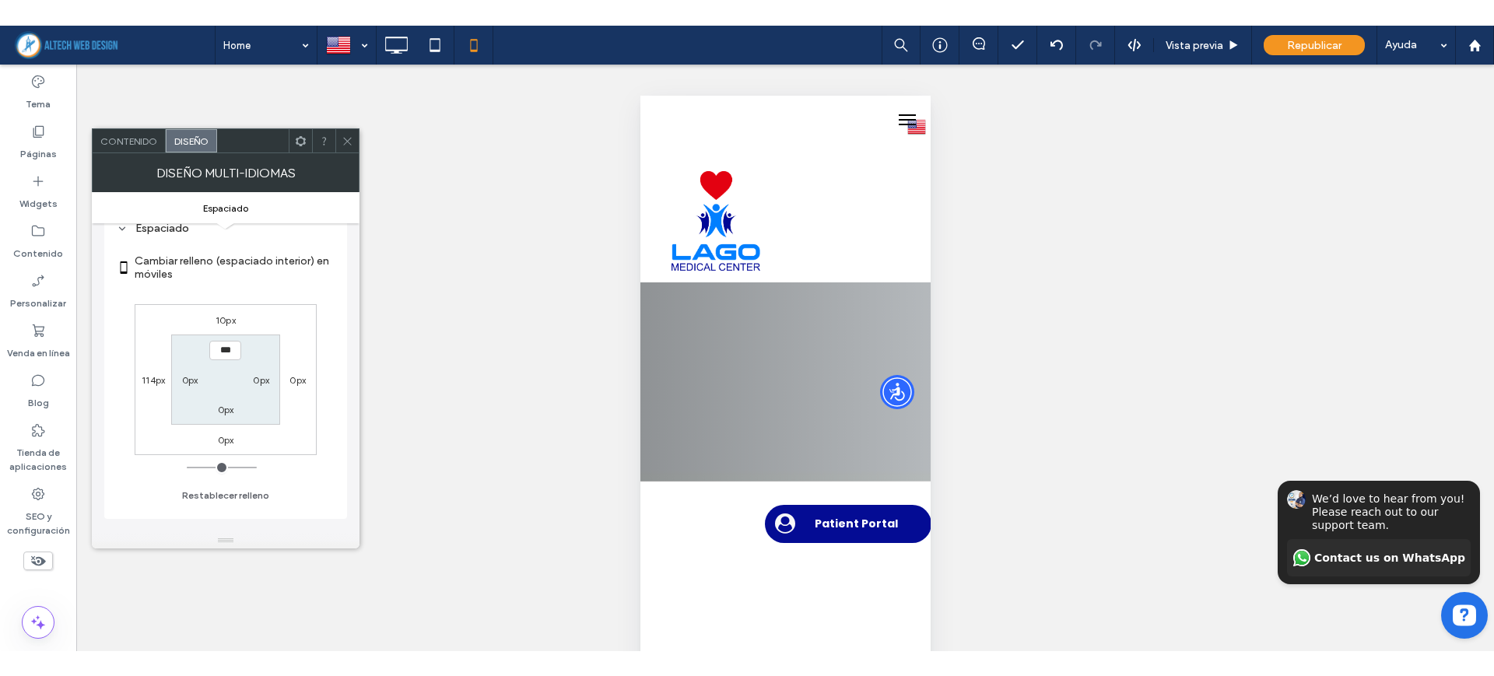
scroll to position [292, 0]
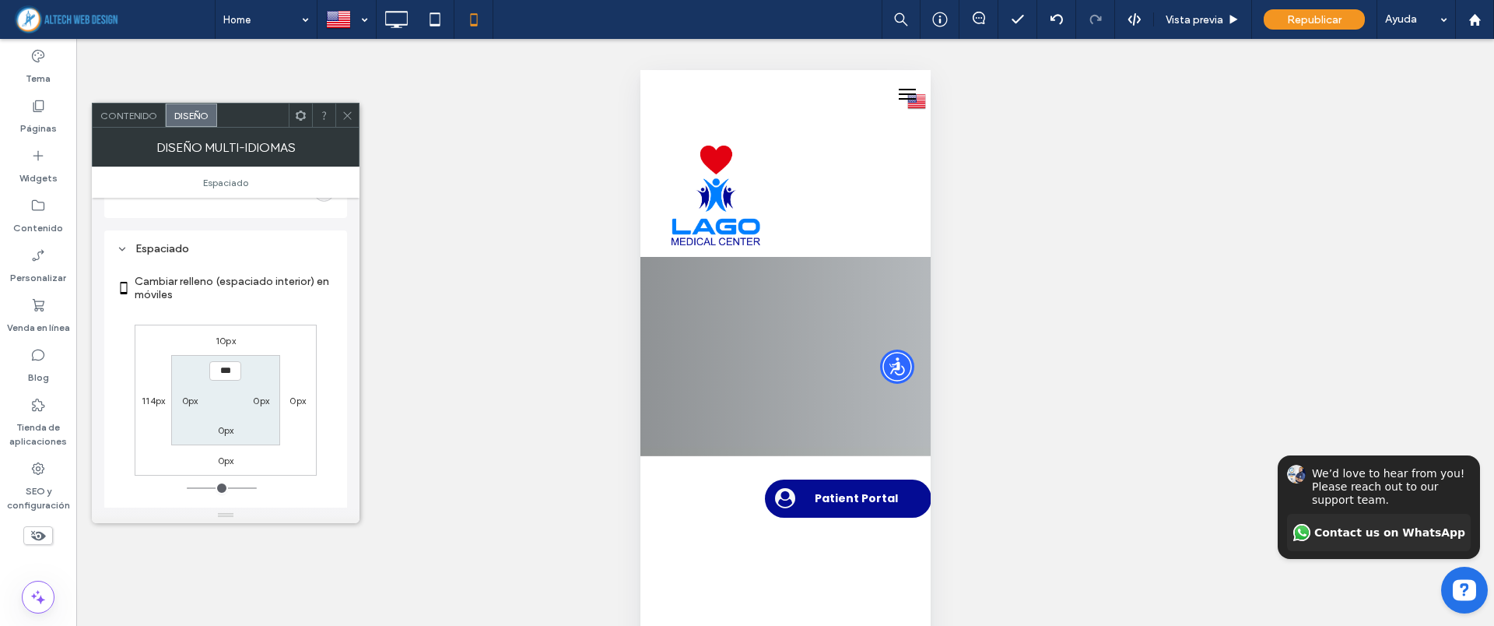
click at [133, 115] on span "Contenido" at bounding box center [128, 116] width 57 height 12
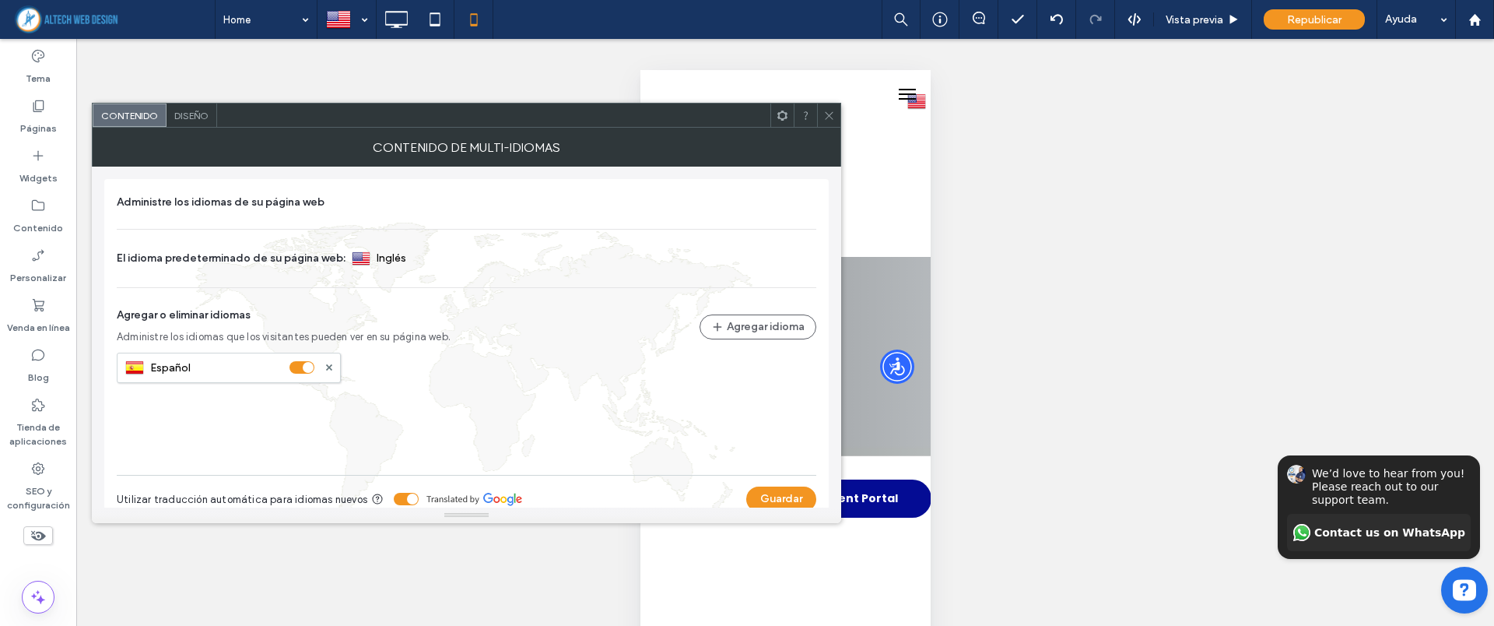
click at [825, 117] on icon at bounding box center [829, 116] width 12 height 12
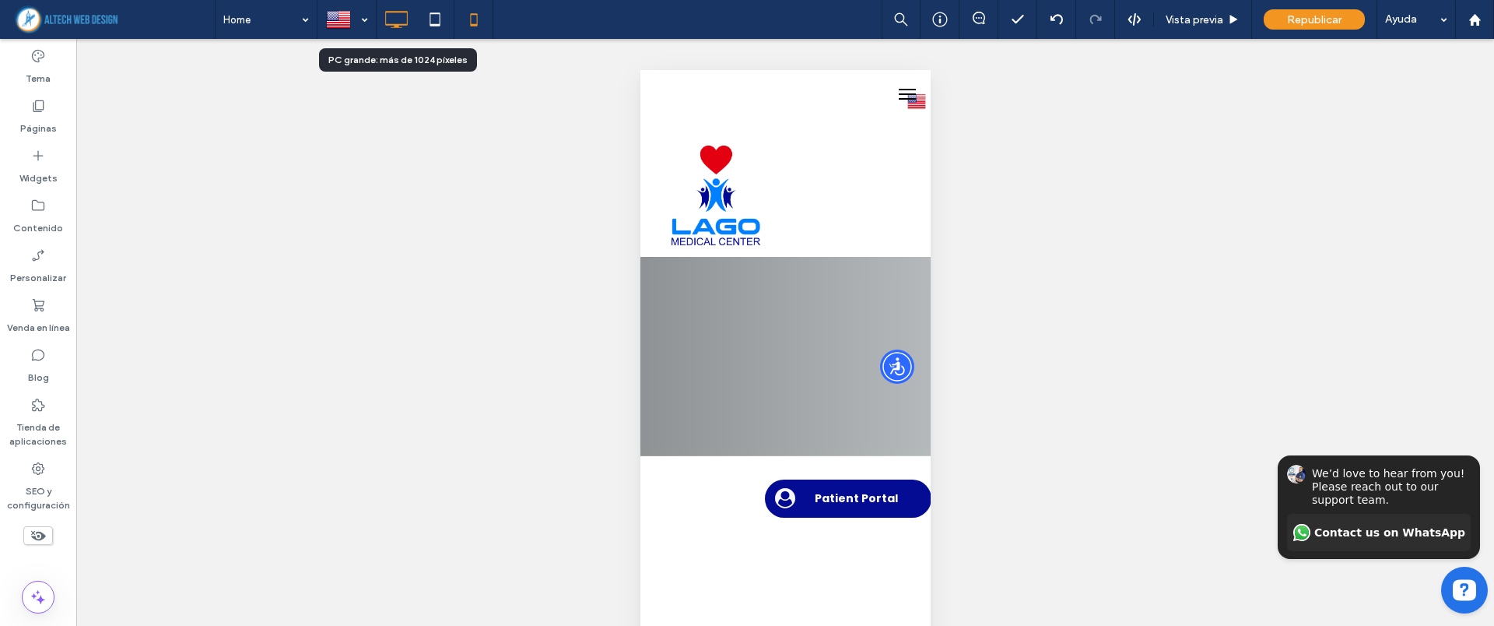
click at [411, 28] on icon at bounding box center [396, 19] width 31 height 31
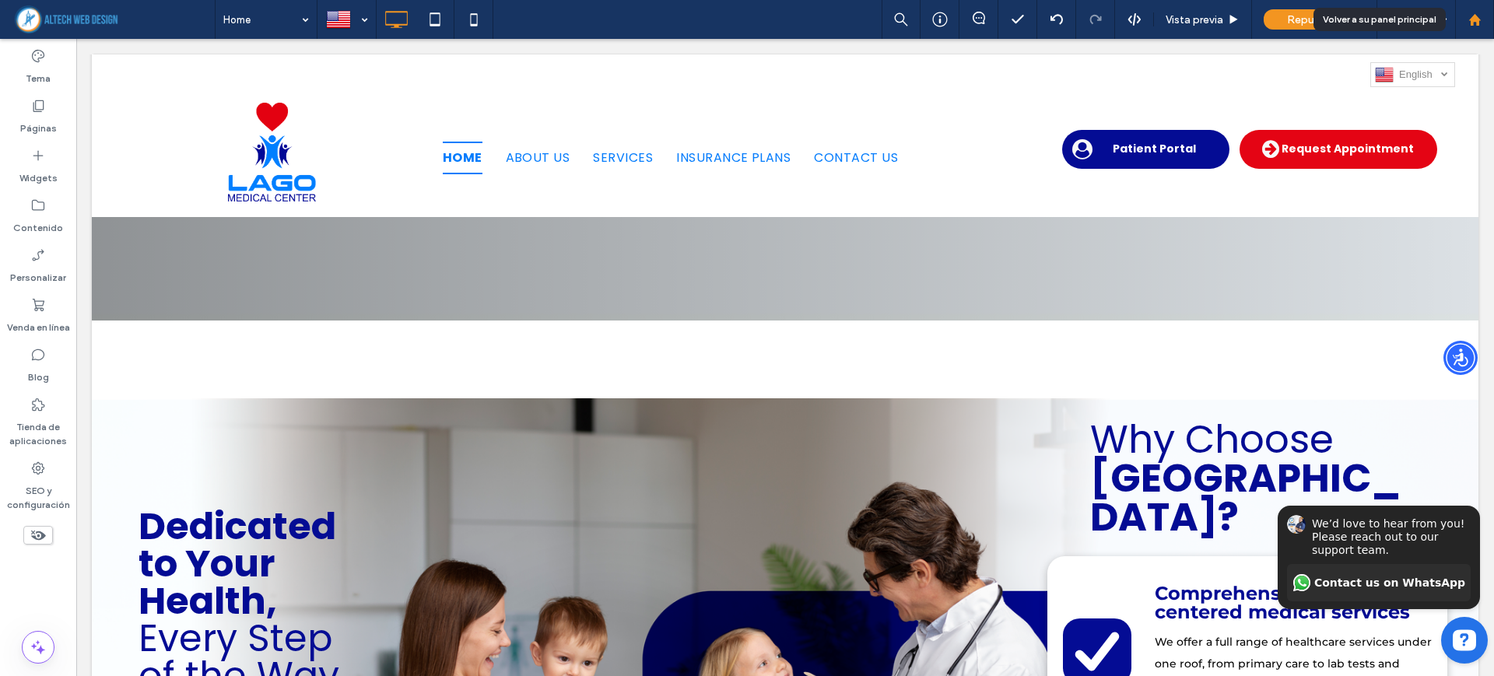
click at [1474, 16] on use at bounding box center [1474, 19] width 12 height 12
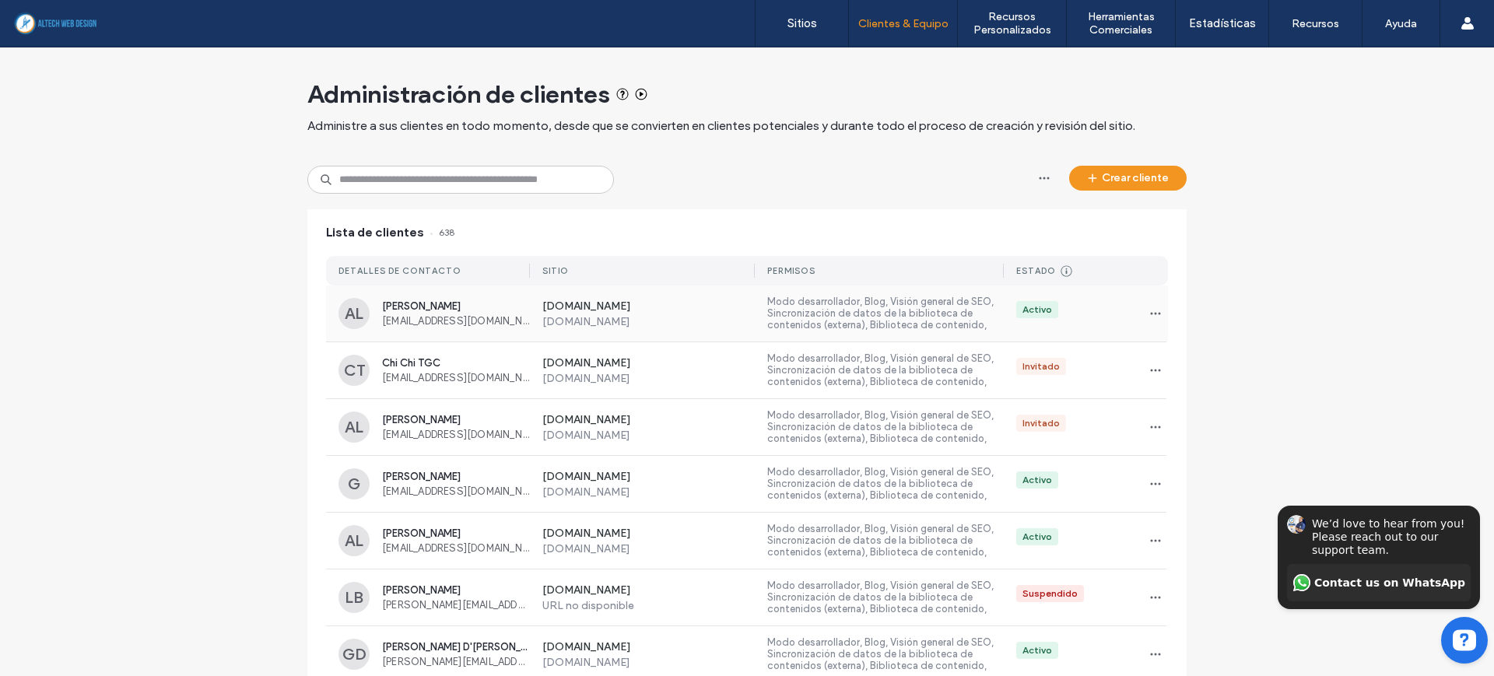
click at [1116, 323] on div "Activo" at bounding box center [1086, 313] width 164 height 25
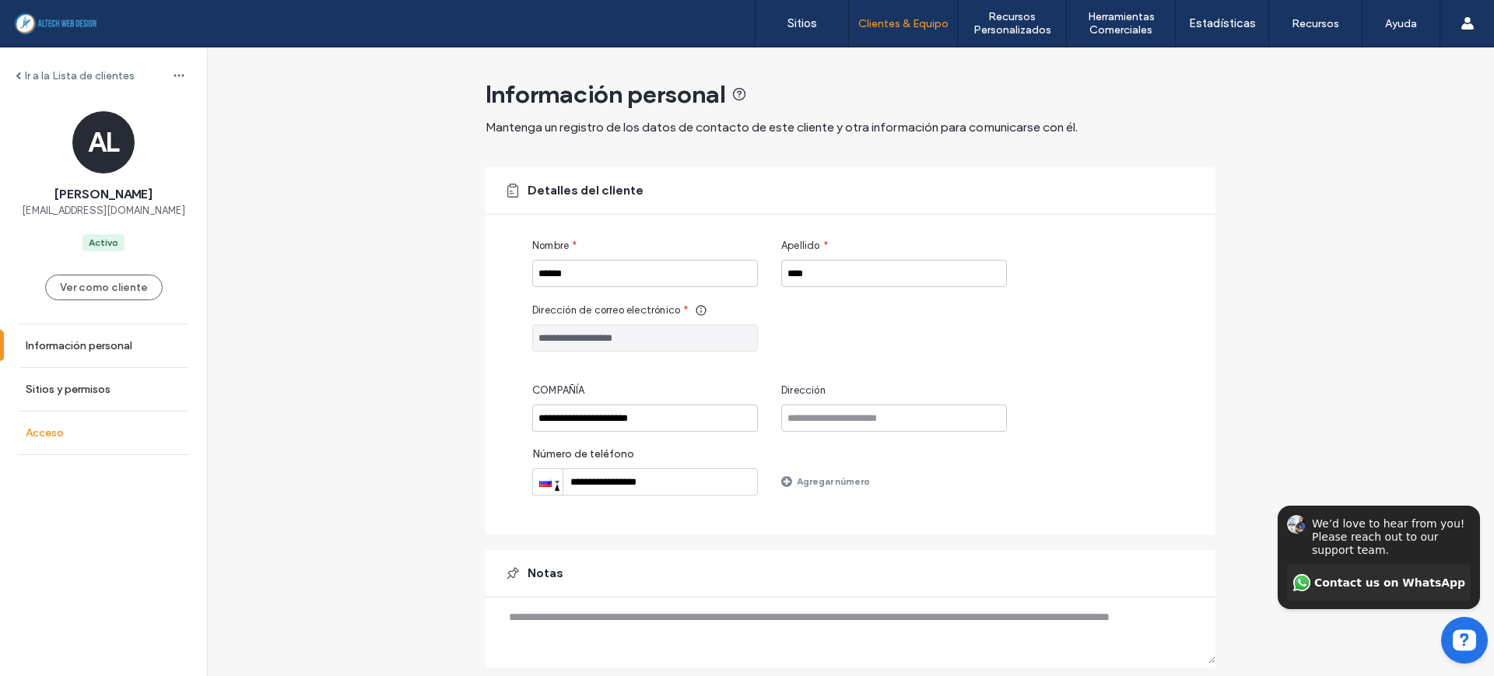
click at [58, 430] on label "Acceso" at bounding box center [45, 432] width 38 height 13
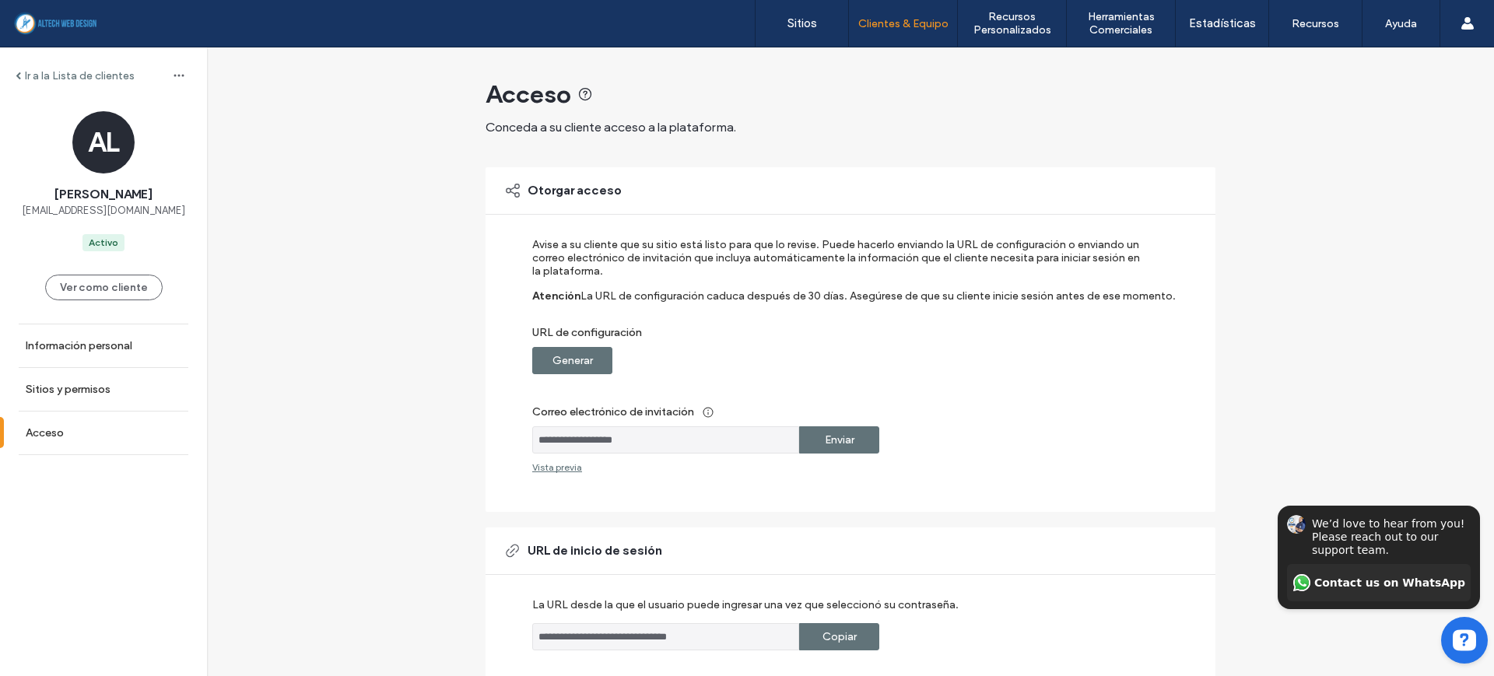
click at [850, 439] on div "Enviar" at bounding box center [839, 439] width 80 height 27
click at [561, 364] on label "Generar" at bounding box center [572, 360] width 40 height 29
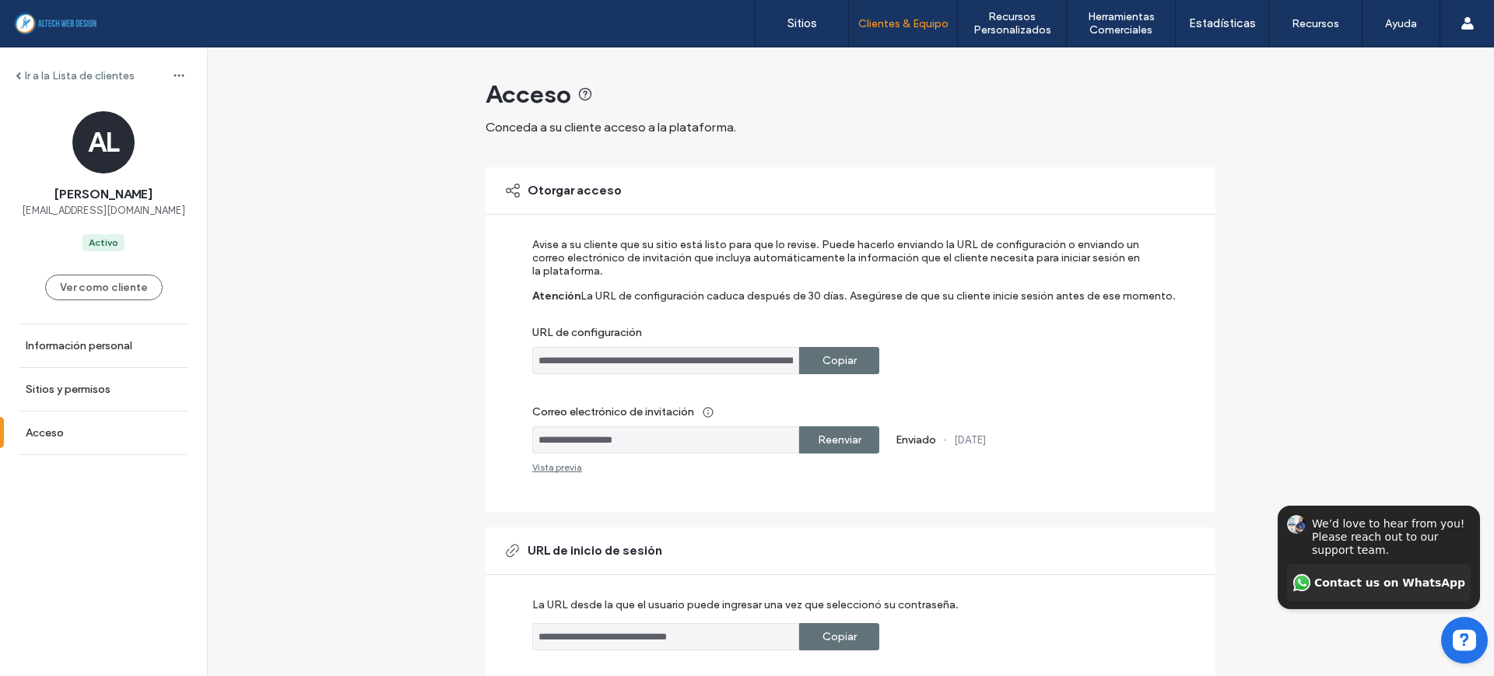
click at [822, 365] on label "Copiar" at bounding box center [839, 360] width 34 height 29
drag, startPoint x: 650, startPoint y: 434, endPoint x: 528, endPoint y: 436, distance: 122.2
click at [532, 436] on input "**********" at bounding box center [665, 439] width 267 height 27
